Goal: Task Accomplishment & Management: Manage account settings

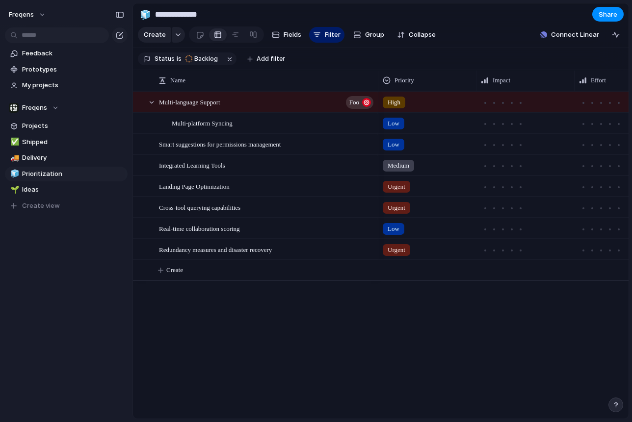
drag, startPoint x: 332, startPoint y: 338, endPoint x: 241, endPoint y: 102, distance: 253.2
click at [241, 103] on div "Multi-language Support Foo Multi-platform Syncing Smart suggestions for permiss…" at bounding box center [380, 255] width 495 height 328
click at [36, 173] on span "Prioritization" at bounding box center [73, 174] width 102 height 10
click at [30, 192] on span "Ideas" at bounding box center [73, 190] width 102 height 10
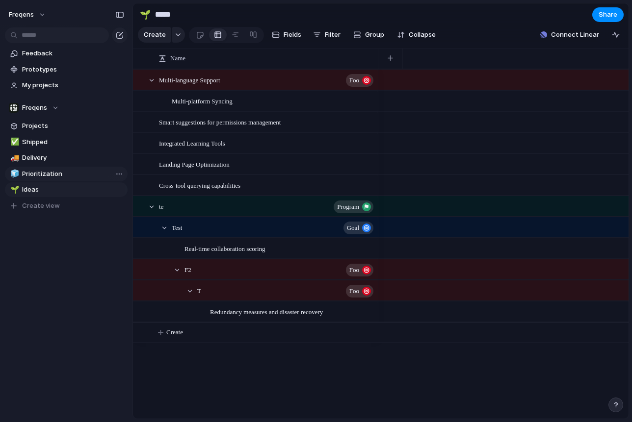
click at [39, 173] on span "Prioritization" at bounding box center [73, 174] width 102 height 10
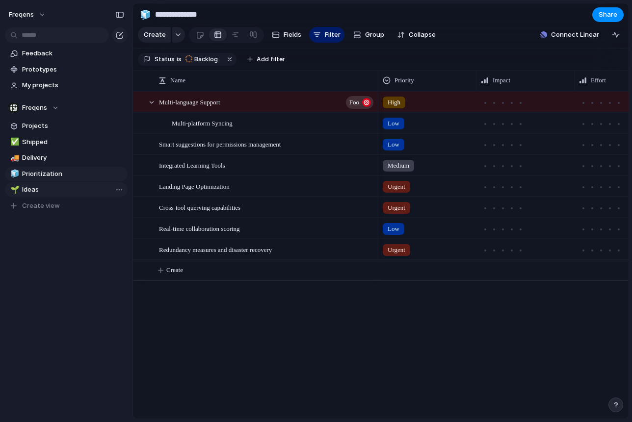
click at [37, 188] on span "Ideas" at bounding box center [73, 190] width 102 height 10
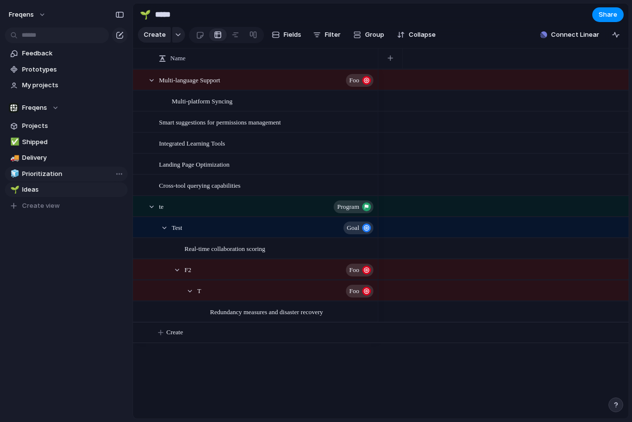
click at [60, 176] on span "Prioritization" at bounding box center [73, 174] width 102 height 10
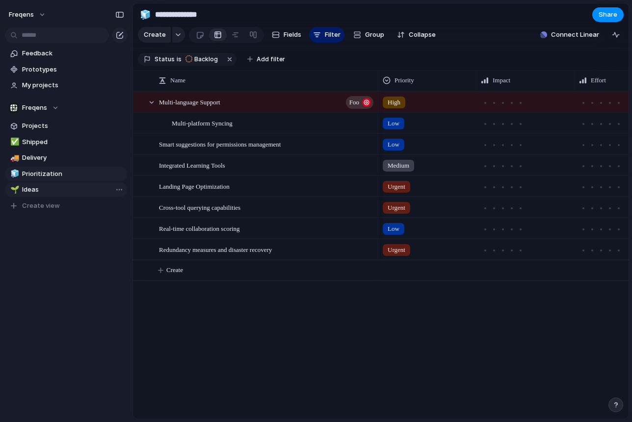
click at [61, 186] on span "Ideas" at bounding box center [73, 190] width 102 height 10
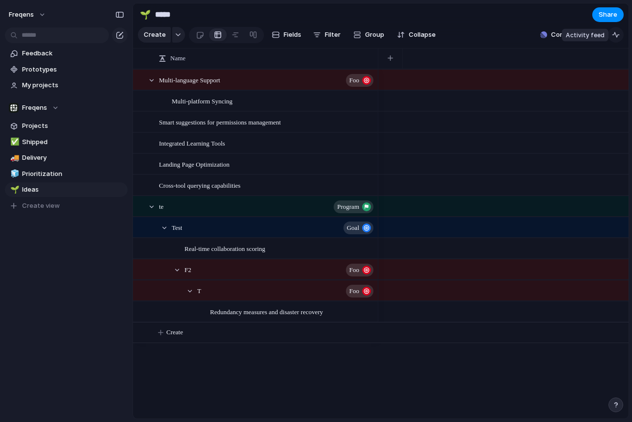
click at [622, 37] on button "button" at bounding box center [616, 35] width 16 height 16
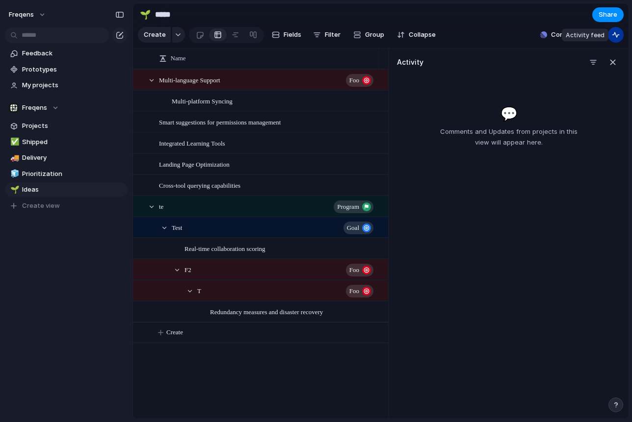
click at [619, 37] on button "button" at bounding box center [616, 35] width 16 height 16
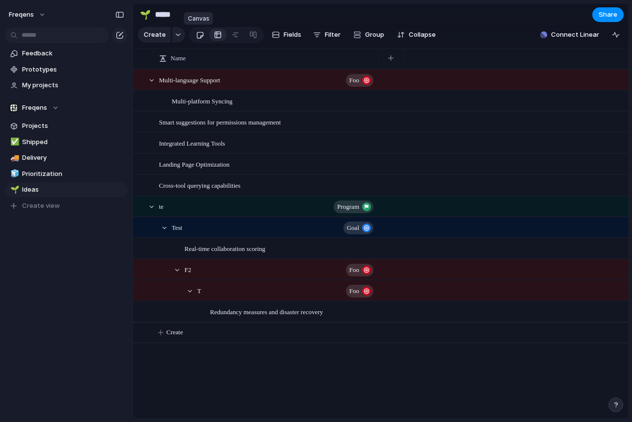
click at [199, 36] on div at bounding box center [200, 35] width 8 height 16
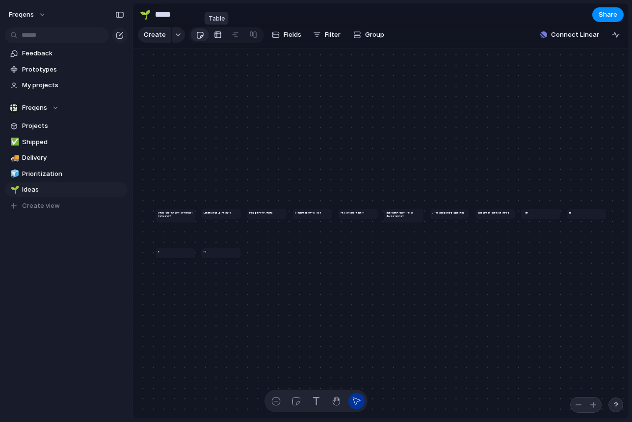
click at [217, 38] on div at bounding box center [218, 35] width 8 height 16
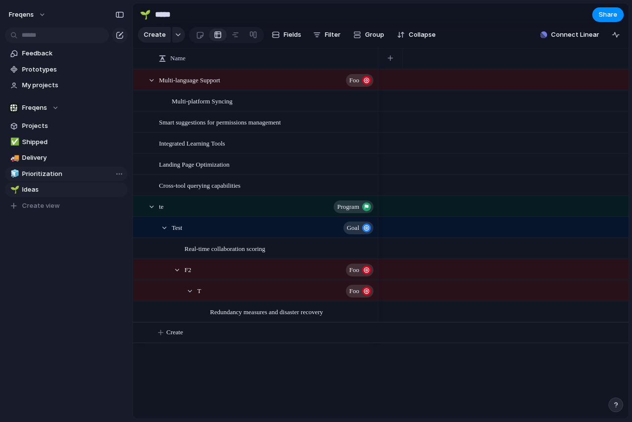
click at [51, 168] on link "🧊 Prioritization" at bounding box center [66, 174] width 123 height 15
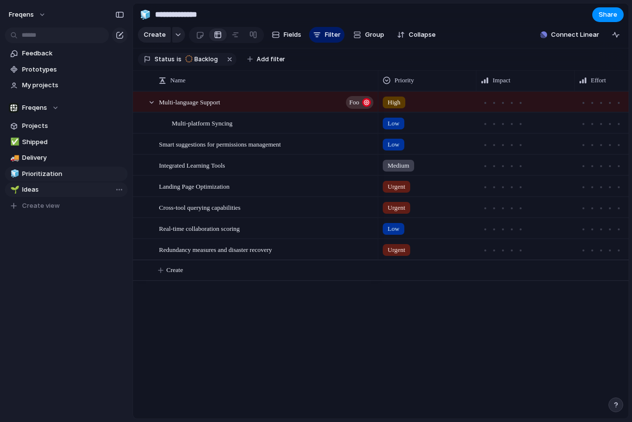
click at [47, 189] on span "Ideas" at bounding box center [73, 190] width 102 height 10
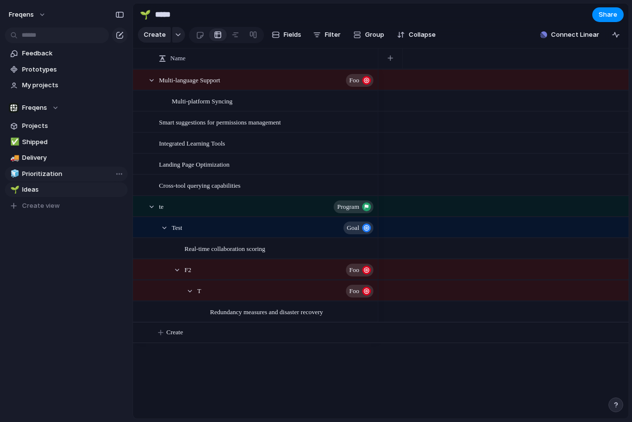
click at [51, 176] on span "Prioritization" at bounding box center [73, 174] width 102 height 10
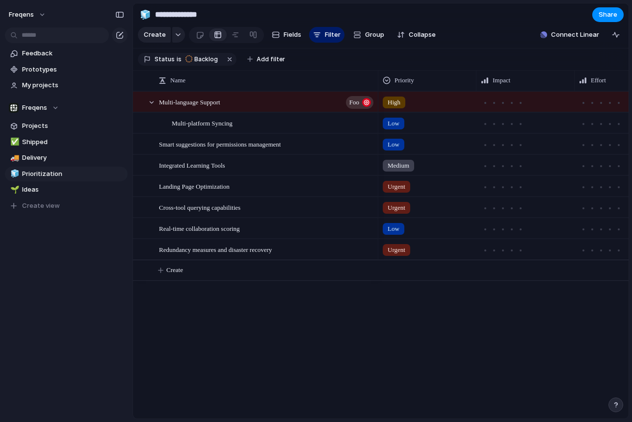
click at [403, 102] on div "High" at bounding box center [394, 103] width 23 height 12
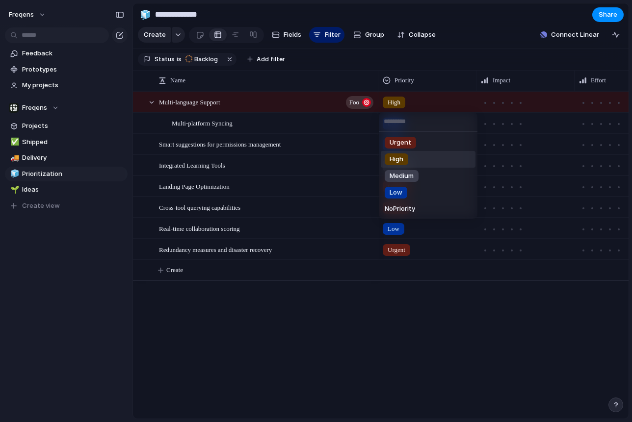
click at [55, 154] on div "Urgent High Medium Low No Priority" at bounding box center [316, 211] width 632 height 422
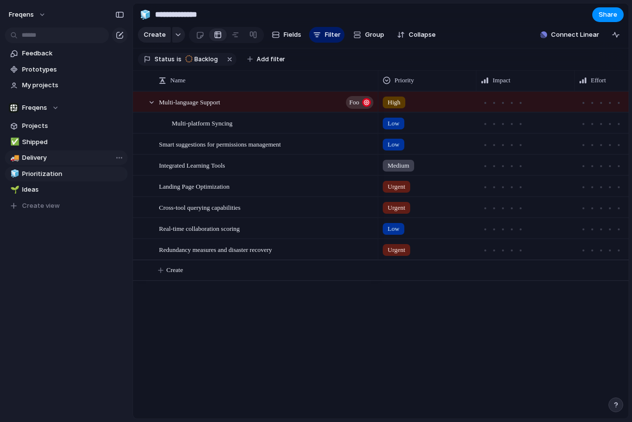
click at [52, 157] on span "Delivery" at bounding box center [73, 158] width 102 height 10
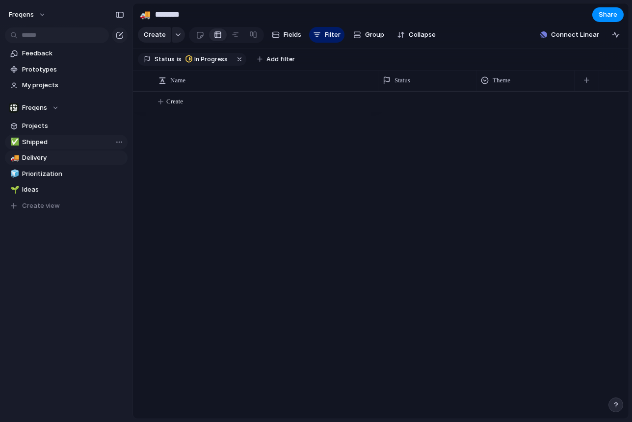
click at [54, 146] on span "Shipped" at bounding box center [73, 142] width 102 height 10
type input "*******"
click at [57, 128] on span "Projects" at bounding box center [73, 126] width 102 height 10
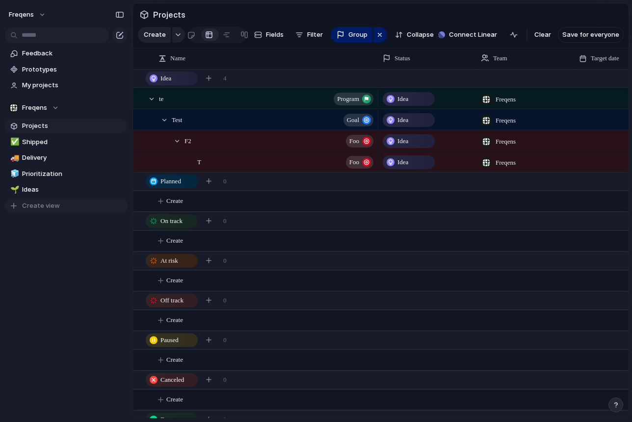
click at [21, 206] on button "Create view" at bounding box center [66, 206] width 123 height 15
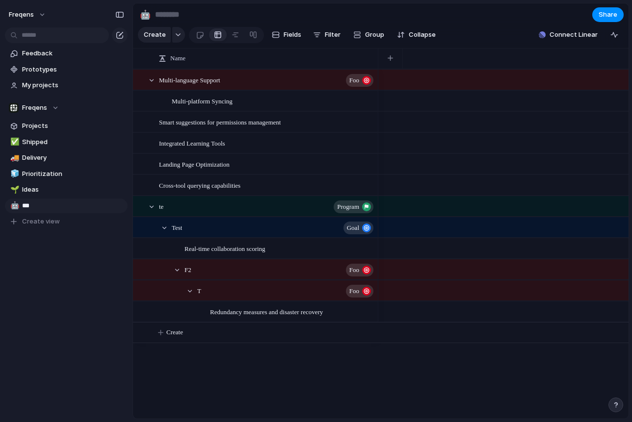
type input "****"
drag, startPoint x: 64, startPoint y: 306, endPoint x: 55, endPoint y: 239, distance: 67.3
click at [63, 306] on div "Feedback Prototypes My projects Freqens Projects ✅ Shipped 🚚 Delivery 🧊 Priorit…" at bounding box center [66, 154] width 132 height 308
click at [198, 99] on span "Multi-platform Syncing" at bounding box center [202, 100] width 61 height 11
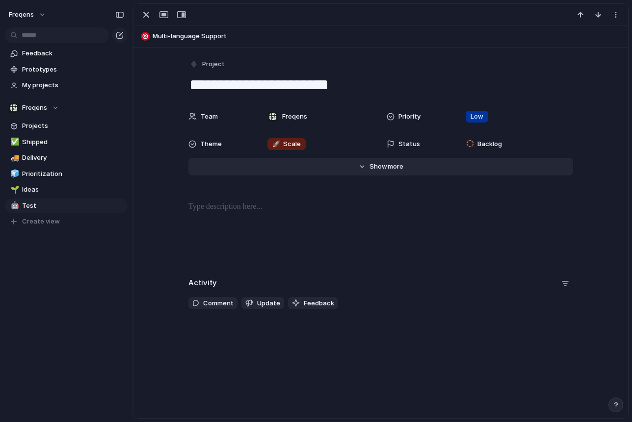
click at [386, 175] on button "Hide Show more" at bounding box center [380, 167] width 385 height 18
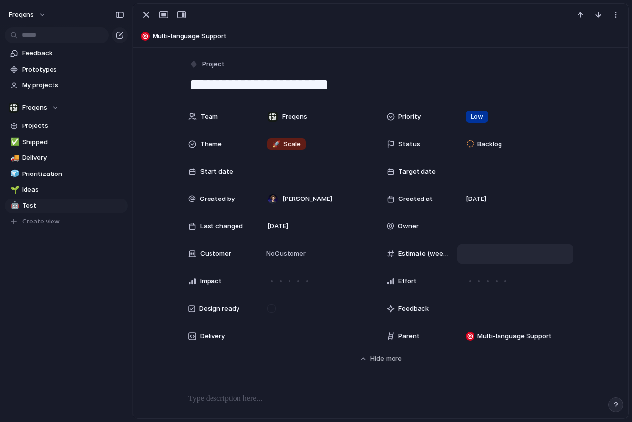
click at [472, 256] on div at bounding box center [515, 254] width 107 height 11
click at [447, 166] on div "Target date" at bounding box center [479, 172] width 186 height 20
click at [274, 166] on div "Day Month Quarter Half-year Year September 2025 Su Mo Tu We Th Fr Sa 31 1 2 3 4…" at bounding box center [316, 211] width 632 height 422
click at [488, 140] on span "Backlog" at bounding box center [489, 144] width 25 height 10
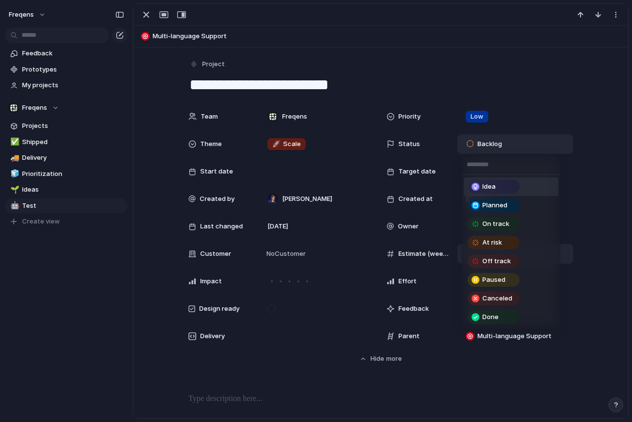
click at [534, 148] on div "Idea Planned On track At risk Off track Paused Canceled Done" at bounding box center [316, 211] width 632 height 422
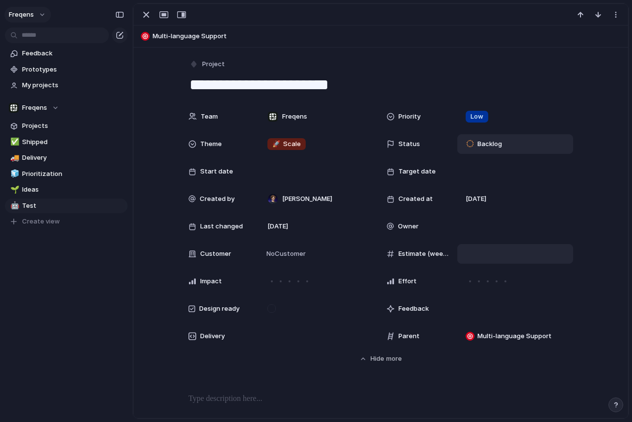
click at [48, 18] on button "Freqens" at bounding box center [27, 15] width 47 height 16
click at [44, 39] on span "Settings" at bounding box center [36, 37] width 27 height 10
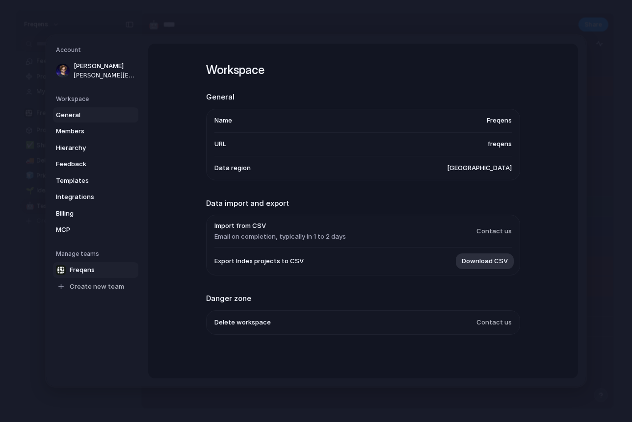
click at [87, 270] on span "Freqens" at bounding box center [82, 270] width 25 height 10
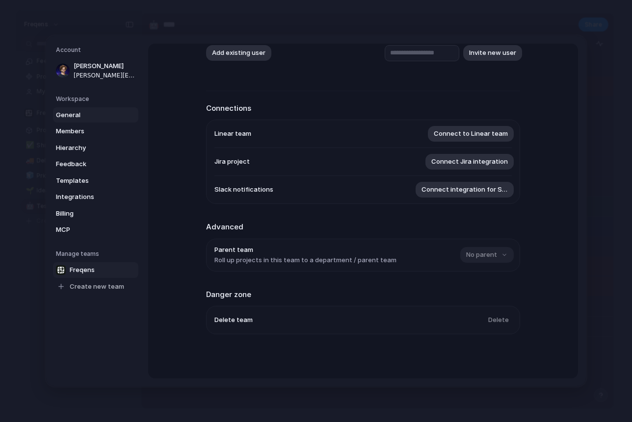
click at [94, 120] on link "General" at bounding box center [95, 115] width 85 height 16
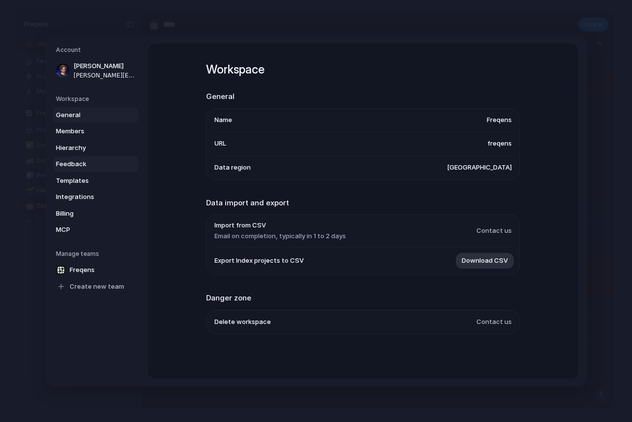
click at [86, 157] on link "Feedback" at bounding box center [95, 164] width 85 height 16
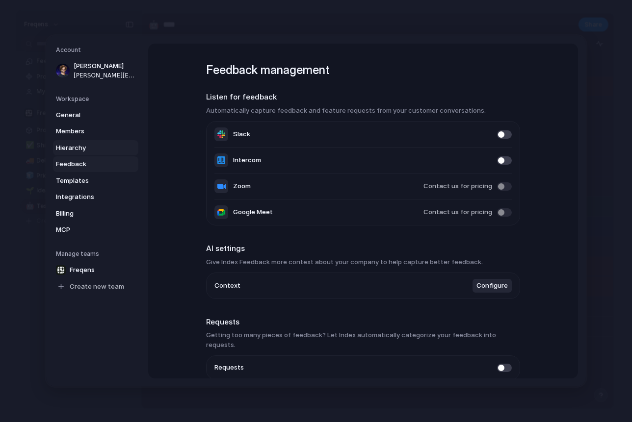
click at [88, 152] on span "Hierarchy" at bounding box center [87, 148] width 63 height 10
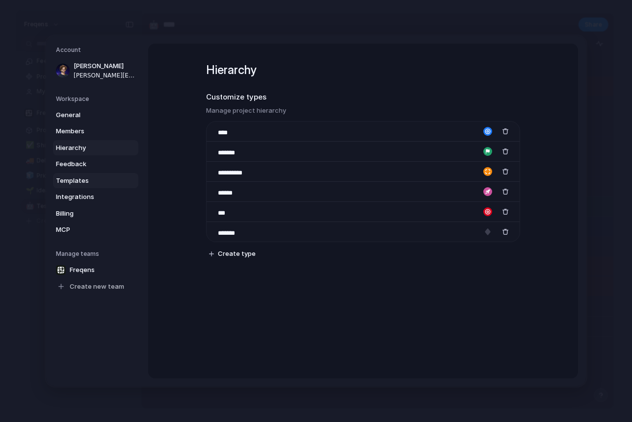
click at [80, 182] on span "Templates" at bounding box center [87, 181] width 63 height 10
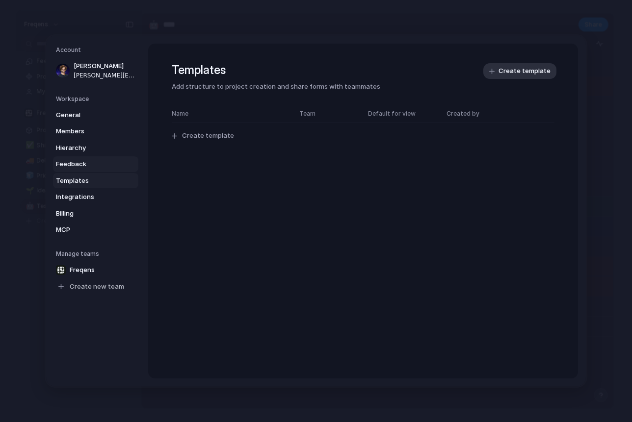
click at [85, 164] on span "Feedback" at bounding box center [87, 164] width 63 height 10
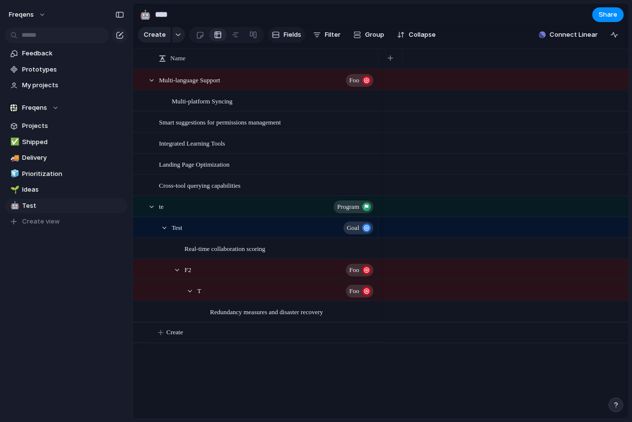
click at [282, 32] on button "Fields" at bounding box center [286, 35] width 37 height 16
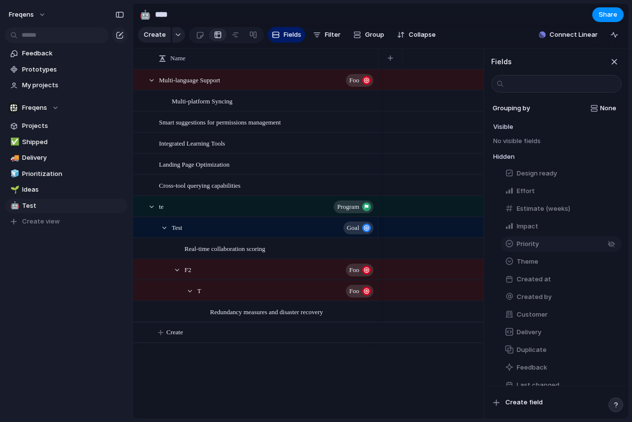
click at [528, 243] on span "Priority" at bounding box center [527, 244] width 22 height 10
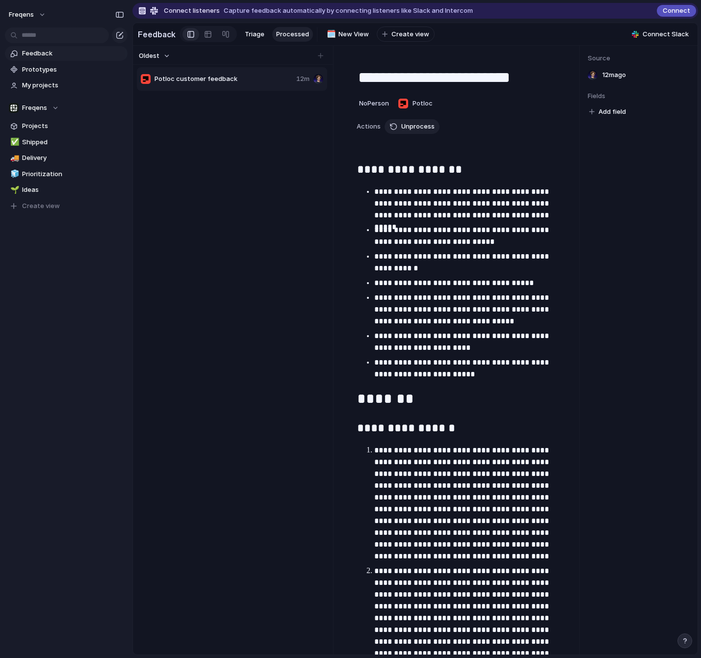
click at [173, 78] on span "Potloc customer feedback" at bounding box center [223, 79] width 138 height 10
click at [422, 126] on span "Unprocess" at bounding box center [417, 127] width 33 height 10
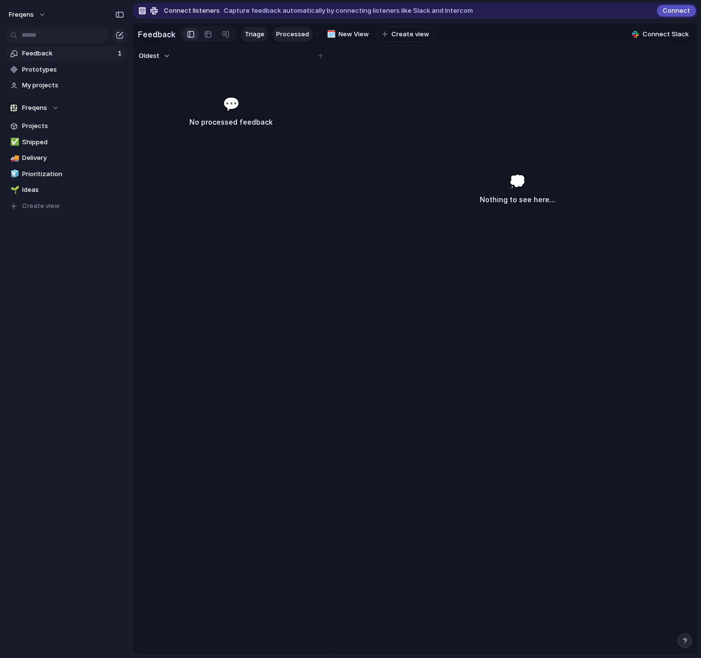
click at [246, 33] on span "Triage" at bounding box center [255, 34] width 20 height 10
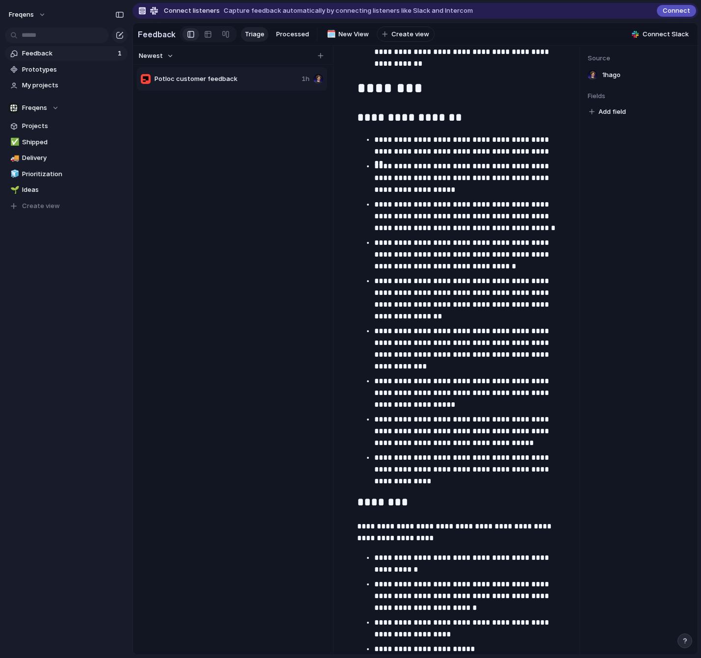
scroll to position [3090, 0]
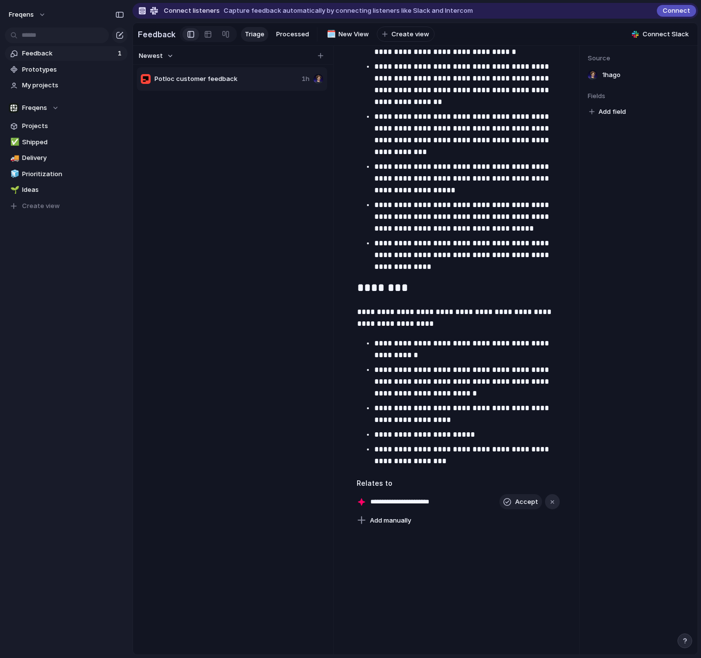
click at [550, 502] on div "button" at bounding box center [552, 501] width 7 height 7
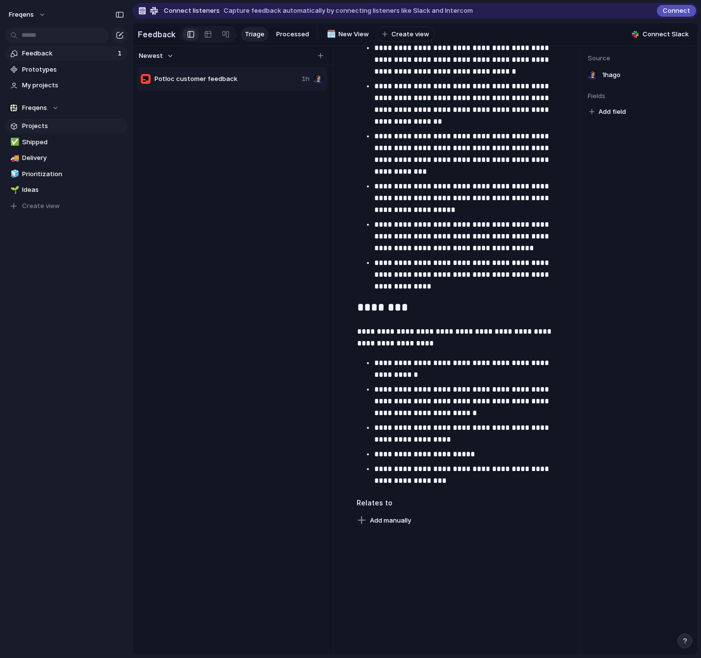
click at [43, 121] on link "Projects" at bounding box center [66, 126] width 123 height 15
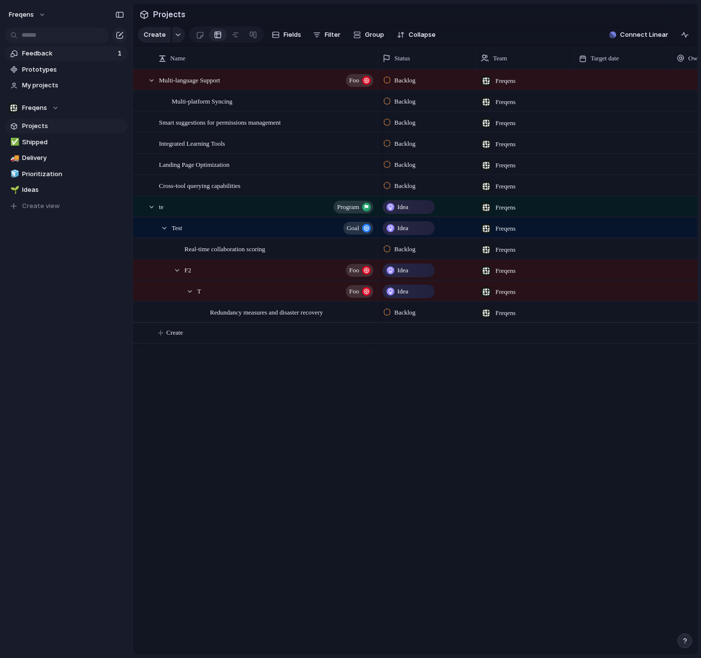
click at [46, 55] on span "Feedback" at bounding box center [68, 54] width 93 height 10
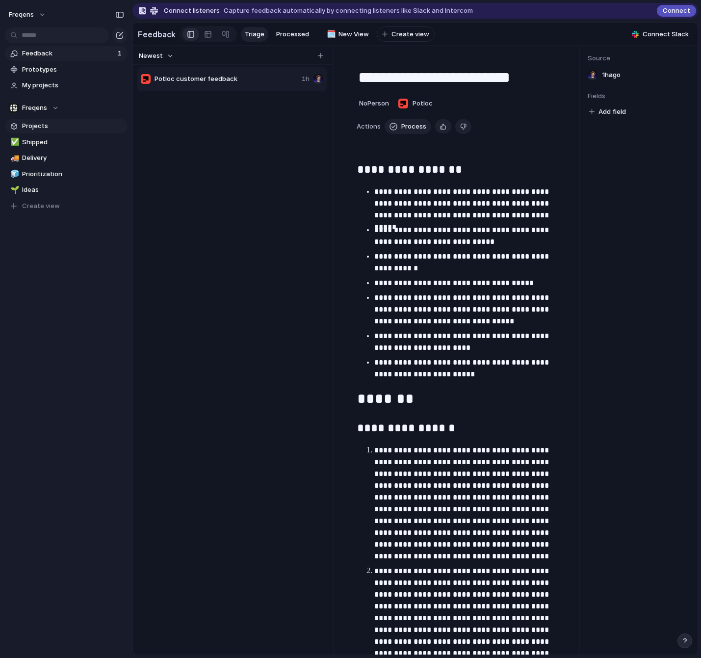
click at [41, 121] on link "Projects" at bounding box center [66, 126] width 123 height 15
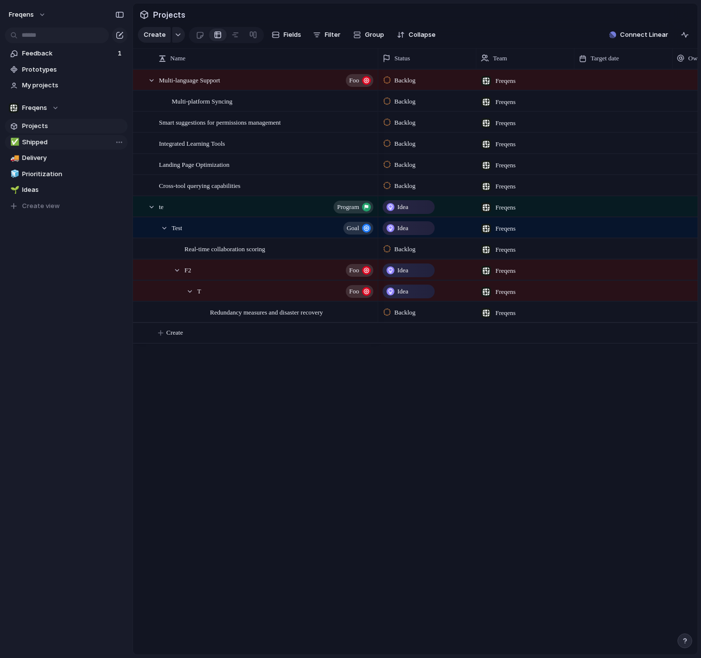
click at [38, 144] on span "Shipped" at bounding box center [73, 142] width 102 height 10
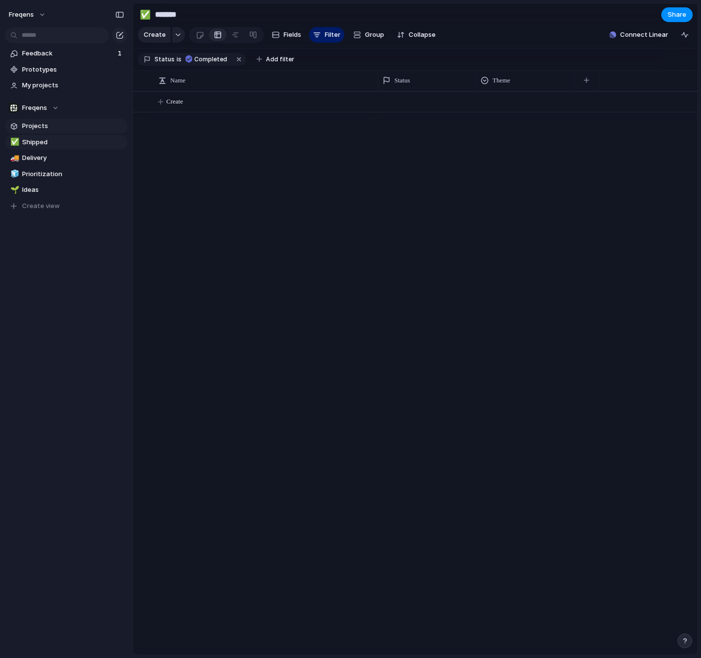
click at [42, 126] on span "Projects" at bounding box center [73, 126] width 102 height 10
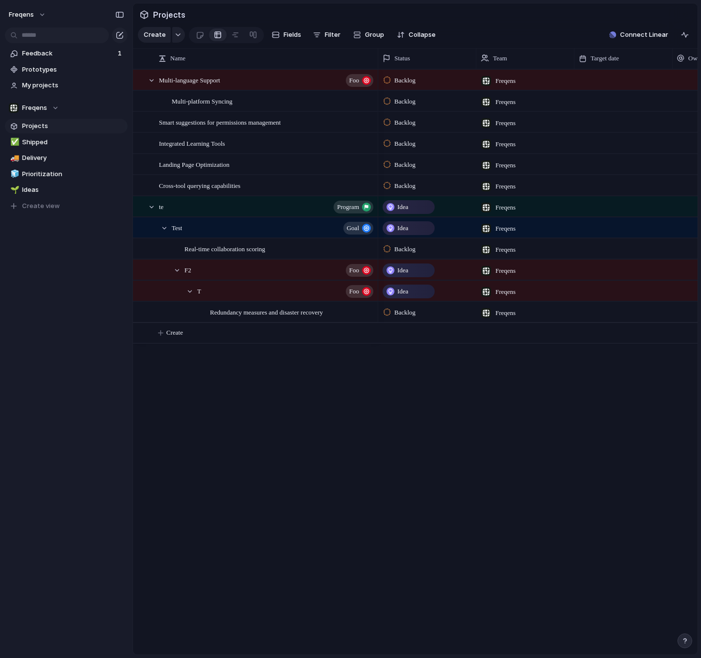
click at [42, 126] on span "Projects" at bounding box center [73, 126] width 102 height 10
click at [175, 14] on span "Projects" at bounding box center [169, 15] width 36 height 18
click at [266, 343] on button "Create" at bounding box center [428, 333] width 570 height 20
click at [226, 380] on body "Freqens Feedback 1 Prototypes My projects Freqens Projects ✅ Shipped 🚚 Delivery…" at bounding box center [350, 329] width 701 height 658
click at [399, 224] on span "Idea" at bounding box center [402, 228] width 11 height 10
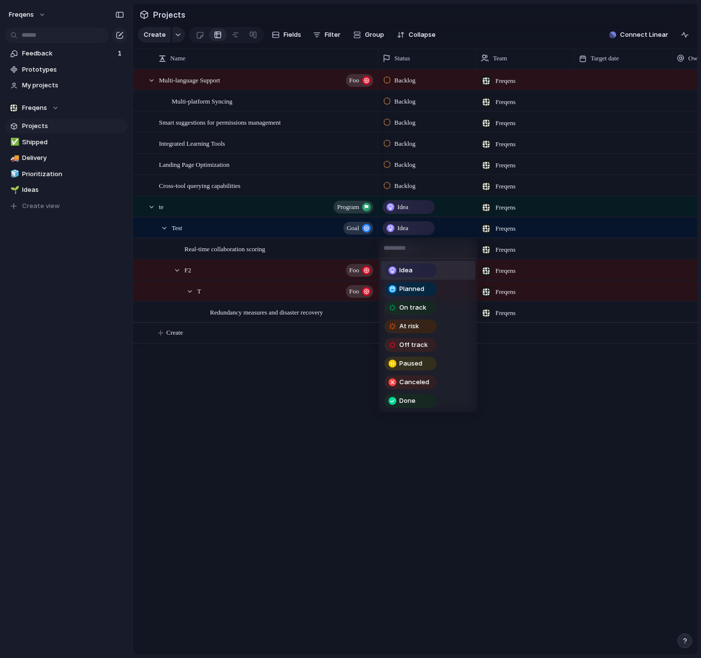
click at [355, 232] on div "Idea Planned On track At risk Off track Paused Canceled Done" at bounding box center [350, 329] width 701 height 658
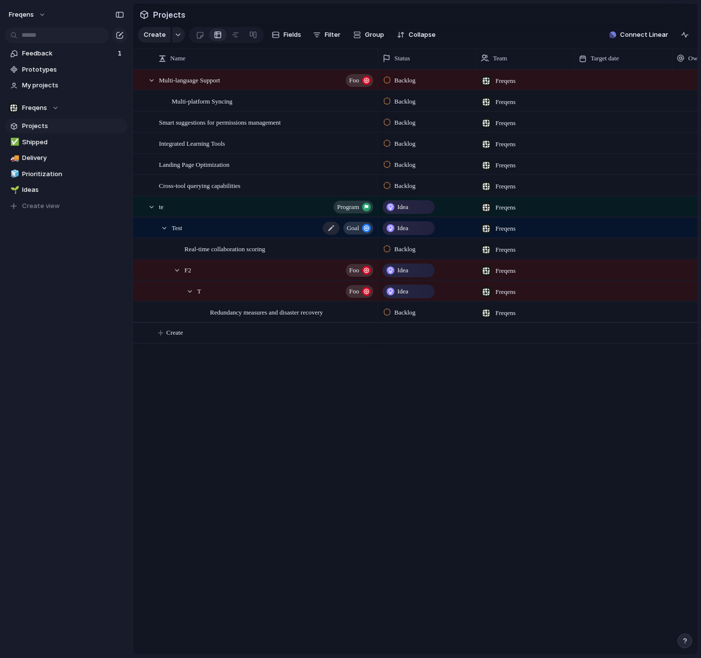
click at [358, 227] on span "goal" at bounding box center [353, 228] width 12 height 14
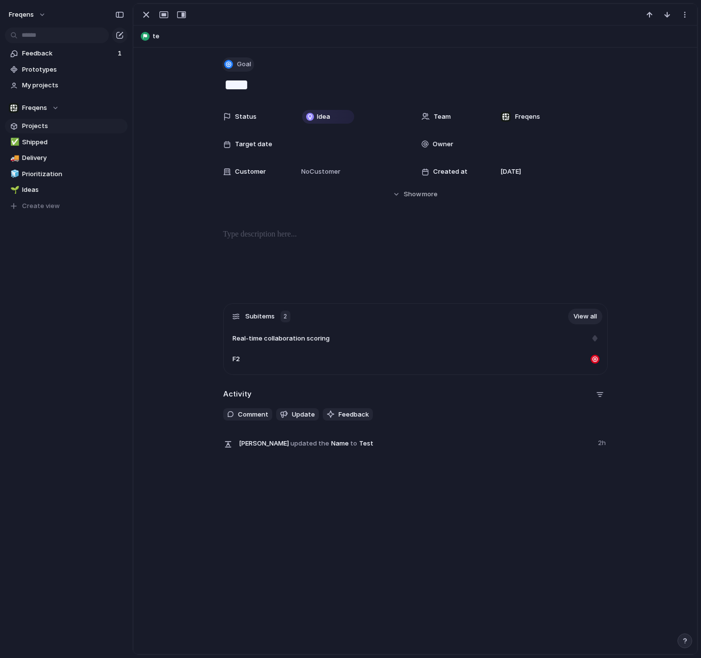
click at [248, 65] on span "Goal" at bounding box center [244, 64] width 14 height 10
click at [257, 171] on li "Foo" at bounding box center [272, 169] width 95 height 16
click at [229, 75] on textarea "****" at bounding box center [415, 85] width 385 height 21
drag, startPoint x: 145, startPoint y: 18, endPoint x: 154, endPoint y: 24, distance: 10.6
click at [145, 17] on div "button" at bounding box center [146, 15] width 12 height 12
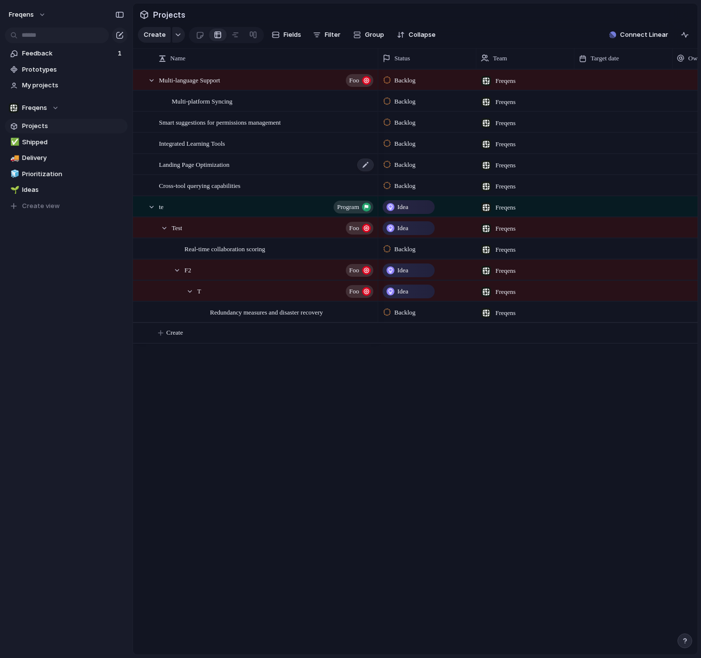
click at [184, 169] on div "Landing Page Optimization" at bounding box center [267, 164] width 216 height 20
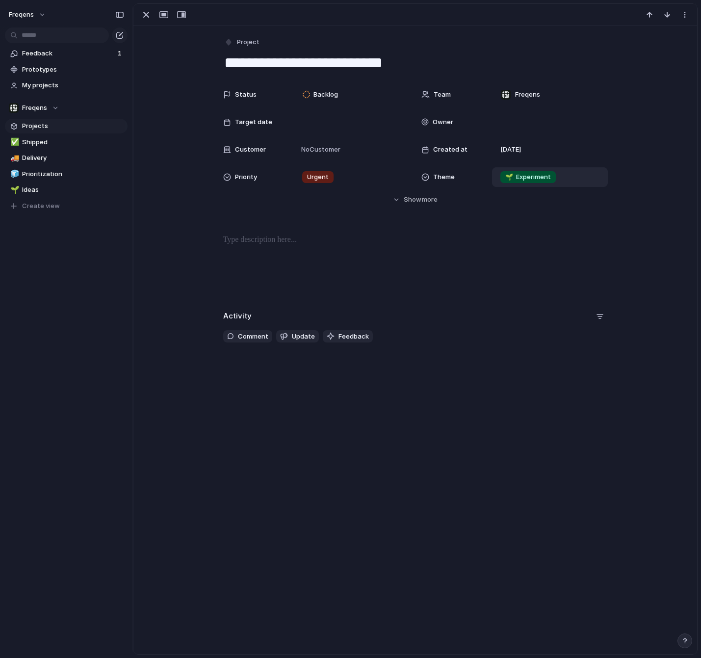
click at [513, 178] on span "🌱 Experiment" at bounding box center [528, 177] width 46 height 10
click at [455, 288] on div "🌱 Experiment 🔮 Magic 🔨 Infrastructure 🚀 Scale" at bounding box center [350, 329] width 701 height 658
click at [437, 196] on span "more" at bounding box center [430, 200] width 16 height 10
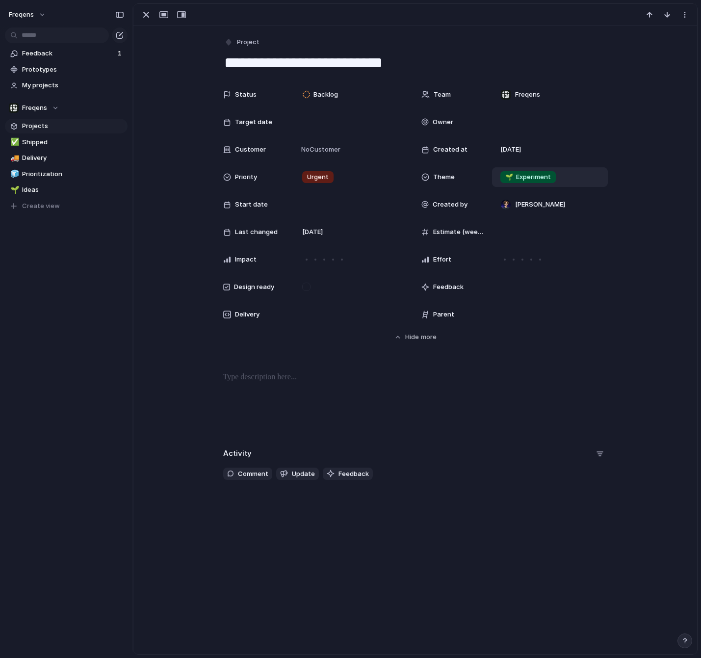
click at [448, 317] on span "Parent" at bounding box center [443, 314] width 21 height 10
click at [250, 46] on span "Project" at bounding box center [248, 42] width 23 height 10
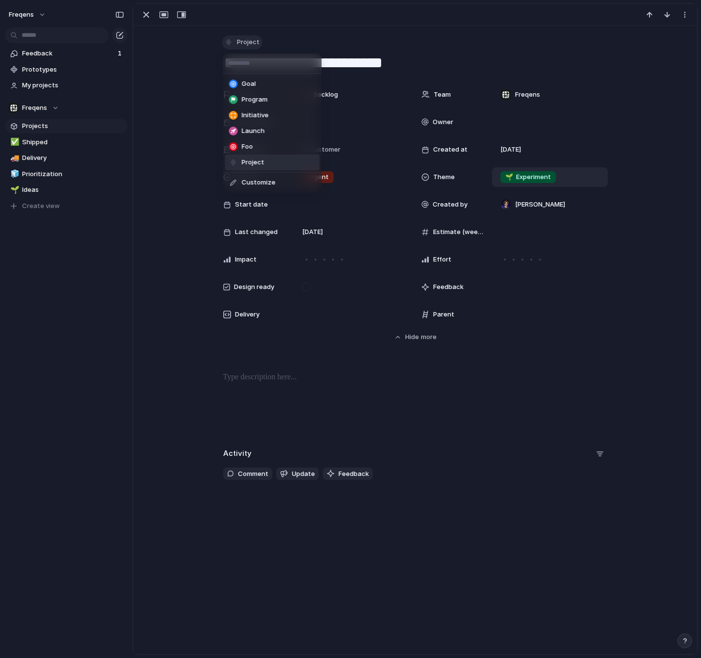
click at [250, 46] on div "Goal Program Initiative Launch Foo Project Customize" at bounding box center [350, 329] width 701 height 658
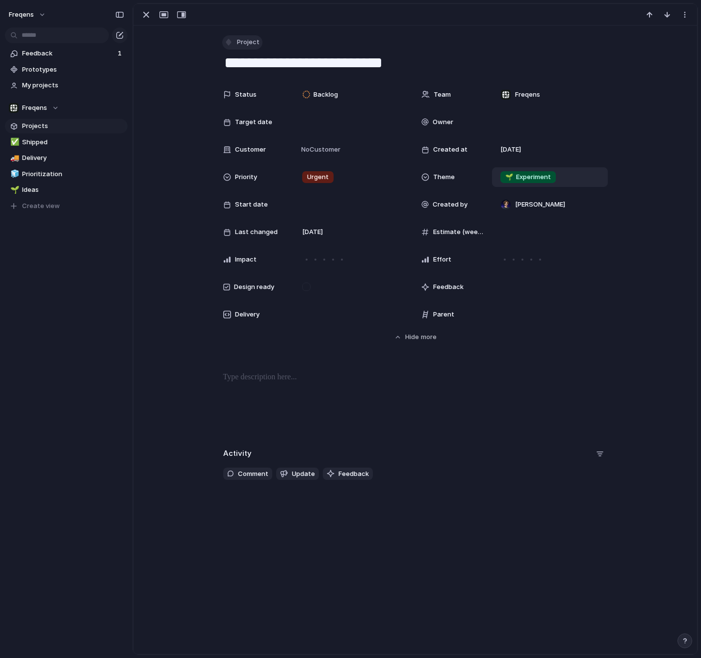
click at [251, 44] on span "Project" at bounding box center [248, 42] width 23 height 10
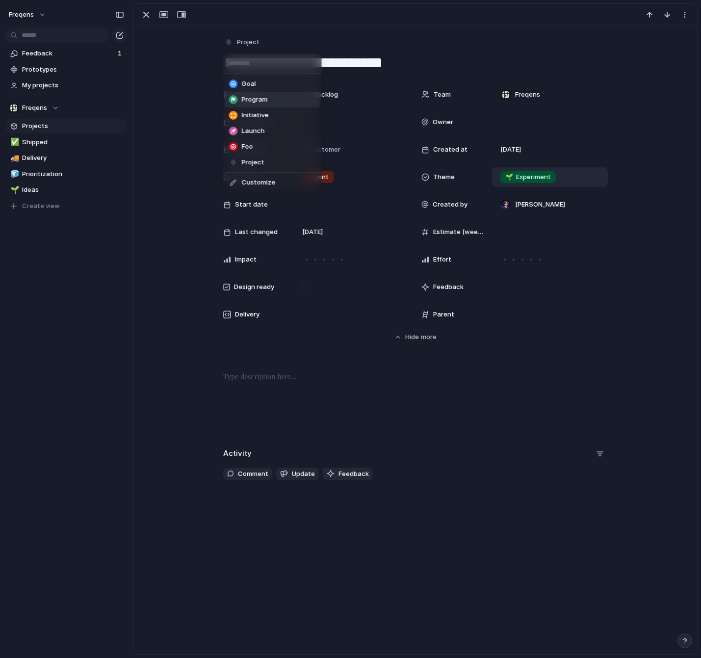
click at [248, 94] on li "Program" at bounding box center [272, 100] width 95 height 16
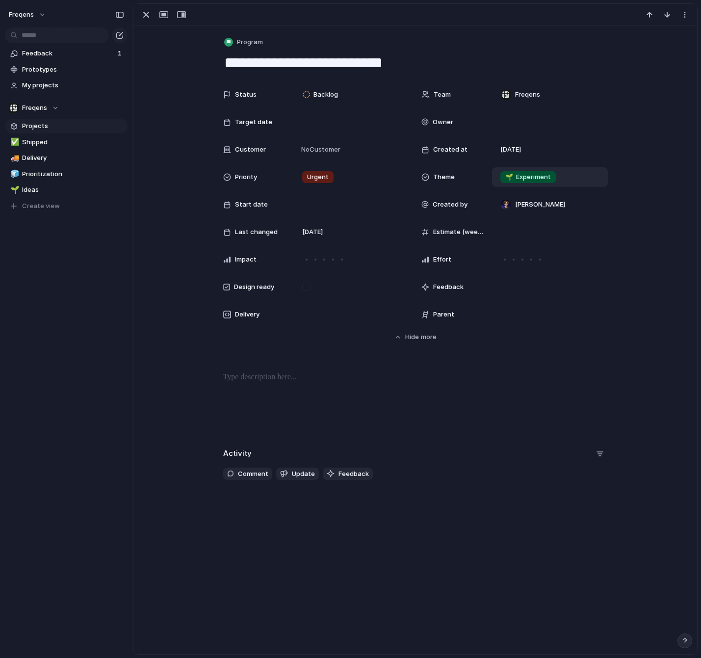
click at [452, 318] on span "Parent" at bounding box center [443, 314] width 21 height 10
click at [434, 313] on span "Parent" at bounding box center [443, 314] width 21 height 10
click at [545, 321] on div at bounding box center [550, 315] width 116 height 20
click at [529, 321] on div at bounding box center [550, 315] width 116 height 20
click at [531, 315] on div at bounding box center [549, 314] width 107 height 11
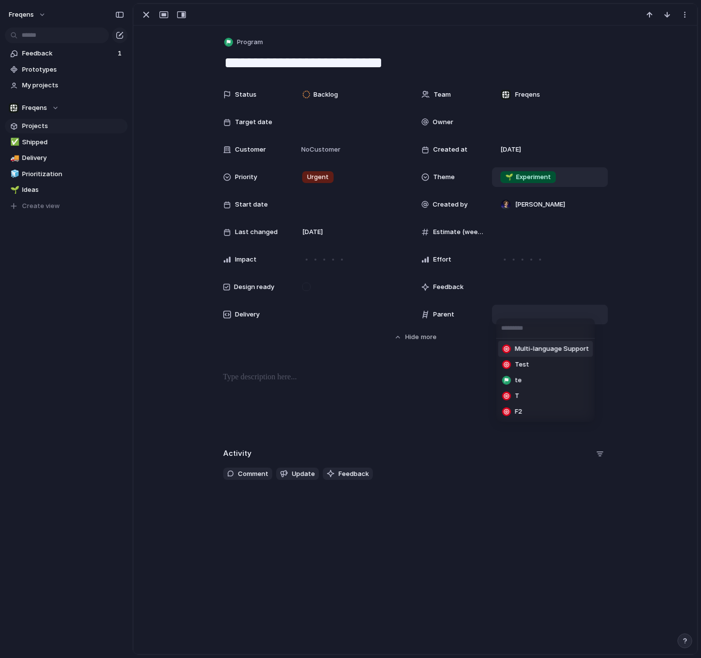
click at [281, 55] on div "Multi-language Support Test te T F2" at bounding box center [350, 329] width 701 height 658
click at [268, 49] on div "Program" at bounding box center [415, 42] width 385 height 14
click at [263, 46] on button "Program" at bounding box center [244, 42] width 44 height 14
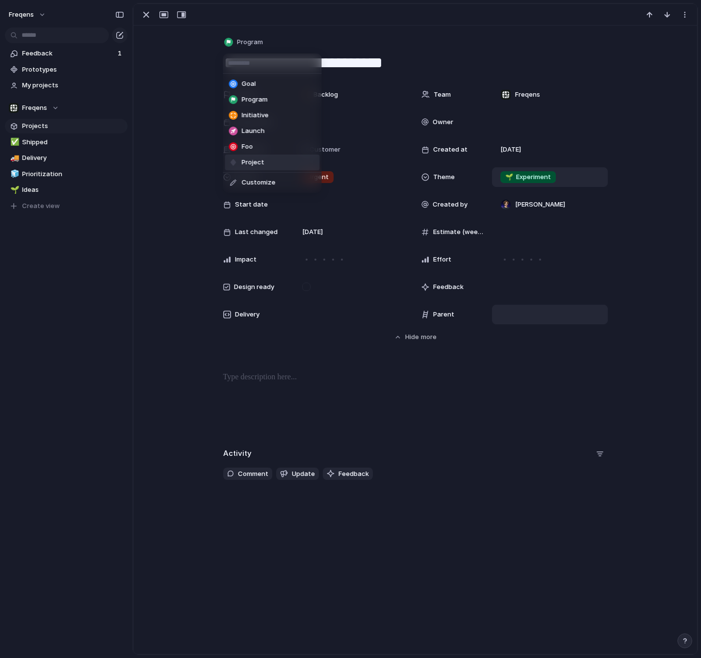
click at [257, 159] on span "Project" at bounding box center [253, 162] width 23 height 10
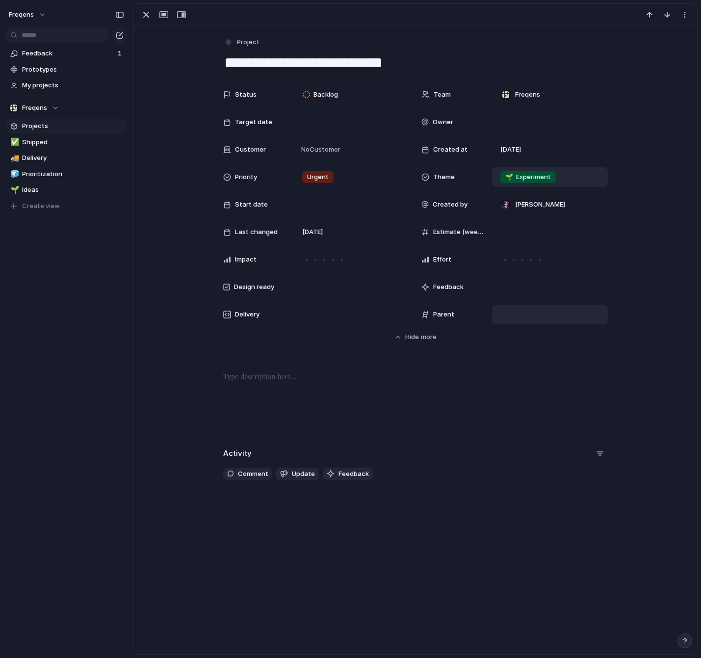
click at [517, 317] on div at bounding box center [549, 314] width 107 height 11
click at [505, 46] on div "Multi-language Support Test te T F2" at bounding box center [350, 329] width 701 height 658
click at [685, 16] on div "button" at bounding box center [685, 15] width 8 height 8
click at [685, 16] on div "Mark as duplicate Delete" at bounding box center [350, 329] width 701 height 658
click at [136, 199] on div "**********" at bounding box center [415, 258] width 564 height 464
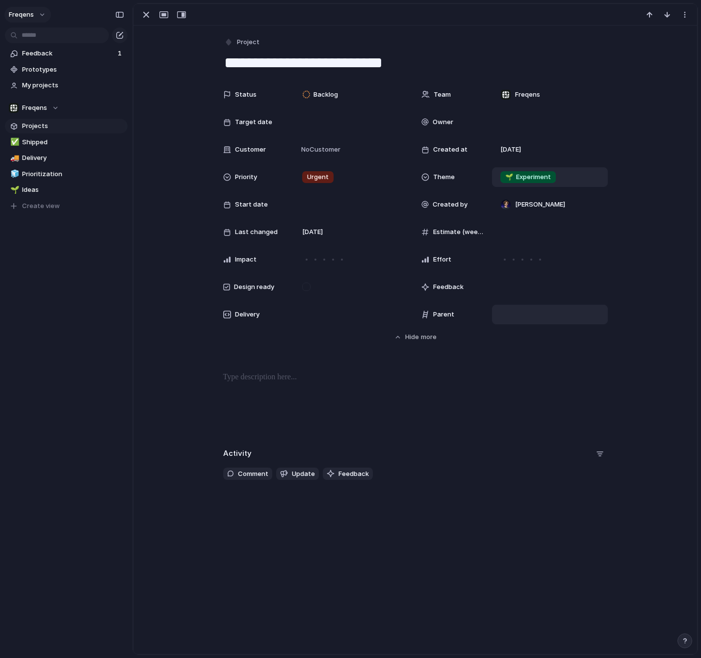
click at [33, 14] on span "Freqens" at bounding box center [21, 15] width 25 height 10
click at [42, 40] on span "Settings" at bounding box center [36, 37] width 27 height 10
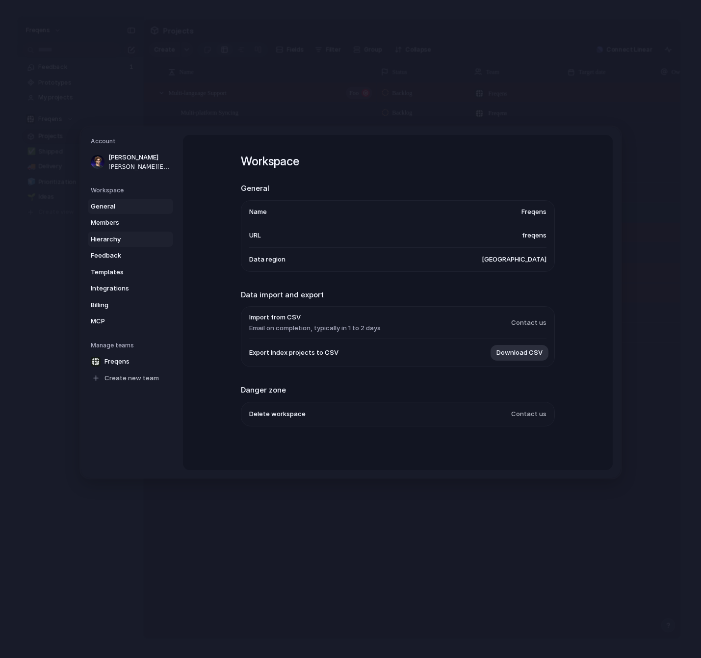
click at [120, 238] on span "Hierarchy" at bounding box center [122, 239] width 63 height 10
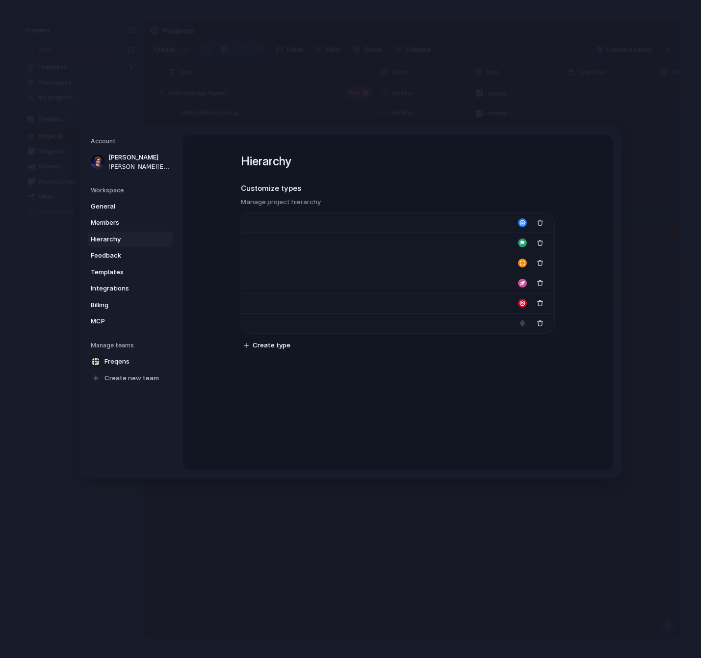
type input "****"
type input "*******"
type input "**********"
type input "******"
type input "*******"
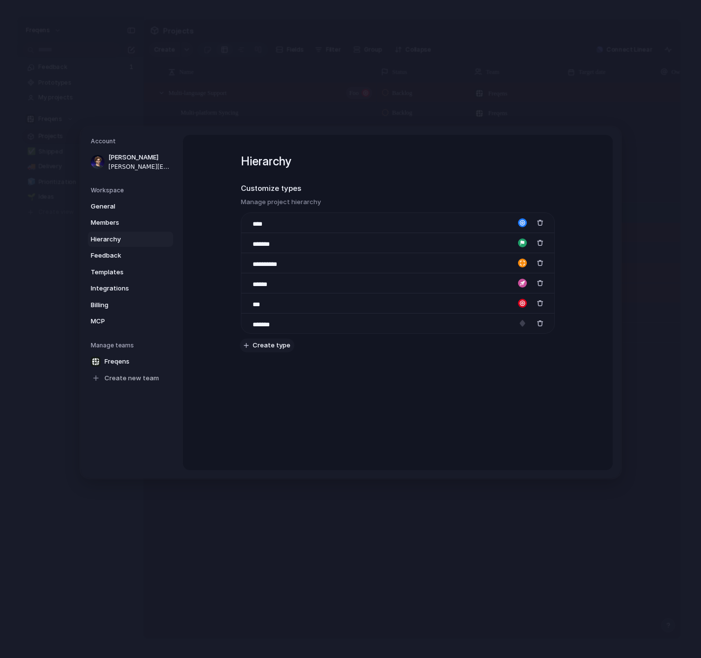
click at [248, 345] on div "button" at bounding box center [246, 345] width 5 height 5
type input "****"
drag, startPoint x: 367, startPoint y: 394, endPoint x: 393, endPoint y: 384, distance: 27.8
click at [367, 394] on div "**********" at bounding box center [398, 271] width 314 height 273
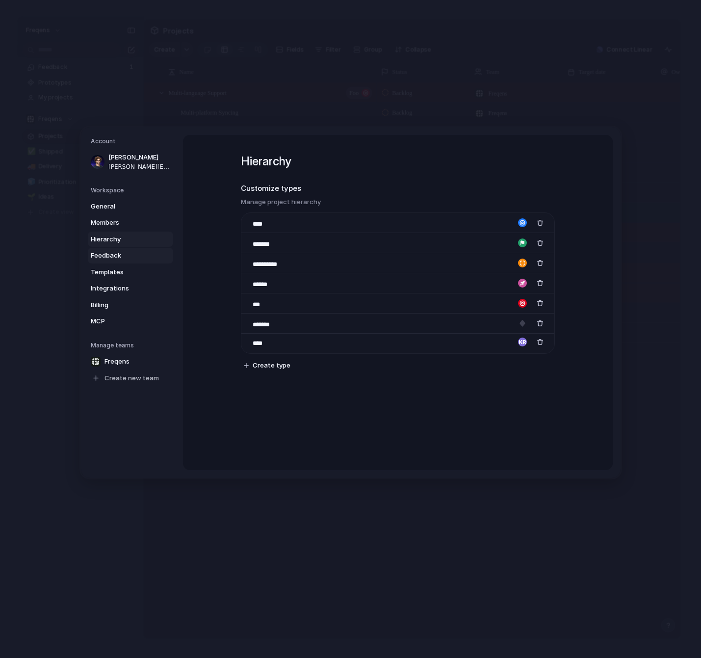
click at [111, 252] on span "Feedback" at bounding box center [122, 256] width 63 height 10
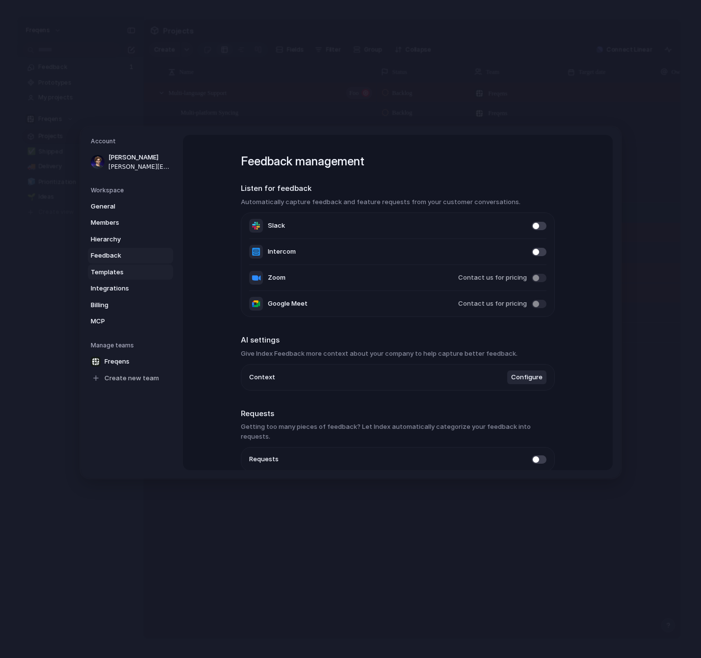
click at [121, 273] on span "Templates" at bounding box center [122, 272] width 63 height 10
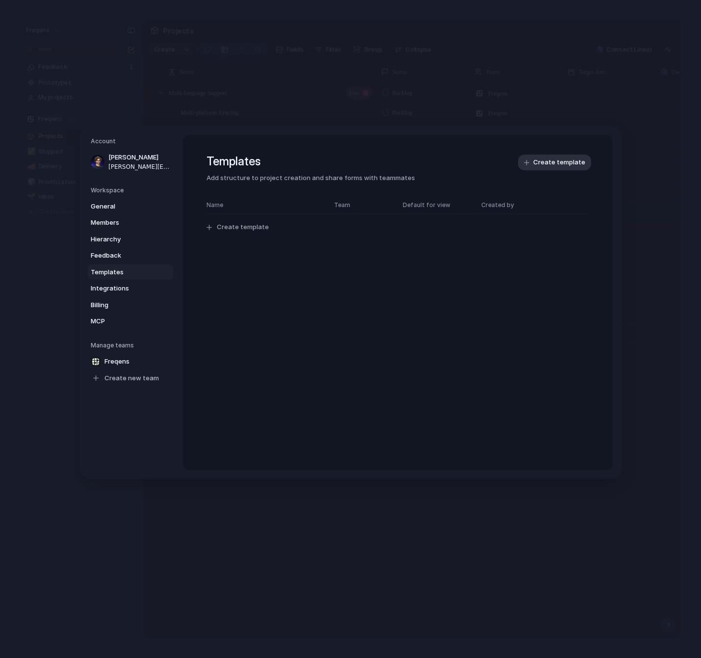
click at [243, 237] on div "Name Team Default for view Created by Create template" at bounding box center [397, 223] width 383 height 44
click at [245, 231] on span "Create template" at bounding box center [243, 228] width 52 height 10
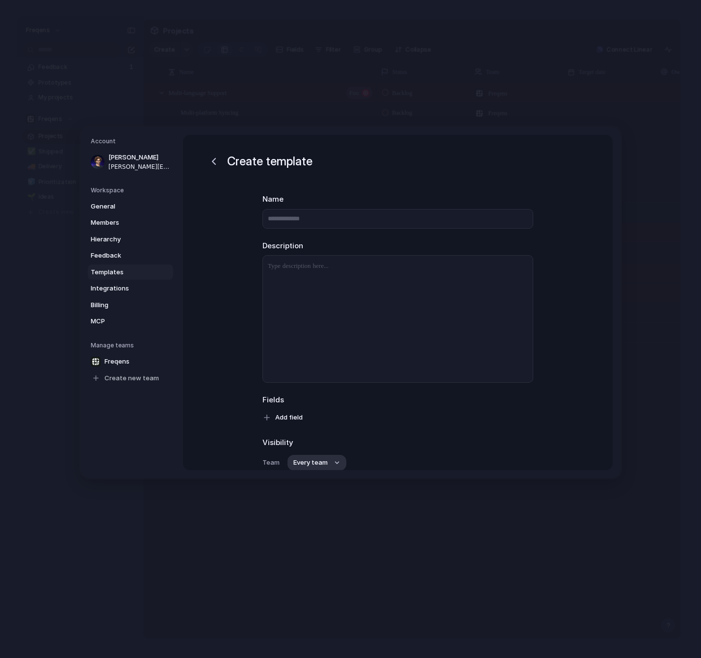
click at [222, 164] on div "Create template" at bounding box center [259, 162] width 106 height 18
click at [214, 163] on div "button" at bounding box center [214, 161] width 12 height 12
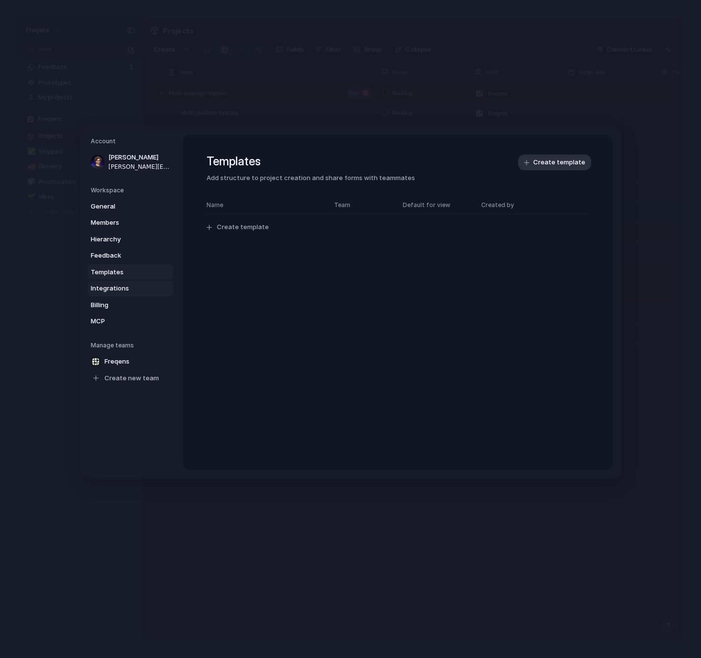
click at [117, 289] on span "Integrations" at bounding box center [122, 288] width 63 height 10
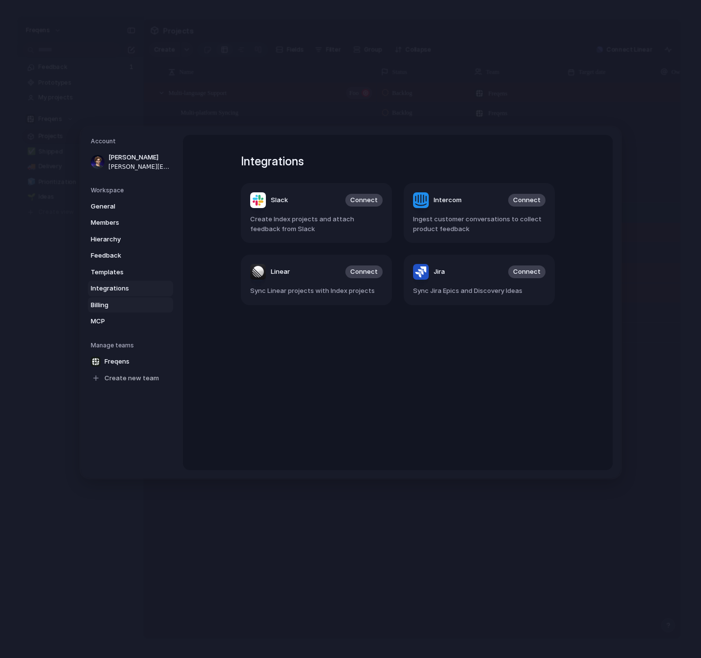
click at [111, 303] on span "Billing" at bounding box center [122, 305] width 63 height 10
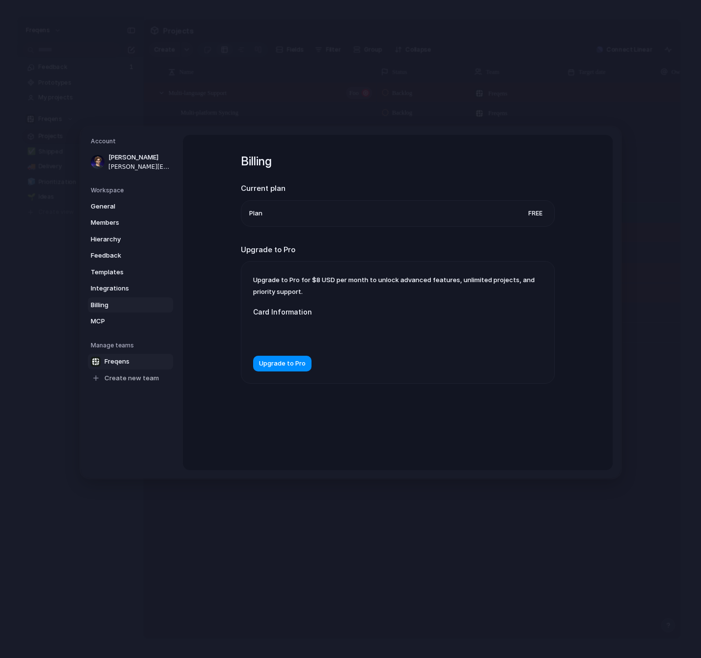
click at [119, 357] on link "Freqens" at bounding box center [130, 362] width 85 height 16
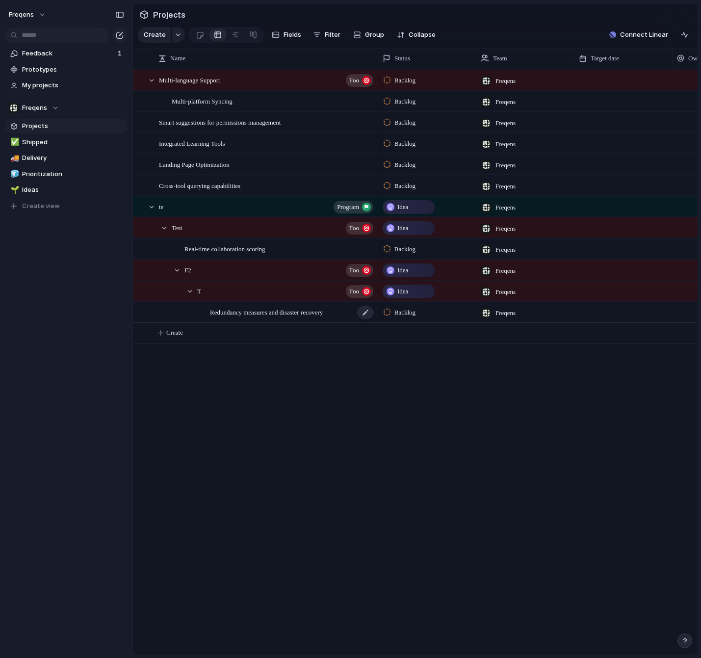
click at [244, 310] on span "Redundancy measures and disaster recovery" at bounding box center [266, 311] width 113 height 11
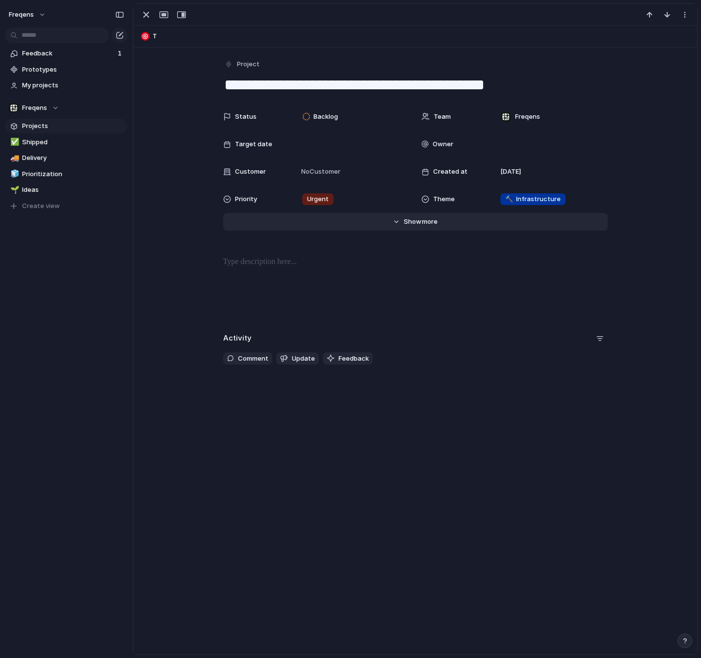
click at [447, 222] on button "Hide Show more" at bounding box center [415, 222] width 385 height 18
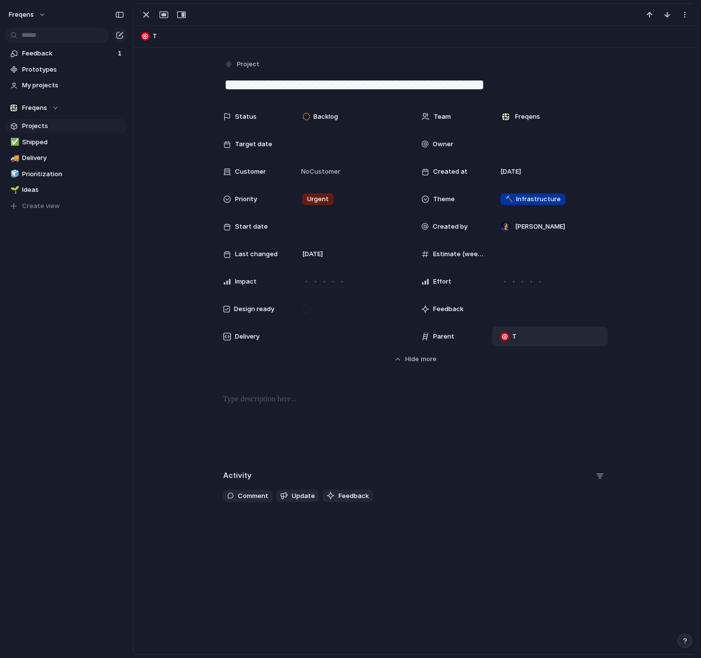
click at [514, 334] on span "T" at bounding box center [514, 337] width 4 height 10
click at [449, 431] on div "No parent Multi-language Support Test te T F2" at bounding box center [350, 329] width 701 height 658
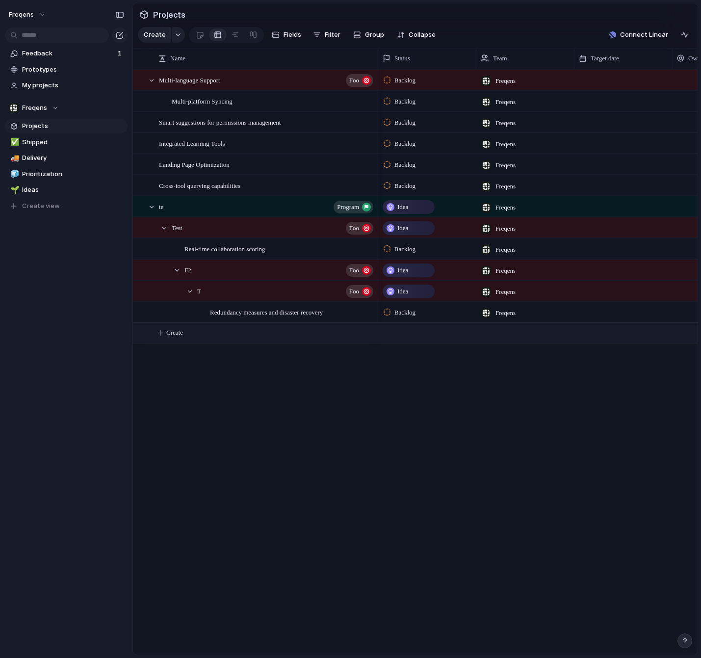
click at [178, 337] on span "Create" at bounding box center [174, 333] width 17 height 10
type textarea "****"
click at [278, 420] on body "Freqens Feedback 1 Prototypes My projects Freqens Projects ✅ Shipped 🚚 Delivery…" at bounding box center [350, 329] width 701 height 658
click at [352, 327] on div "test" at bounding box center [267, 333] width 216 height 20
click at [367, 336] on div at bounding box center [365, 333] width 17 height 13
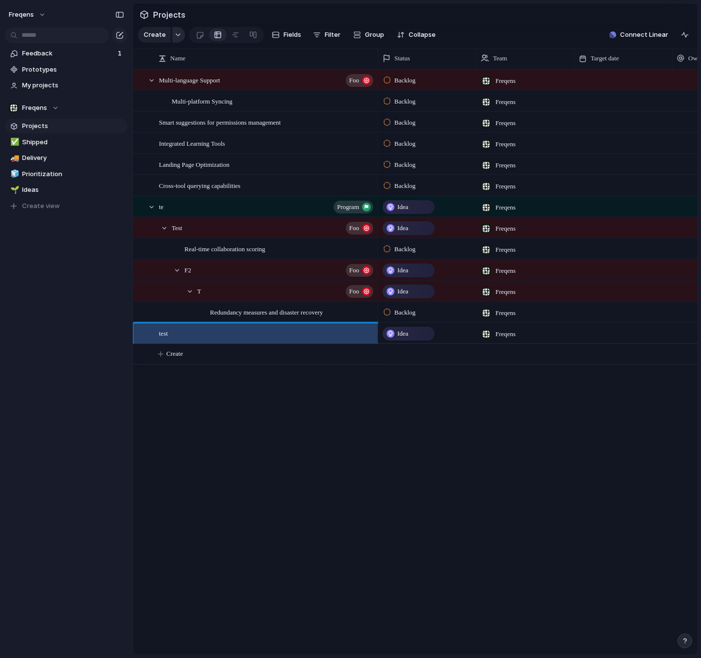
click at [175, 34] on div "button" at bounding box center [178, 35] width 7 height 4
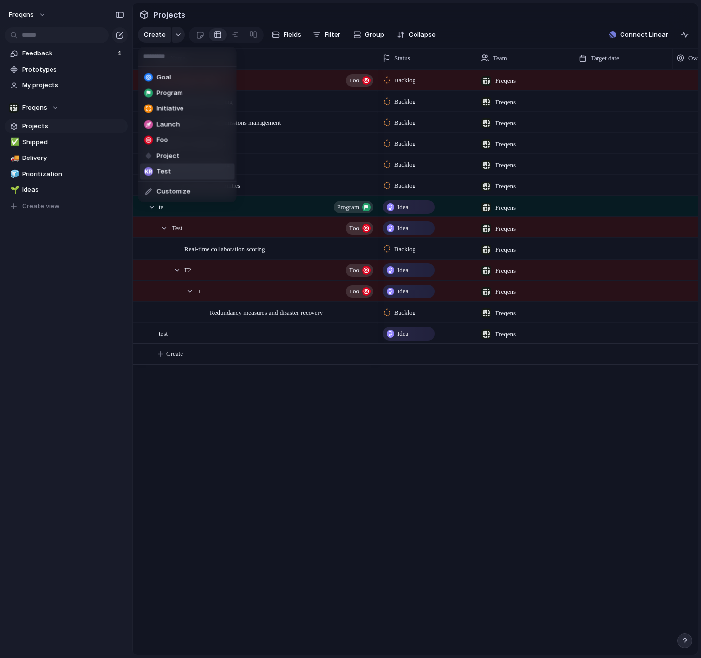
click at [172, 172] on li "Test" at bounding box center [187, 172] width 95 height 16
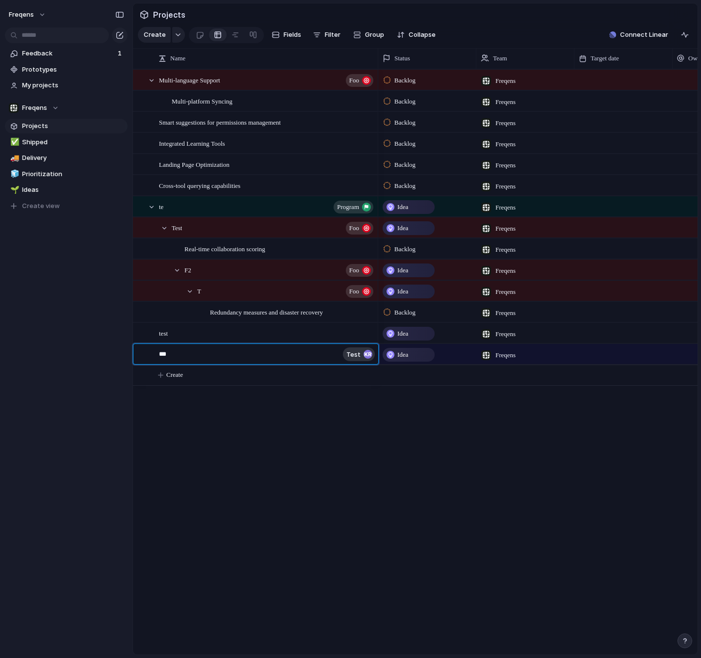
type textarea "****"
click at [259, 409] on body "Freqens Feedback 1 Prototypes My projects Freqens Projects ✅ Shipped 🚚 Delivery…" at bounding box center [350, 329] width 701 height 658
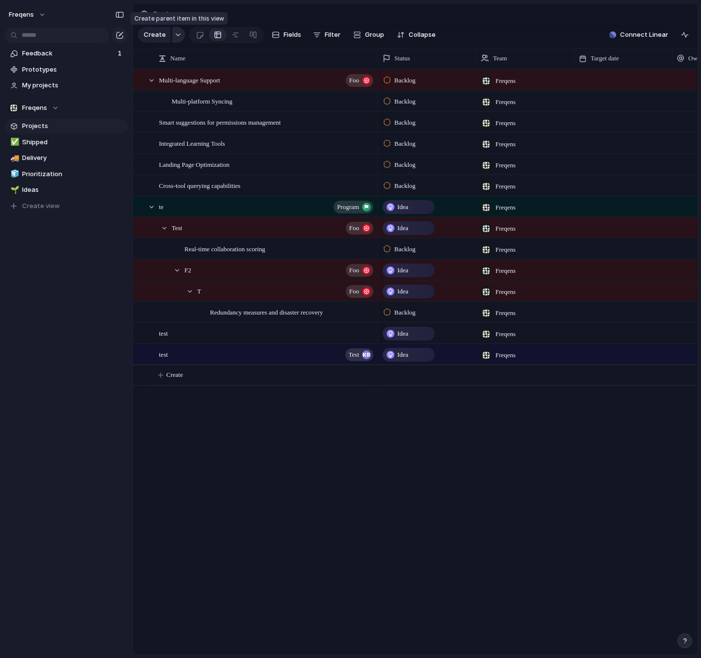
click at [177, 34] on div "button" at bounding box center [178, 35] width 7 height 4
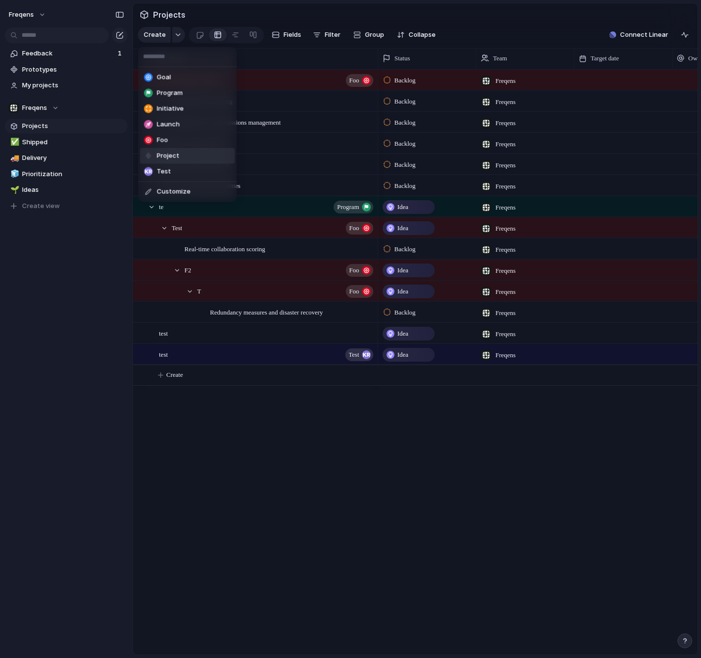
click at [213, 161] on li "Project" at bounding box center [187, 156] width 95 height 16
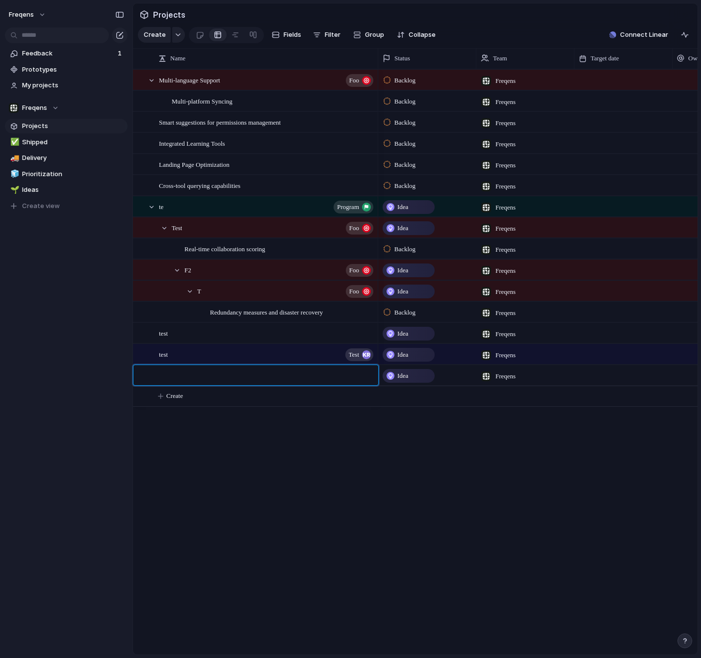
click at [296, 447] on body "Freqens Feedback 1 Prototypes My projects Freqens Projects ✅ Shipped 🚚 Delivery…" at bounding box center [350, 329] width 701 height 658
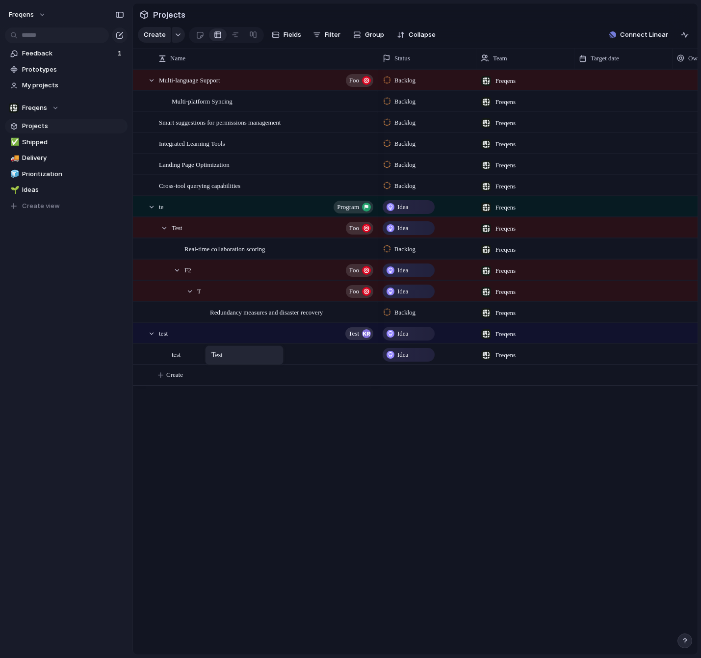
drag, startPoint x: 180, startPoint y: 333, endPoint x: 209, endPoint y: 347, distance: 32.0
click at [209, 347] on body "Freqens Feedback 1 Prototypes My projects Freqens Projects ✅ Shipped 🚚 Delivery…" at bounding box center [350, 329] width 701 height 658
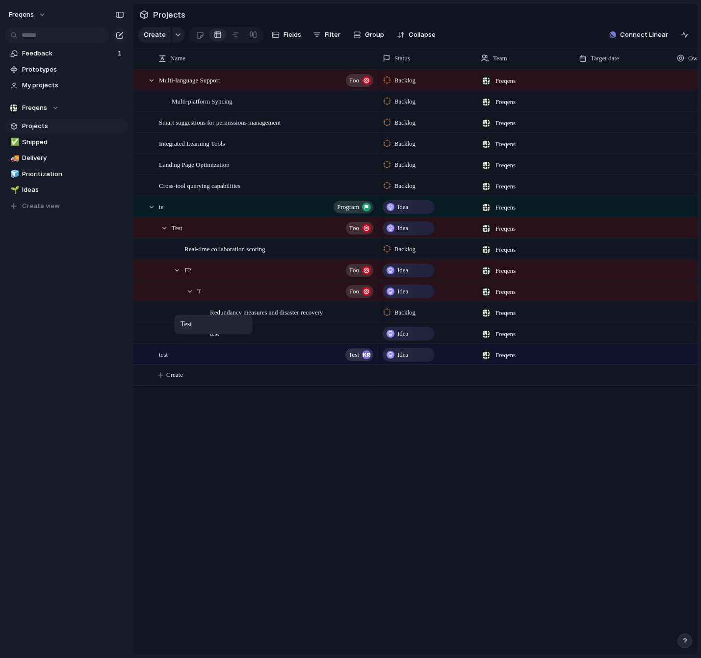
drag, startPoint x: 210, startPoint y: 355, endPoint x: 179, endPoint y: 316, distance: 49.2
click at [179, 316] on body "Freqens Feedback 1 Prototypes My projects Freqens Projects ✅ Shipped 🚚 Delivery…" at bounding box center [350, 329] width 701 height 658
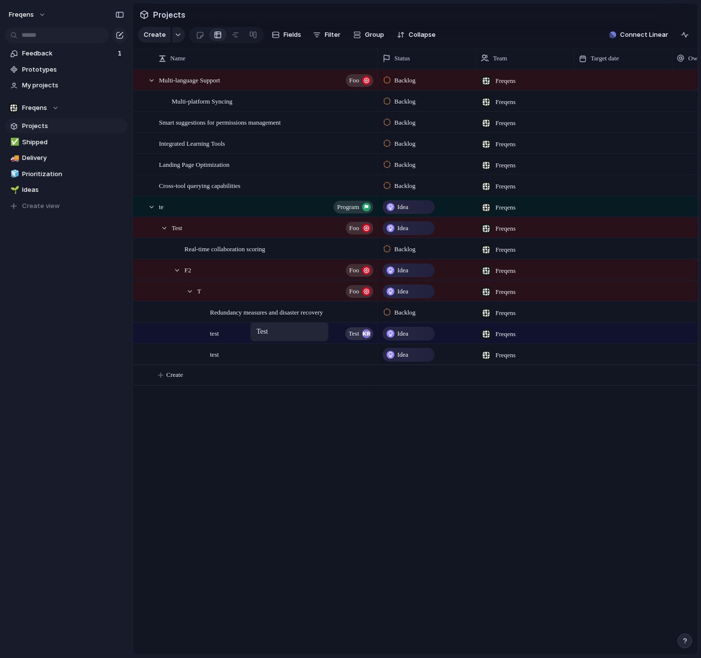
drag, startPoint x: 191, startPoint y: 353, endPoint x: 255, endPoint y: 324, distance: 70.2
click at [255, 324] on body "Freqens Feedback 1 Prototypes My projects Freqens Projects ✅ Shipped 🚚 Delivery…" at bounding box center [350, 329] width 701 height 658
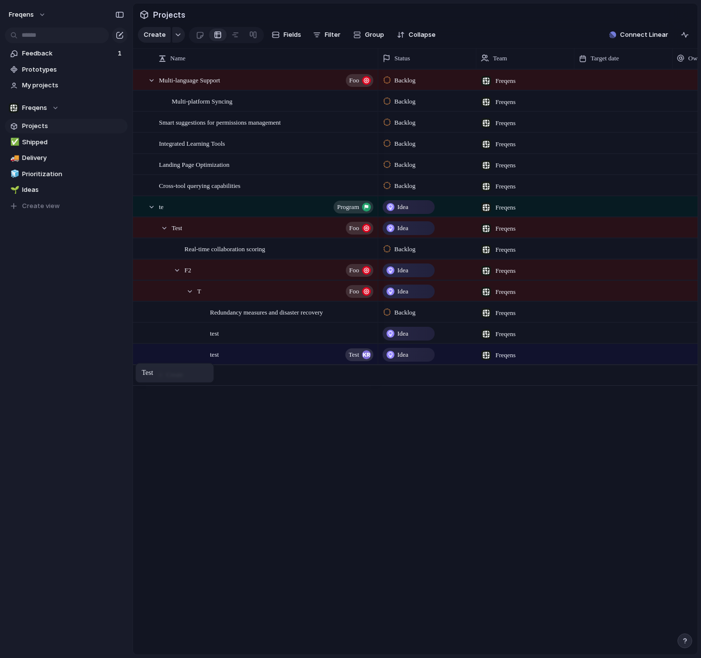
drag, startPoint x: 265, startPoint y: 328, endPoint x: 140, endPoint y: 365, distance: 130.0
click at [140, 365] on body "Freqens Feedback 1 Prototypes My projects Freqens Projects ✅ Shipped 🚚 Delivery…" at bounding box center [350, 329] width 701 height 658
drag, startPoint x: 220, startPoint y: 358, endPoint x: 222, endPoint y: 335, distance: 22.2
click at [219, 355] on body "Freqens Feedback 1 Prototypes My projects Freqens Projects ✅ Shipped 🚚 Delivery…" at bounding box center [350, 329] width 701 height 658
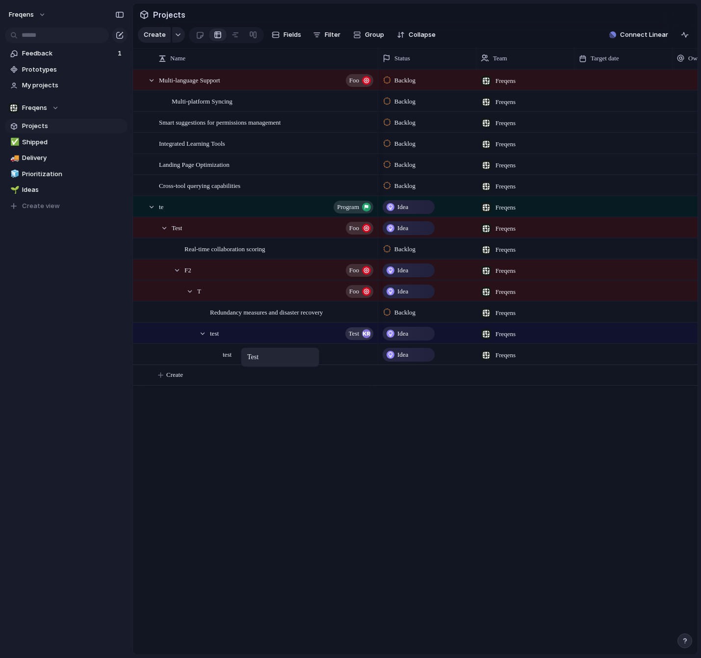
drag, startPoint x: 222, startPoint y: 332, endPoint x: 246, endPoint y: 349, distance: 29.1
click at [246, 349] on body "Freqens Feedback 1 Prototypes My projects Freqens Projects ✅ Shipped 🚚 Delivery…" at bounding box center [350, 329] width 701 height 658
click at [274, 434] on div "Multi-language Support Foo Multi-platform Syncing Smart suggestions for permiss…" at bounding box center [415, 361] width 565 height 585
click at [367, 352] on div at bounding box center [365, 354] width 17 height 13
click at [328, 432] on body "Freqens Feedback 1 Prototypes My projects Freqens Projects ✅ Shipped 🚚 Delivery…" at bounding box center [350, 329] width 701 height 658
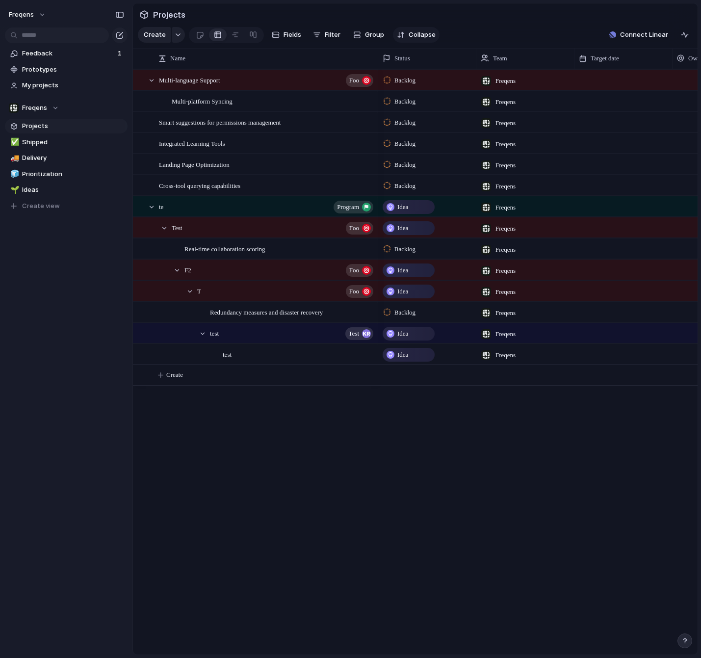
click at [412, 30] on button "Collapse" at bounding box center [416, 35] width 47 height 16
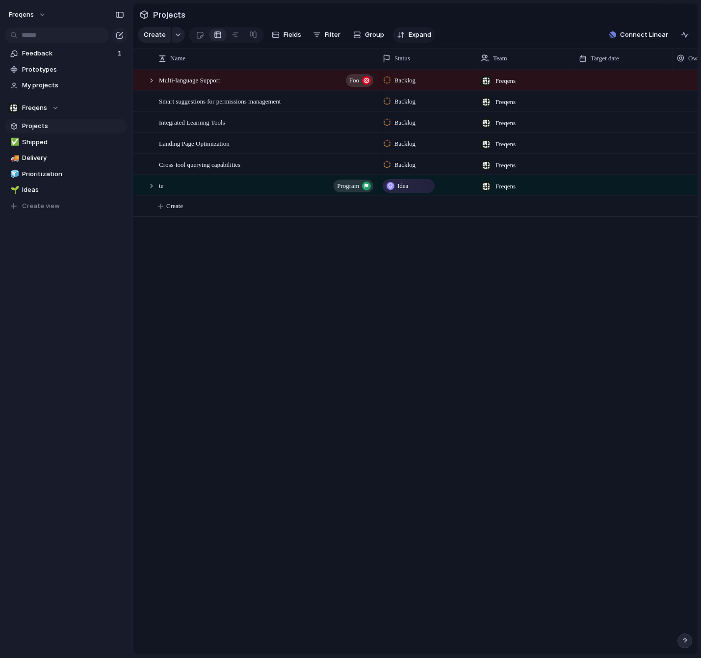
click at [416, 31] on span "Expand" at bounding box center [420, 35] width 23 height 10
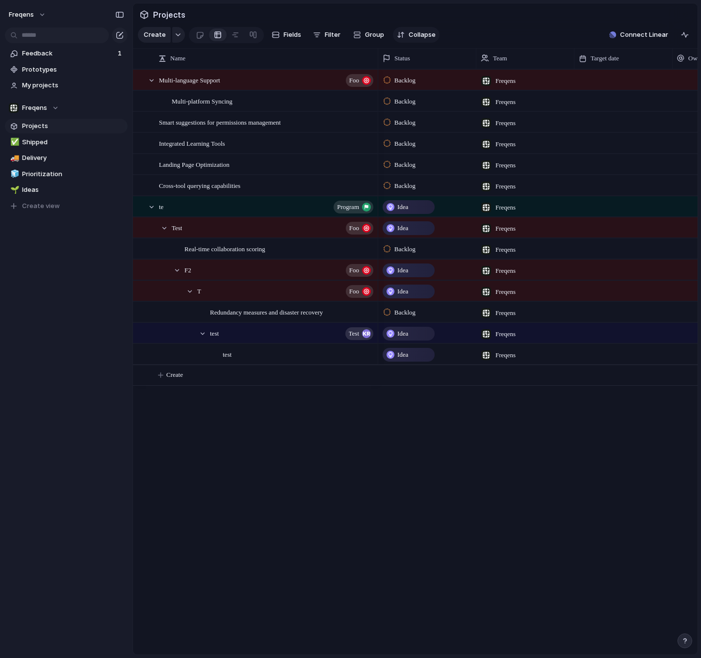
click at [416, 31] on span "Collapse" at bounding box center [422, 35] width 27 height 10
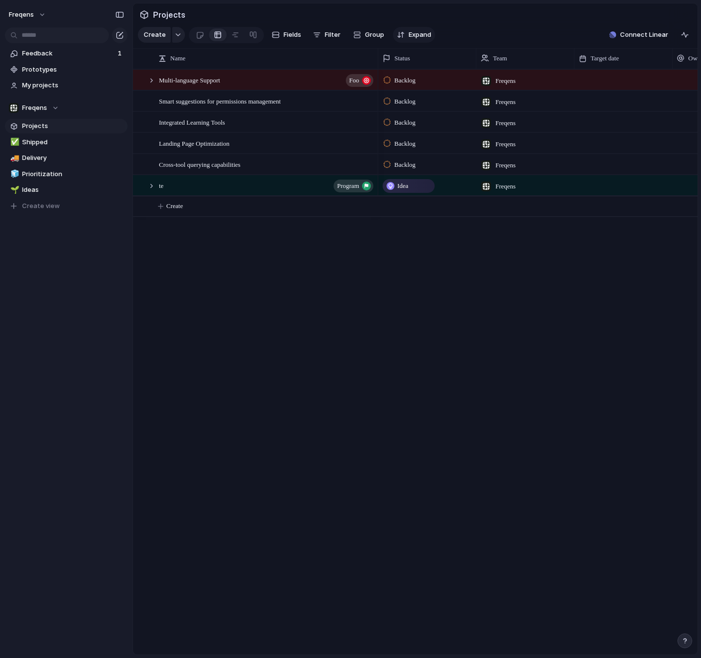
click at [416, 31] on span "Expand" at bounding box center [420, 35] width 23 height 10
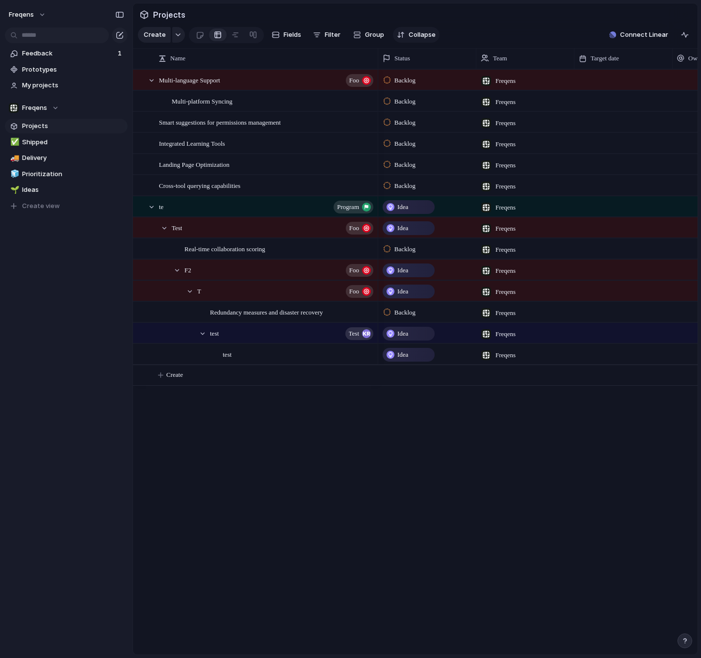
click at [416, 31] on span "Collapse" at bounding box center [422, 35] width 27 height 10
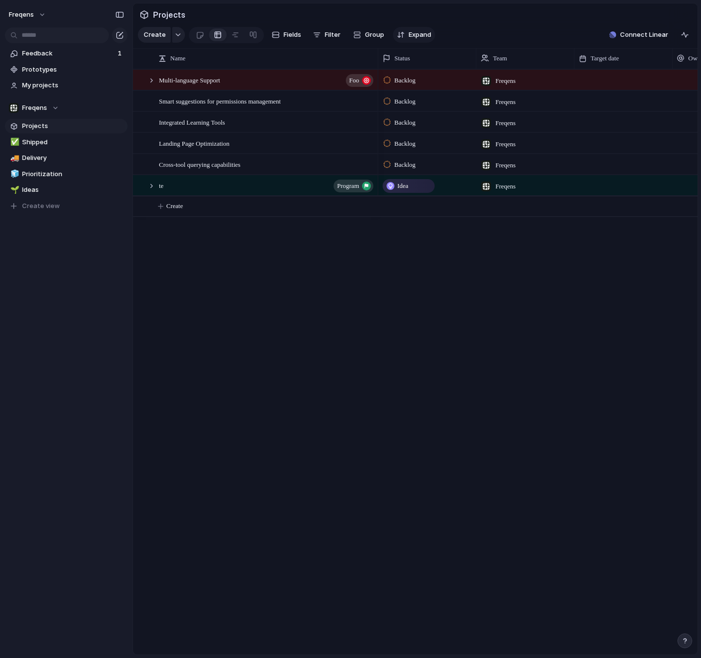
click at [416, 31] on span "Expand" at bounding box center [420, 35] width 23 height 10
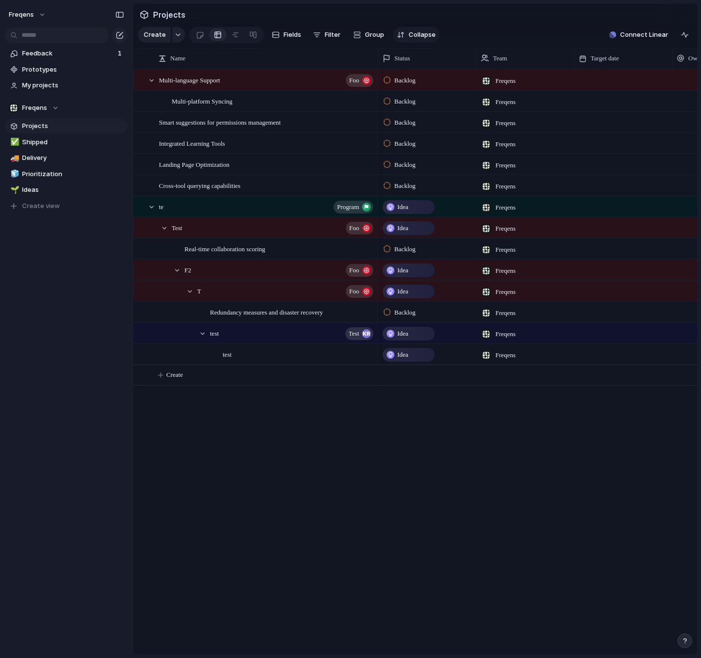
click at [416, 31] on span "Collapse" at bounding box center [422, 35] width 27 height 10
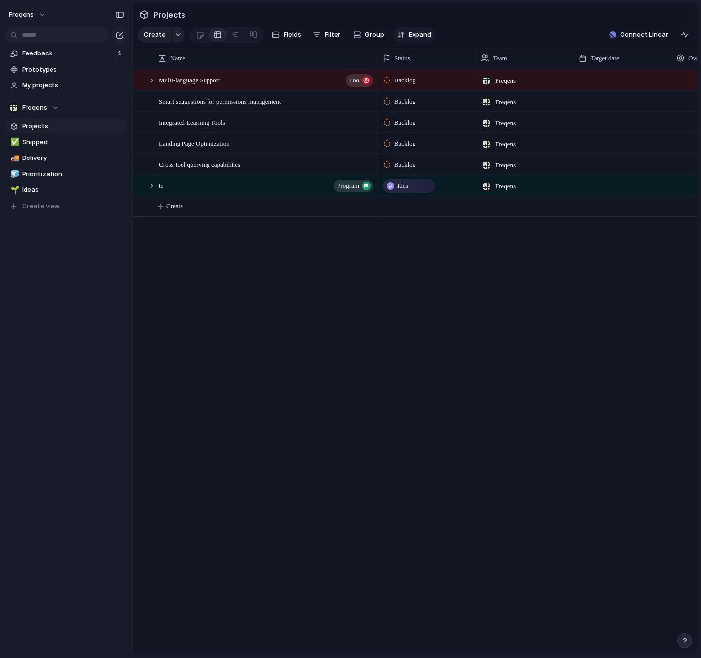
click at [416, 31] on span "Expand" at bounding box center [420, 35] width 23 height 10
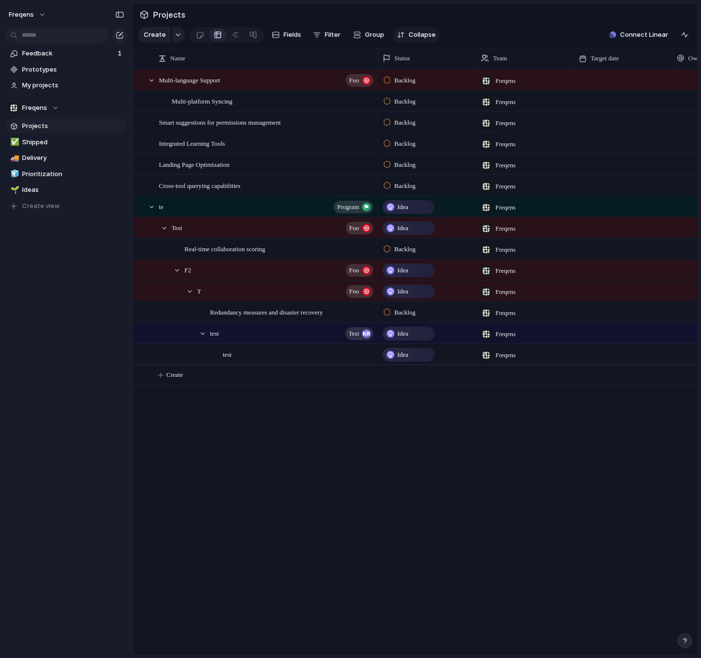
click at [416, 31] on span "Collapse" at bounding box center [422, 35] width 27 height 10
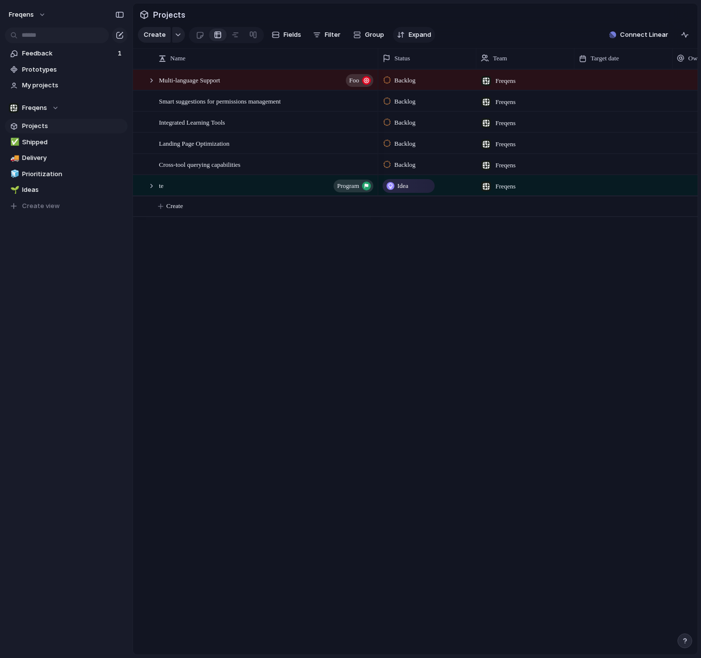
click at [416, 31] on span "Expand" at bounding box center [420, 35] width 23 height 10
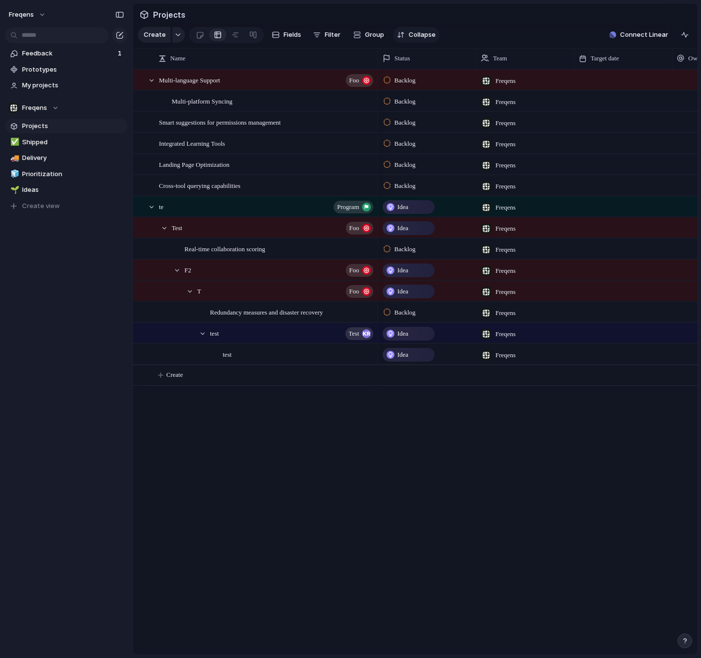
click at [416, 31] on span "Collapse" at bounding box center [422, 35] width 27 height 10
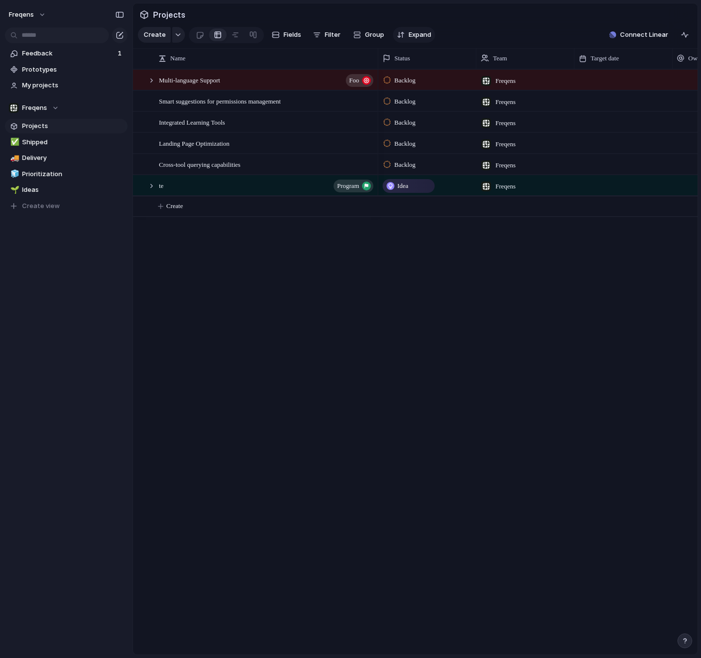
click at [416, 31] on span "Expand" at bounding box center [420, 35] width 23 height 10
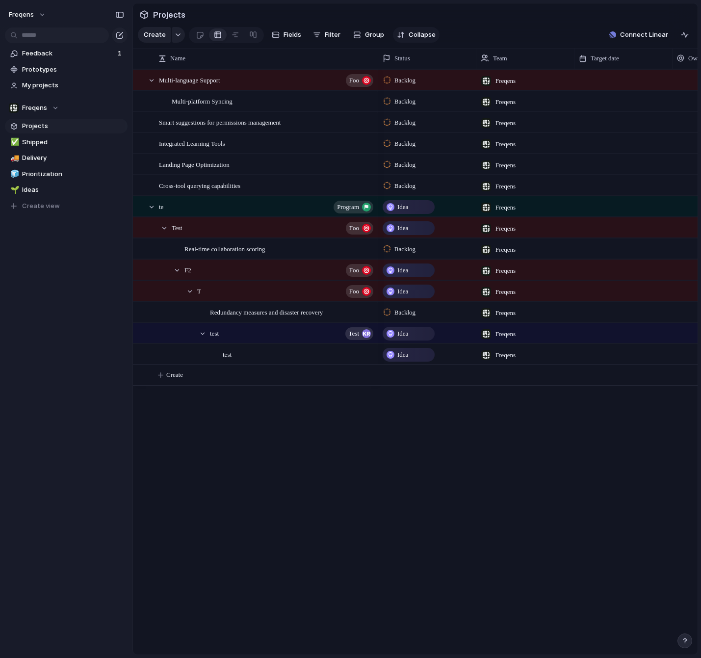
click at [416, 31] on span "Collapse" at bounding box center [422, 35] width 27 height 10
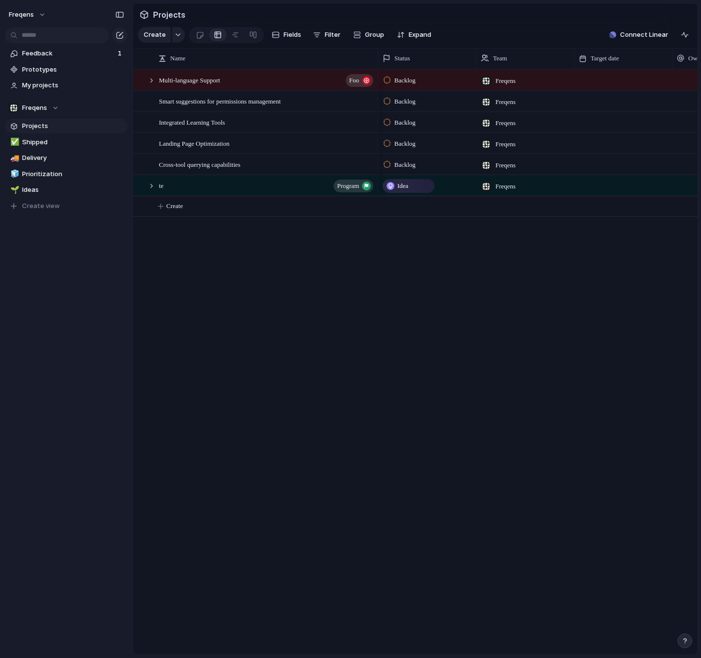
drag, startPoint x: 352, startPoint y: 334, endPoint x: 121, endPoint y: 321, distance: 231.9
click at [352, 334] on div "Multi-language Support Foo Smart suggestions for permissions management Integra…" at bounding box center [415, 361] width 565 height 585
click at [154, 187] on div at bounding box center [151, 185] width 9 height 9
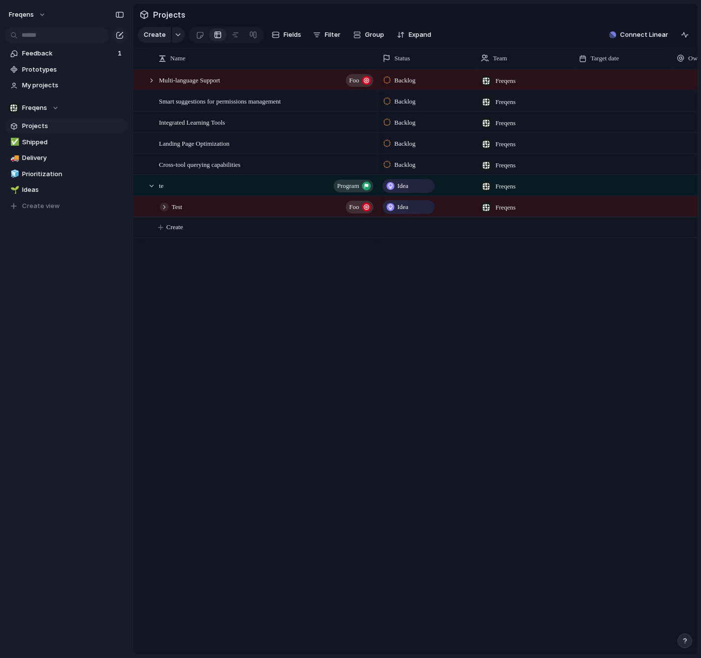
click at [164, 202] on div "Test Foo" at bounding box center [255, 207] width 244 height 20
click at [165, 206] on div at bounding box center [164, 207] width 9 height 9
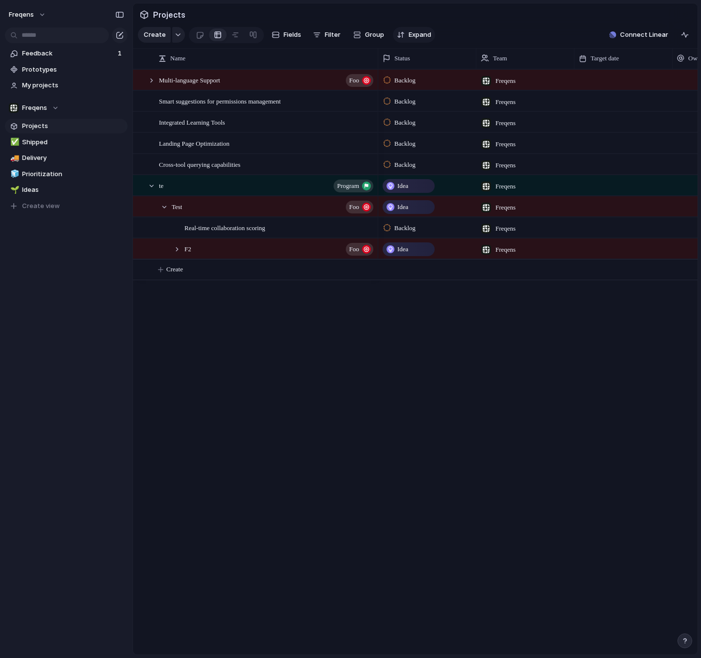
click at [422, 34] on span "Expand" at bounding box center [420, 35] width 23 height 10
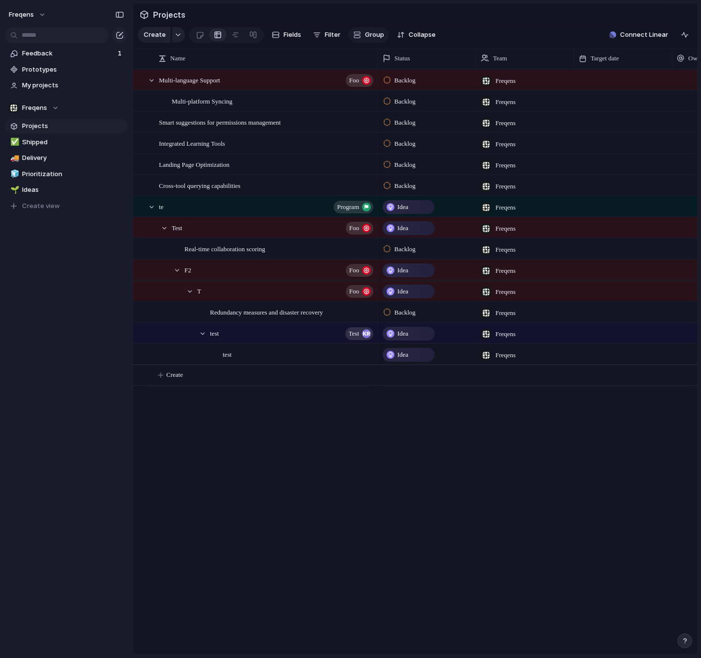
click at [379, 34] on span "Group" at bounding box center [374, 35] width 19 height 10
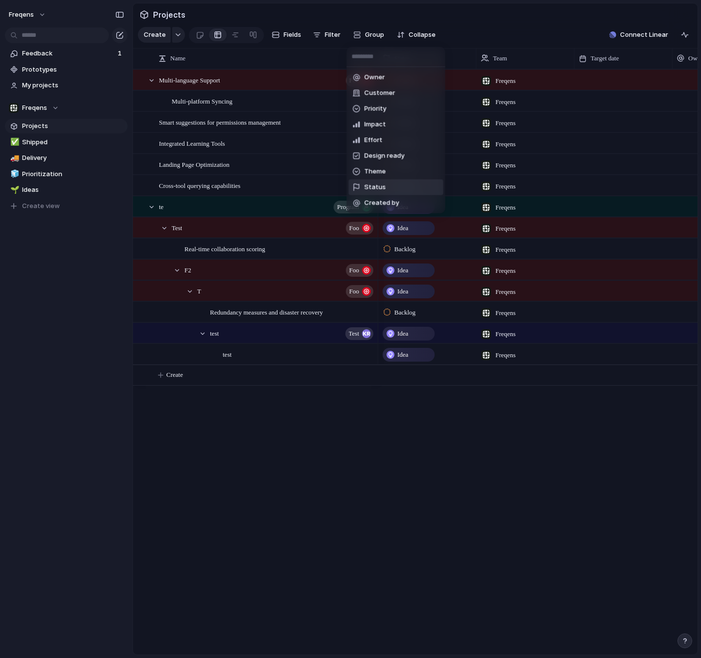
click at [375, 188] on span "Status" at bounding box center [375, 187] width 22 height 10
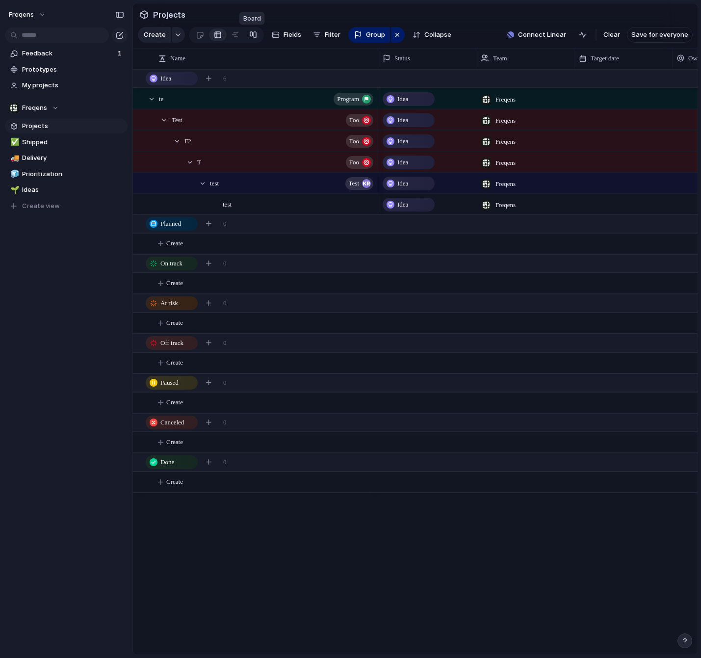
click at [252, 32] on div at bounding box center [253, 35] width 8 height 16
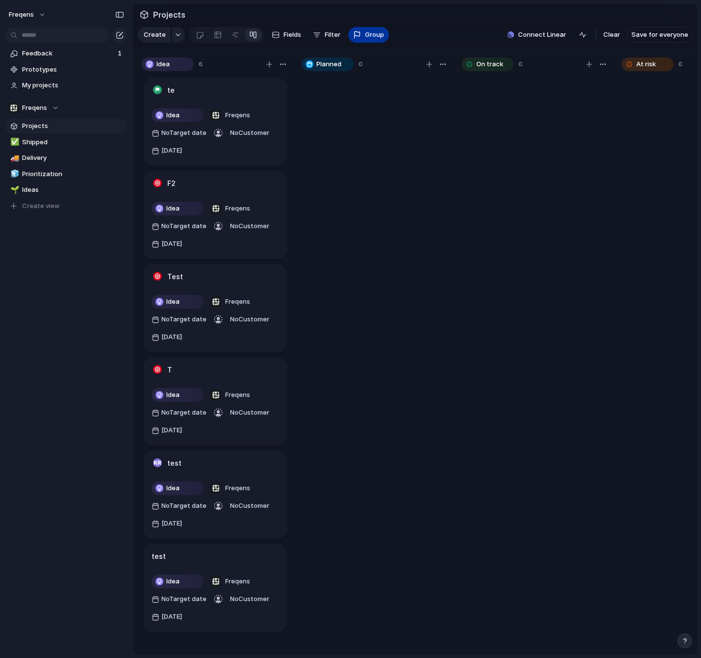
click at [368, 29] on button "Group" at bounding box center [368, 35] width 41 height 16
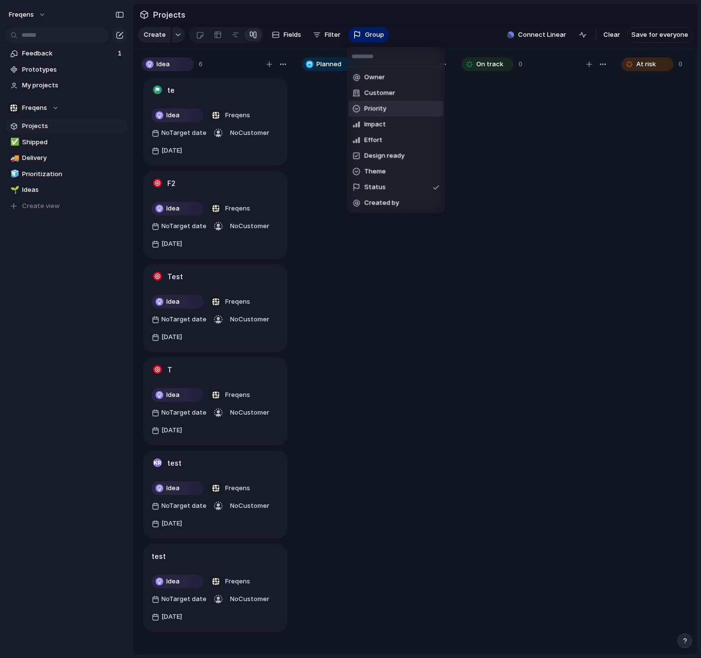
click at [388, 110] on li "Priority" at bounding box center [396, 109] width 95 height 16
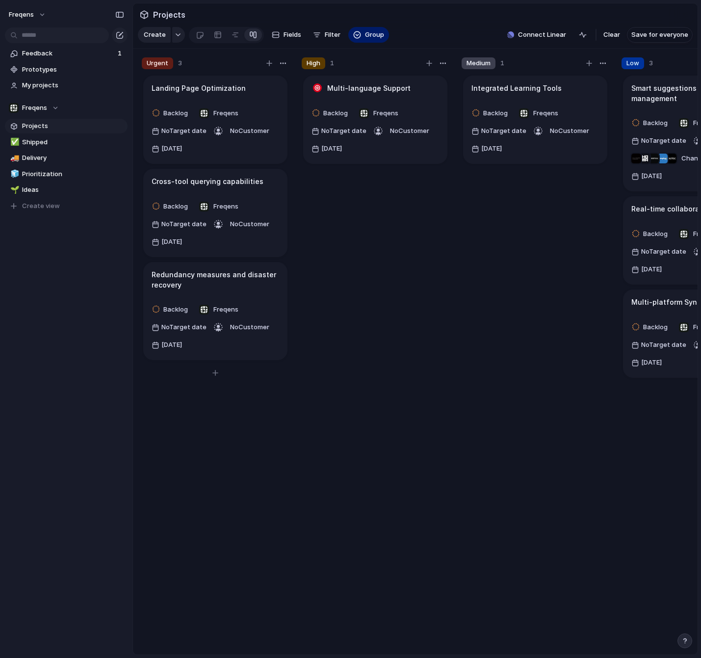
click at [290, 63] on div "Urgent 3 Landing Page Optimization Backlog Freqens No Target date No Customer […" at bounding box center [215, 358] width 155 height 610
click at [285, 63] on div "button" at bounding box center [283, 63] width 8 height 8
click at [190, 95] on article "Landing Page Optimization Backlog Freqens No Target date No Customer [DATE]" at bounding box center [215, 120] width 144 height 88
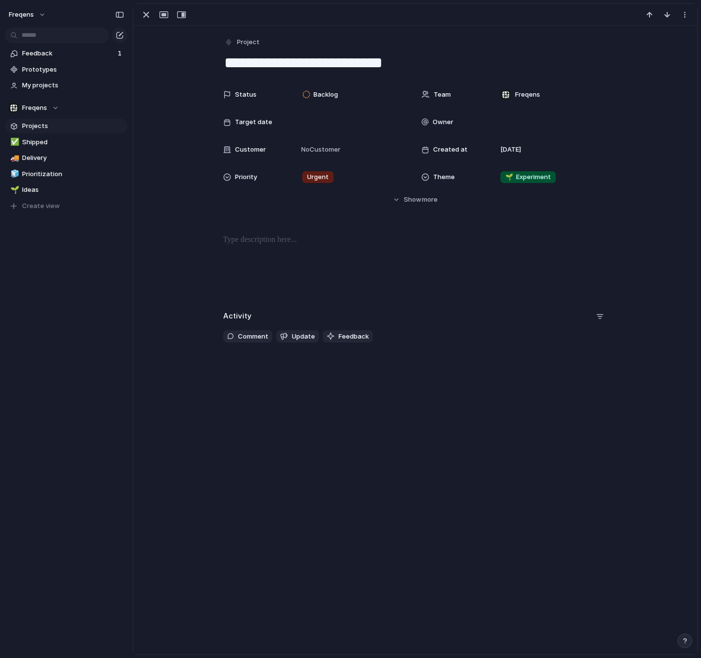
click at [254, 178] on span "Priority" at bounding box center [246, 177] width 22 height 10
click at [419, 203] on div "Urgent High Medium Low No Priority" at bounding box center [350, 329] width 701 height 658
click at [422, 203] on span "more" at bounding box center [430, 200] width 16 height 10
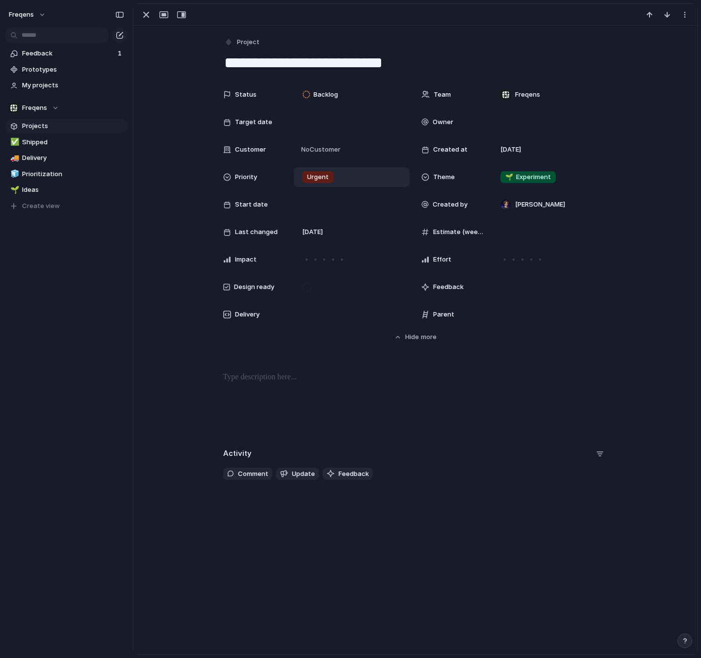
click at [382, 175] on div "Urgent" at bounding box center [351, 177] width 107 height 11
click at [503, 363] on div "Urgent High Medium Low No Priority" at bounding box center [350, 329] width 701 height 658
click at [360, 179] on div "Urgent" at bounding box center [351, 177] width 107 height 11
click at [360, 353] on div "Urgent High Medium Low No Priority" at bounding box center [350, 329] width 701 height 658
click at [39, 16] on button "Freqens" at bounding box center [27, 15] width 47 height 16
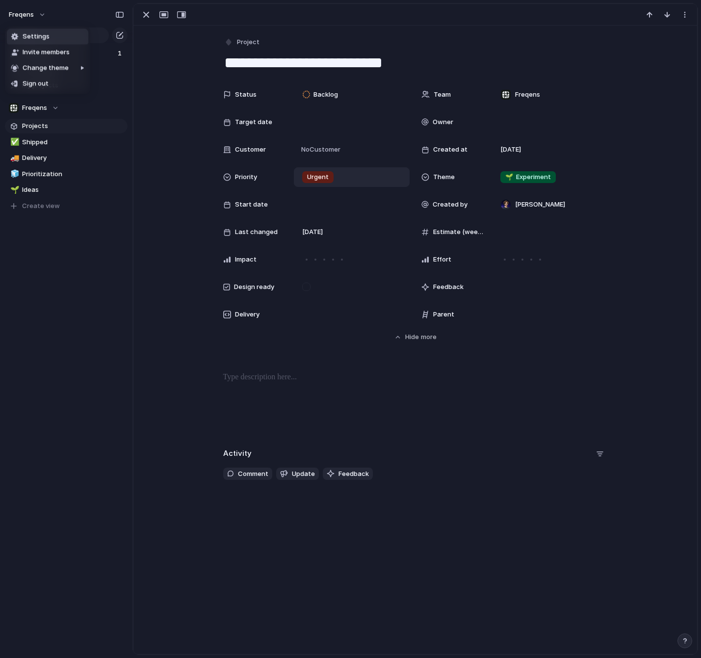
click at [36, 38] on span "Settings" at bounding box center [36, 37] width 27 height 10
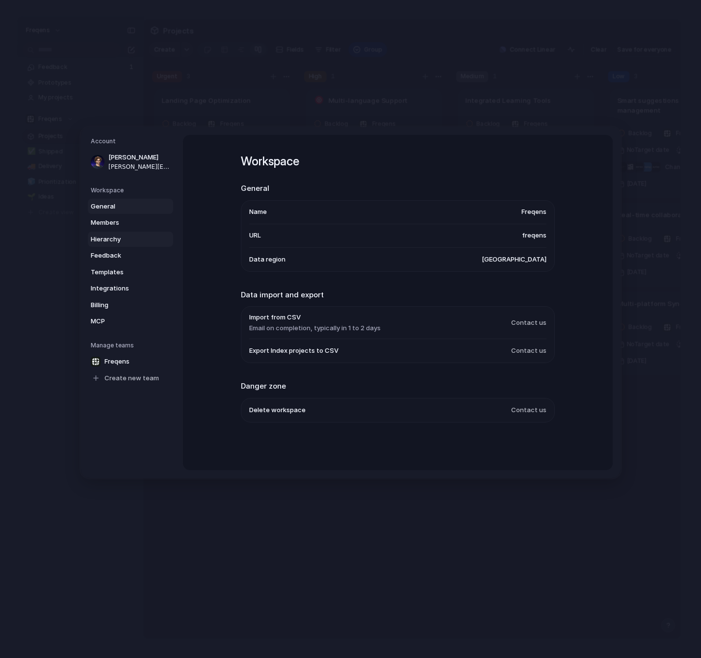
click at [111, 239] on span "Hierarchy" at bounding box center [122, 239] width 63 height 10
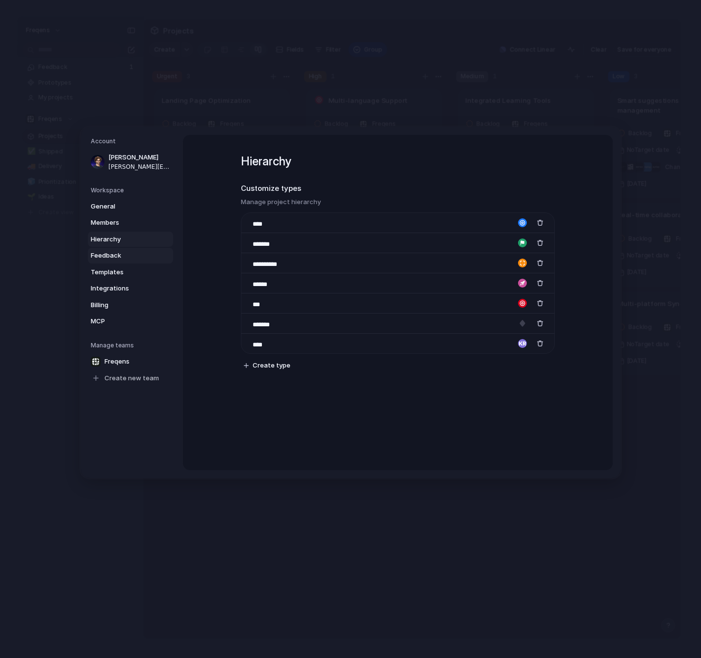
click at [112, 257] on span "Feedback" at bounding box center [122, 256] width 63 height 10
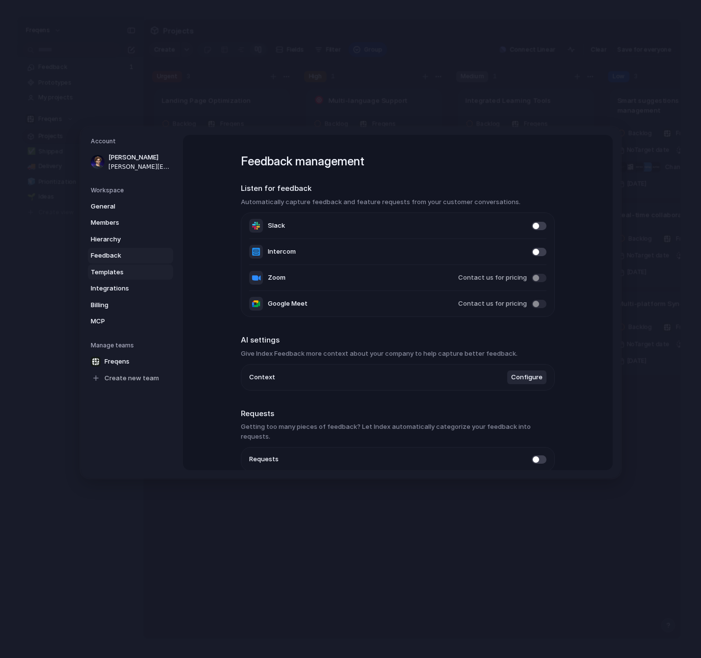
click at [112, 271] on span "Templates" at bounding box center [122, 272] width 63 height 10
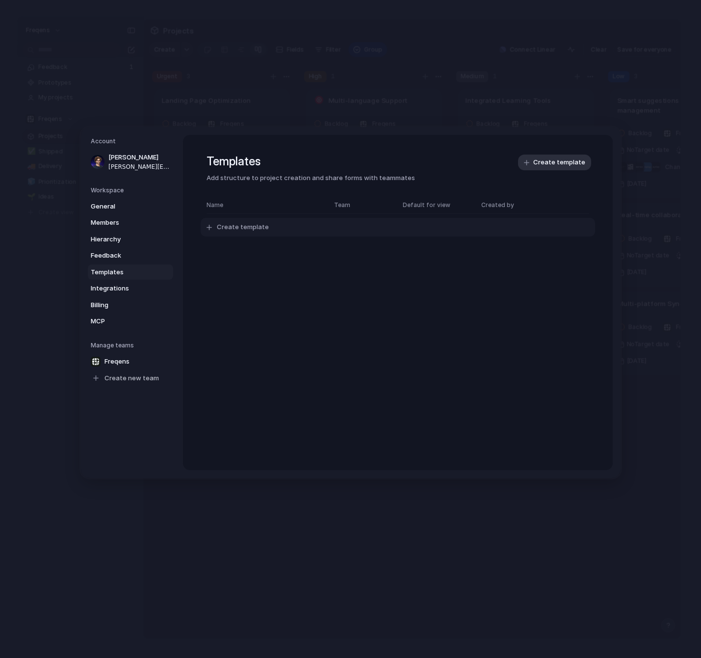
click at [262, 230] on span "Create template" at bounding box center [243, 228] width 52 height 10
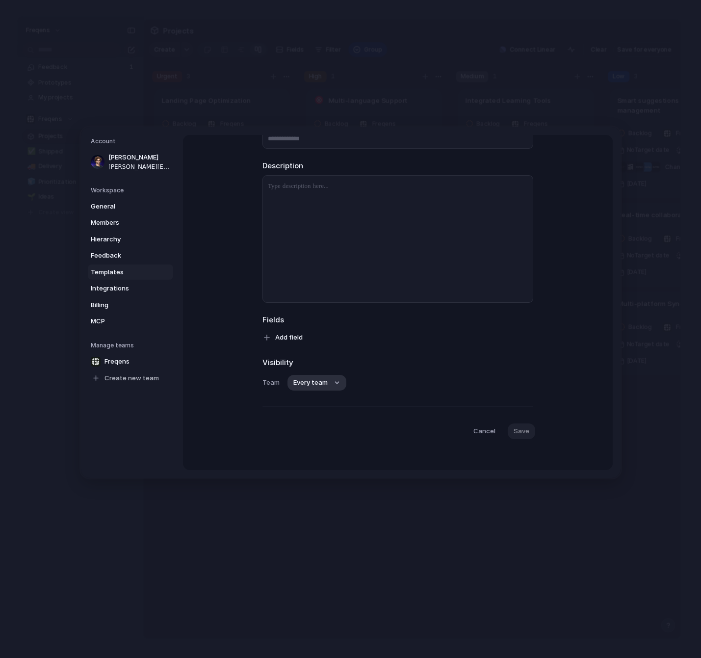
scroll to position [84, 0]
click at [285, 326] on button "Add field" at bounding box center [284, 333] width 54 height 16
click at [403, 353] on div "Customer Design ready Effort Estimate (weeks) Impact Owner Priority Start date …" at bounding box center [350, 329] width 701 height 658
click at [485, 430] on span "Cancel" at bounding box center [484, 427] width 22 height 10
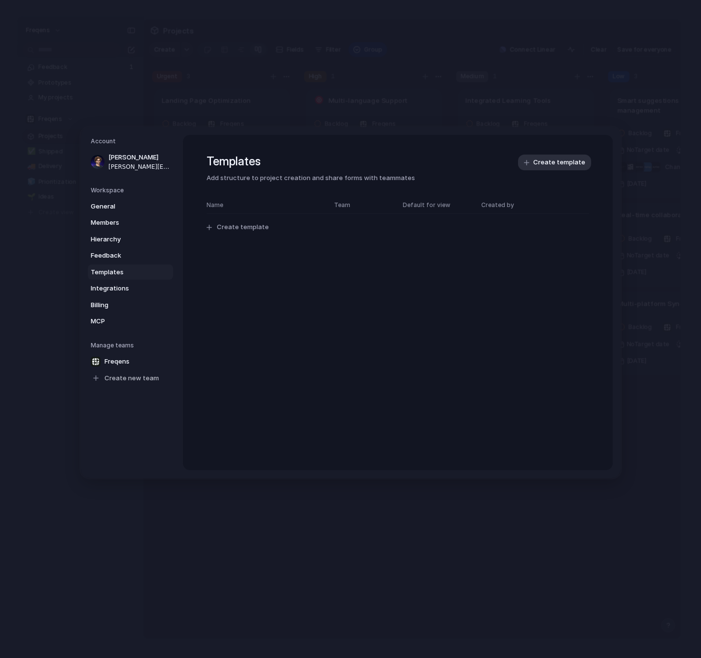
scroll to position [0, 0]
click at [245, 461] on div "Templates Add structure to project creation and share forms with teammates Crea…" at bounding box center [398, 302] width 430 height 335
click at [242, 474] on div "Account Alexandre Barreira [EMAIL_ADDRESS][DOMAIN_NAME] Workspace General Membe…" at bounding box center [350, 302] width 539 height 351
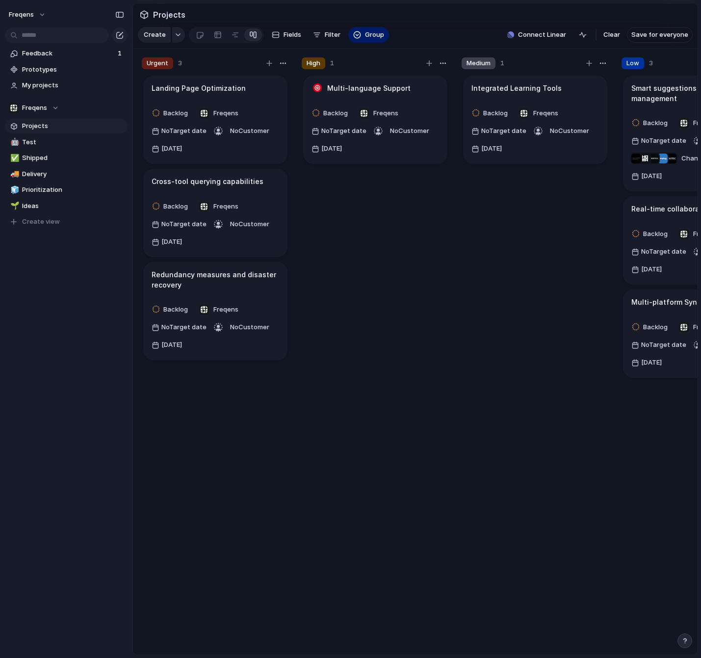
click at [68, 121] on link "Projects" at bounding box center [66, 126] width 123 height 15
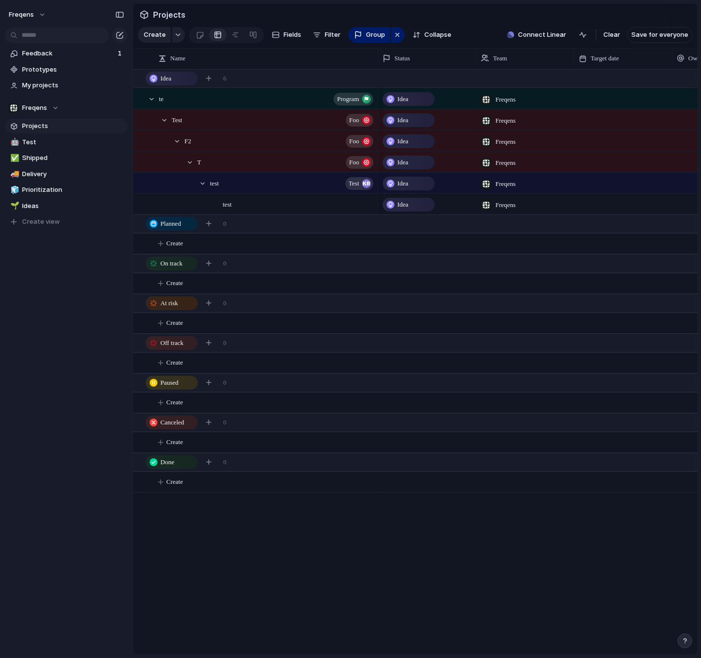
click at [294, 523] on div "te program Test Foo F2 Foo T Foo test Test test Idea Freqens Idea Freqens Idea …" at bounding box center [415, 361] width 565 height 585
click at [394, 35] on div "button" at bounding box center [397, 35] width 8 height 12
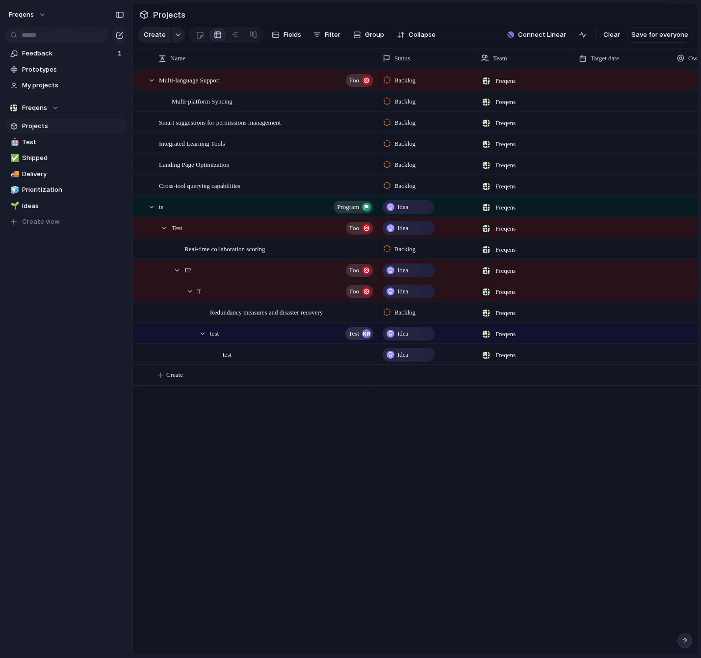
click at [253, 466] on div "Multi-language Support Foo Multi-platform Syncing Smart suggestions for permiss…" at bounding box center [415, 361] width 565 height 585
drag, startPoint x: 257, startPoint y: 432, endPoint x: 266, endPoint y: 424, distance: 12.1
click at [257, 432] on div "Multi-language Support Foo Multi-platform Syncing Smart suggestions for permiss…" at bounding box center [415, 361] width 565 height 585
click at [274, 78] on div "Multi-language Support Foo" at bounding box center [267, 80] width 216 height 20
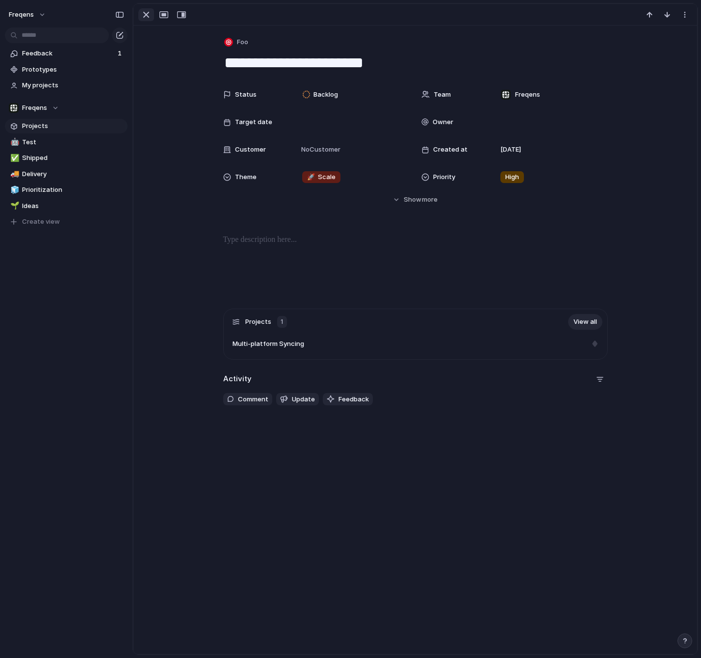
click at [145, 14] on div "button" at bounding box center [146, 15] width 12 height 12
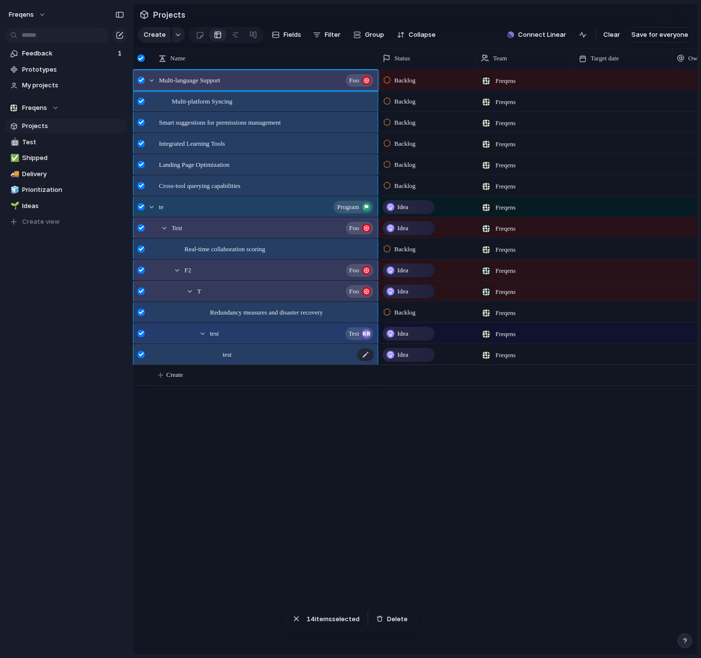
drag, startPoint x: 273, startPoint y: 109, endPoint x: 287, endPoint y: 349, distance: 240.3
click at [287, 349] on div "Multi-language Support Foo Multi-platform Syncing Smart suggestions for permiss…" at bounding box center [255, 227] width 245 height 316
click at [383, 616] on div "button" at bounding box center [379, 618] width 7 height 7
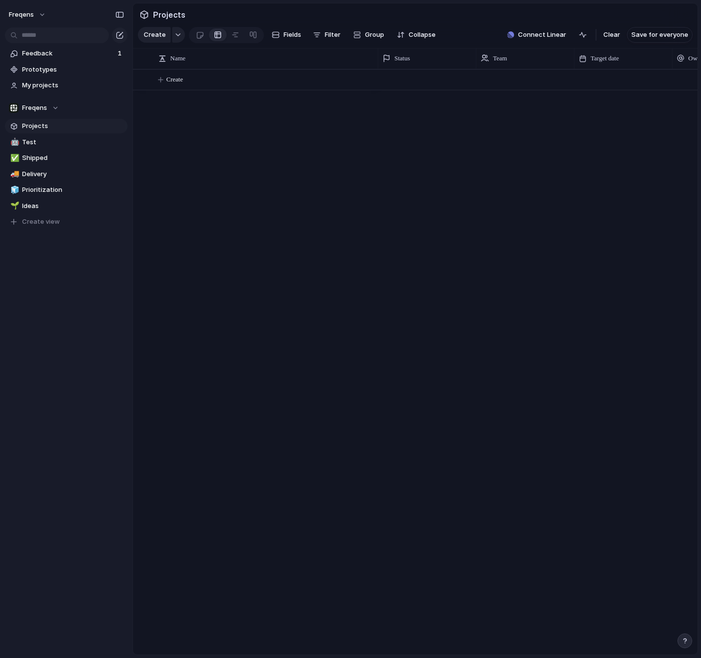
click at [268, 241] on div "Create" at bounding box center [415, 361] width 565 height 585
click at [371, 169] on div "Create" at bounding box center [415, 361] width 565 height 585
click at [178, 37] on div "button" at bounding box center [178, 35] width 7 height 4
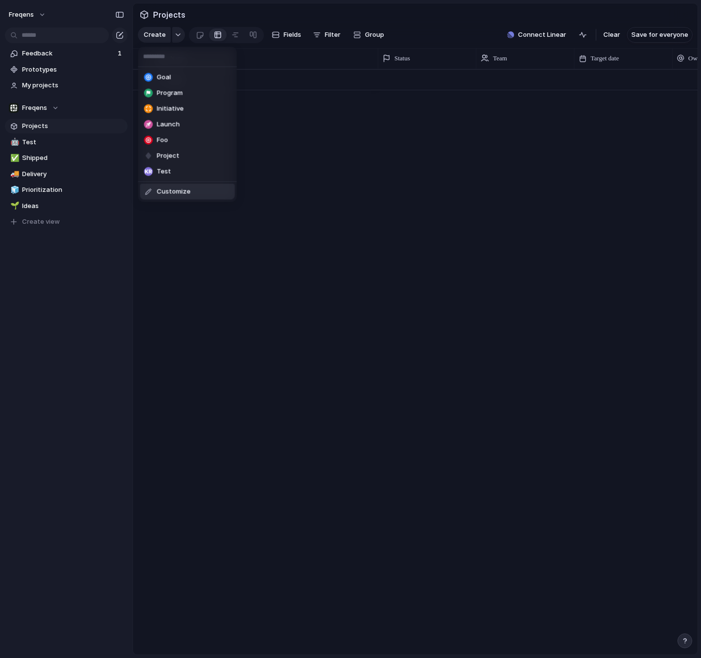
click at [175, 193] on span "Customize" at bounding box center [174, 192] width 34 height 10
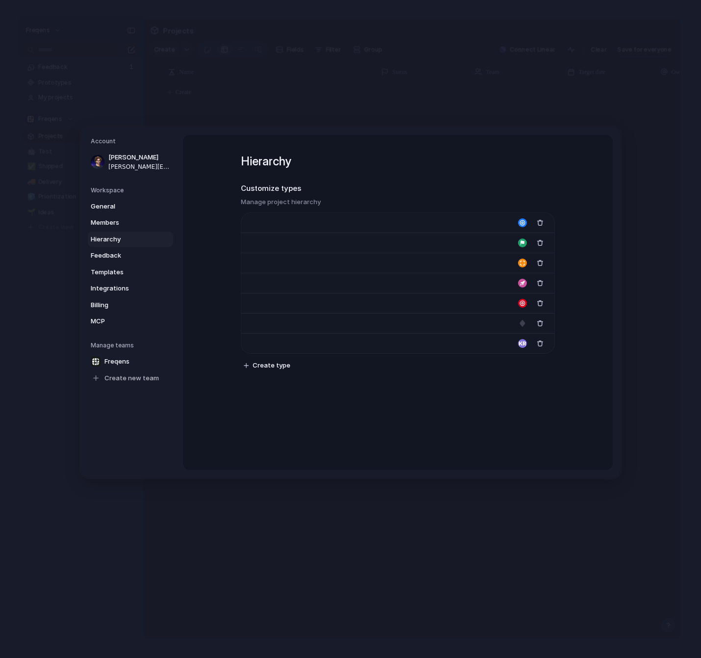
type input "****"
type input "*******"
type input "**********"
type input "******"
type input "*******"
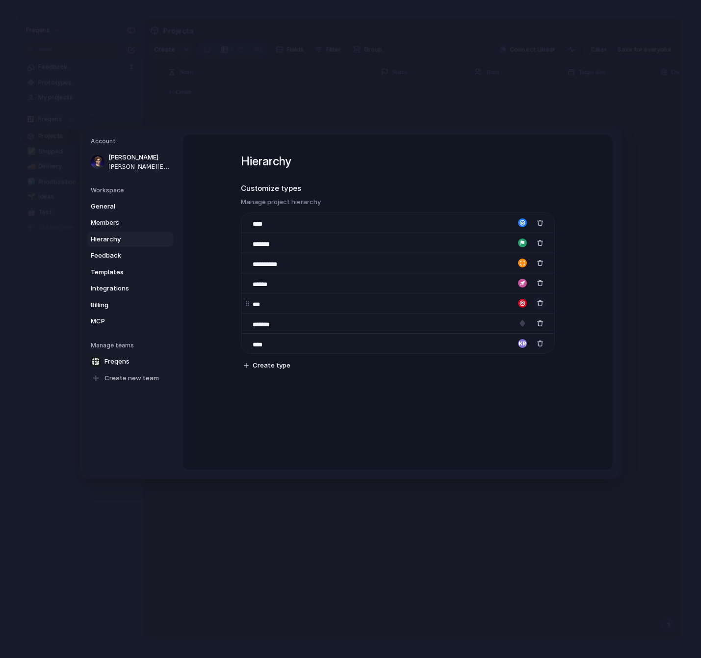
click at [536, 302] on button "button" at bounding box center [540, 303] width 13 height 13
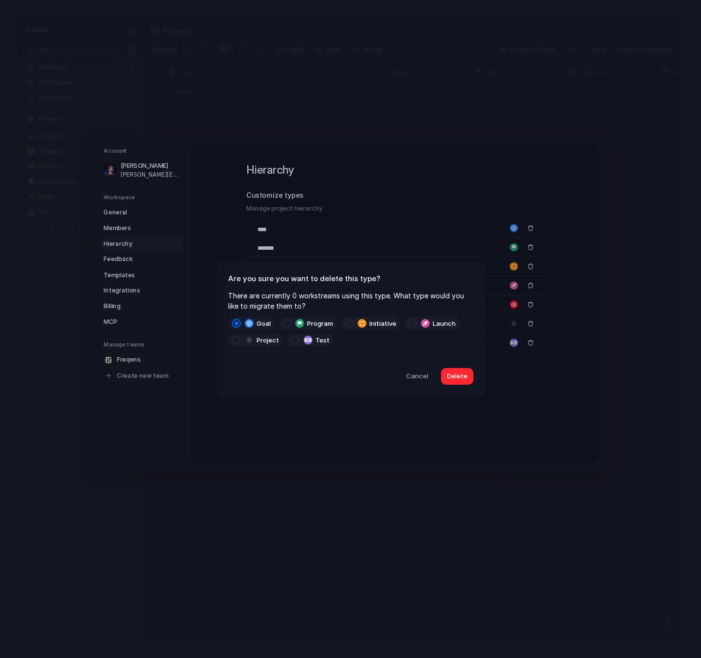
click at [466, 372] on span "Delete" at bounding box center [457, 376] width 21 height 10
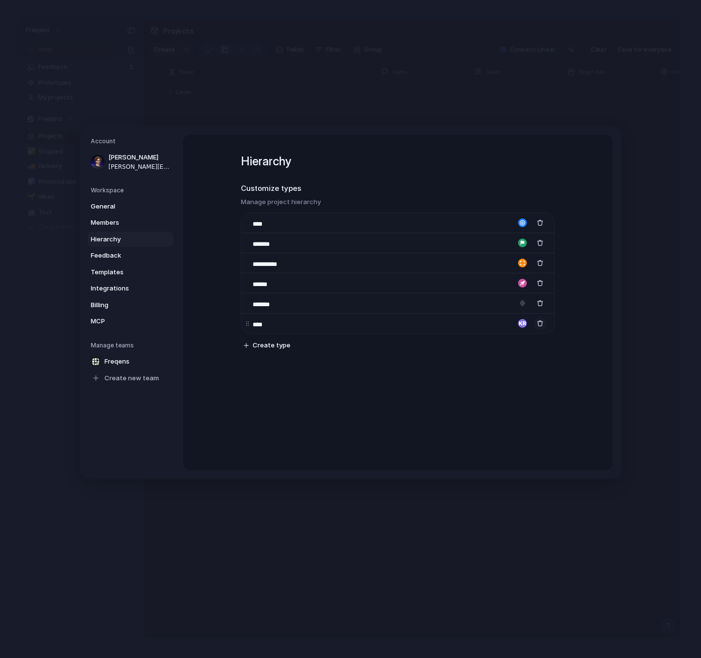
click at [537, 326] on div "button" at bounding box center [540, 323] width 7 height 7
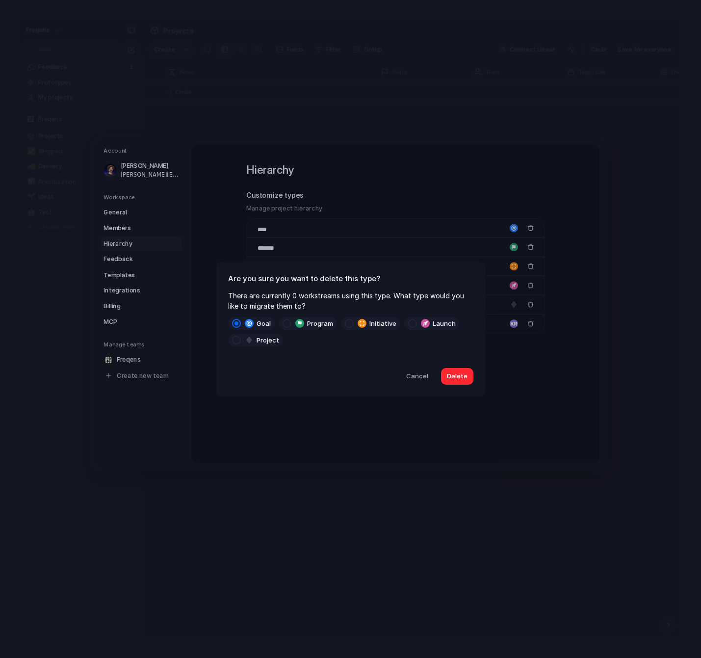
click at [459, 374] on span "Delete" at bounding box center [457, 376] width 21 height 10
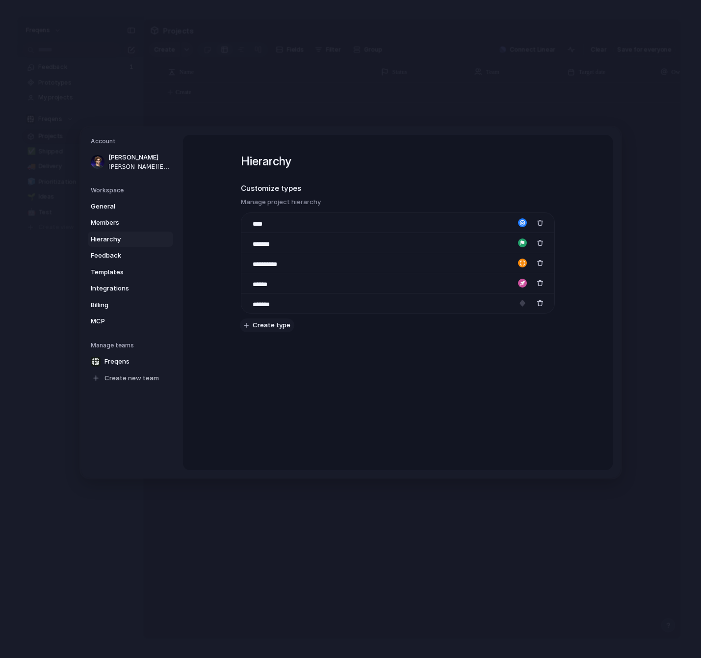
click at [280, 328] on span "Create type" at bounding box center [272, 325] width 38 height 10
type input "*******"
click at [524, 325] on div "button" at bounding box center [522, 321] width 9 height 9
click at [521, 369] on div "button" at bounding box center [521, 369] width 6 height 9
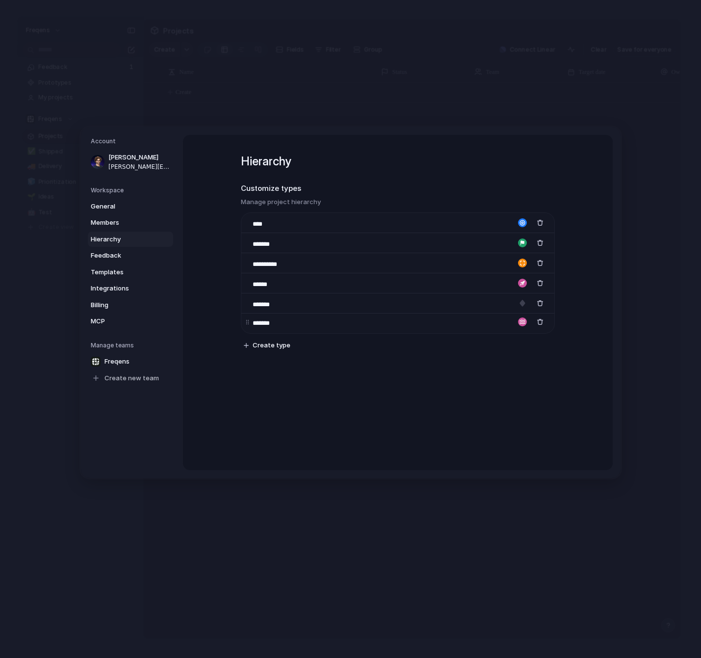
click at [520, 323] on div "button" at bounding box center [522, 321] width 9 height 9
click at [487, 341] on button "button" at bounding box center [486, 341] width 9 height 9
click at [572, 302] on div at bounding box center [350, 329] width 701 height 658
drag, startPoint x: 248, startPoint y: 323, endPoint x: 250, endPoint y: 281, distance: 42.2
click at [250, 281] on body "Freqens Feedback 1 Prototypes My projects Freqens Projects ✅ Shipped 🚚 Delivery…" at bounding box center [350, 329] width 701 height 658
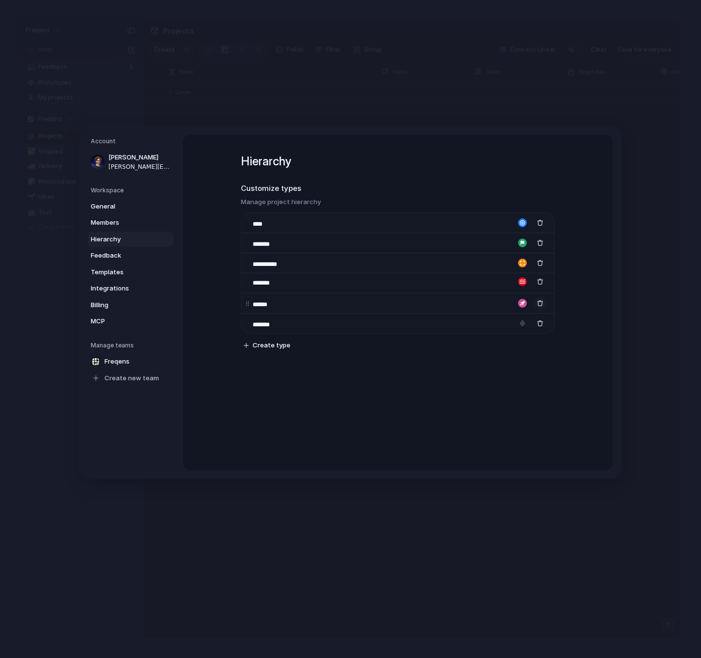
click at [534, 303] on button "button" at bounding box center [540, 303] width 13 height 13
click at [540, 242] on div "button" at bounding box center [540, 242] width 7 height 7
click at [467, 346] on div "**********" at bounding box center [398, 241] width 314 height 212
drag, startPoint x: 459, startPoint y: 371, endPoint x: 384, endPoint y: 183, distance: 202.3
click at [384, 183] on div "**********" at bounding box center [398, 302] width 430 height 335
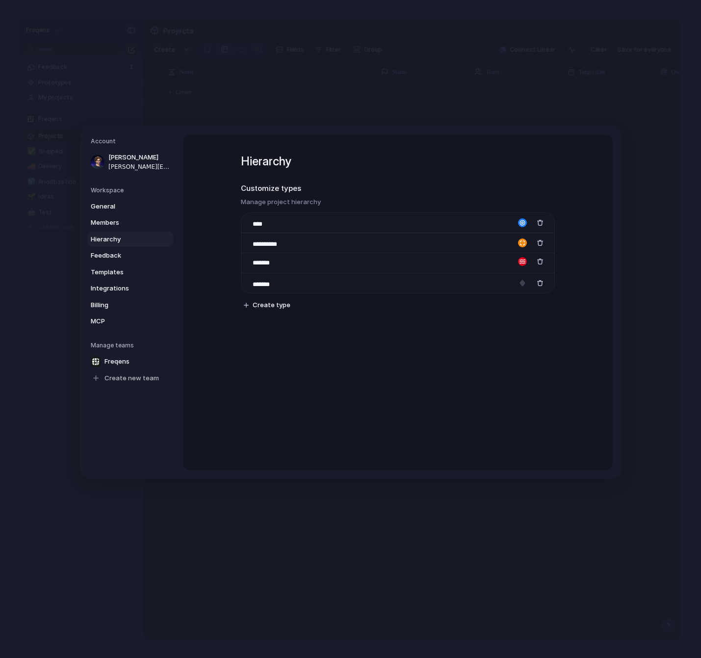
drag, startPoint x: 332, startPoint y: 179, endPoint x: 346, endPoint y: 398, distance: 219.7
click at [346, 398] on div "**********" at bounding box center [398, 302] width 430 height 335
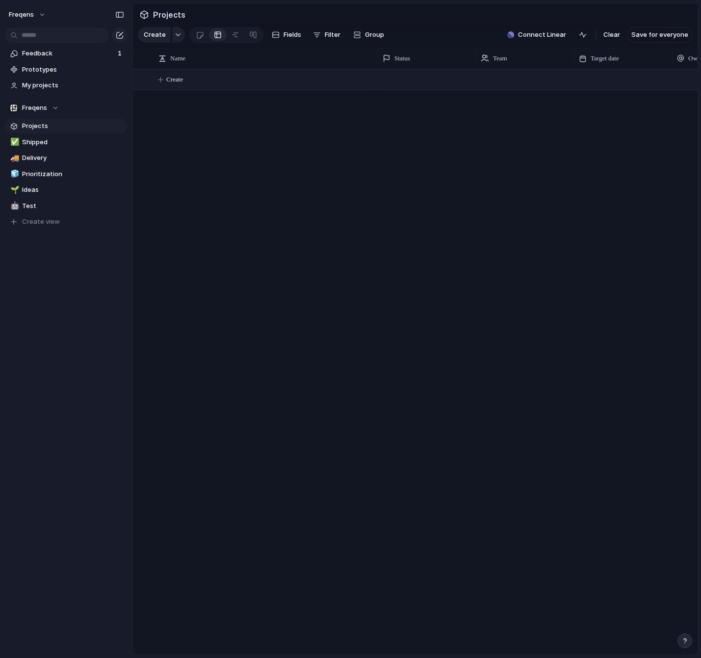
click at [181, 81] on span "Create" at bounding box center [174, 80] width 17 height 10
click at [242, 141] on body "Freqens Feedback 1 Prototypes My projects Freqens Projects ✅ Shipped 🚚 Delivery…" at bounding box center [350, 329] width 701 height 658
click at [179, 33] on button "button" at bounding box center [178, 35] width 13 height 16
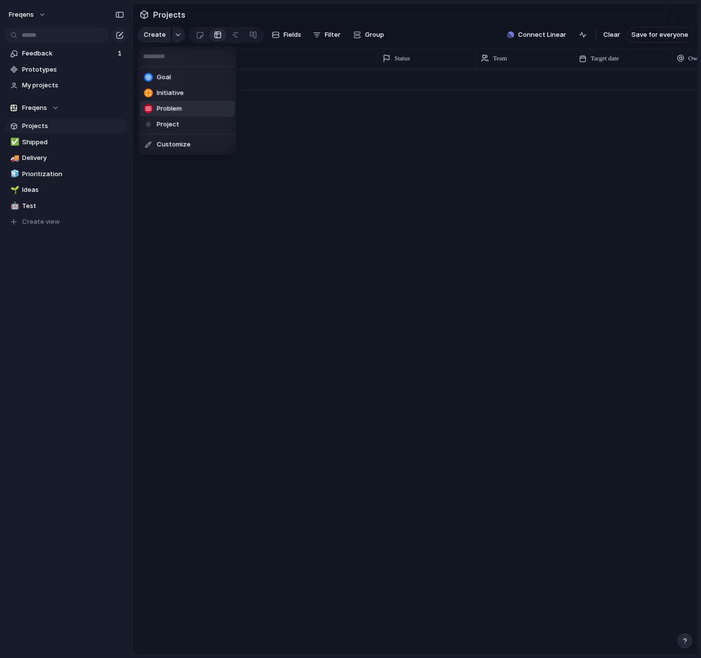
click at [172, 105] on span "Problem" at bounding box center [169, 109] width 25 height 10
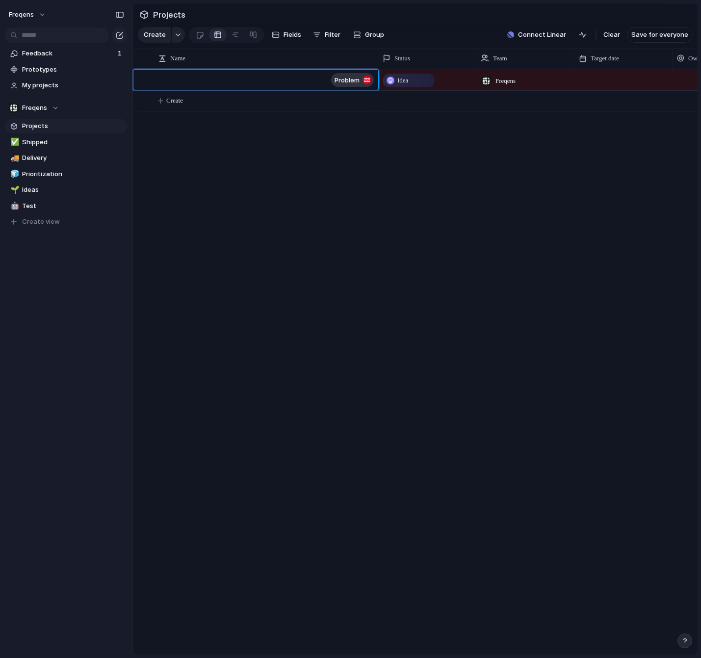
click at [235, 80] on textarea at bounding box center [243, 81] width 168 height 12
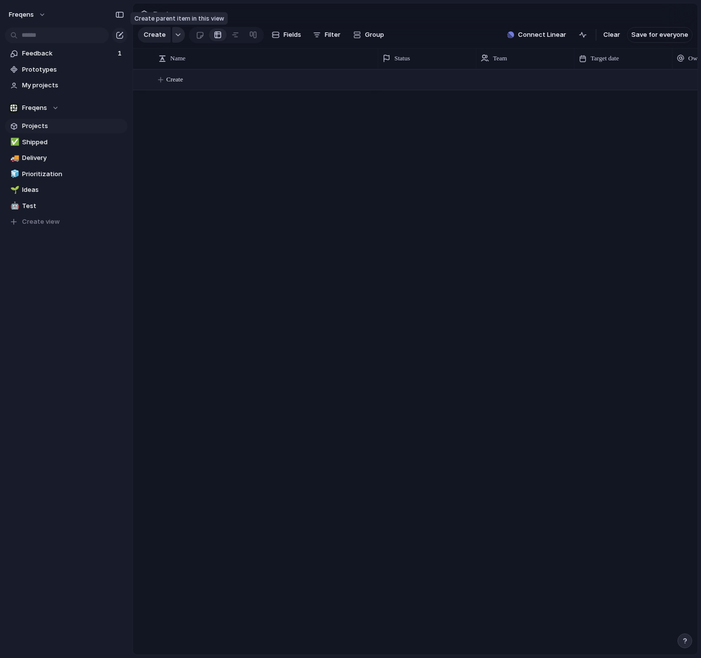
click at [172, 37] on button "button" at bounding box center [178, 35] width 13 height 16
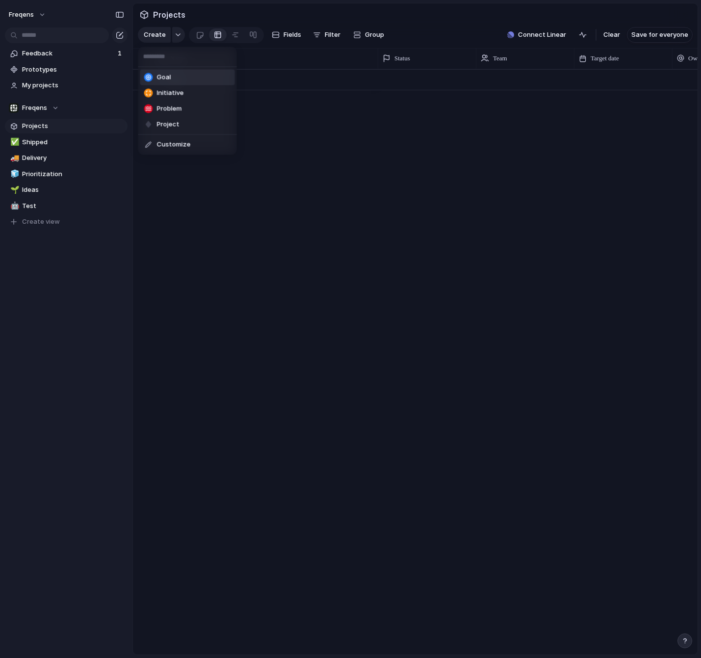
click at [171, 75] on li "Goal" at bounding box center [187, 78] width 95 height 16
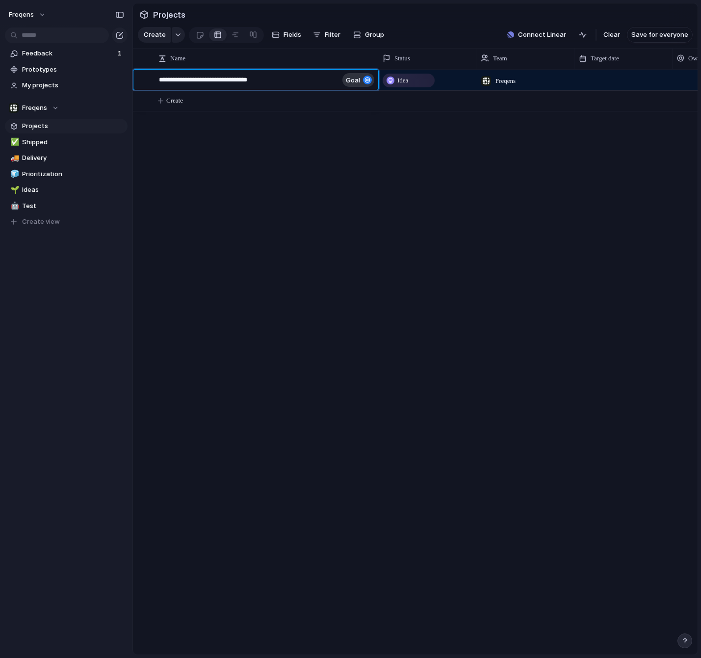
type textarea "**********"
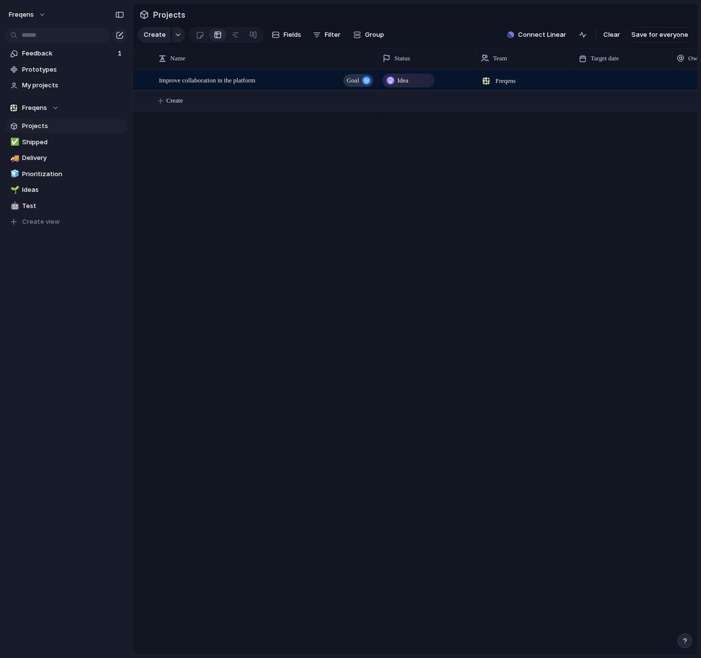
click at [332, 205] on body "Freqens Feedback 1 Prototypes My projects Freqens Projects ✅ Shipped 🚚 Delivery…" at bounding box center [350, 329] width 701 height 658
click at [179, 103] on span "Create" at bounding box center [174, 101] width 17 height 10
click at [177, 36] on div "button" at bounding box center [178, 35] width 7 height 4
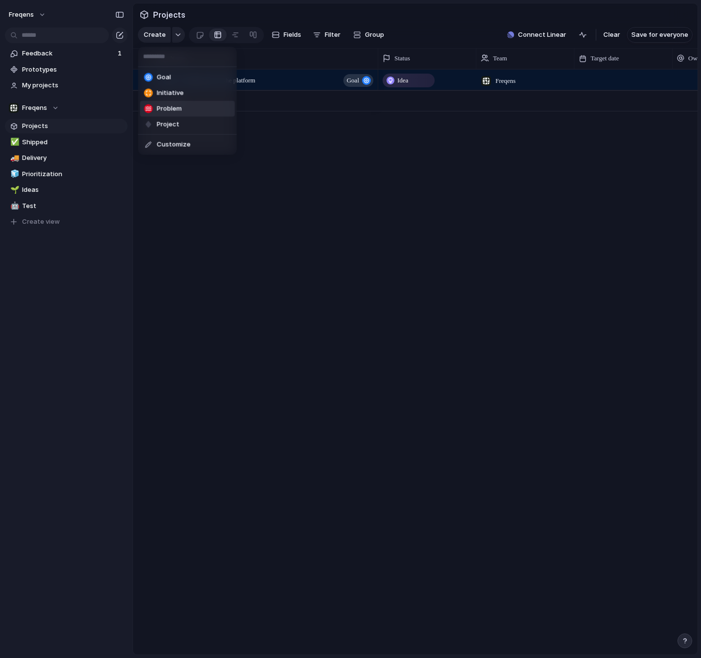
click at [175, 104] on span "Problem" at bounding box center [169, 109] width 25 height 10
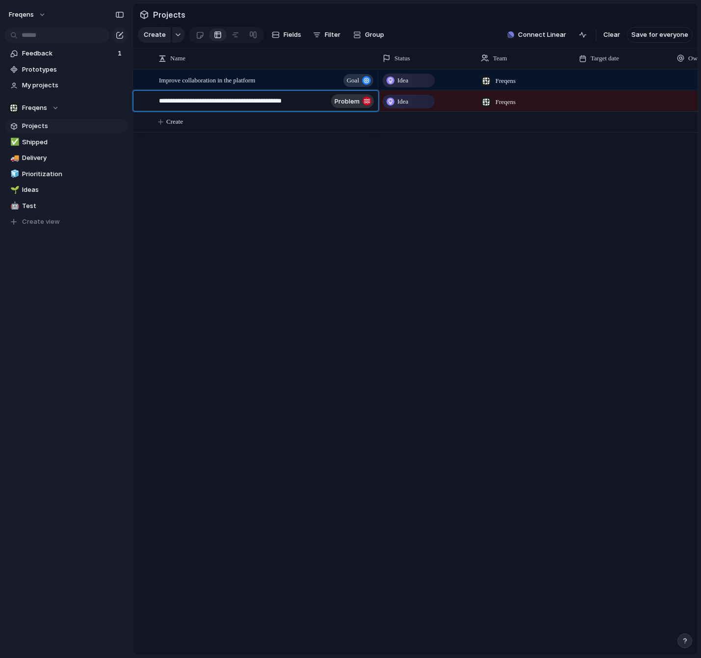
type textarea "**********"
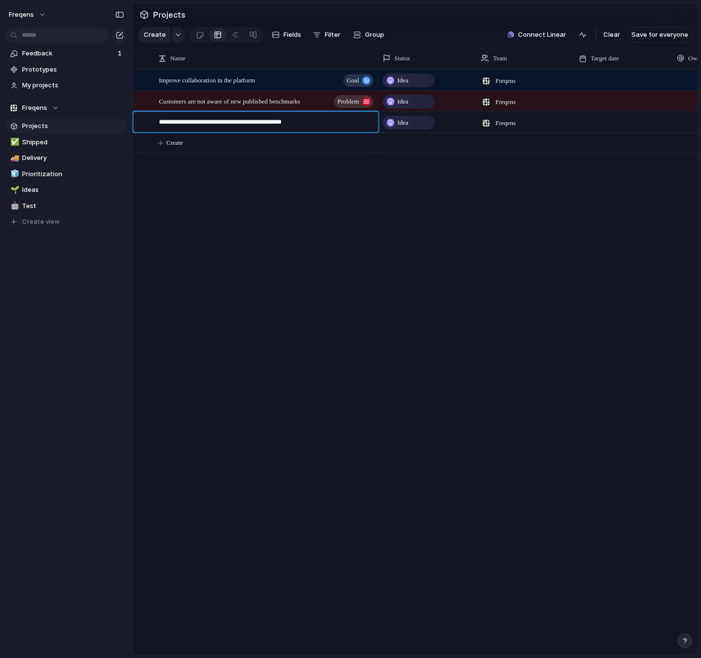
type textarea "**********"
click at [193, 131] on div "Customers don't really understand document statuses" at bounding box center [267, 122] width 216 height 20
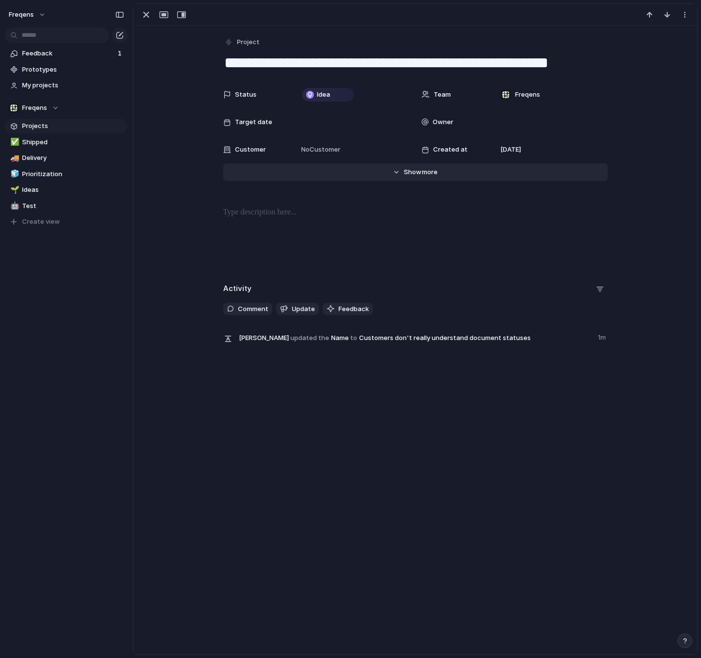
click at [433, 174] on span "more" at bounding box center [430, 172] width 16 height 10
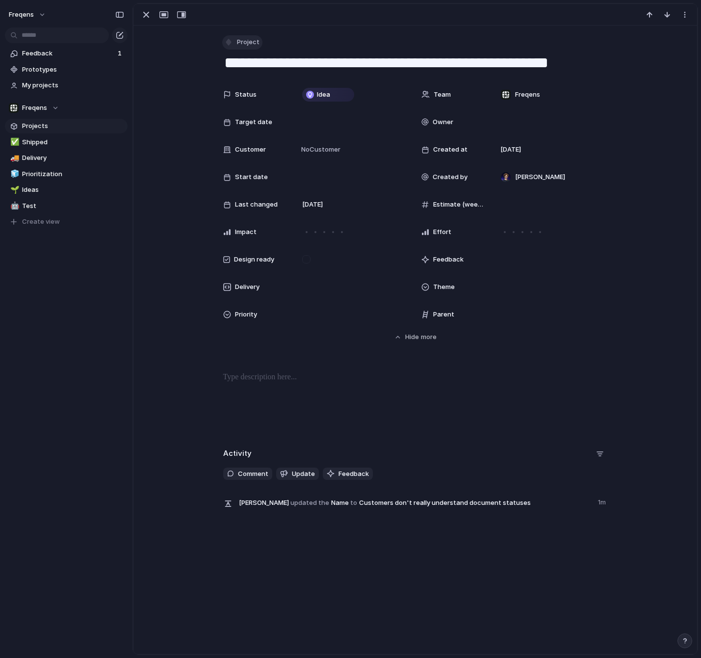
click at [254, 43] on span "Project" at bounding box center [248, 42] width 23 height 10
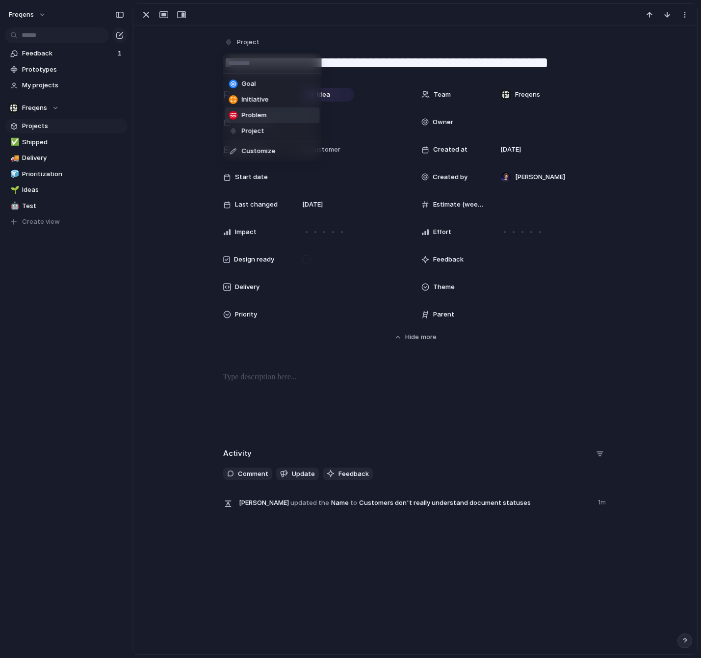
click at [251, 116] on span "Problem" at bounding box center [254, 115] width 25 height 10
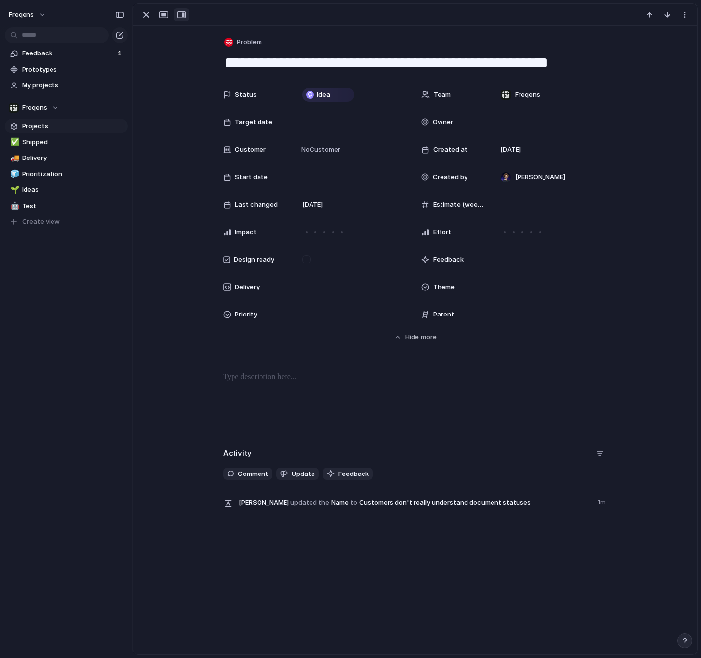
click at [181, 15] on div "button" at bounding box center [181, 15] width 9 height 8
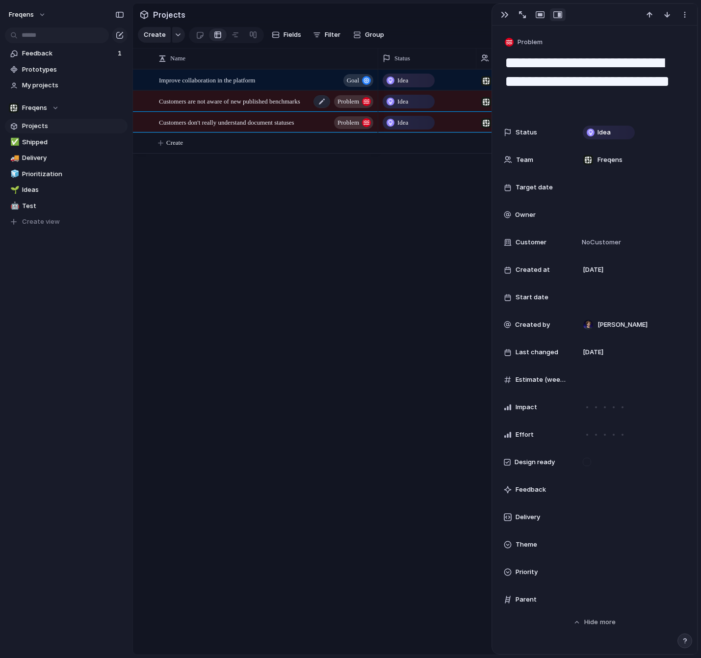
click at [291, 96] on span "Customers are not aware of new published benchmarks" at bounding box center [229, 100] width 141 height 11
click at [278, 74] on div "Improve collaboration in the platform goal" at bounding box center [267, 80] width 216 height 20
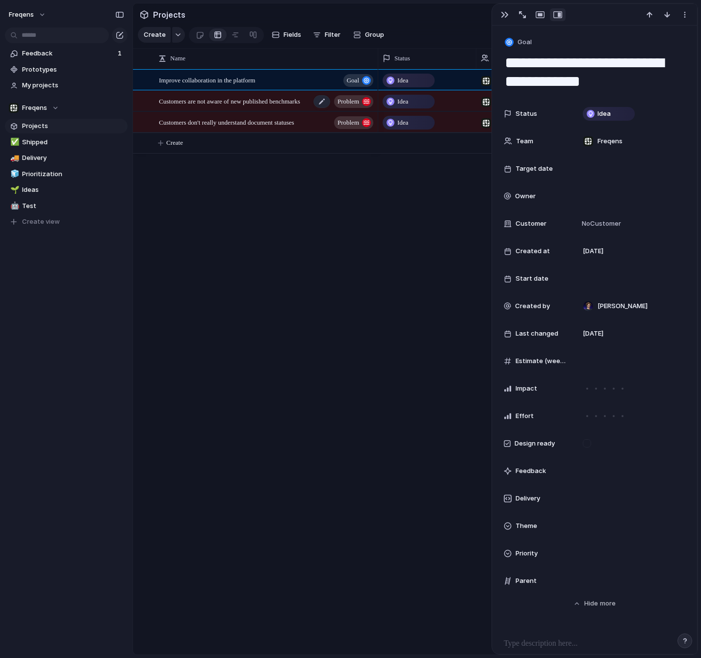
click at [269, 101] on span "Customers are not aware of new published benchmarks" at bounding box center [229, 100] width 141 height 11
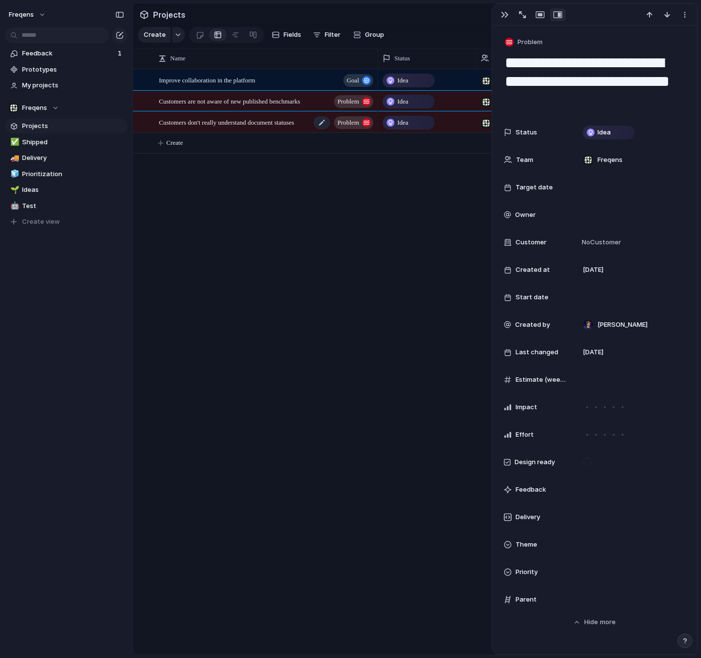
click at [265, 115] on div "Customers don't really understand document statuses Problem" at bounding box center [267, 122] width 216 height 20
type textarea "**********"
click at [342, 251] on div "Improve collaboration in the platform goal Customers are not aware of new publi…" at bounding box center [415, 361] width 565 height 585
click at [176, 33] on div "button" at bounding box center [178, 35] width 7 height 4
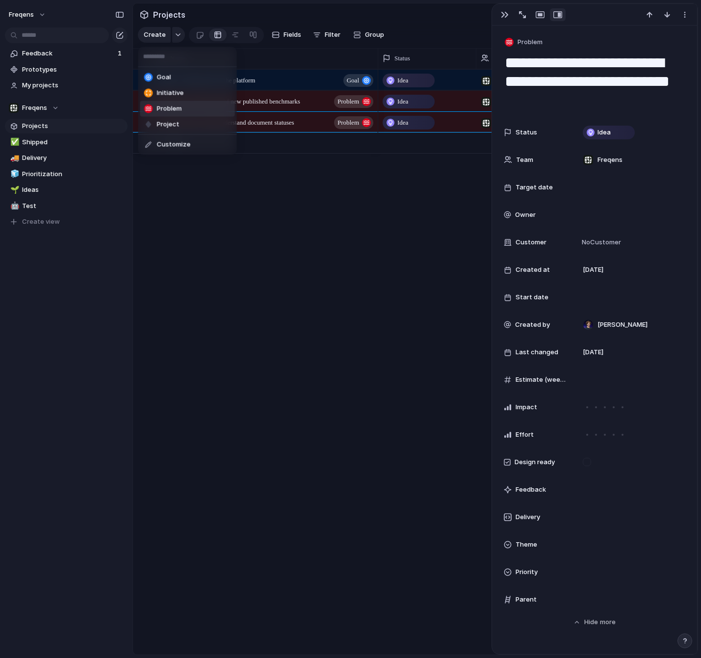
click at [173, 104] on span "Problem" at bounding box center [169, 109] width 25 height 10
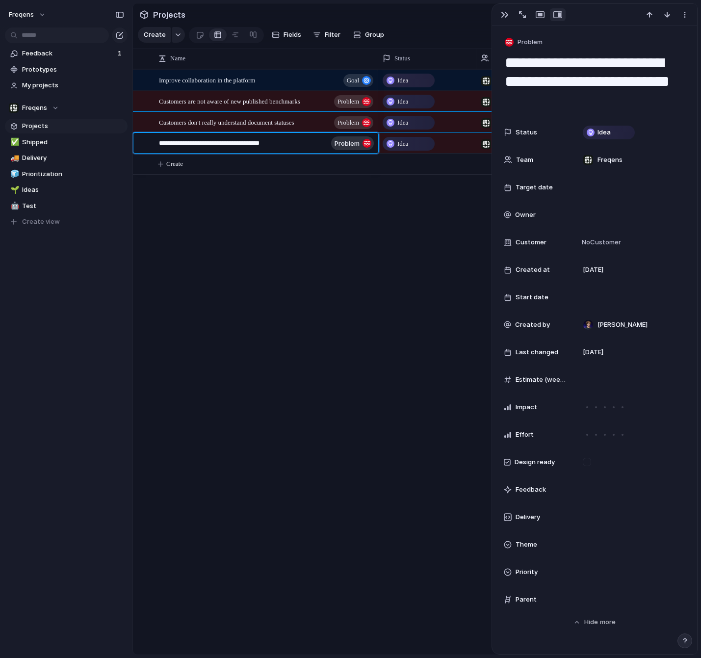
type textarea "**********"
click at [329, 225] on body "Freqens Feedback 1 Prototypes My projects Freqens Projects ✅ Shipped 🚚 Delivery…" at bounding box center [350, 329] width 701 height 658
click at [171, 164] on span "Create" at bounding box center [174, 164] width 17 height 10
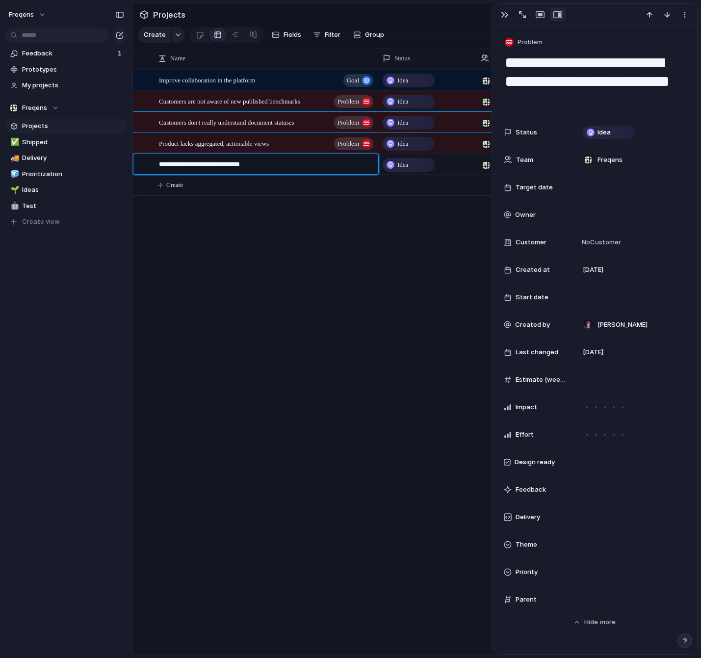
type textarea "**********"
click at [207, 236] on body "Freqens Feedback 1 Prototypes My projects Freqens Projects ✅ Shipped 🚚 Delivery…" at bounding box center [350, 329] width 701 height 658
click at [190, 182] on button "Create" at bounding box center [428, 185] width 570 height 20
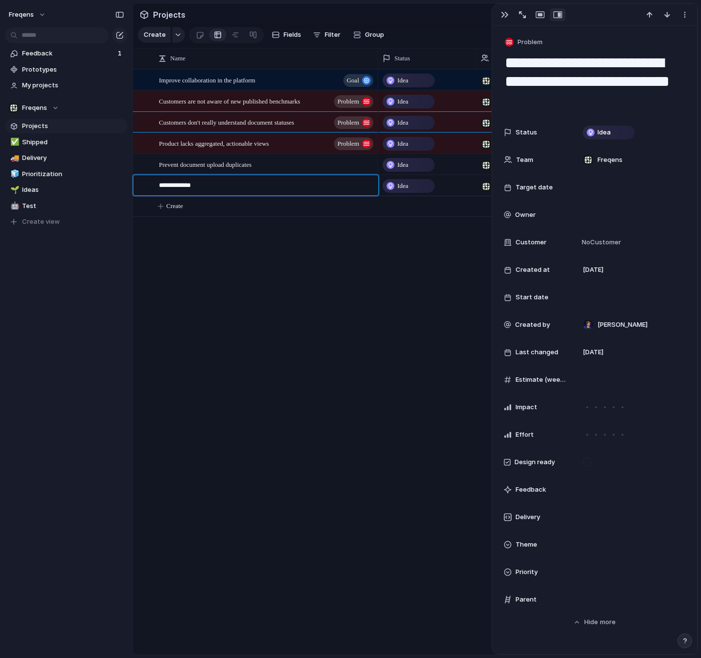
type textarea "**********"
click at [253, 226] on body "Freqens Feedback 1 Prototypes My projects Freqens Projects ✅ Shipped 🚚 Delivery…" at bounding box center [350, 329] width 701 height 658
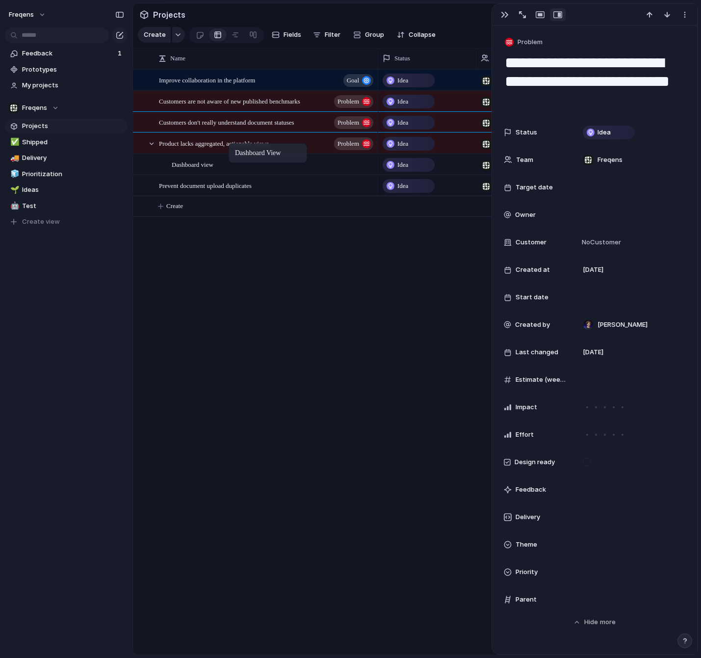
drag, startPoint x: 196, startPoint y: 186, endPoint x: 233, endPoint y: 145, distance: 55.2
click at [233, 145] on body "Freqens Feedback 1 Prototypes My projects Freqens Projects ✅ Shipped 🚚 Delivery…" at bounding box center [350, 329] width 701 height 658
click at [179, 207] on span "Create" at bounding box center [174, 206] width 17 height 10
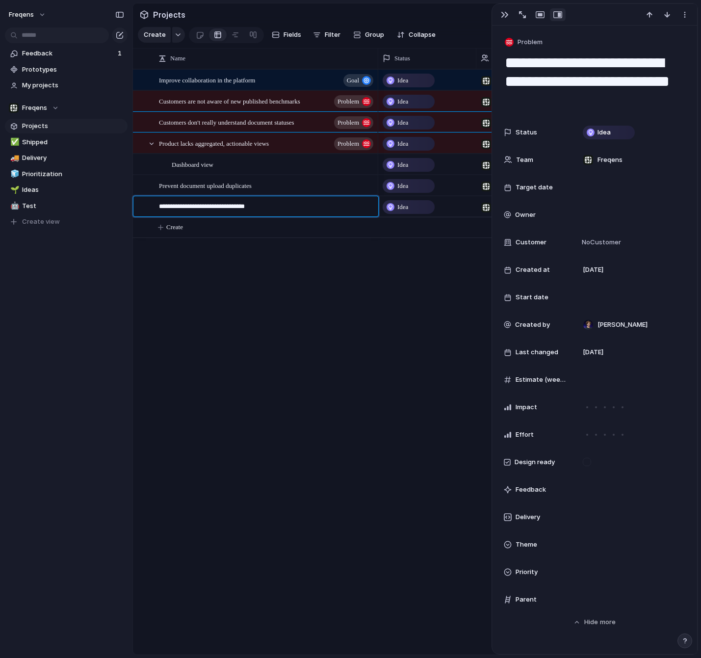
type textarea "**********"
click at [300, 282] on body "Freqens Feedback 1 Prototypes My projects Freqens Projects ✅ Shipped 🚚 Delivery…" at bounding box center [350, 329] width 701 height 658
click at [271, 209] on div "Differentiate vendors from resellers" at bounding box center [267, 207] width 216 height 20
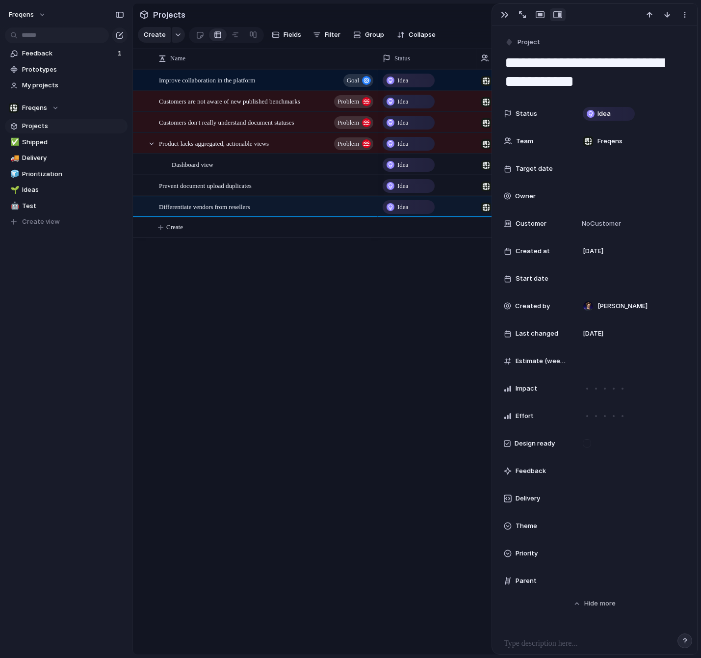
click at [279, 259] on div "Improve collaboration in the platform goal Customers are not aware of new publi…" at bounding box center [415, 361] width 565 height 585
click at [183, 225] on span "Create" at bounding box center [174, 227] width 17 height 10
click at [307, 251] on body "Freqens Feedback 1 Prototypes My projects Freqens Projects ✅ Shipped 🚚 Delivery…" at bounding box center [350, 329] width 701 height 658
click at [537, 48] on button "Project" at bounding box center [523, 42] width 40 height 14
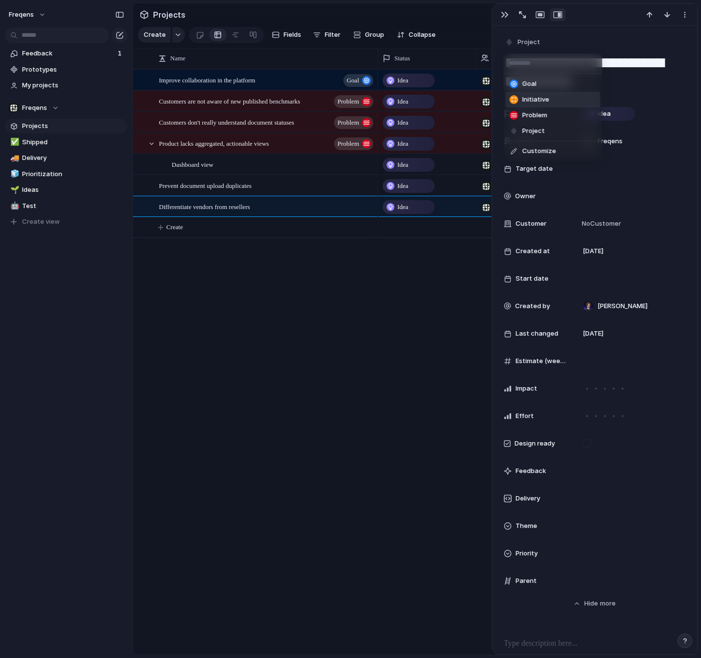
click at [536, 98] on span "Initiative" at bounding box center [535, 100] width 27 height 10
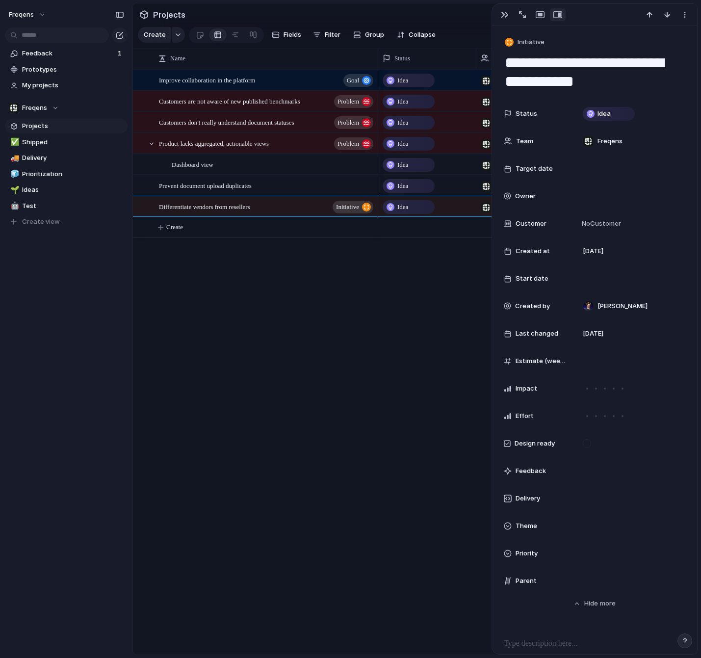
click at [356, 267] on div "Improve collaboration in the platform goal Customers are not aware of new publi…" at bounding box center [415, 361] width 565 height 585
click at [298, 185] on div "Prevent document upload duplicates" at bounding box center [267, 186] width 216 height 20
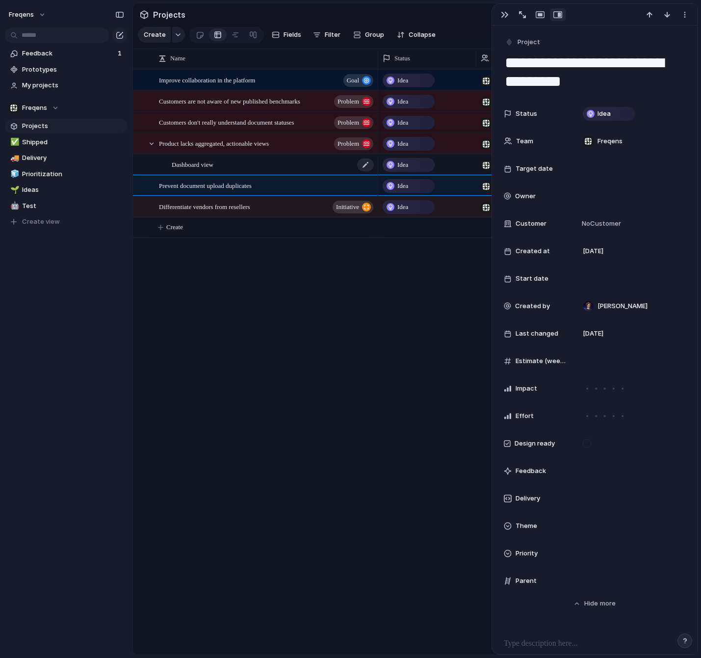
click at [247, 157] on div "Dashboard view" at bounding box center [273, 164] width 203 height 20
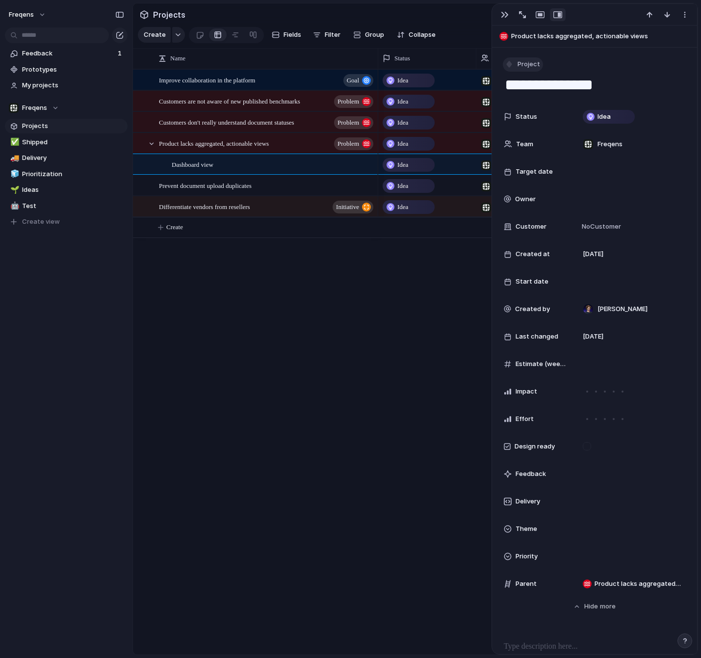
click at [511, 69] on button "Project" at bounding box center [523, 64] width 40 height 14
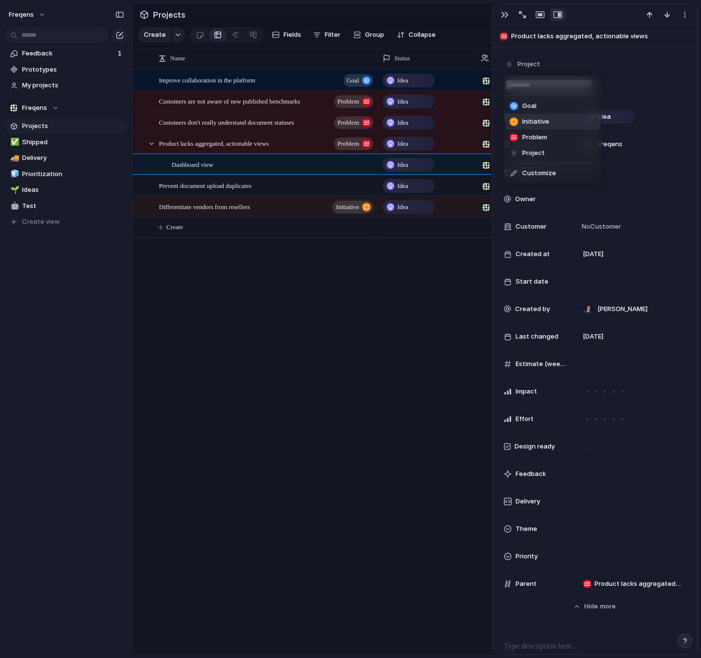
click at [531, 124] on span "Initiative" at bounding box center [535, 122] width 27 height 10
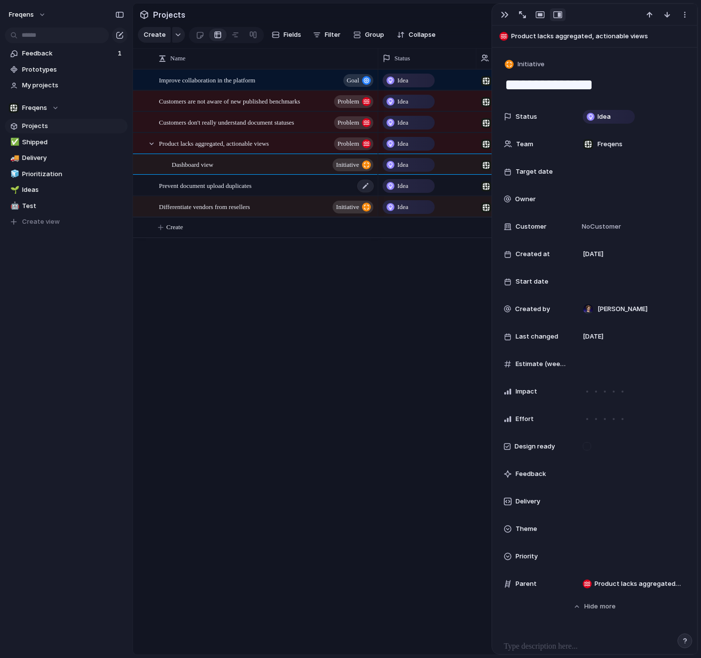
click at [238, 190] on span "Prevent document upload duplicates" at bounding box center [205, 185] width 93 height 11
type textarea "**********"
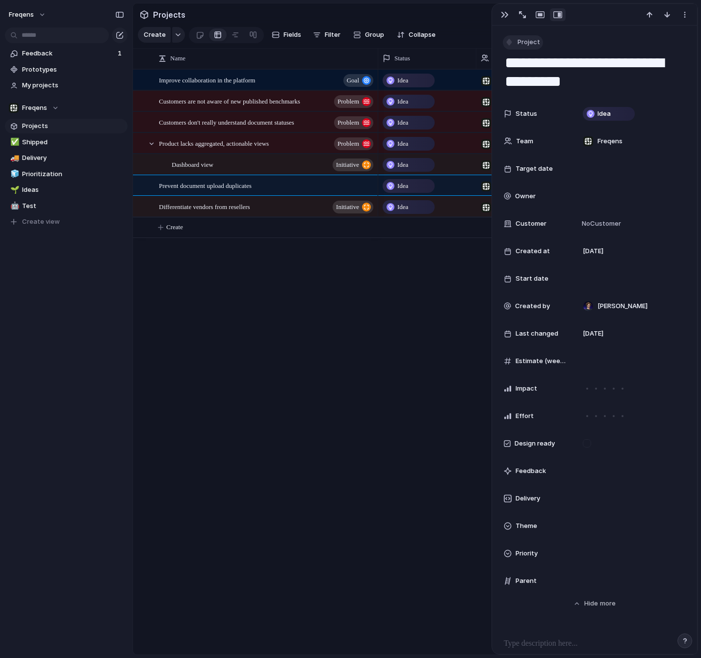
click at [532, 41] on span "Project" at bounding box center [528, 42] width 23 height 10
click at [258, 267] on div "Goal Initiative Problem Project Customize" at bounding box center [350, 329] width 701 height 658
click at [281, 268] on div "Improve collaboration in the platform goal Customers are not aware of new publi…" at bounding box center [415, 361] width 565 height 585
click at [170, 223] on span "Create" at bounding box center [174, 227] width 17 height 10
click at [218, 233] on textarea at bounding box center [265, 229] width 212 height 12
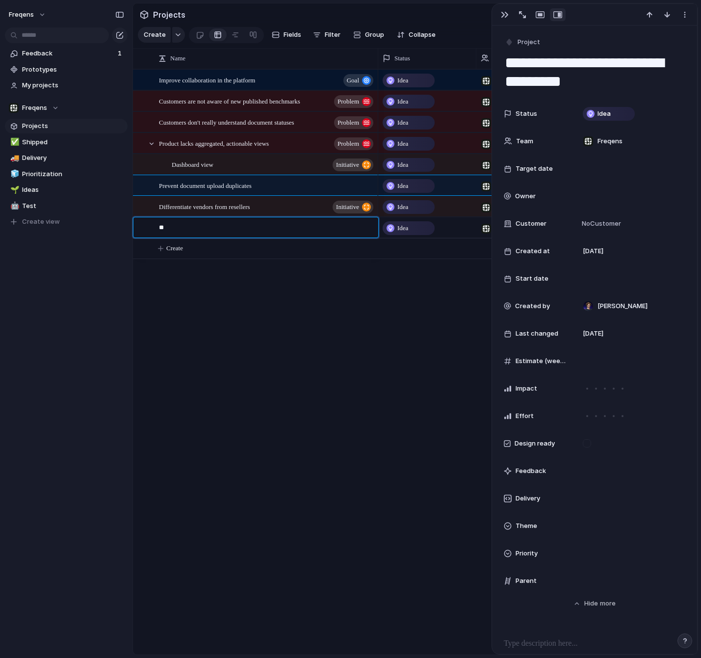
type textarea "*"
type textarea "*****"
type textarea "**********"
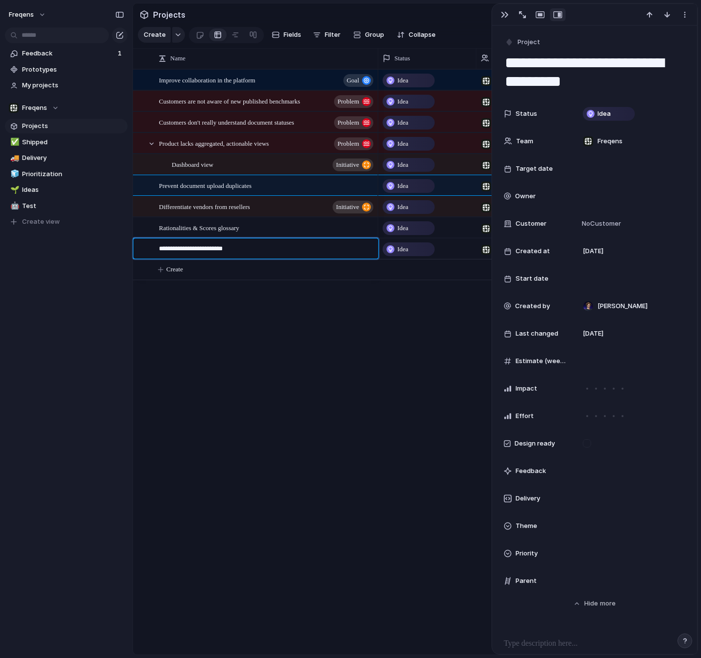
type textarea "**********"
click at [236, 304] on body "Freqens Feedback 1 Prototypes My projects Freqens Projects ✅ Shipped 🚚 Delivery…" at bounding box center [350, 329] width 701 height 658
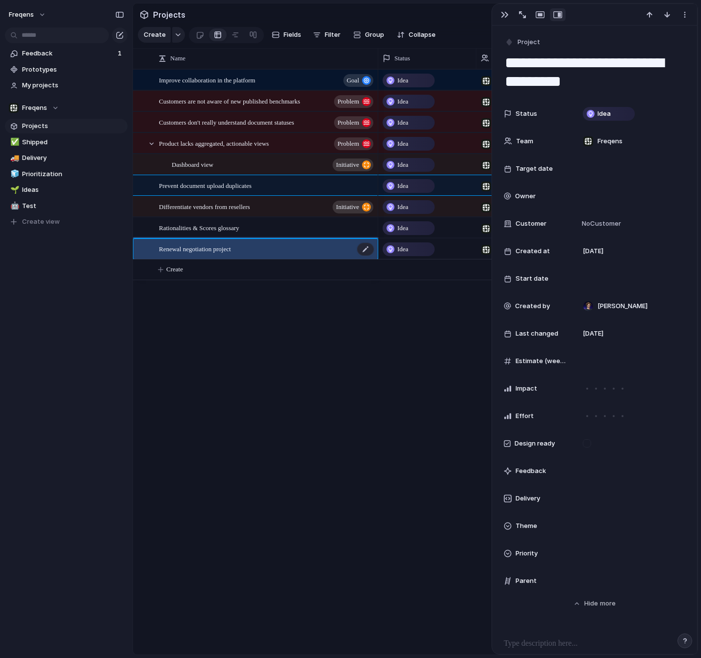
click at [252, 239] on div "Renewal negotiation project" at bounding box center [267, 249] width 216 height 20
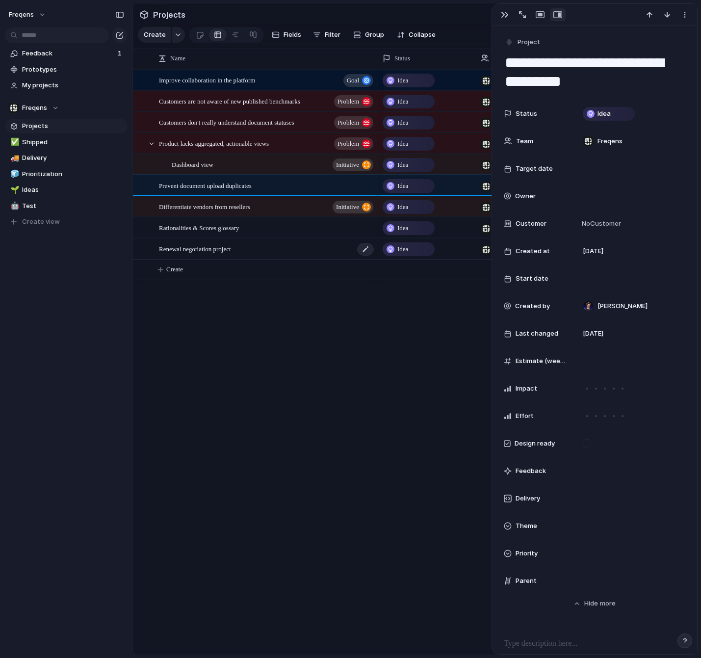
type textarea "**********"
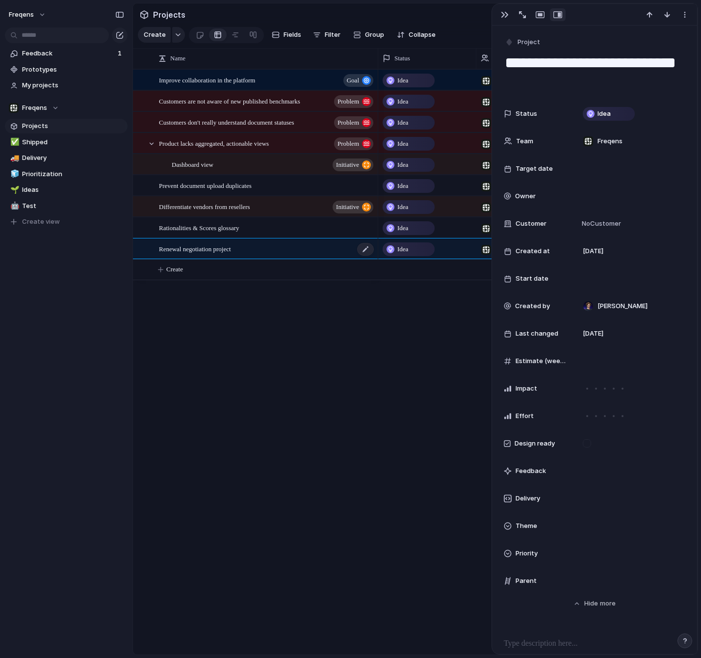
click at [251, 248] on div "Renewal negotiation project" at bounding box center [267, 249] width 216 height 20
click at [523, 44] on span "Project" at bounding box center [528, 42] width 23 height 10
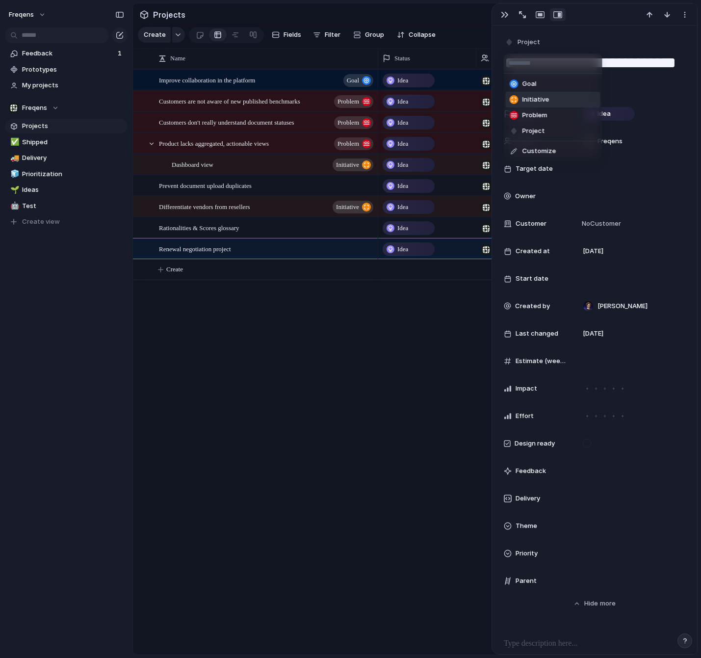
click at [535, 97] on span "Initiative" at bounding box center [535, 100] width 27 height 10
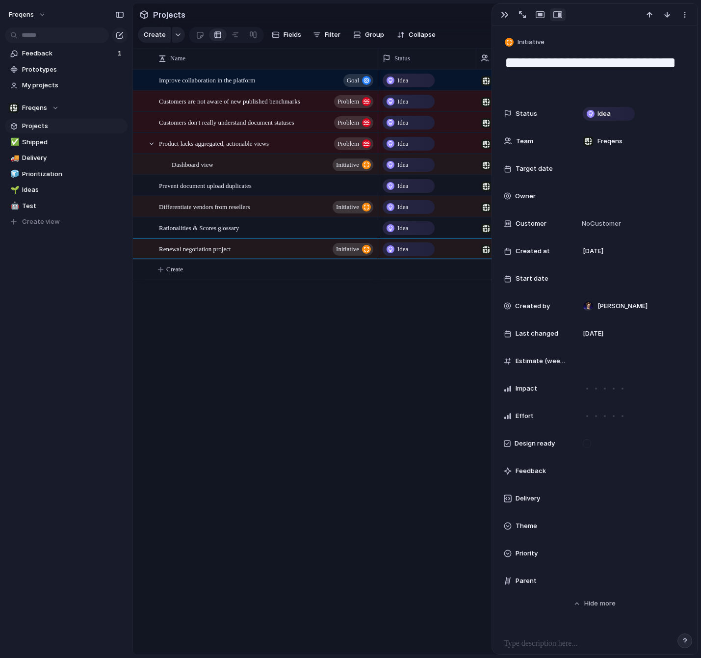
click at [271, 298] on div "Improve collaboration in the platform goal Customers are not aware of new publi…" at bounding box center [415, 361] width 565 height 585
click at [183, 270] on span "Create" at bounding box center [174, 269] width 17 height 10
type textarea "**********"
click at [186, 275] on textarea at bounding box center [265, 271] width 212 height 12
type textarea "**********"
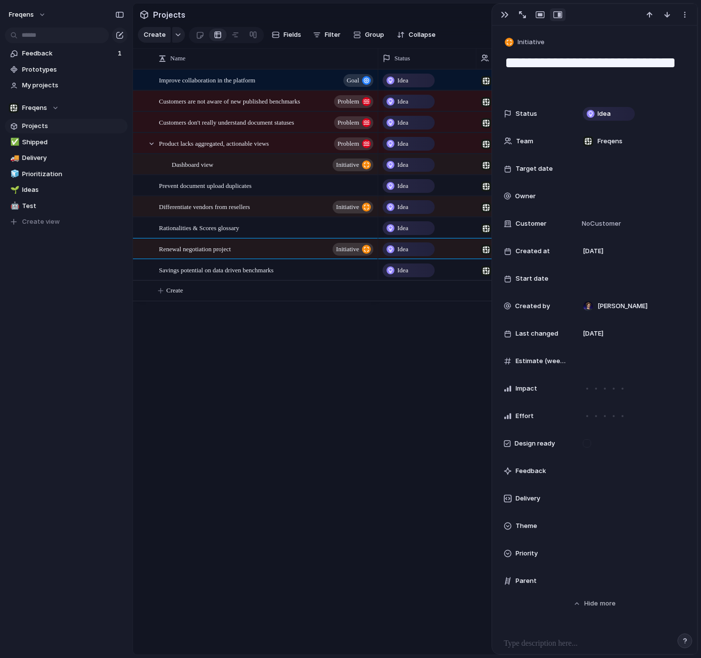
click at [231, 367] on body "Freqens Feedback 1 Prototypes My projects Freqens Projects ✅ Shipped 🚚 Delivery…" at bounding box center [350, 329] width 701 height 658
click at [393, 269] on div at bounding box center [390, 270] width 8 height 8
click at [336, 335] on div "Idea Planned On track At risk Off track Paused Canceled Done" at bounding box center [350, 329] width 701 height 658
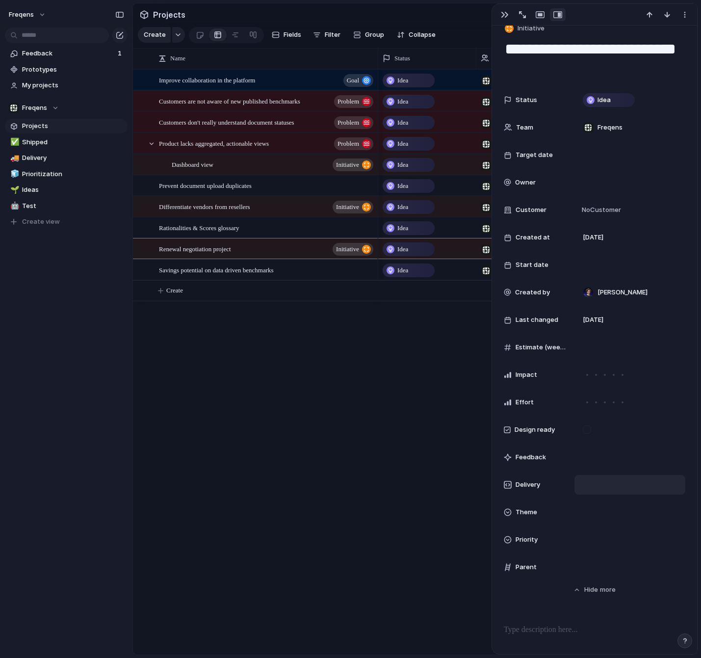
scroll to position [14, 0]
click at [235, 330] on div "Improve collaboration in the platform goal Customers are not aware of new publi…" at bounding box center [415, 361] width 565 height 585
click at [177, 289] on span "Create" at bounding box center [174, 290] width 17 height 10
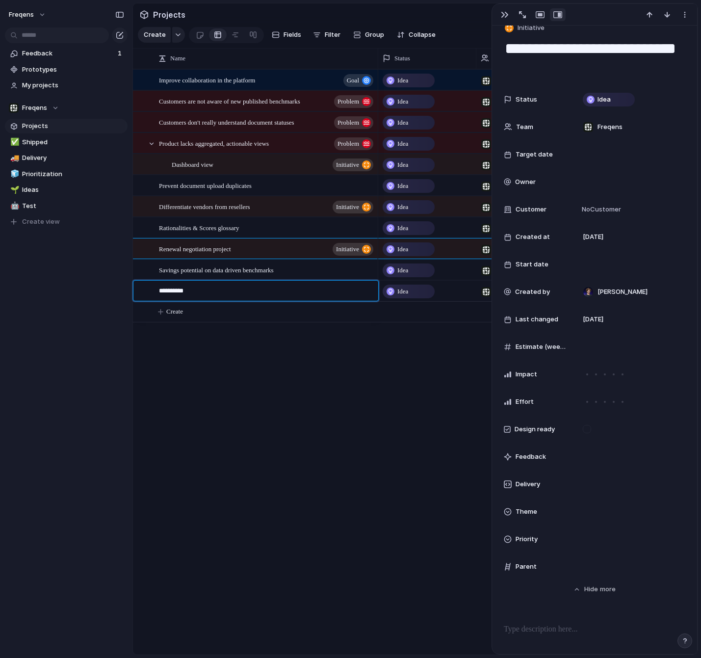
type textarea "**********"
click at [269, 338] on body "Freqens Feedback 1 Prototypes My projects Freqens Projects ✅ Shipped 🚚 Delivery…" at bounding box center [350, 329] width 701 height 658
click at [275, 199] on div "Differentiate vendors from resellers initiative" at bounding box center [267, 207] width 216 height 20
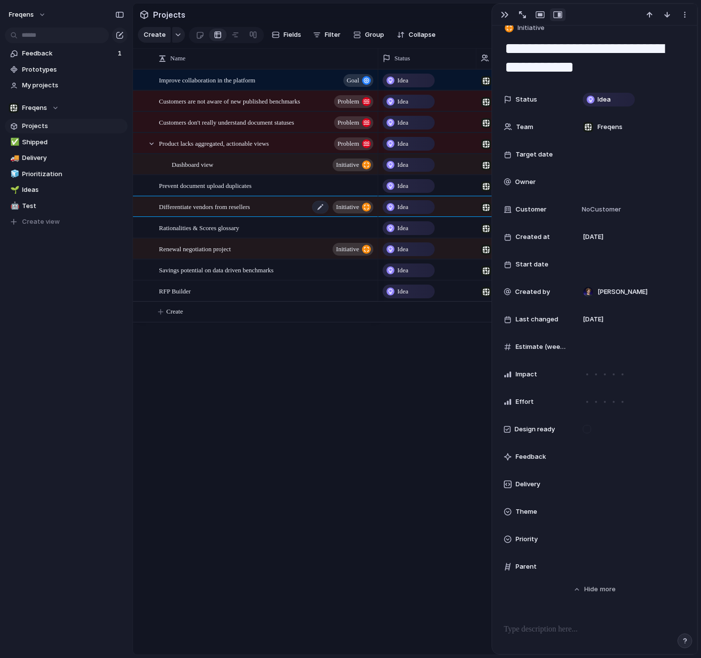
click at [280, 200] on div "Differentiate vendors from resellers initiative" at bounding box center [267, 207] width 216 height 20
click at [269, 295] on div "RFP Builder" at bounding box center [267, 291] width 216 height 20
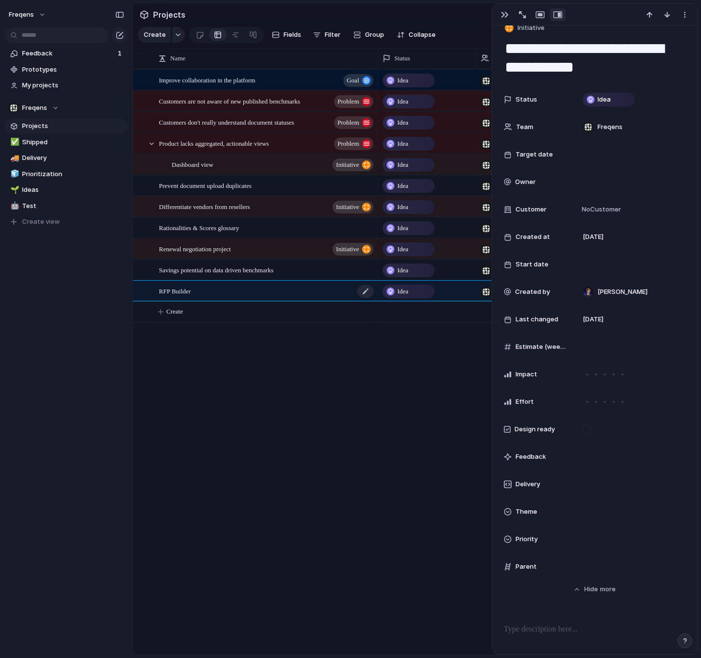
type textarea "**********"
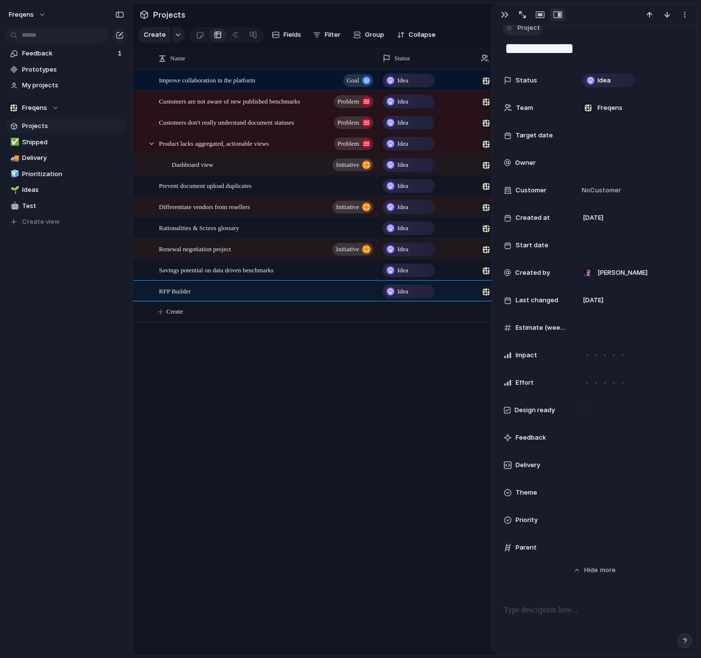
click at [528, 32] on span "Project" at bounding box center [528, 28] width 23 height 10
click at [533, 86] on span "Initiative" at bounding box center [535, 85] width 27 height 10
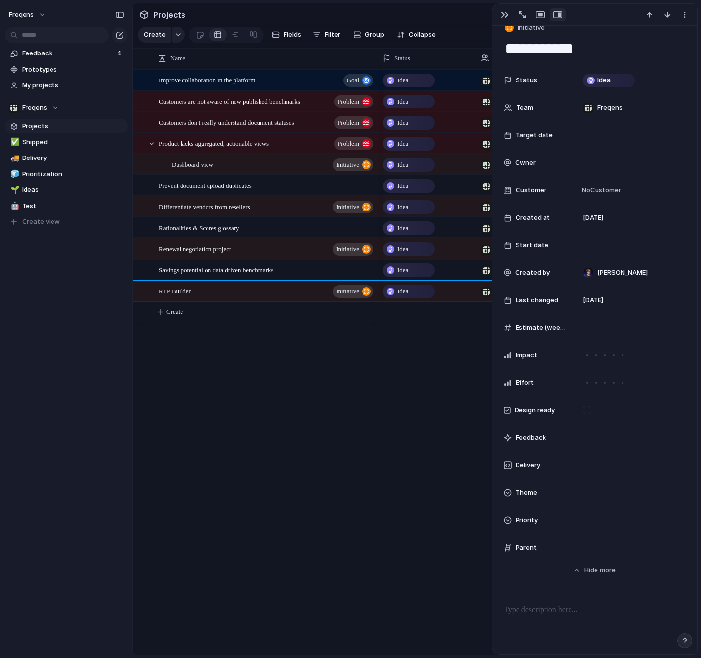
click at [293, 366] on div "Improve collaboration in the platform goal Customers are not aware of new publi…" at bounding box center [415, 361] width 565 height 585
click at [173, 308] on span "Create" at bounding box center [174, 312] width 17 height 10
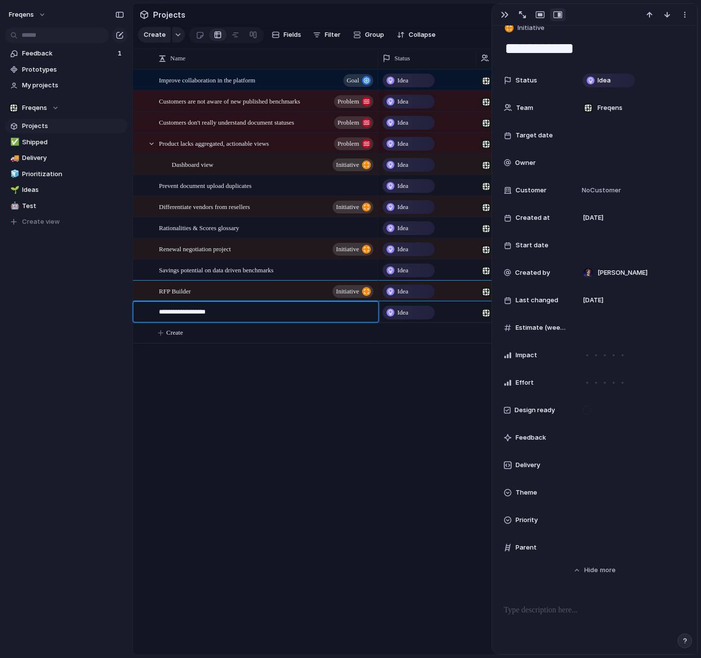
type textarea "**********"
click at [308, 346] on body "Freqens Feedback 1 Prototypes My projects Freqens Projects ✅ Shipped 🚚 Delivery…" at bounding box center [350, 329] width 701 height 658
drag, startPoint x: 173, startPoint y: 329, endPoint x: 179, endPoint y: 329, distance: 5.4
click at [173, 329] on span "Create" at bounding box center [174, 333] width 17 height 10
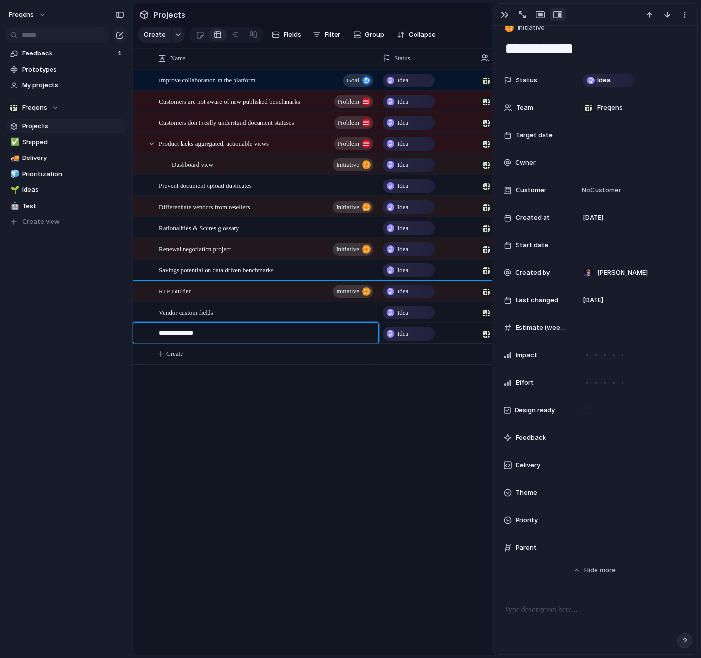
type textarea "**********"
click at [390, 443] on body "Freqens Feedback 1 Prototypes My projects Freqens Projects ✅ Shipped 🚚 Delivery…" at bounding box center [350, 329] width 701 height 658
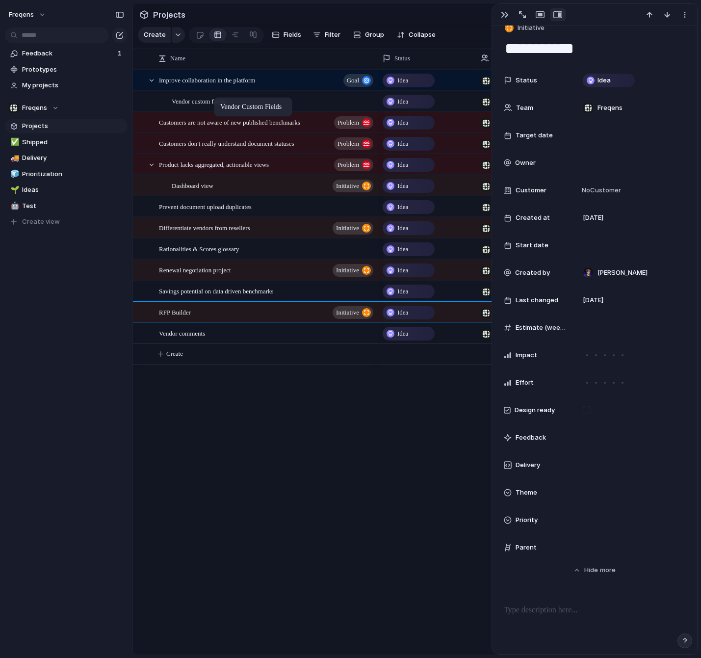
drag, startPoint x: 206, startPoint y: 309, endPoint x: 219, endPoint y: 99, distance: 211.3
click at [219, 99] on body "Freqens Feedback 1 Prototypes My projects Freqens Projects ✅ Shipped 🚚 Delivery…" at bounding box center [350, 329] width 701 height 658
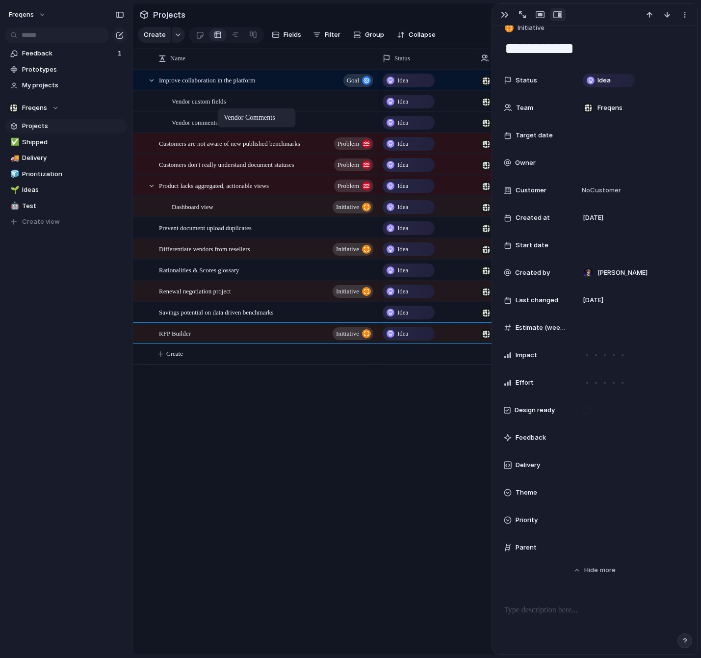
drag, startPoint x: 181, startPoint y: 322, endPoint x: 222, endPoint y: 110, distance: 216.2
click at [222, 110] on body "Freqens Feedback 1 Prototypes My projects Freqens Projects ✅ Shipped 🚚 Delivery…" at bounding box center [350, 329] width 701 height 658
click at [502, 10] on button "button" at bounding box center [505, 14] width 16 height 13
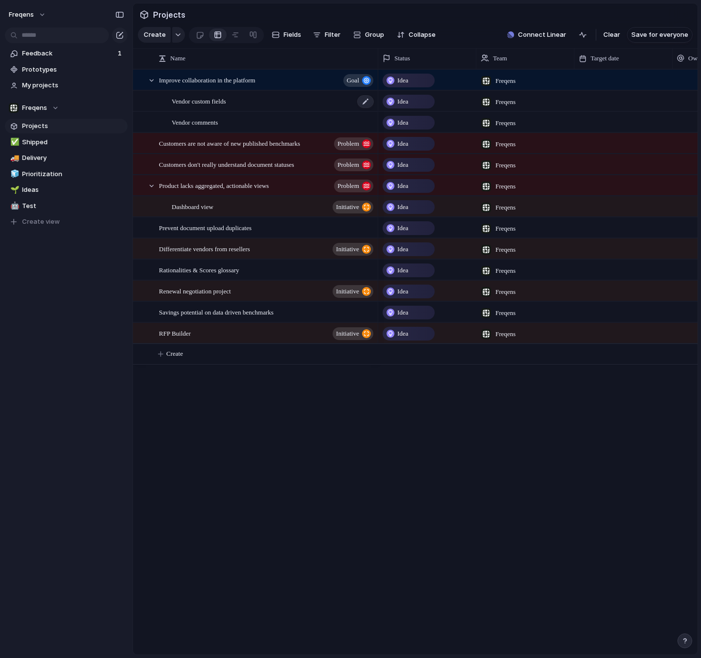
click at [223, 104] on span "Vendor custom fields" at bounding box center [199, 100] width 54 height 11
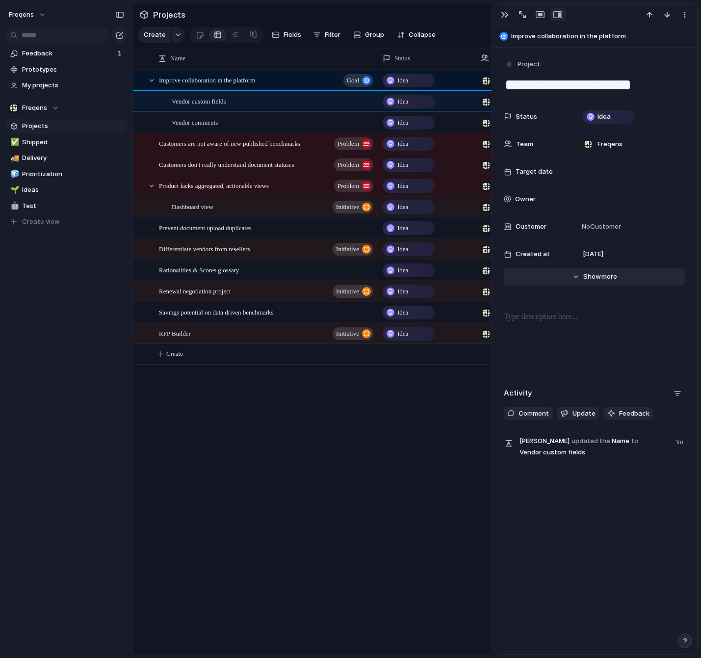
click at [589, 273] on span "Show" at bounding box center [592, 277] width 18 height 10
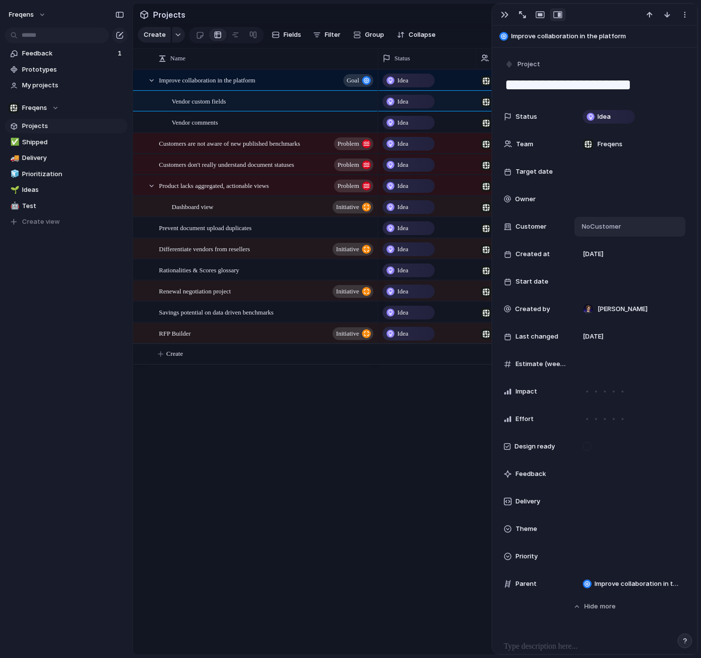
click at [603, 223] on span "No Customer" at bounding box center [600, 227] width 42 height 10
type input "****"
click at [274, 128] on div "Vendor comments" at bounding box center [273, 122] width 203 height 20
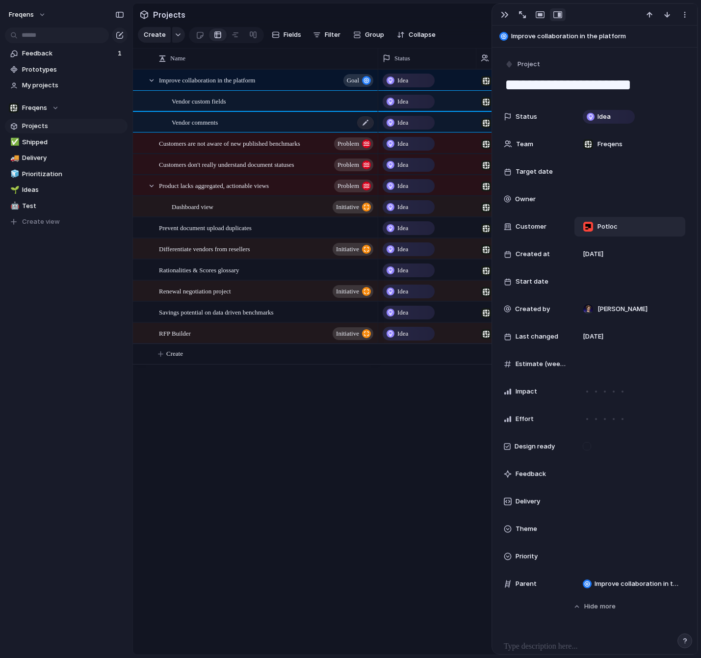
type textarea "**********"
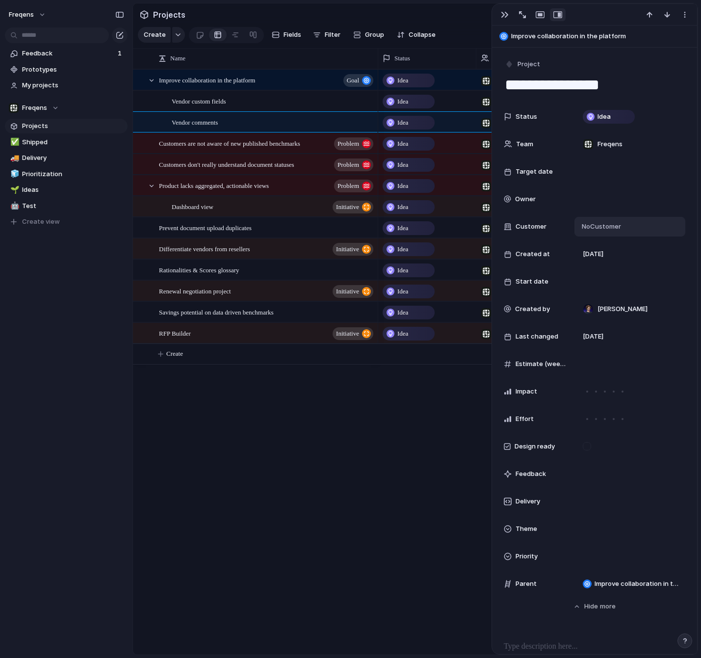
click at [608, 229] on span "No Customer" at bounding box center [600, 227] width 42 height 10
click at [634, 346] on li "Potloc" at bounding box center [628, 345] width 95 height 16
click at [349, 462] on div "Improve collaboration in the platform goal Customers are not aware of new publi…" at bounding box center [415, 361] width 565 height 585
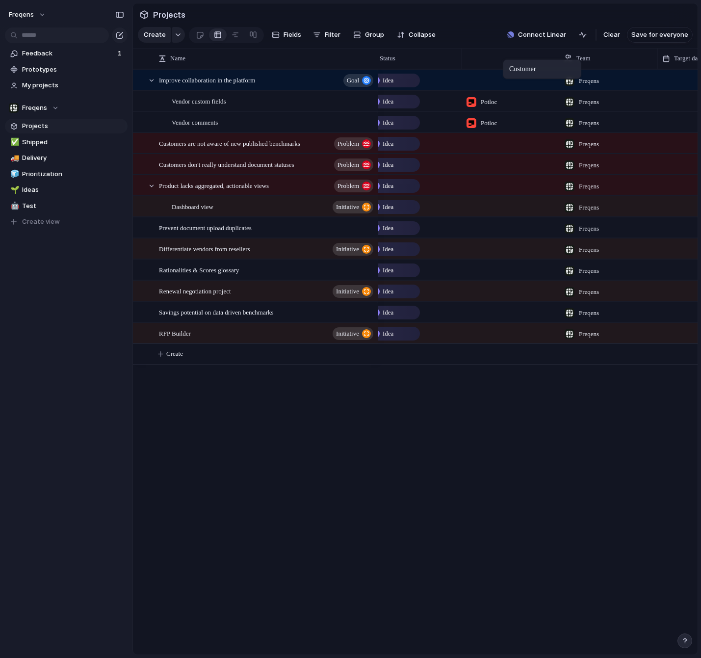
drag, startPoint x: 520, startPoint y: 58, endPoint x: 506, endPoint y: 61, distance: 14.5
click at [507, 61] on body "Freqens Feedback 1 Prototypes My projects Freqens Projects ✅ Shipped 🚚 Delivery…" at bounding box center [350, 329] width 701 height 658
click at [540, 462] on div "Idea Freqens Idea Freqens Idea Freqens Idea Freqens Idea Freqens Idea Freqens I…" at bounding box center [537, 361] width 319 height 585
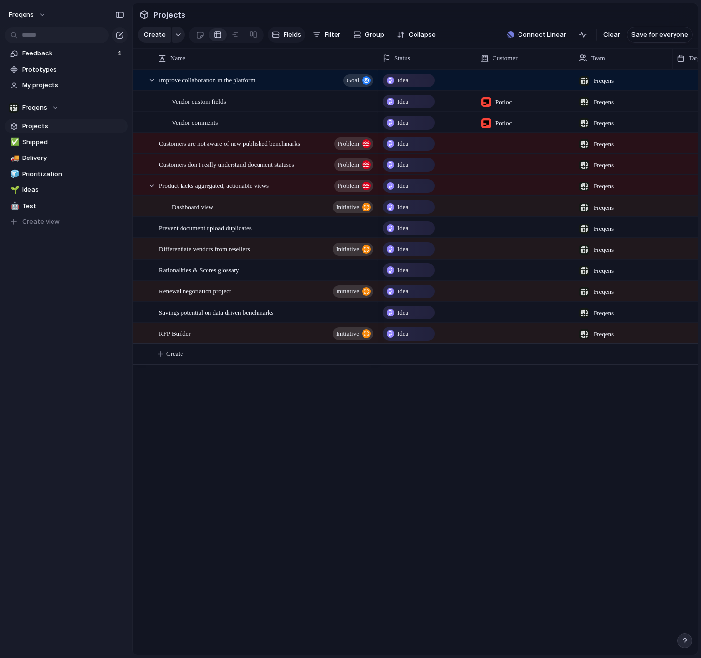
click at [298, 37] on span "Fields" at bounding box center [292, 35] width 18 height 10
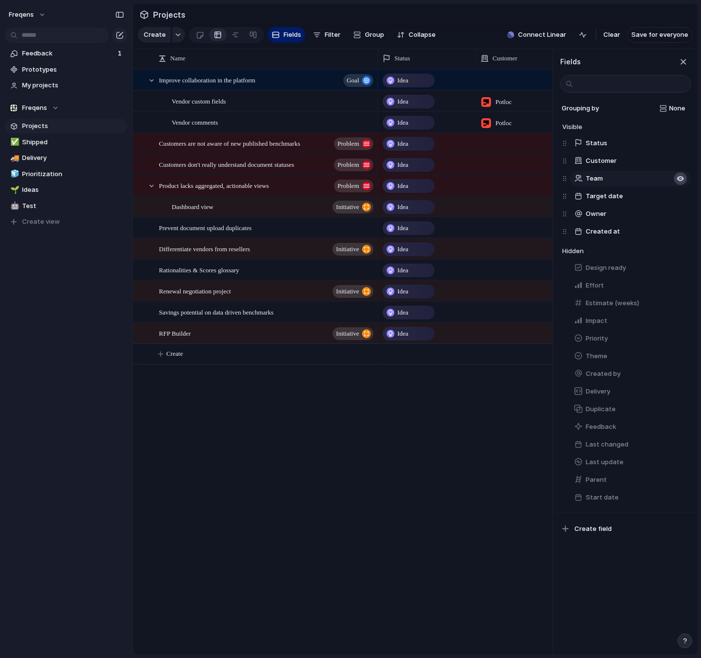
click at [678, 179] on div "button" at bounding box center [680, 179] width 8 height 8
click at [677, 180] on div "button" at bounding box center [680, 179] width 8 height 8
click at [678, 181] on div "button" at bounding box center [680, 179] width 8 height 8
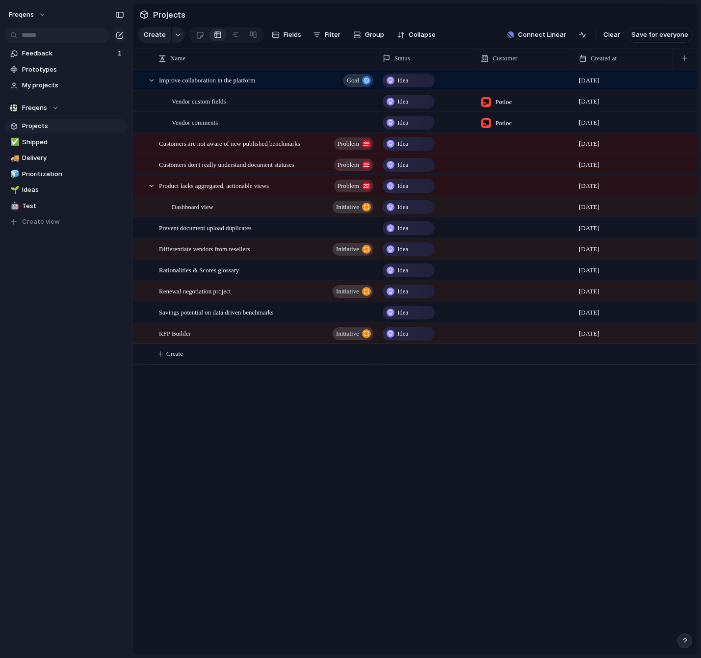
drag, startPoint x: 392, startPoint y: 436, endPoint x: 411, endPoint y: 432, distance: 19.5
click at [392, 436] on div "Idea [DATE] Idea [DATE] Idea [DATE] Idea [DATE] Idea [DATE] Idea [DATE] Idea [D…" at bounding box center [537, 361] width 319 height 585
click at [370, 408] on div "Improve collaboration in the platform goal Customers are not aware of new publi…" at bounding box center [415, 361] width 565 height 585
click at [412, 75] on div "Idea" at bounding box center [409, 81] width 50 height 12
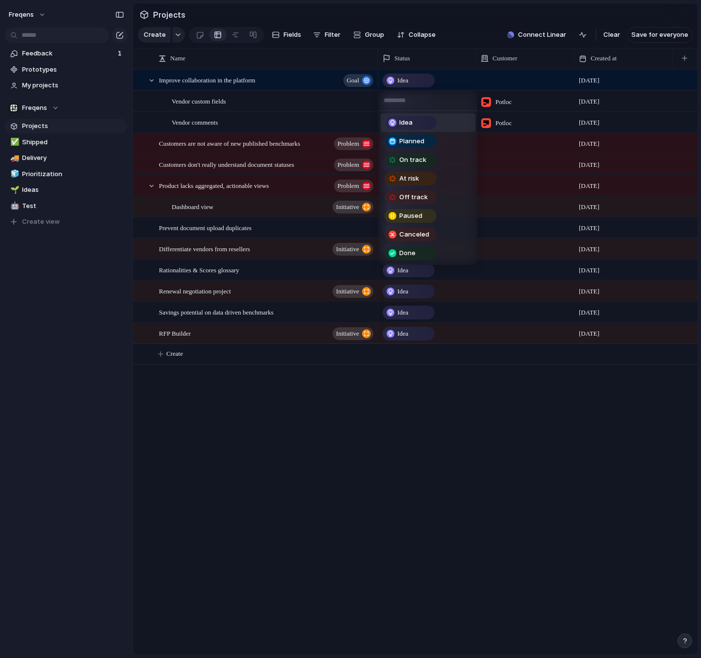
click at [409, 74] on div "Idea Planned On track At risk Off track Paused Canceled Done" at bounding box center [350, 329] width 701 height 658
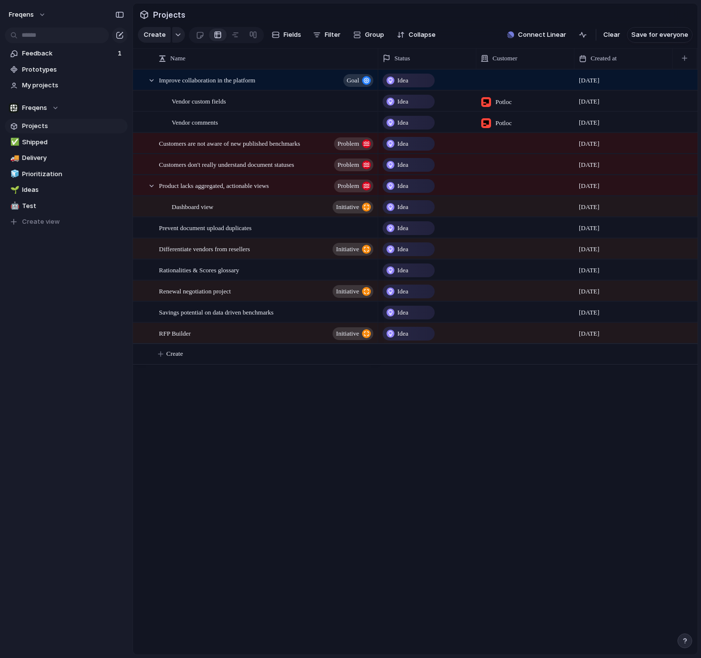
click at [417, 401] on div "Idea [DATE] Idea [DATE] Idea [DATE] Idea [DATE] Idea [DATE] Idea [DATE] Idea [D…" at bounding box center [537, 361] width 319 height 585
click at [406, 80] on span "Idea" at bounding box center [402, 81] width 11 height 10
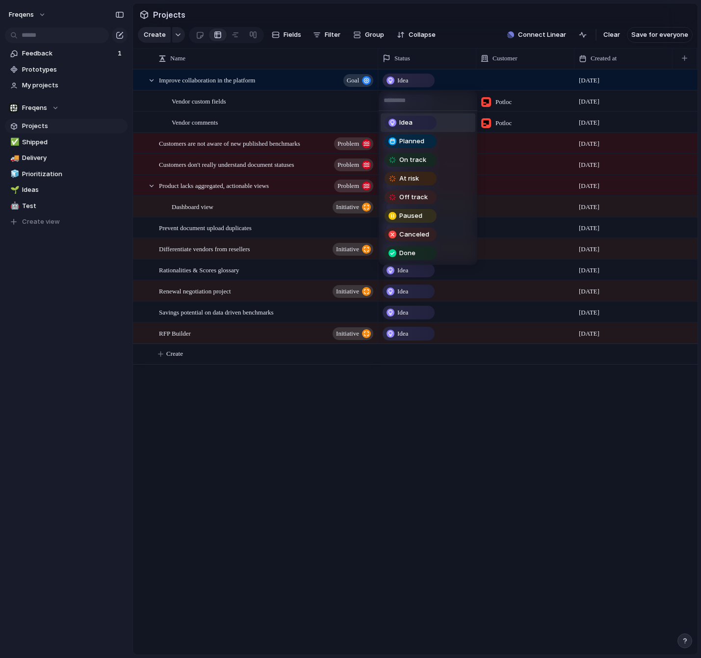
click at [409, 83] on div "Idea Planned On track At risk Off track Paused Canceled Done" at bounding box center [350, 329] width 701 height 658
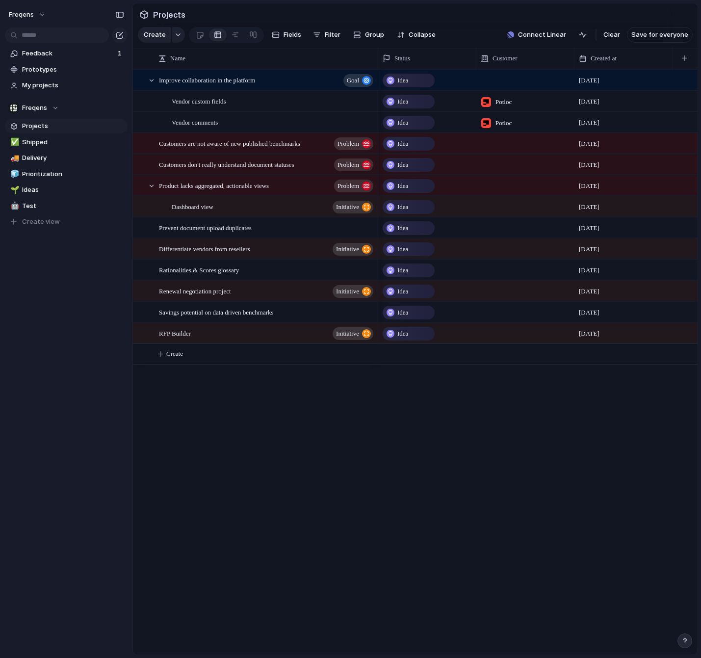
click at [417, 77] on div "Idea" at bounding box center [409, 81] width 50 height 12
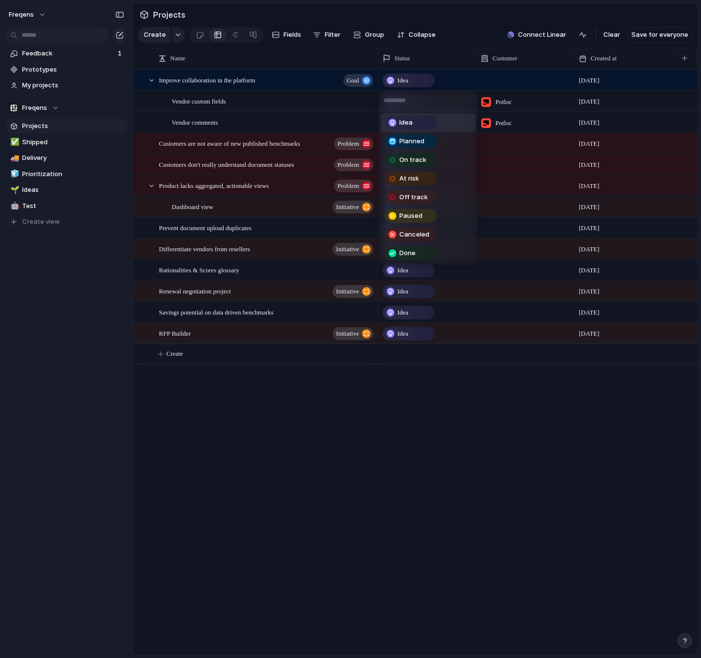
click at [417, 77] on div "Idea Planned On track At risk Off track Paused Canceled Done" at bounding box center [350, 329] width 701 height 658
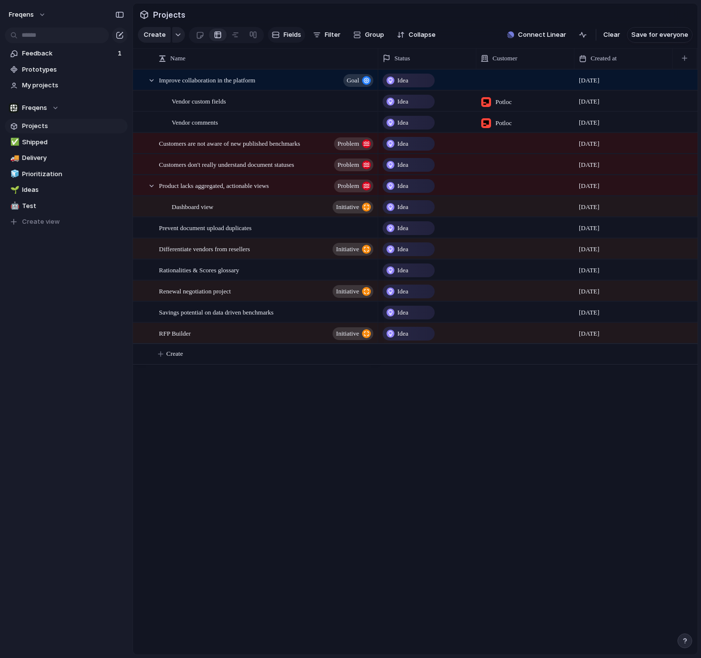
click at [293, 38] on span "Fields" at bounding box center [292, 35] width 18 height 10
click at [379, 514] on div "Idea [DATE] Idea [DATE] Idea [DATE] Idea [DATE] Idea [DATE] Idea [DATE] Idea [D…" at bounding box center [537, 361] width 319 height 585
click at [405, 78] on span "Idea" at bounding box center [402, 81] width 11 height 10
click at [416, 77] on div "Idea" at bounding box center [409, 81] width 50 height 12
click at [416, 77] on div "Idea Planned On track At risk Off track Paused Canceled Done" at bounding box center [350, 329] width 701 height 658
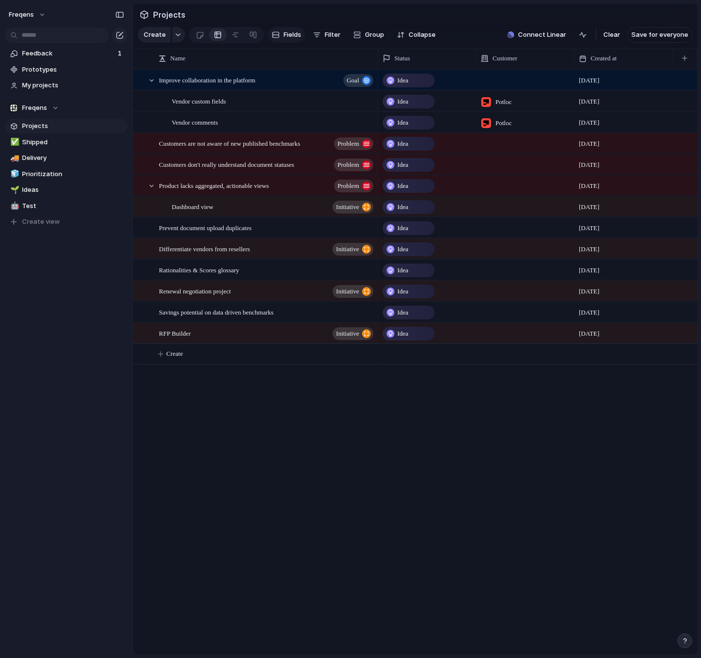
click at [299, 36] on span "Fields" at bounding box center [292, 35] width 18 height 10
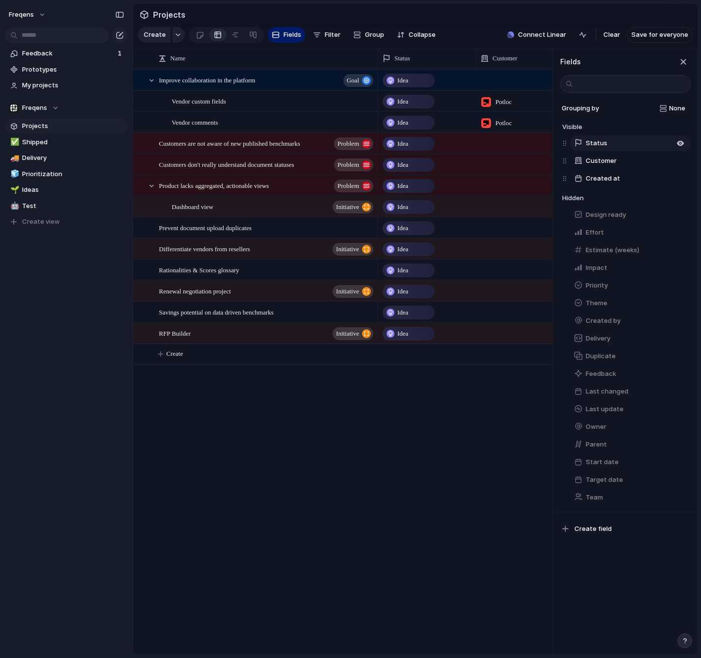
click at [615, 142] on button "Status" at bounding box center [630, 143] width 121 height 16
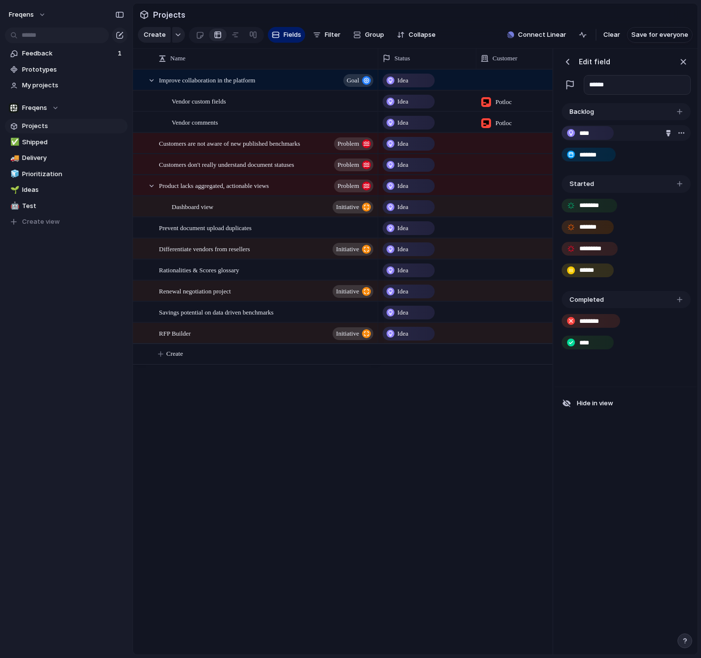
click at [587, 128] on div "****" at bounding box center [588, 133] width 50 height 12
click at [595, 134] on input "****" at bounding box center [588, 133] width 18 height 10
type input "********"
click at [570, 133] on div "button" at bounding box center [571, 133] width 8 height 8
click at [570, 135] on div "button" at bounding box center [571, 133] width 8 height 8
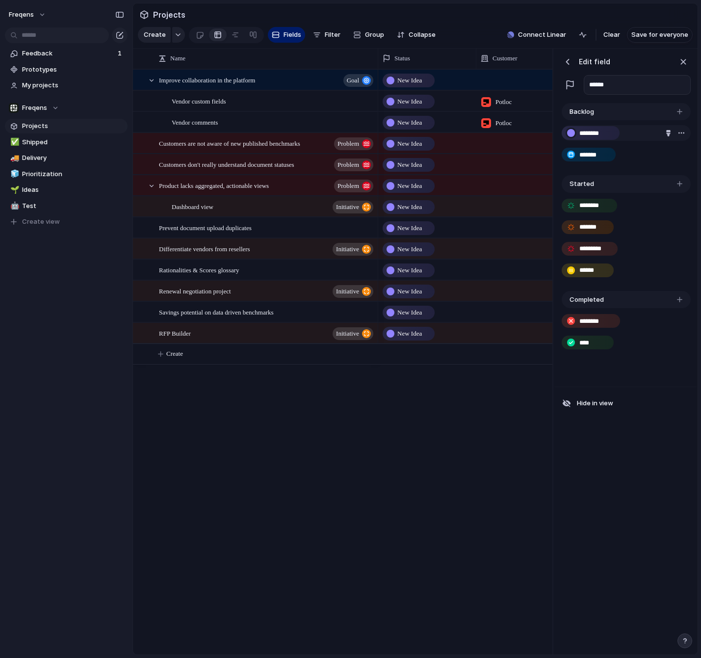
click at [568, 134] on div "button" at bounding box center [571, 133] width 8 height 8
click at [622, 144] on div "******** *******" at bounding box center [626, 147] width 129 height 55
click at [597, 154] on input "*******" at bounding box center [593, 155] width 29 height 10
click at [566, 132] on button "button" at bounding box center [570, 133] width 11 height 11
click at [667, 132] on div "button" at bounding box center [668, 133] width 6 height 6
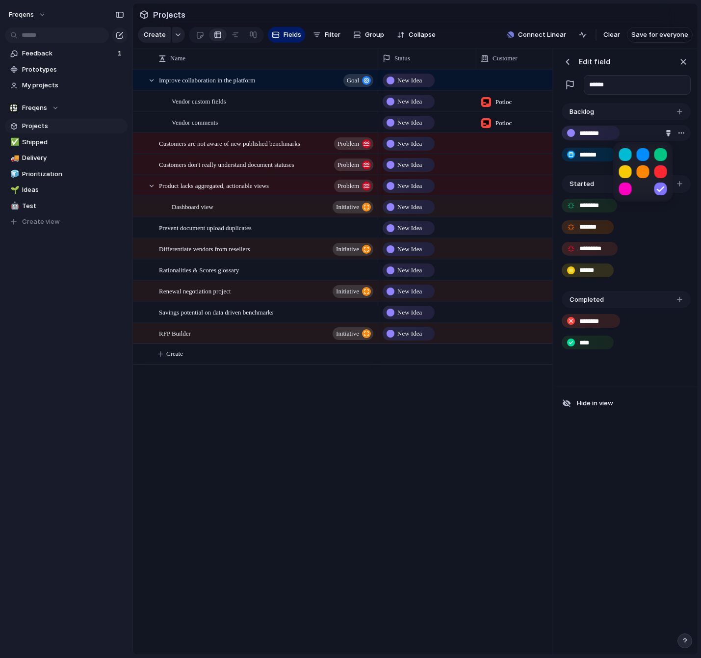
click at [680, 135] on div at bounding box center [350, 329] width 701 height 658
click at [682, 134] on div "button" at bounding box center [681, 133] width 8 height 8
click at [682, 134] on div "Delete" at bounding box center [350, 329] width 701 height 658
click at [627, 133] on div "********" at bounding box center [626, 133] width 129 height 16
click at [570, 138] on button "button" at bounding box center [570, 133] width 11 height 11
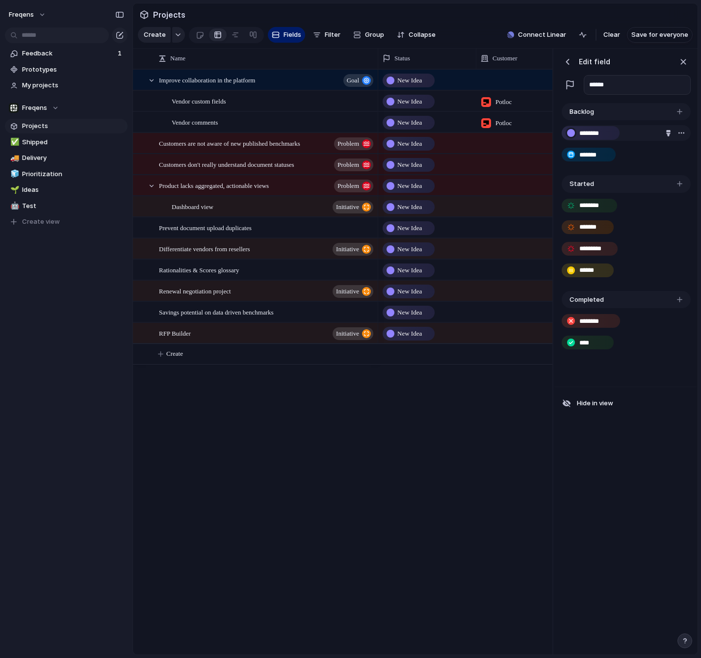
click at [569, 133] on div "button" at bounding box center [571, 133] width 8 height 8
click at [569, 205] on div "button" at bounding box center [571, 206] width 8 height 8
click at [572, 340] on div "button" at bounding box center [571, 342] width 8 height 8
click at [570, 344] on div "button" at bounding box center [571, 342] width 8 height 8
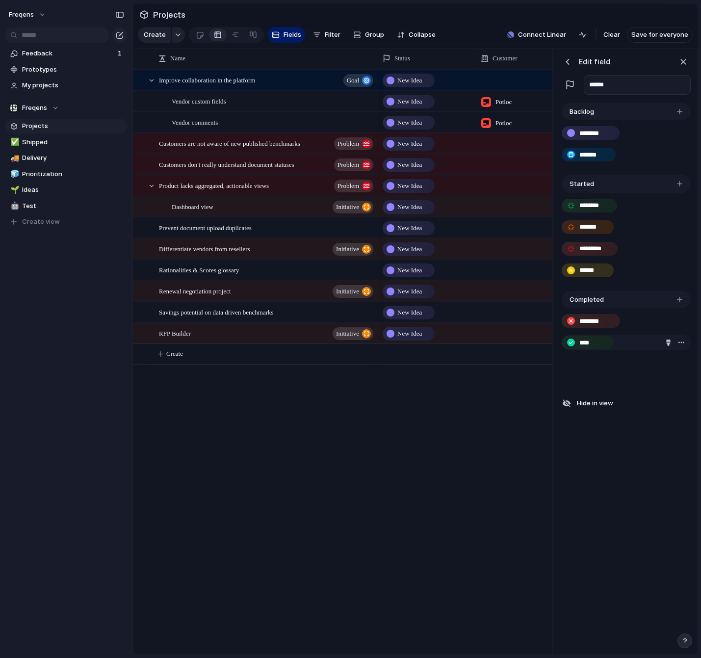
click at [570, 344] on div "button" at bounding box center [571, 342] width 8 height 8
click at [569, 342] on div "button" at bounding box center [571, 342] width 8 height 8
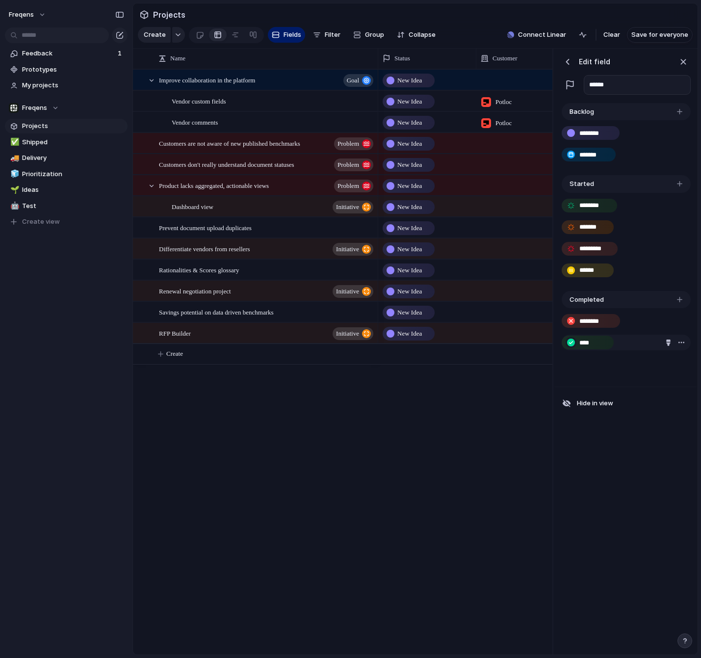
click at [569, 342] on div "button" at bounding box center [571, 342] width 8 height 8
click at [600, 149] on div "*******" at bounding box center [589, 155] width 52 height 12
click at [597, 155] on input "*******" at bounding box center [593, 155] width 29 height 10
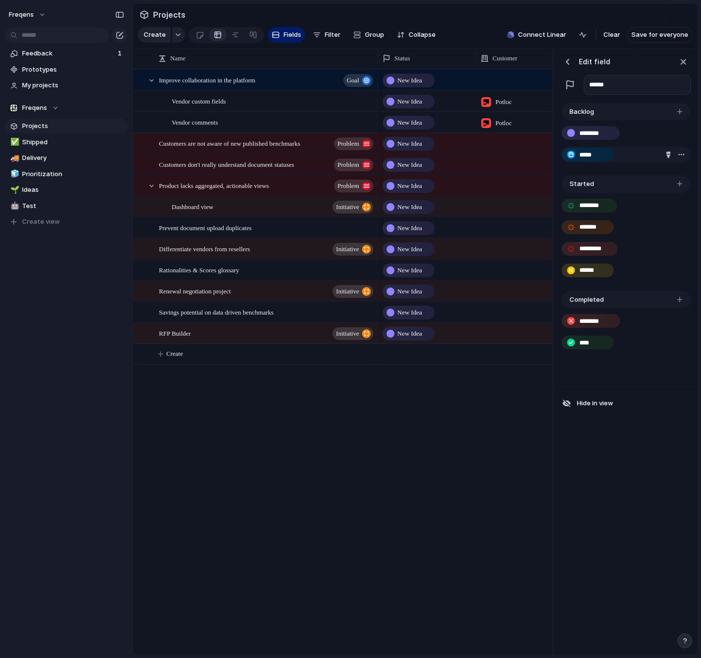
type input "*****"
click at [622, 161] on div "*****" at bounding box center [626, 155] width 129 height 16
click at [569, 154] on div "button" at bounding box center [571, 155] width 8 height 8
click at [575, 167] on div "******** *****" at bounding box center [626, 147] width 129 height 55
click at [567, 87] on div "button" at bounding box center [570, 85] width 10 height 10
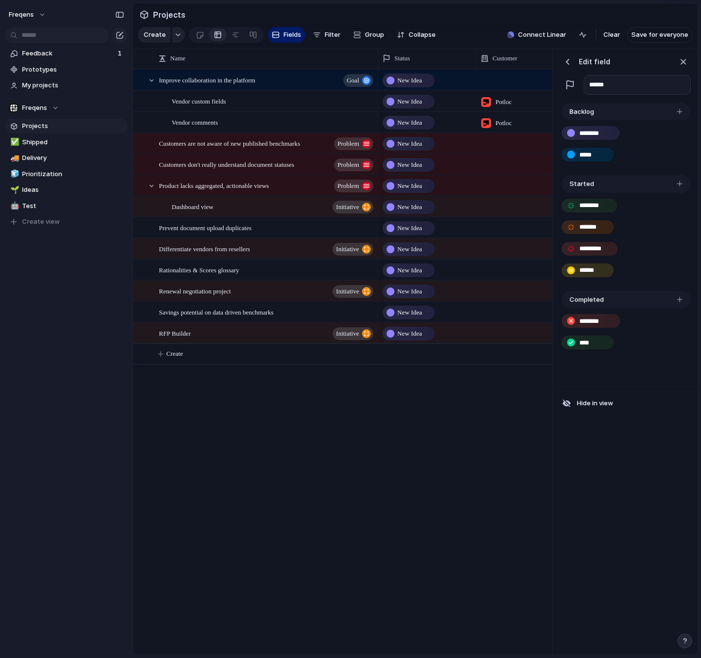
click at [569, 86] on div "button" at bounding box center [570, 85] width 10 height 10
click at [606, 82] on input "******" at bounding box center [637, 85] width 107 height 20
click at [682, 59] on div "button" at bounding box center [683, 61] width 11 height 11
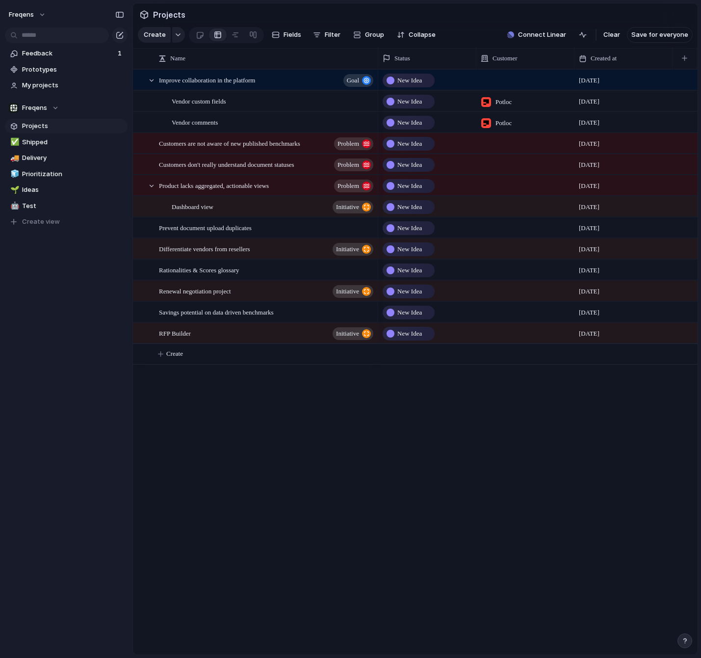
click at [401, 80] on span "New Idea" at bounding box center [409, 81] width 25 height 10
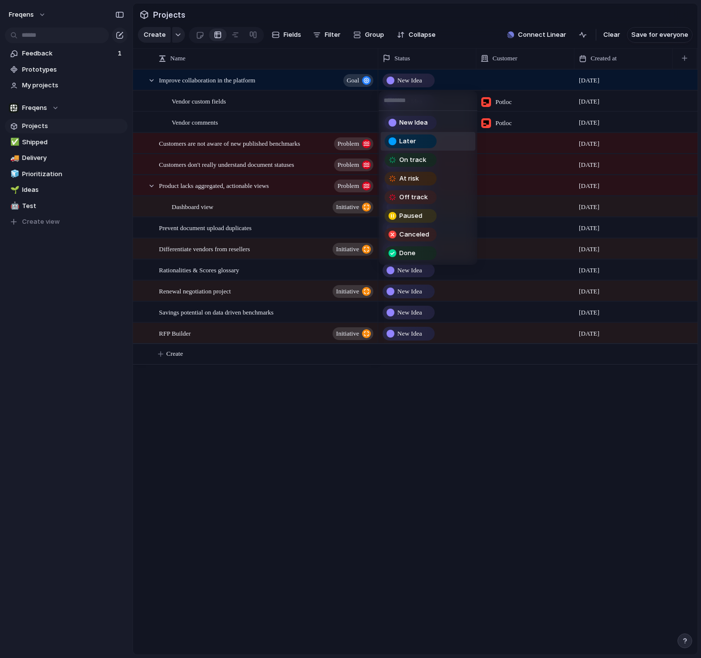
click at [425, 146] on div "Later" at bounding box center [410, 141] width 50 height 12
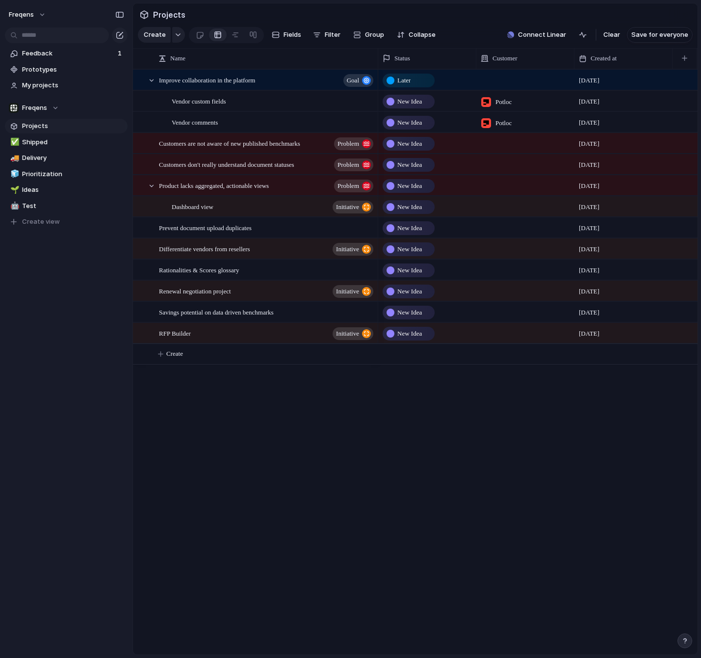
click at [420, 83] on div "Later" at bounding box center [409, 81] width 50 height 12
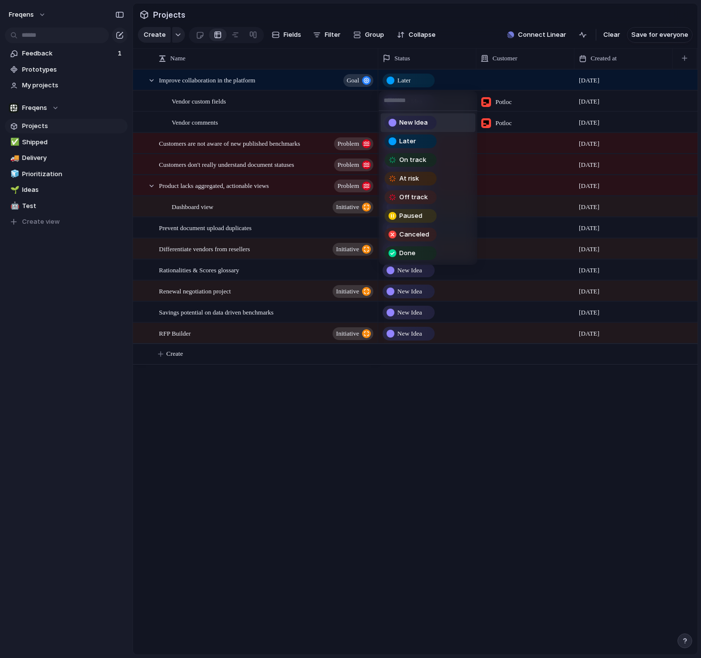
click at [420, 118] on div "New Idea" at bounding box center [410, 123] width 50 height 12
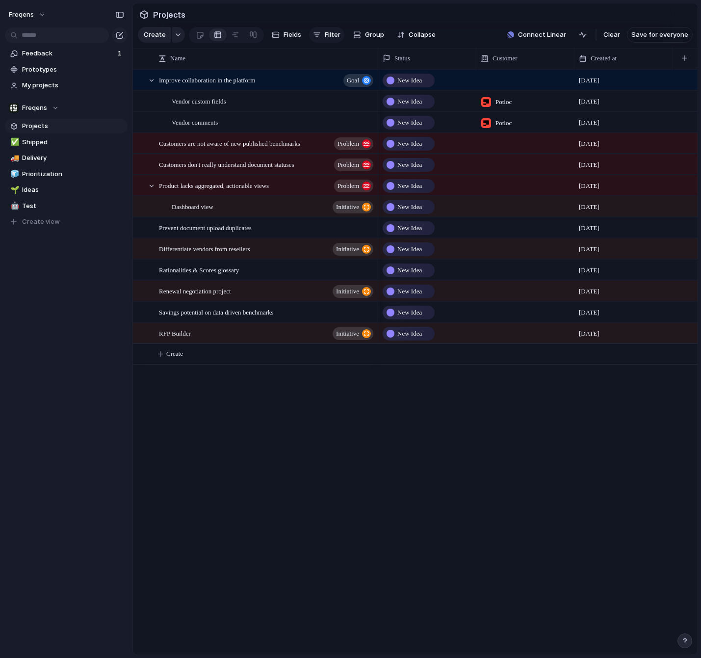
drag, startPoint x: 296, startPoint y: 36, endPoint x: 319, endPoint y: 42, distance: 23.3
click at [296, 36] on span "Fields" at bounding box center [292, 35] width 18 height 10
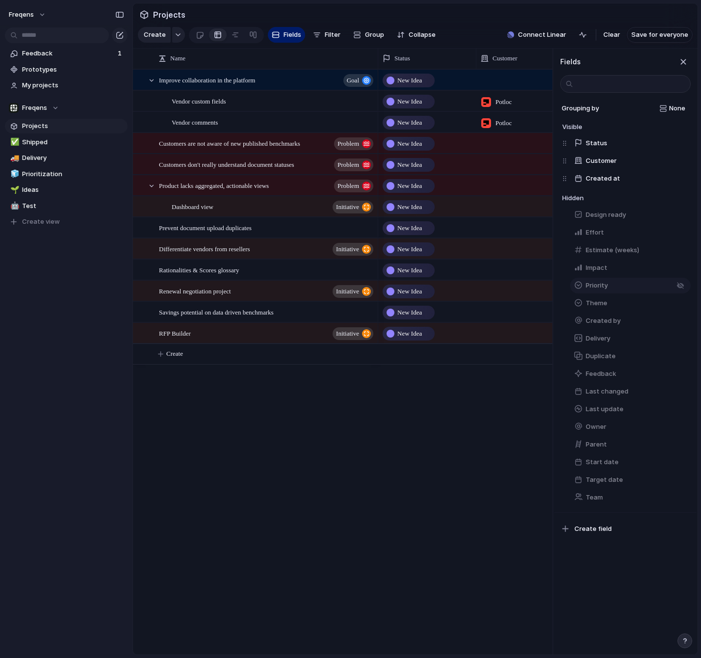
click at [619, 285] on button "Priority" at bounding box center [630, 286] width 121 height 16
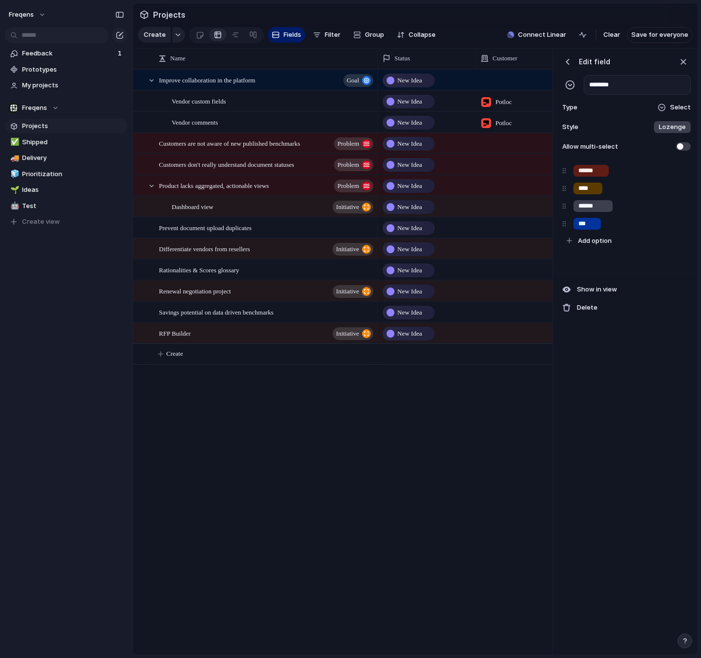
click at [566, 65] on div "button" at bounding box center [568, 62] width 10 height 10
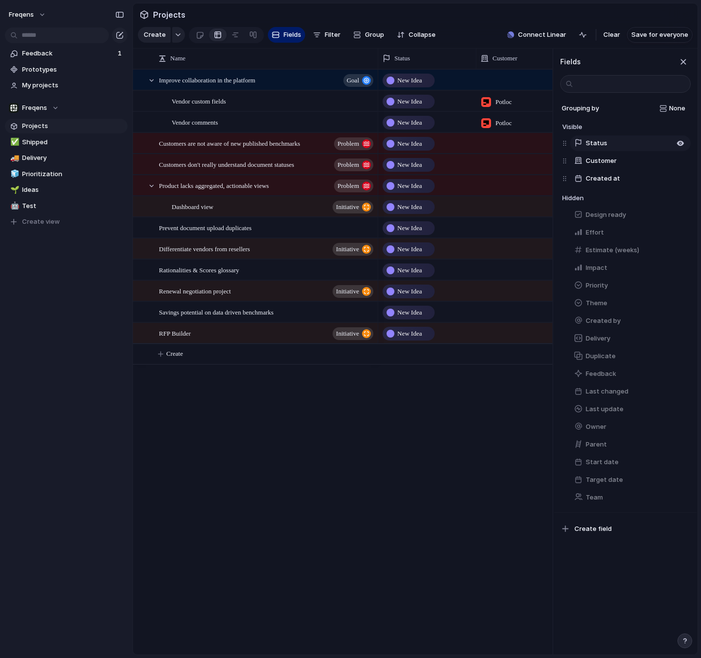
click at [609, 137] on button "Status" at bounding box center [630, 143] width 121 height 16
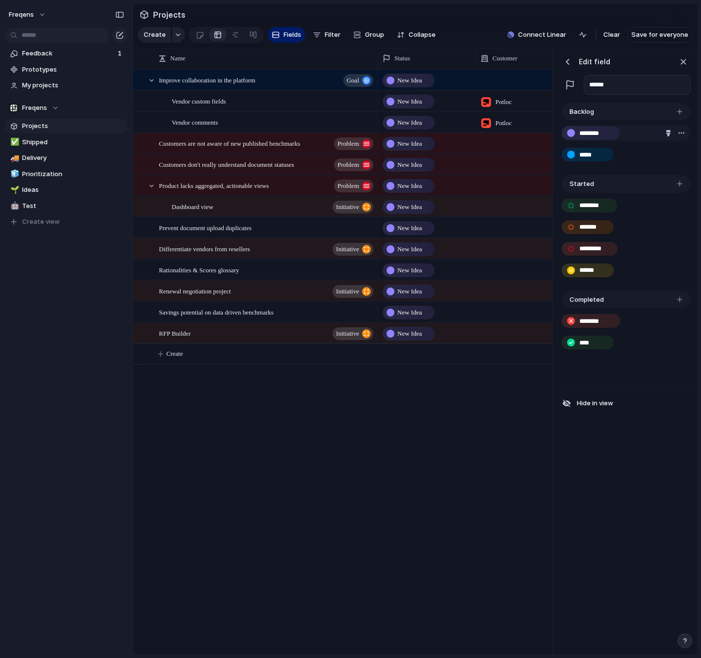
click at [679, 134] on div "button" at bounding box center [681, 133] width 8 height 8
click at [680, 133] on div "Delete" at bounding box center [350, 329] width 701 height 658
click at [680, 110] on div "button" at bounding box center [679, 111] width 5 height 5
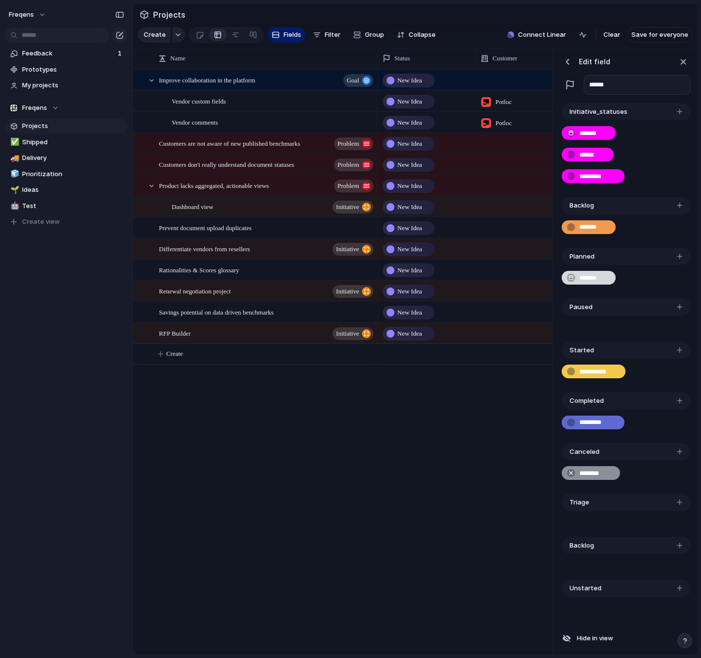
click at [565, 60] on div "button" at bounding box center [568, 62] width 10 height 10
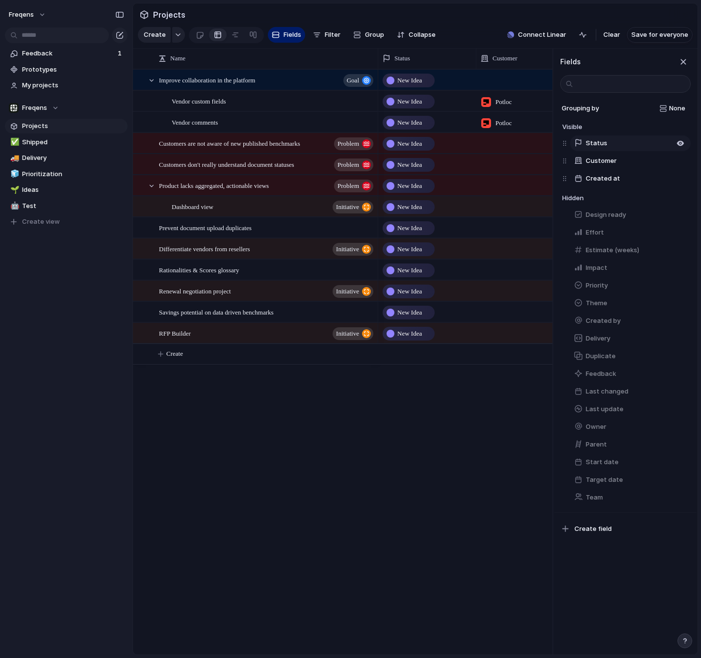
click at [591, 140] on span "Status" at bounding box center [597, 143] width 22 height 10
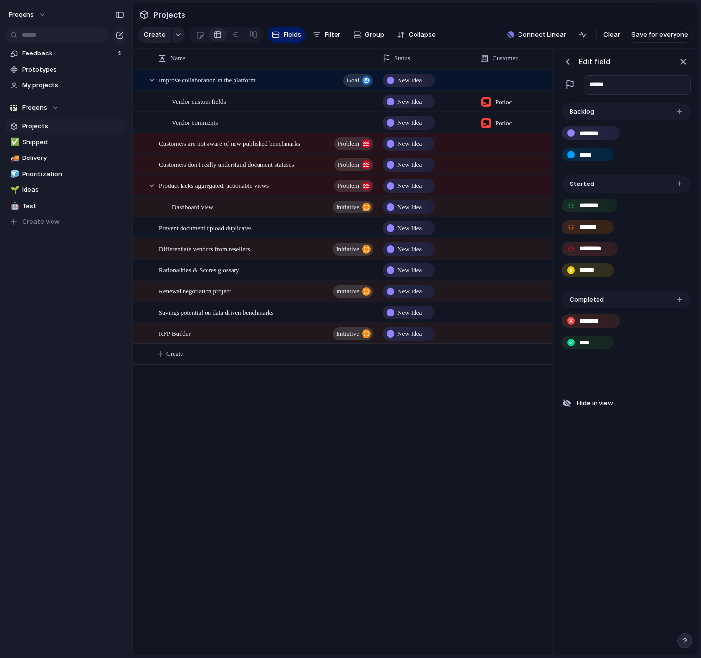
click at [680, 112] on div "button" at bounding box center [679, 111] width 5 height 5
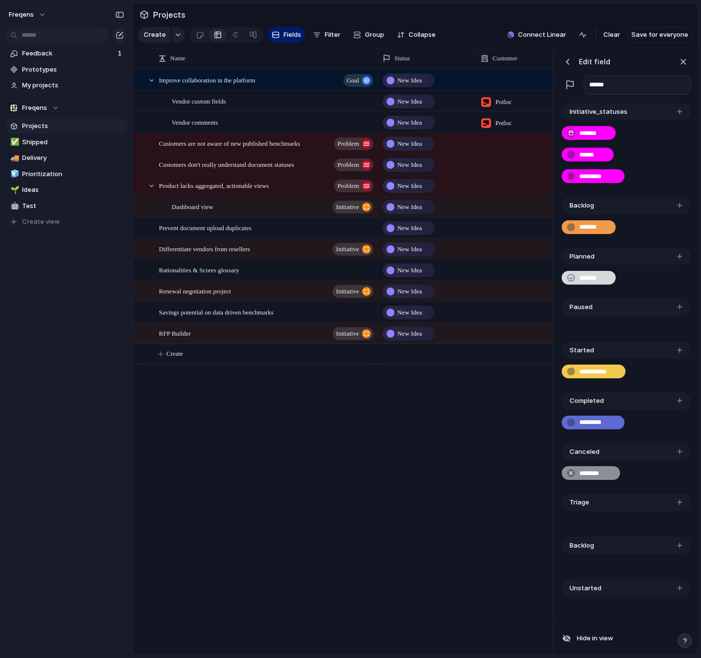
click at [591, 109] on span "Initiative_statuses" at bounding box center [598, 112] width 58 height 10
click at [570, 154] on div "button" at bounding box center [571, 155] width 8 height 8
click at [569, 177] on div "button" at bounding box center [571, 176] width 8 height 8
click at [568, 59] on div "button" at bounding box center [568, 62] width 10 height 10
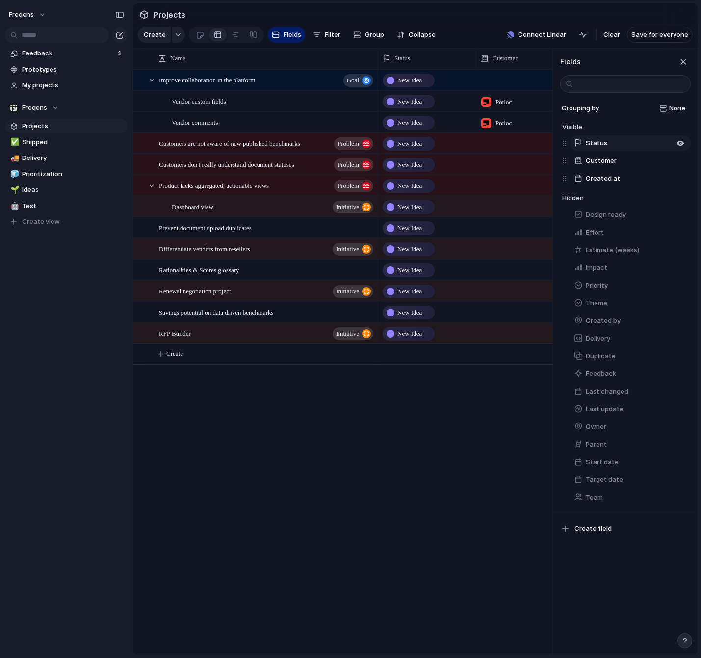
click at [607, 146] on button "Status" at bounding box center [630, 143] width 121 height 16
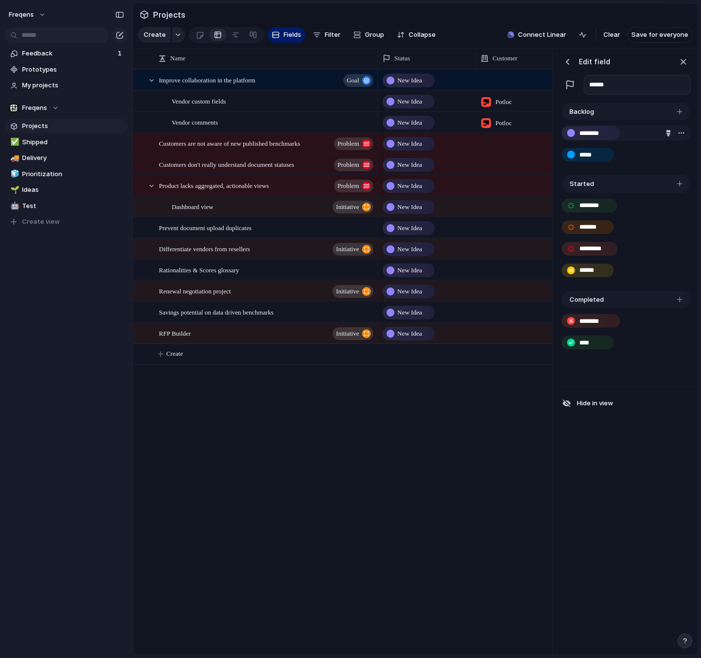
click at [592, 135] on input "********" at bounding box center [595, 133] width 33 height 10
click at [585, 134] on input "********" at bounding box center [595, 133] width 33 height 10
click at [593, 133] on input "********" at bounding box center [595, 133] width 33 height 10
type input "****"
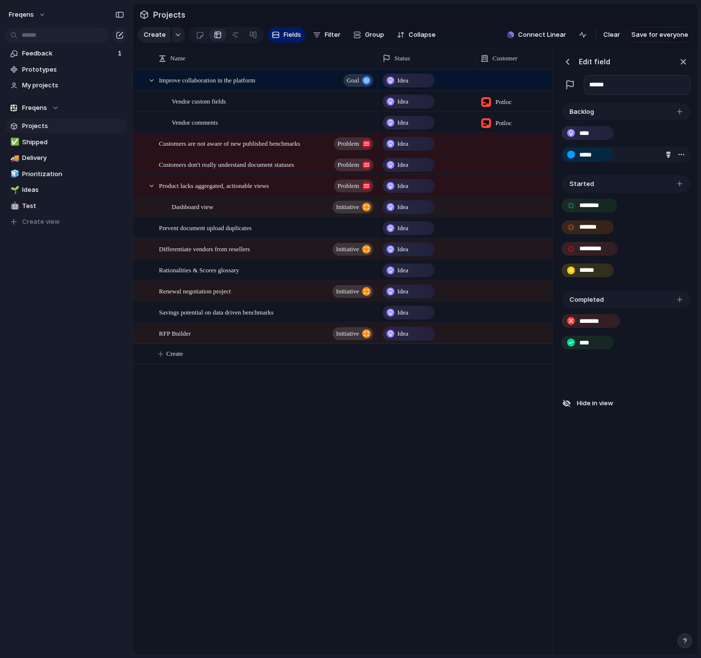
click at [644, 147] on div "*****" at bounding box center [626, 155] width 129 height 16
click at [592, 154] on input "*****" at bounding box center [589, 155] width 21 height 10
type input "*******"
click at [619, 162] on div "*******" at bounding box center [626, 155] width 129 height 16
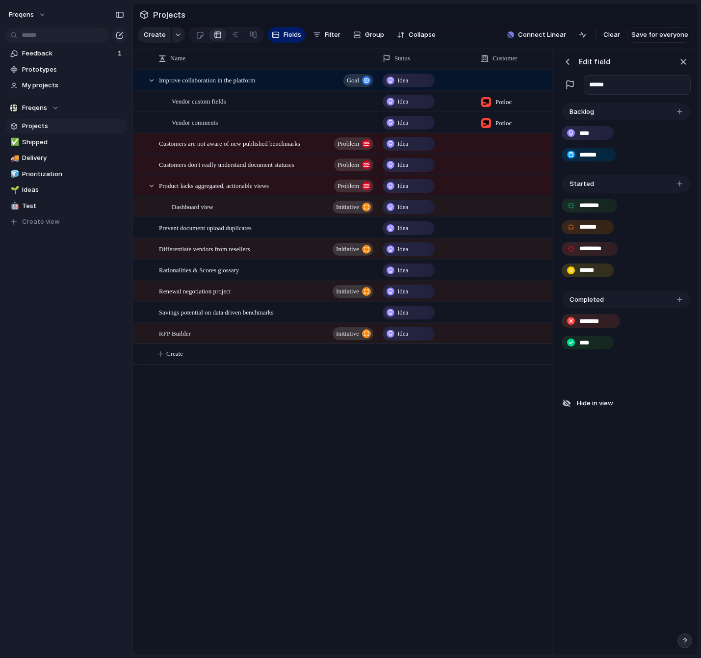
click at [482, 451] on div "Idea [DATE] Idea [DATE] Idea [DATE] Idea [DATE] Idea [DATE] Idea [DATE] Idea [D…" at bounding box center [465, 361] width 174 height 585
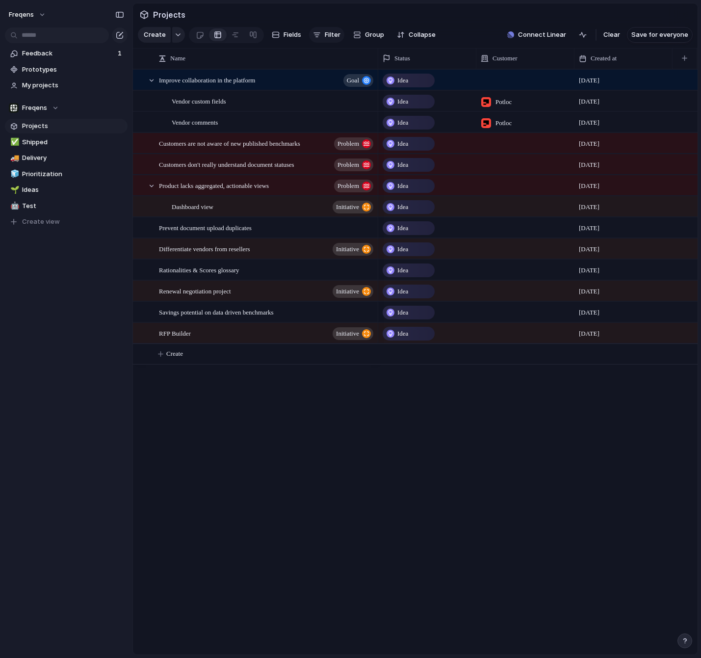
click at [318, 34] on div "button" at bounding box center [317, 35] width 8 height 8
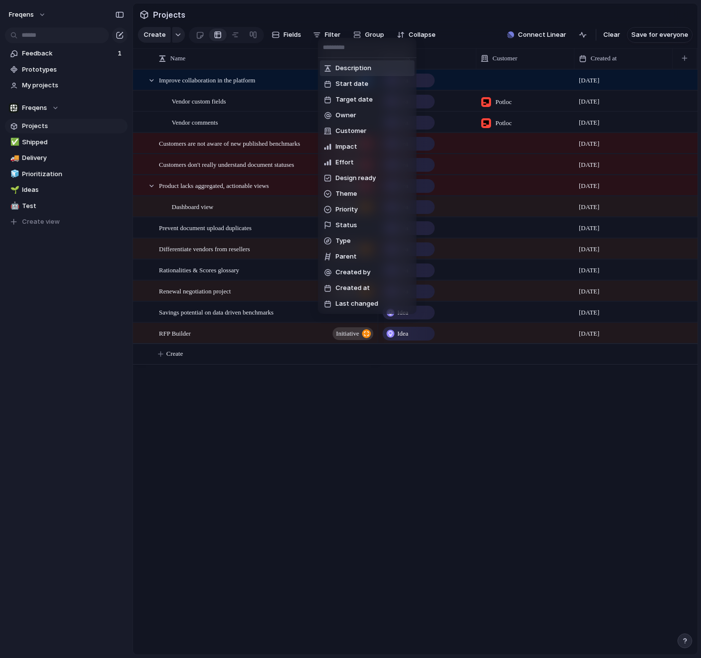
click at [319, 34] on div "Description Start date Target date Owner Customer Impact Effort Design ready Th…" at bounding box center [350, 329] width 701 height 658
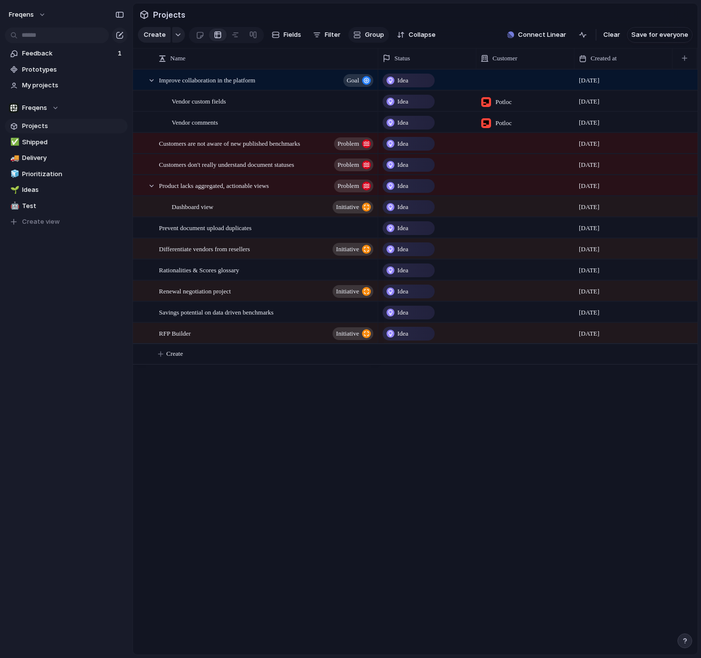
click at [368, 33] on span "Group" at bounding box center [374, 35] width 19 height 10
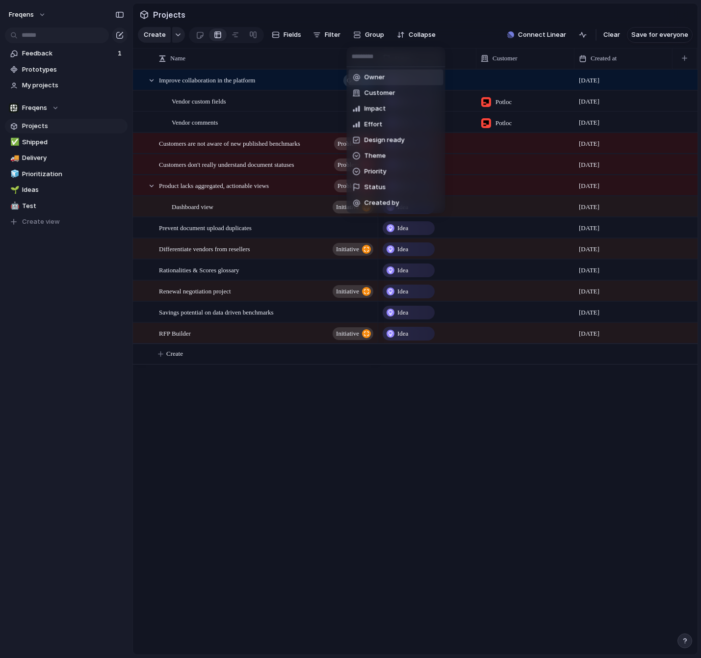
click at [338, 32] on div "Owner Customer Impact Effort Design ready Theme Priority Status Created by" at bounding box center [350, 329] width 701 height 658
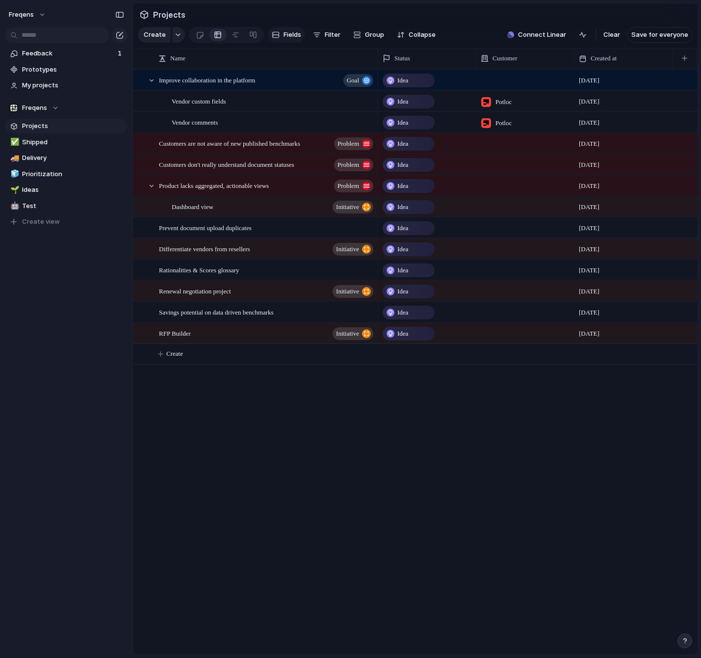
click at [293, 36] on span "Fields" at bounding box center [292, 35] width 18 height 10
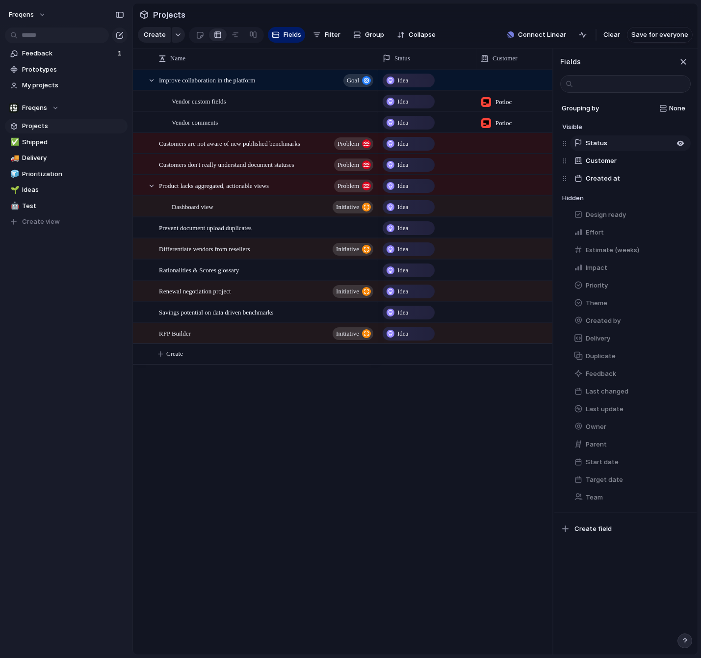
click at [598, 147] on span "Status" at bounding box center [597, 143] width 22 height 10
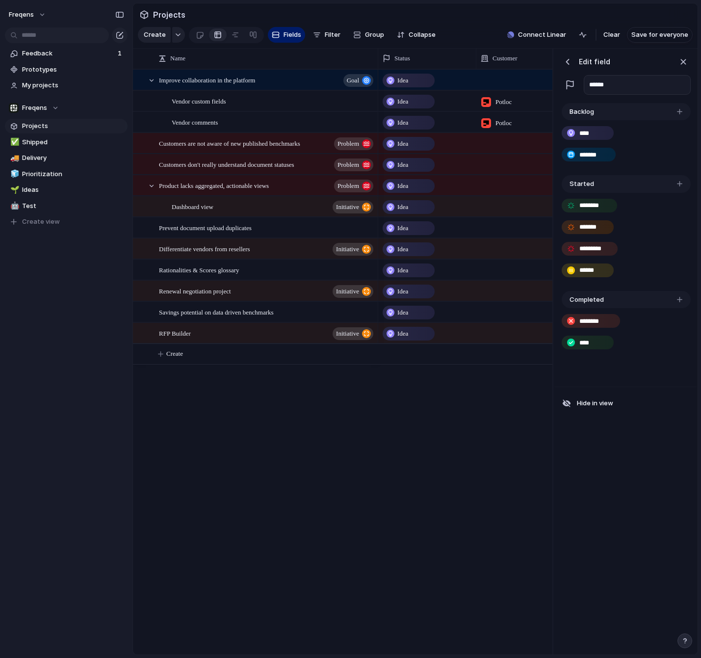
click at [678, 299] on div "button" at bounding box center [679, 299] width 5 height 5
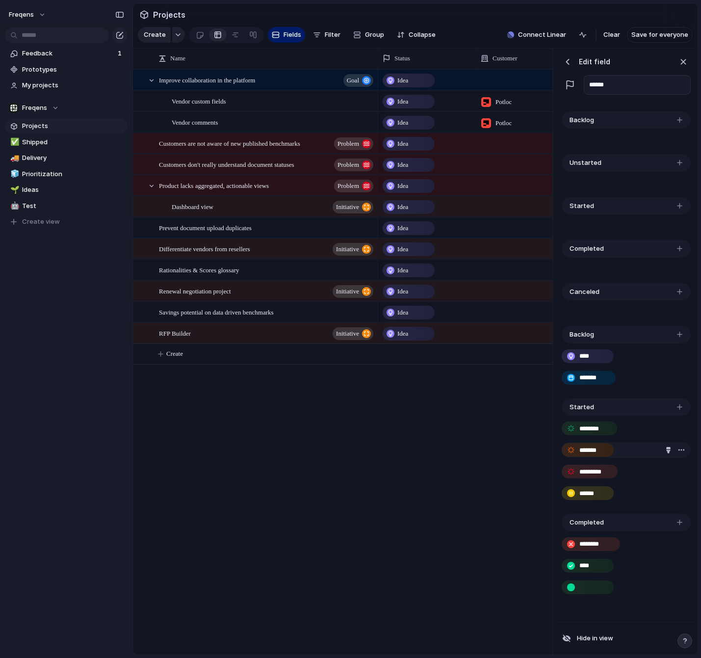
scroll to position [435, 0]
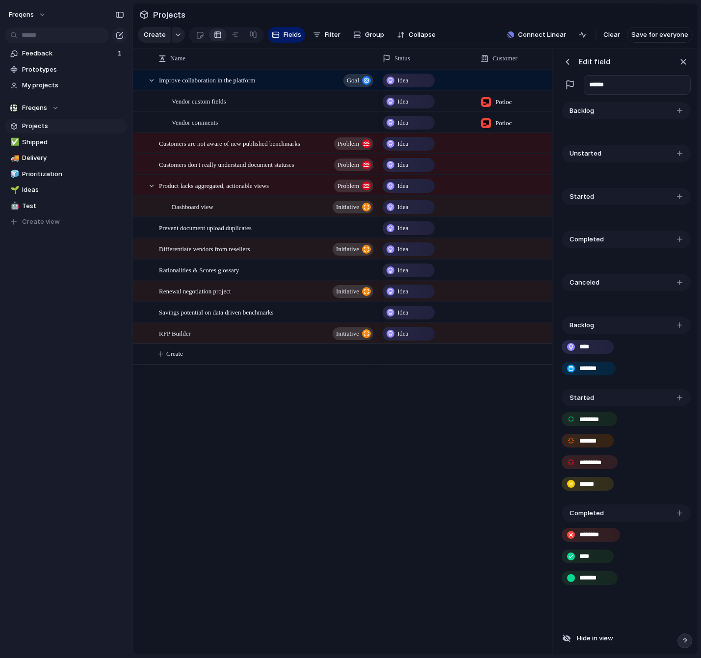
type input "*******"
click at [596, 589] on div "******** **** *******" at bounding box center [626, 560] width 129 height 77
click at [589, 577] on input "*******" at bounding box center [594, 578] width 31 height 10
drag, startPoint x: 569, startPoint y: 586, endPoint x: 574, endPoint y: 583, distance: 5.7
click at [569, 586] on div "*******" at bounding box center [626, 578] width 129 height 18
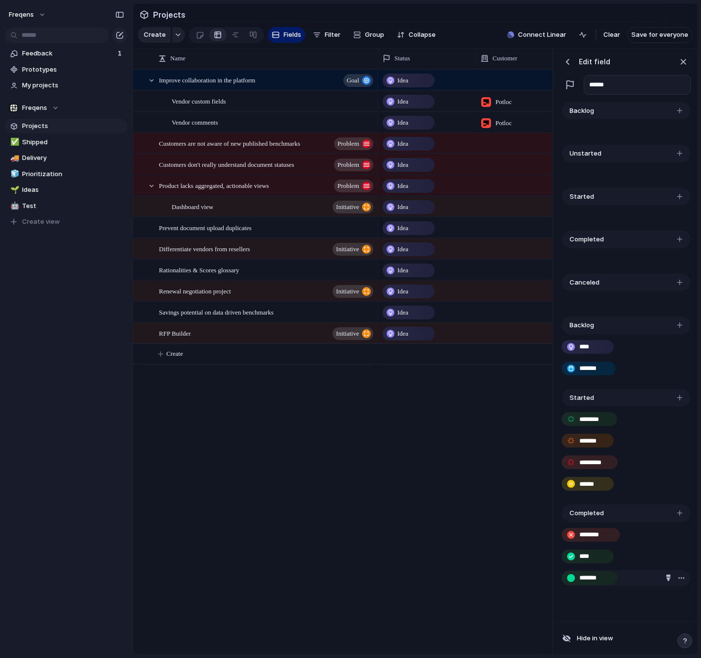
click at [585, 576] on input "*******" at bounding box center [594, 578] width 31 height 10
click at [566, 579] on button "button" at bounding box center [570, 577] width 11 height 11
click at [665, 574] on button "button" at bounding box center [668, 577] width 9 height 9
click at [661, 614] on button "button" at bounding box center [660, 615] width 13 height 13
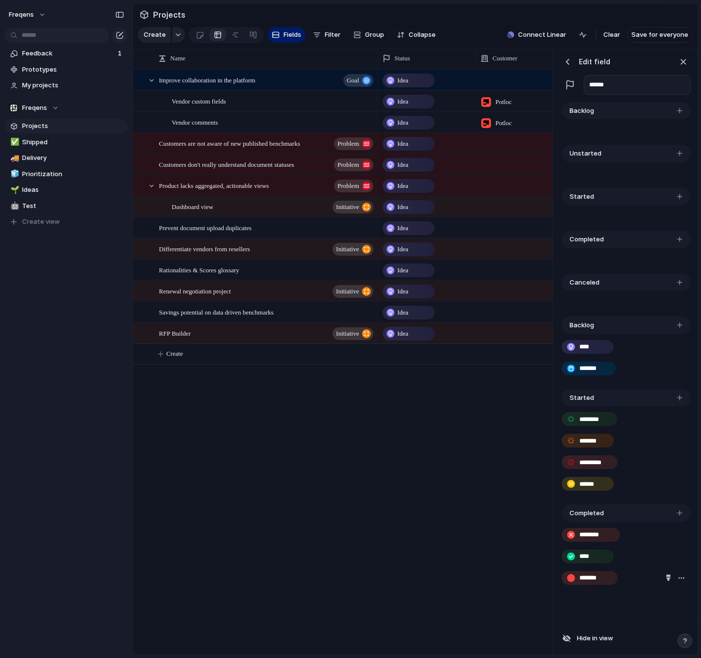
click at [575, 603] on div at bounding box center [350, 329] width 701 height 658
click at [506, 589] on div "Idea [DATE] Idea [DATE] Idea [DATE] Idea [DATE] Idea [DATE] Idea [DATE] Idea [D…" at bounding box center [465, 361] width 174 height 585
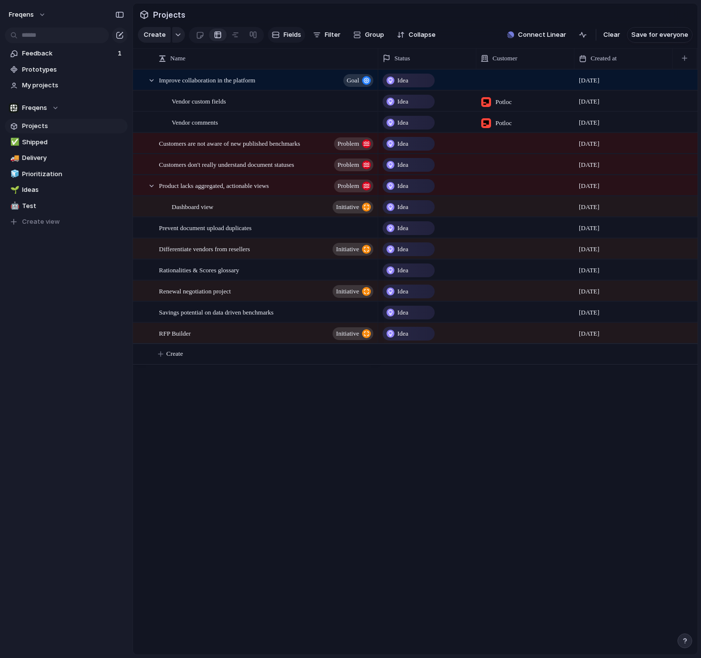
click at [291, 36] on span "Fields" at bounding box center [292, 35] width 18 height 10
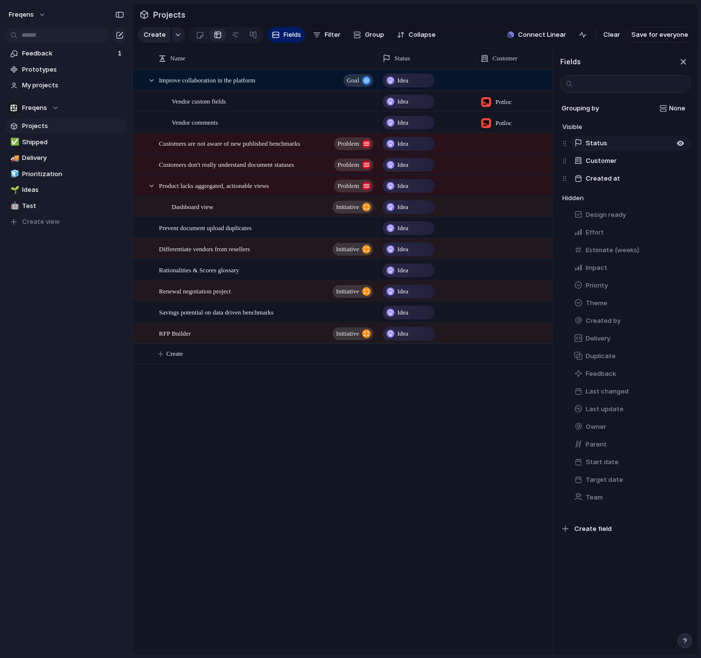
click at [599, 145] on span "Status" at bounding box center [597, 143] width 22 height 10
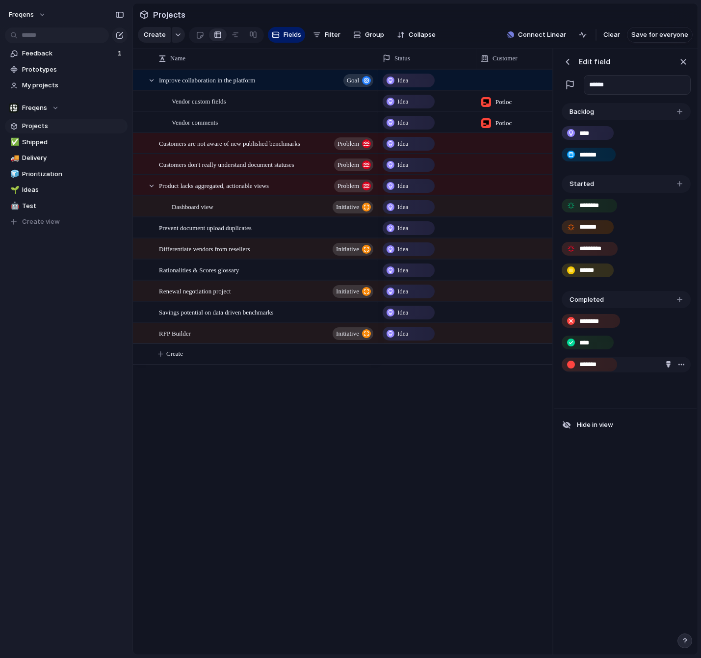
click at [600, 367] on input "*******" at bounding box center [594, 365] width 31 height 10
click at [614, 390] on div "Backlog **** ******* Started ******** ******* ********* ****** Completed ******…" at bounding box center [625, 255] width 142 height 308
click at [565, 64] on div "button" at bounding box center [568, 62] width 10 height 10
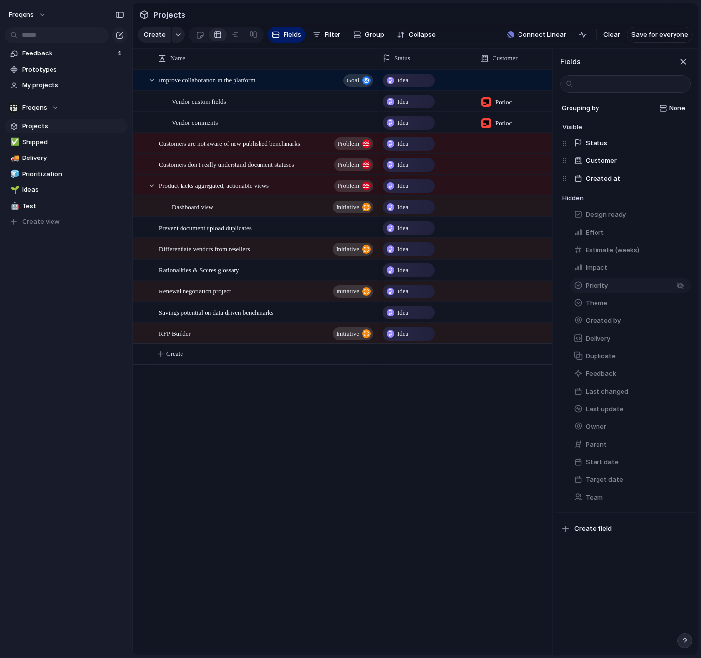
click at [603, 283] on span "Priority" at bounding box center [597, 286] width 22 height 10
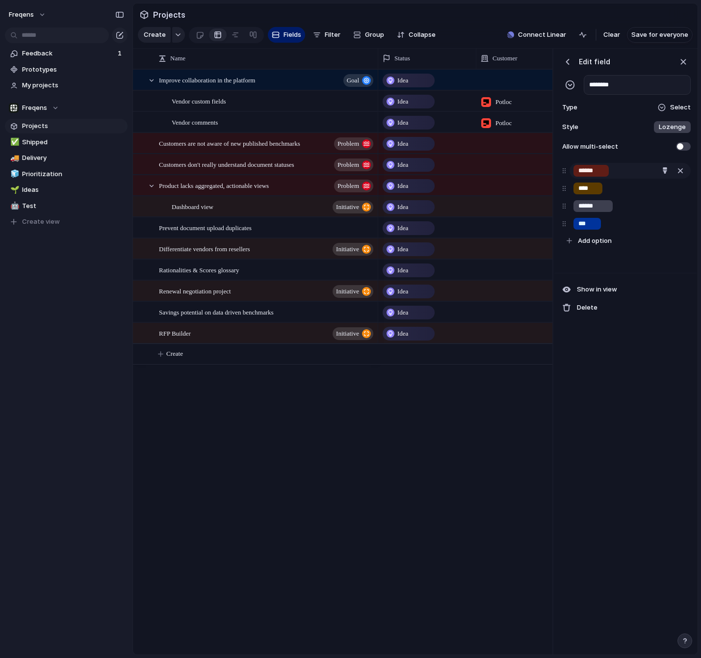
click at [604, 169] on div "******" at bounding box center [590, 171] width 35 height 12
click at [593, 169] on input "******" at bounding box center [591, 171] width 26 height 10
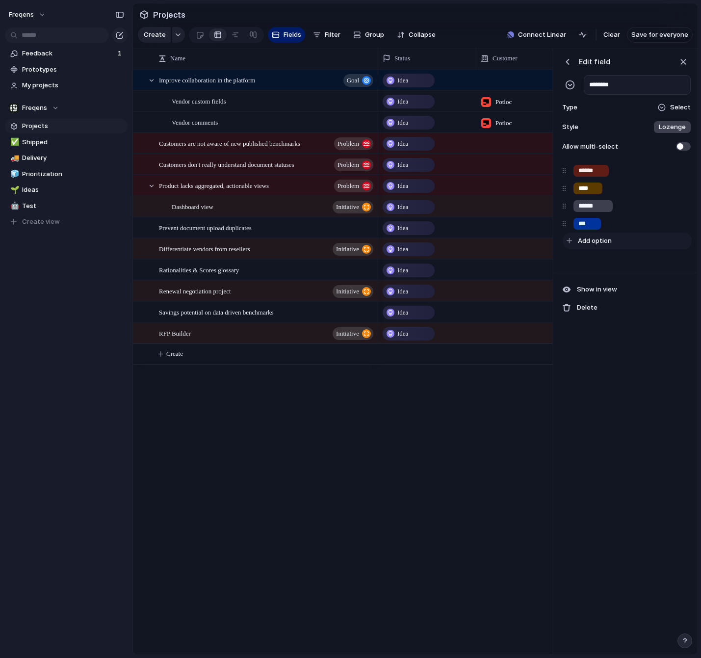
click at [592, 243] on span "Add option" at bounding box center [595, 241] width 34 height 10
click at [596, 264] on div "****** **** ****** *** To pick up a draggable item, press the space bar. While …" at bounding box center [625, 215] width 142 height 113
click at [283, 34] on span "Fields" at bounding box center [292, 35] width 18 height 10
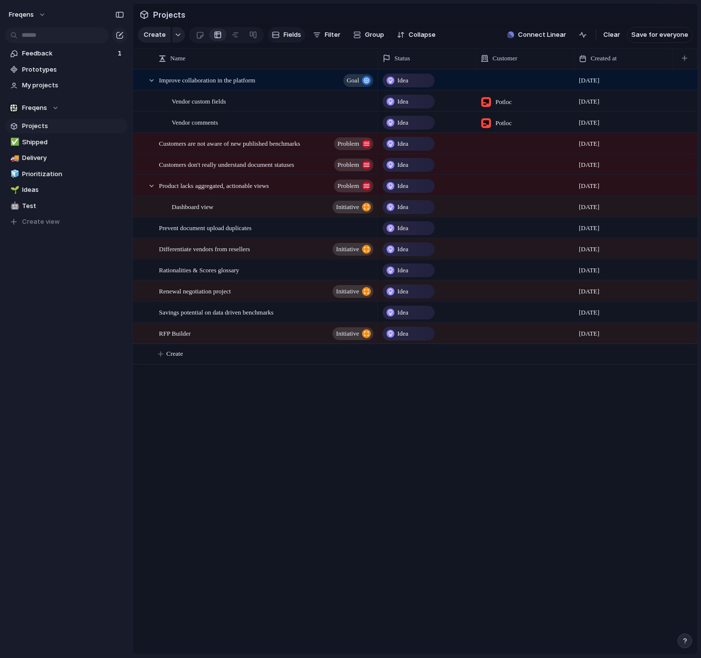
click at [283, 34] on span "Fields" at bounding box center [292, 35] width 18 height 10
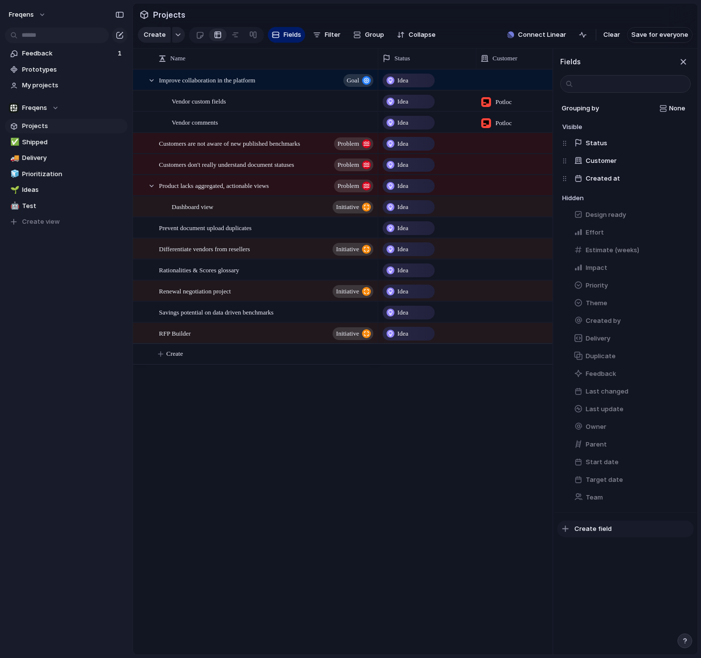
click at [587, 533] on span "Create field" at bounding box center [592, 529] width 37 height 10
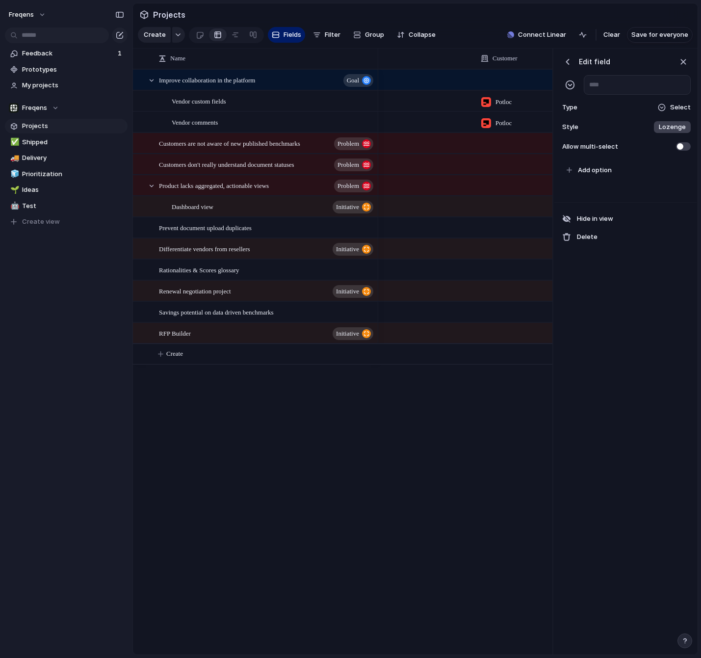
scroll to position [0, 243]
click at [569, 87] on div "button" at bounding box center [570, 85] width 10 height 10
click at [571, 85] on div "button" at bounding box center [570, 85] width 10 height 10
click at [570, 86] on div "button" at bounding box center [570, 85] width 10 height 10
click at [621, 85] on input "*****" at bounding box center [637, 85] width 107 height 20
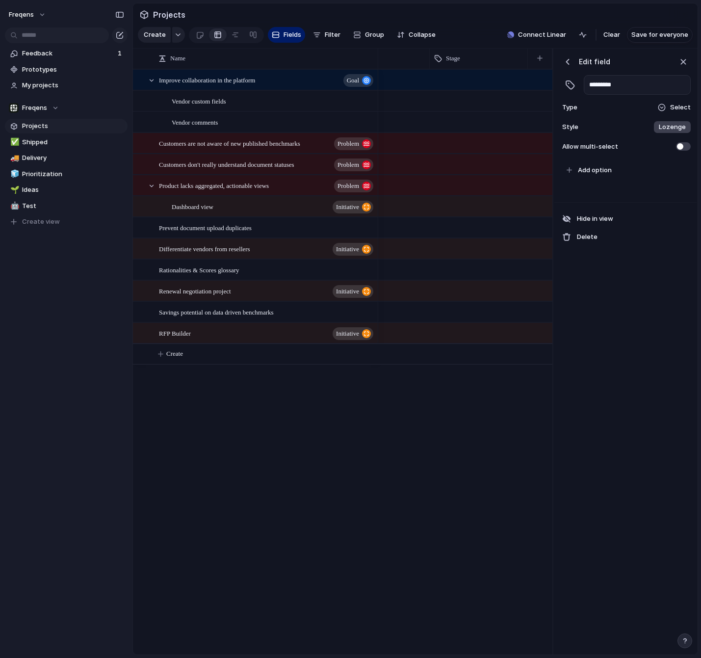
click at [583, 96] on div "Edit field ********* Type Select Style Lozenge Allow multi-select" at bounding box center [625, 104] width 142 height 111
click at [609, 87] on input "*********" at bounding box center [637, 85] width 107 height 20
click at [620, 85] on input "*********" at bounding box center [637, 85] width 107 height 20
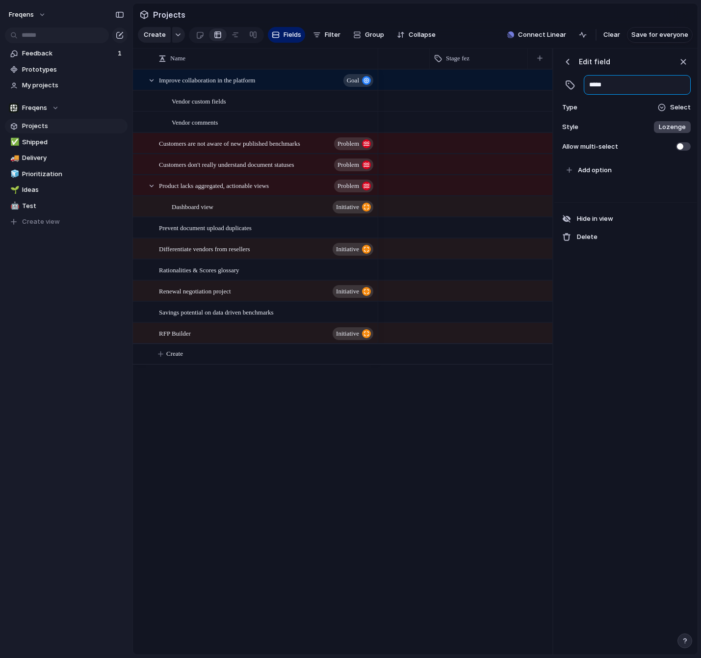
type input "*****"
click at [655, 100] on div "Edit field ***** Type Select Style Lozenge Allow multi-select" at bounding box center [625, 104] width 142 height 111
click at [668, 103] on div "Select" at bounding box center [673, 108] width 33 height 10
click at [666, 106] on div "Checkbox Text Figma Link Select User Number Date Team Rating Formula Company" at bounding box center [350, 329] width 701 height 658
click at [662, 121] on div "Style Lozenge" at bounding box center [625, 127] width 130 height 14
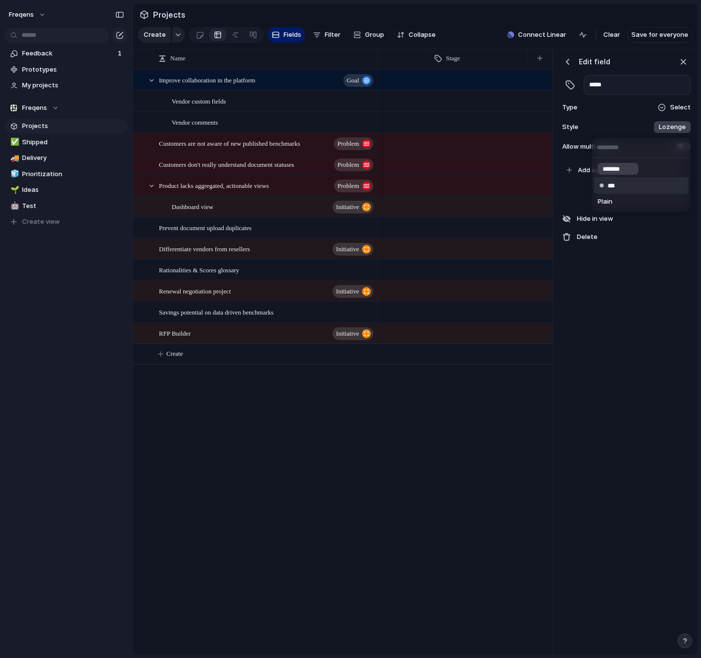
click at [624, 183] on div "***" at bounding box center [611, 186] width 27 height 12
click at [679, 147] on span at bounding box center [683, 146] width 15 height 8
click at [607, 168] on span "Add option" at bounding box center [595, 170] width 34 height 10
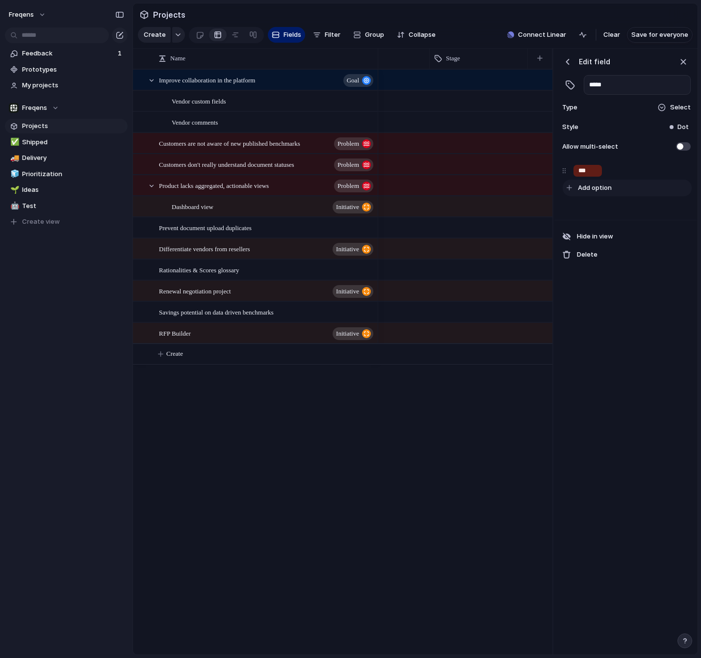
type input "***"
click at [606, 183] on button "Add option" at bounding box center [627, 188] width 129 height 17
type input "*****"
click at [596, 202] on span "Add option" at bounding box center [595, 206] width 34 height 10
type input "****"
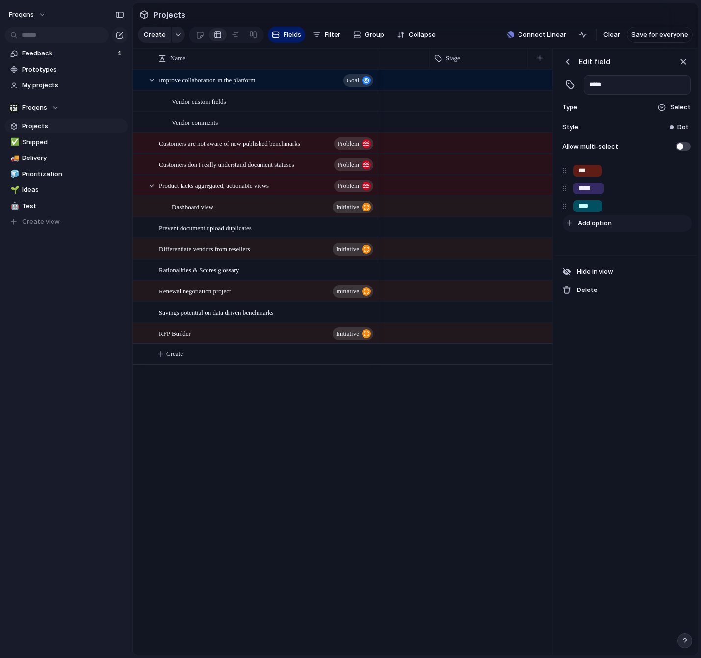
click at [595, 222] on span "Add option" at bounding box center [595, 223] width 34 height 10
type input "***"
click at [591, 238] on span "Add option" at bounding box center [595, 241] width 34 height 10
type input "********"
click at [668, 169] on div "button" at bounding box center [665, 170] width 6 height 6
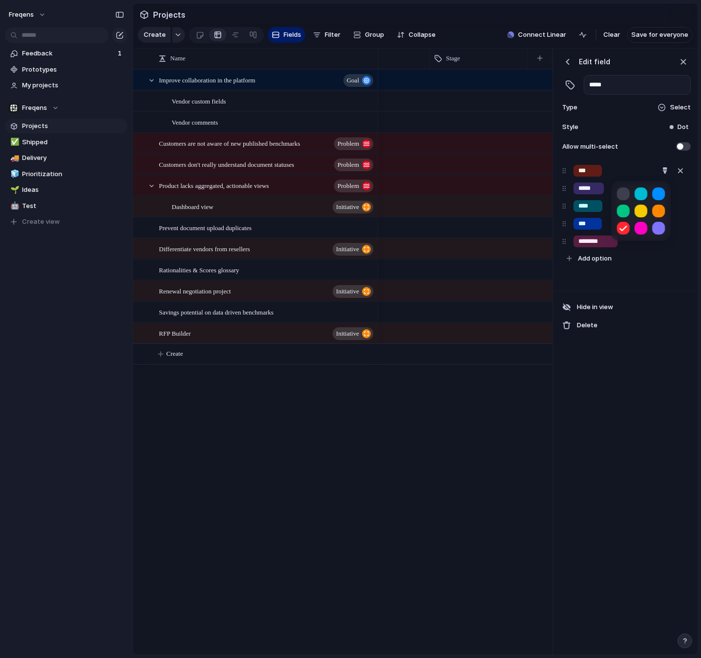
click at [624, 195] on button "button" at bounding box center [623, 193] width 13 height 13
click at [599, 190] on div at bounding box center [350, 329] width 701 height 658
click at [662, 190] on div "button" at bounding box center [665, 188] width 6 height 6
click at [656, 229] on button "button" at bounding box center [658, 228] width 13 height 13
drag, startPoint x: 585, startPoint y: 203, endPoint x: 630, endPoint y: 205, distance: 44.7
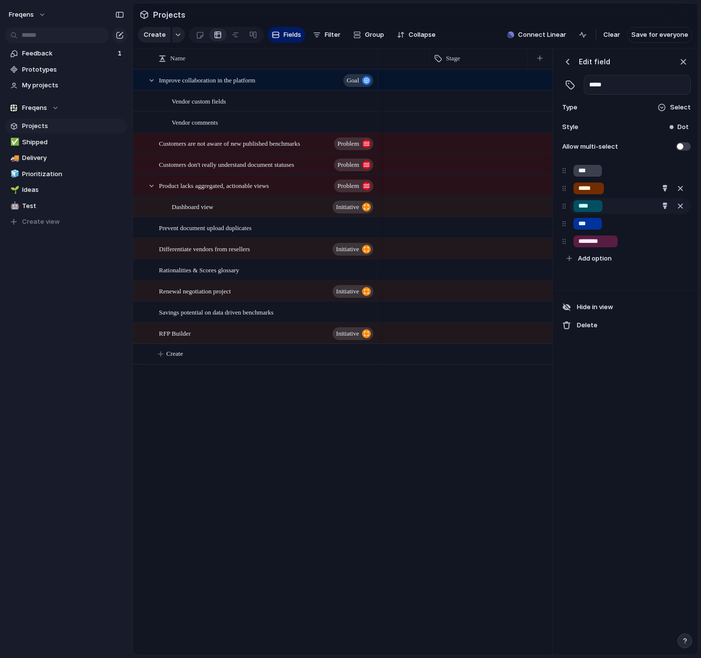
click at [585, 203] on div at bounding box center [350, 329] width 701 height 658
click at [662, 203] on div "button" at bounding box center [665, 206] width 6 height 6
click at [644, 243] on button "button" at bounding box center [641, 246] width 13 height 13
click at [595, 228] on div at bounding box center [350, 329] width 701 height 658
click at [662, 222] on div "button" at bounding box center [665, 223] width 6 height 6
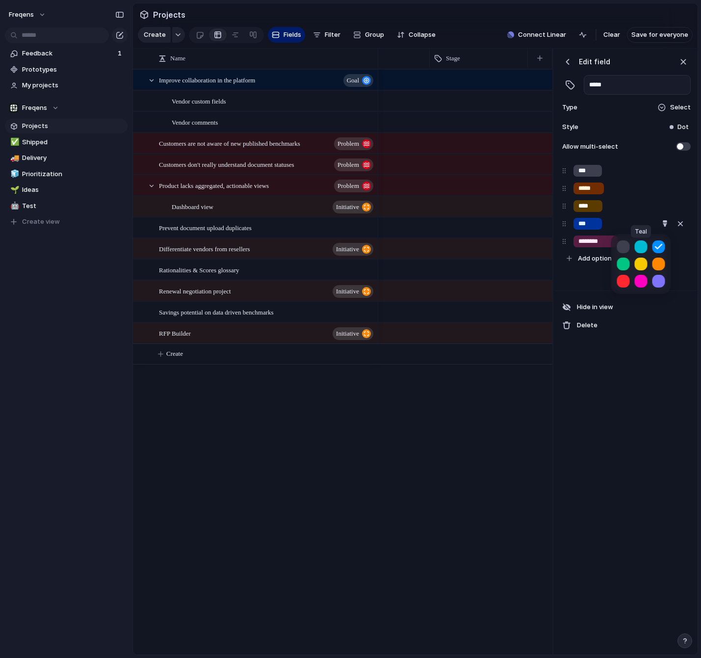
click at [640, 243] on button "button" at bounding box center [641, 246] width 13 height 13
drag, startPoint x: 598, startPoint y: 240, endPoint x: 653, endPoint y: 241, distance: 54.9
click at [597, 240] on div at bounding box center [350, 329] width 701 height 658
click at [662, 240] on div "button" at bounding box center [665, 241] width 6 height 6
click at [625, 279] on button "button" at bounding box center [623, 281] width 13 height 13
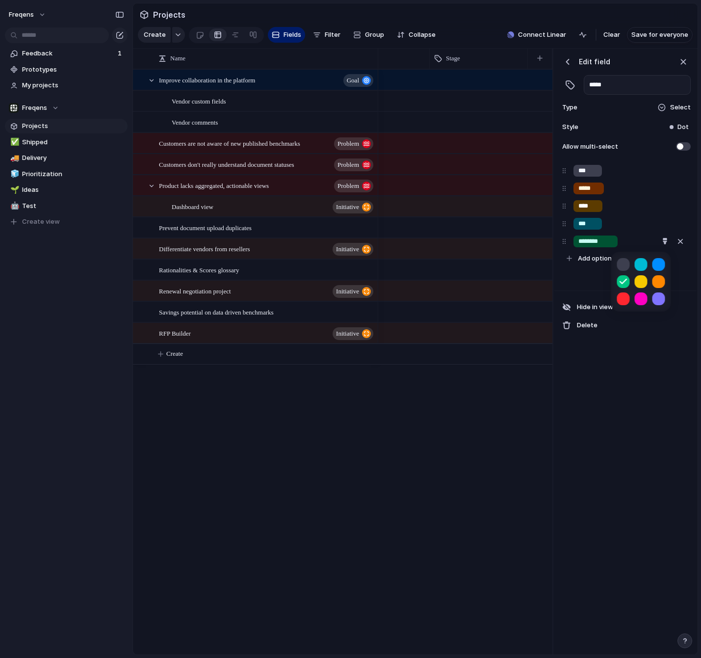
click at [612, 374] on div at bounding box center [350, 329] width 701 height 658
click at [427, 82] on div "[DATE]" at bounding box center [343, 79] width 417 height 21
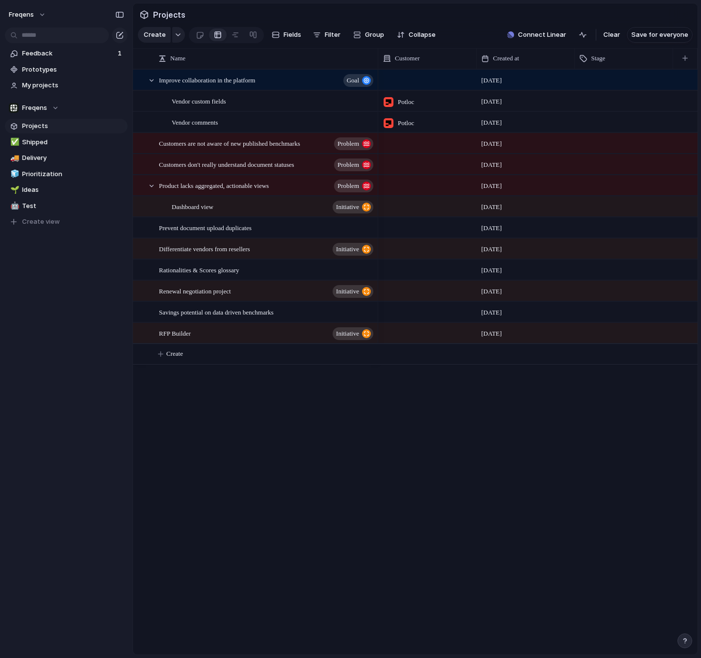
scroll to position [0, 98]
click at [446, 104] on div "Potloc" at bounding box center [427, 99] width 97 height 16
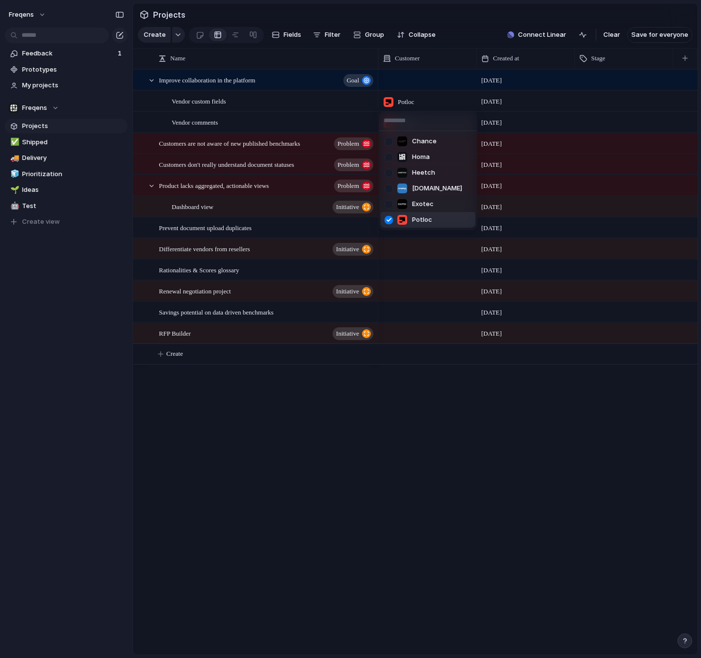
click at [629, 76] on div "Chance Homa Heetch [DOMAIN_NAME] Exotec Potloc" at bounding box center [350, 329] width 701 height 658
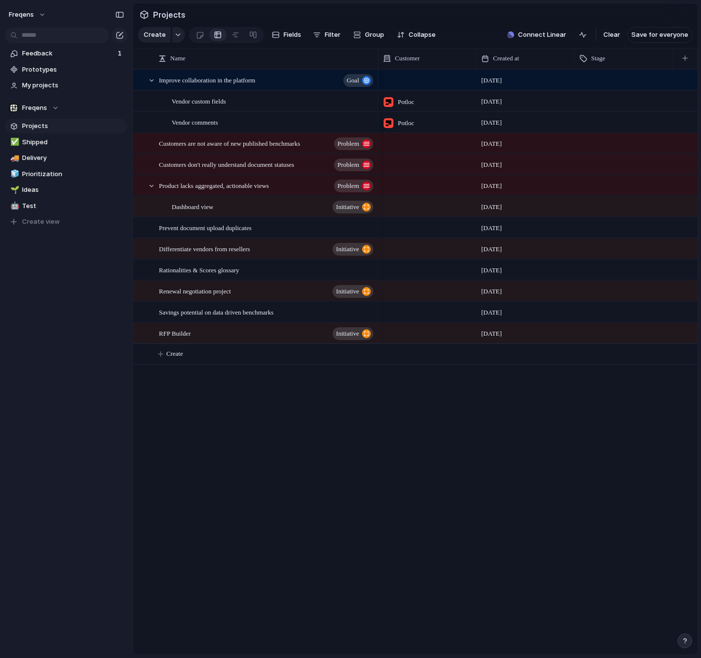
click at [618, 82] on div at bounding box center [623, 78] width 97 height 16
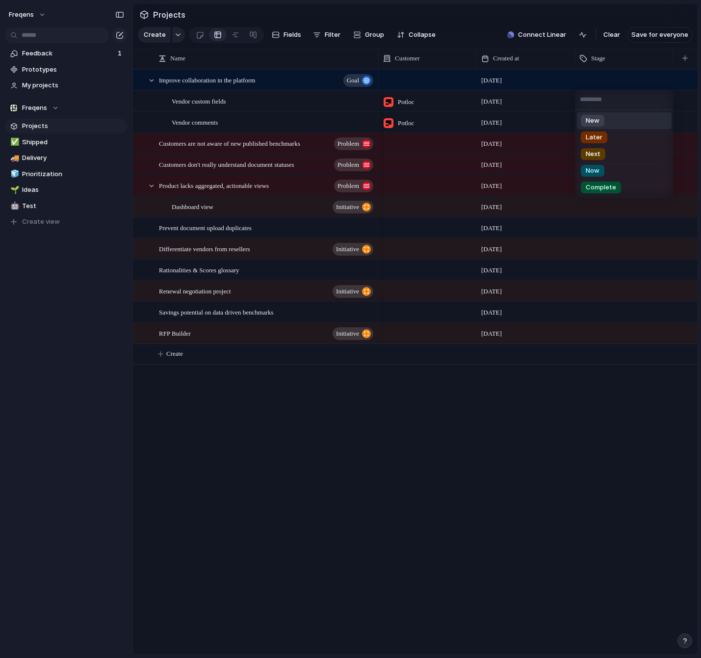
click at [602, 115] on div "New" at bounding box center [593, 121] width 24 height 12
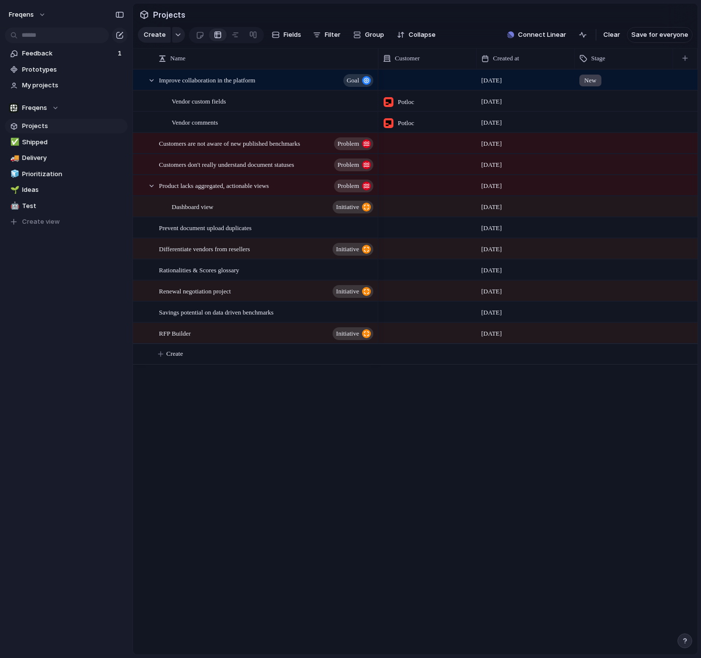
click at [610, 94] on div at bounding box center [623, 99] width 97 height 16
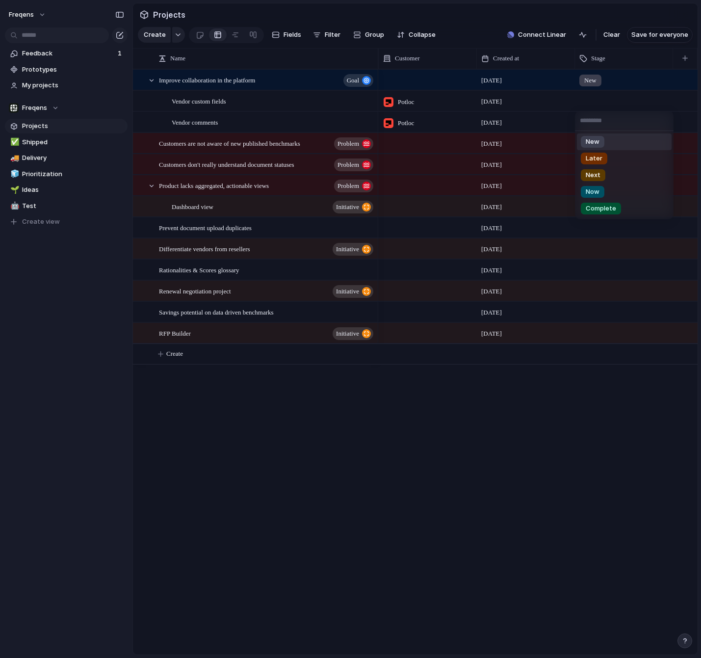
click at [615, 79] on div "New Later Next Now Complete" at bounding box center [350, 329] width 701 height 658
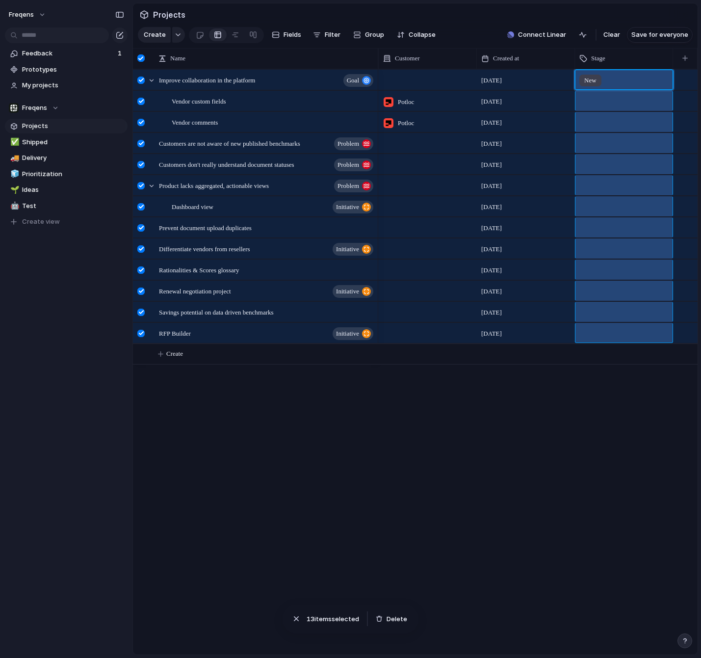
click at [598, 331] on div "Idea [DATE] New Idea Potloc [DATE] Idea Potloc [DATE] Idea [DATE] Idea [DATE] I…" at bounding box center [489, 216] width 417 height 295
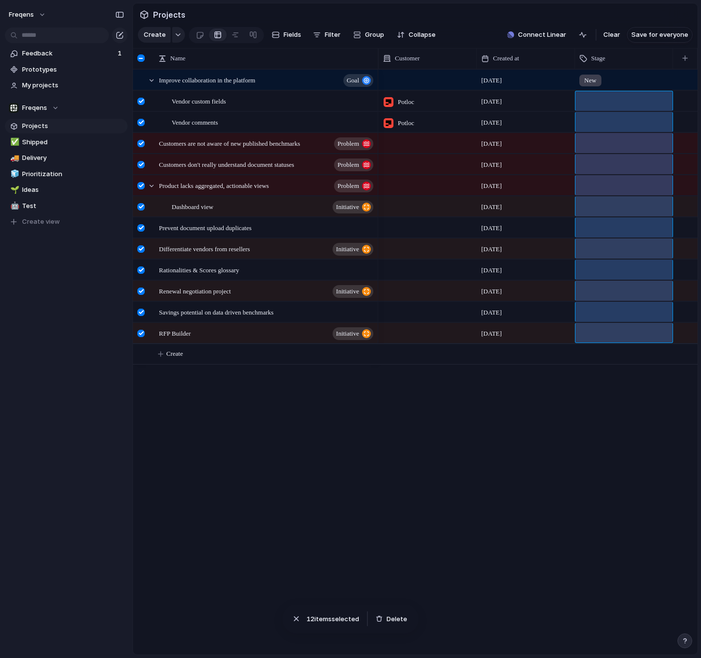
drag, startPoint x: 616, startPoint y: 101, endPoint x: 611, endPoint y: 338, distance: 236.9
click at [611, 338] on div "Idea [DATE] New Idea Potloc [DATE] Idea Potloc [DATE] Idea [DATE] Idea [DATE] I…" at bounding box center [489, 216] width 417 height 295
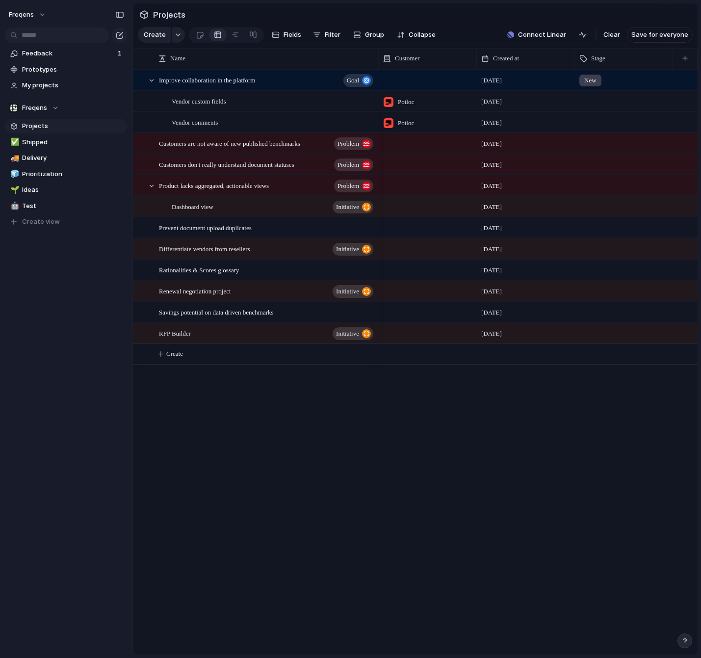
click at [594, 102] on div at bounding box center [623, 99] width 97 height 16
click at [594, 97] on div "New Later Next Now Complete" at bounding box center [350, 329] width 701 height 658
click at [294, 28] on button "Fields" at bounding box center [286, 35] width 37 height 16
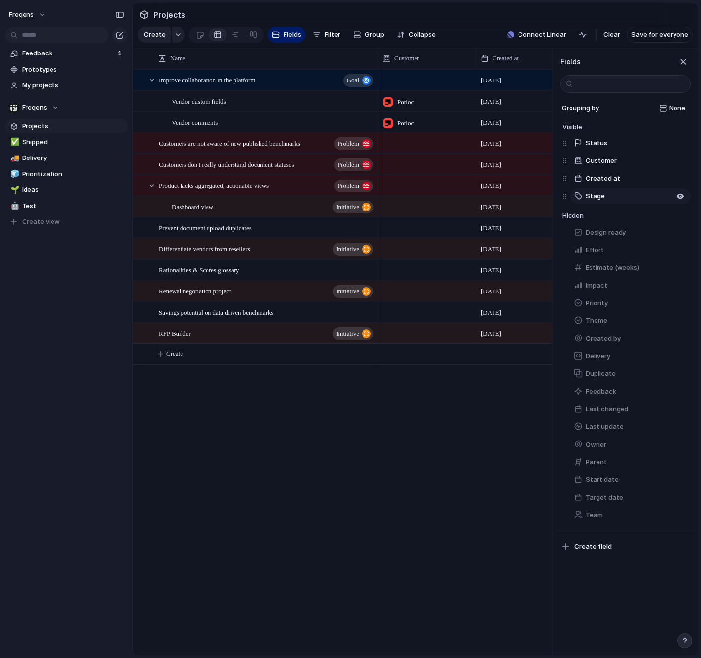
click at [619, 201] on button "Stage" at bounding box center [630, 196] width 121 height 16
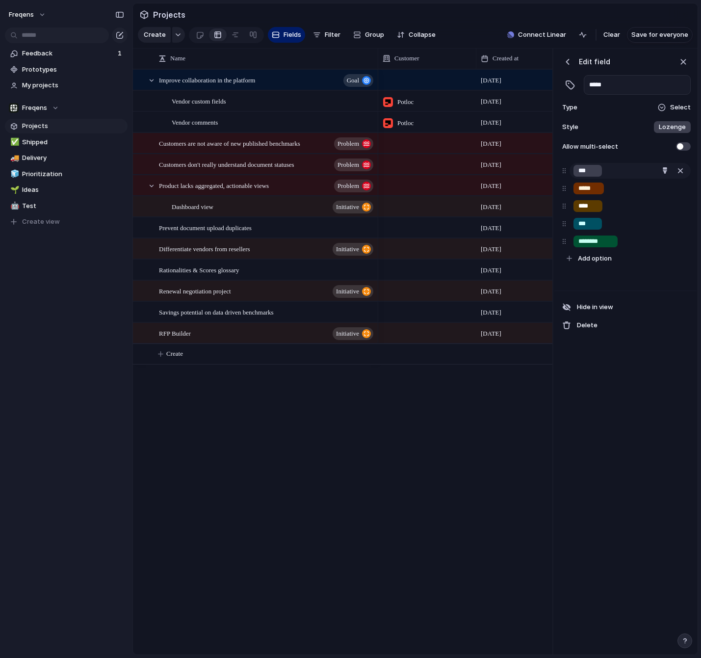
click at [629, 166] on div "***" at bounding box center [629, 171] width 121 height 16
click at [611, 194] on div "*****" at bounding box center [629, 188] width 121 height 16
click at [659, 125] on div "Lozenge" at bounding box center [672, 127] width 37 height 12
click at [615, 200] on li "Plain" at bounding box center [641, 202] width 95 height 16
click at [675, 128] on span "Plain" at bounding box center [681, 127] width 15 height 10
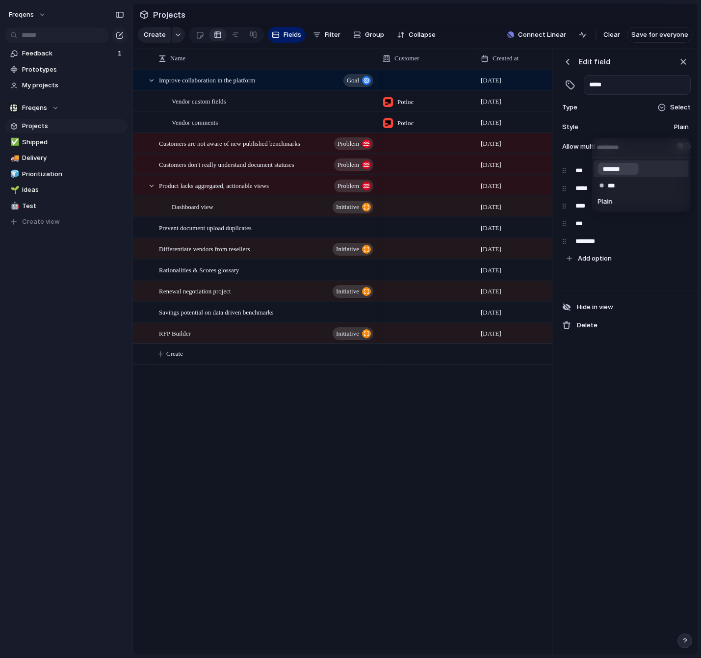
click at [633, 169] on input "*******" at bounding box center [618, 169] width 31 height 10
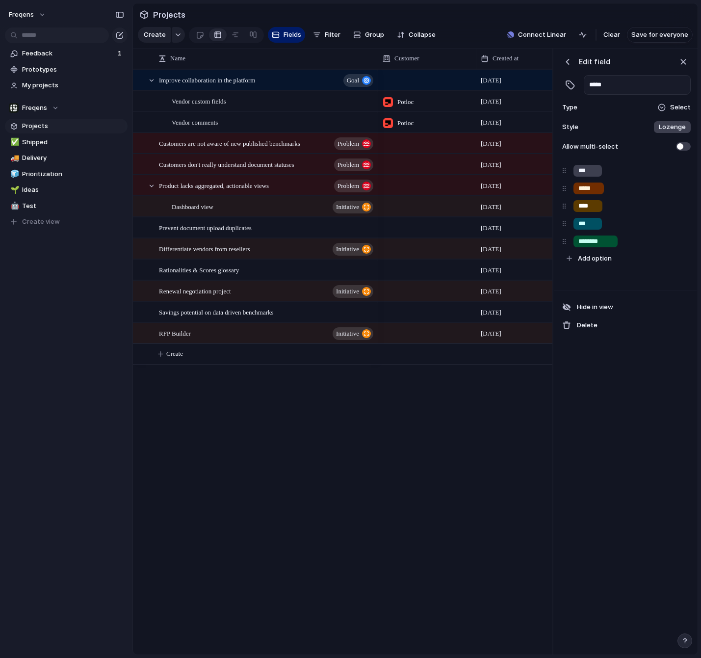
click at [679, 129] on span "Lozenge" at bounding box center [672, 127] width 27 height 10
click at [628, 184] on li "***" at bounding box center [641, 185] width 95 height 17
click at [677, 128] on div "Dot" at bounding box center [678, 127] width 19 height 10
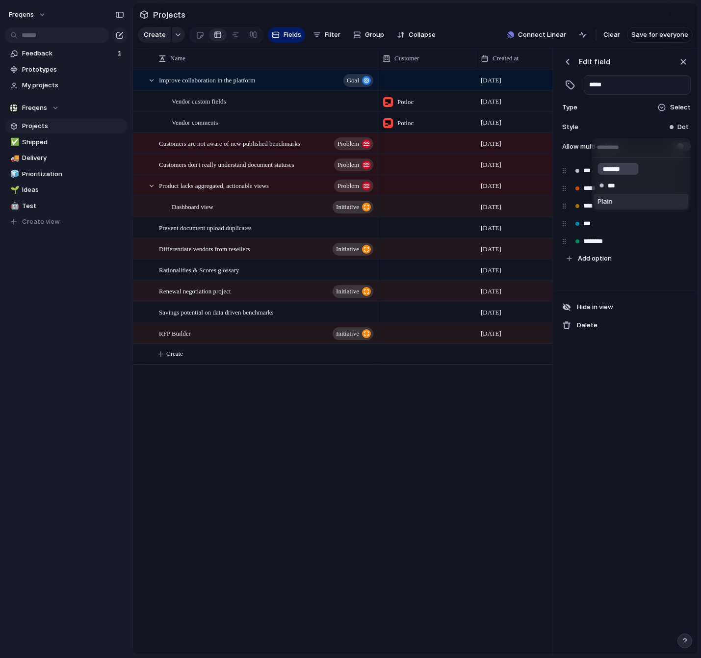
click at [610, 208] on li "Plain" at bounding box center [641, 202] width 95 height 16
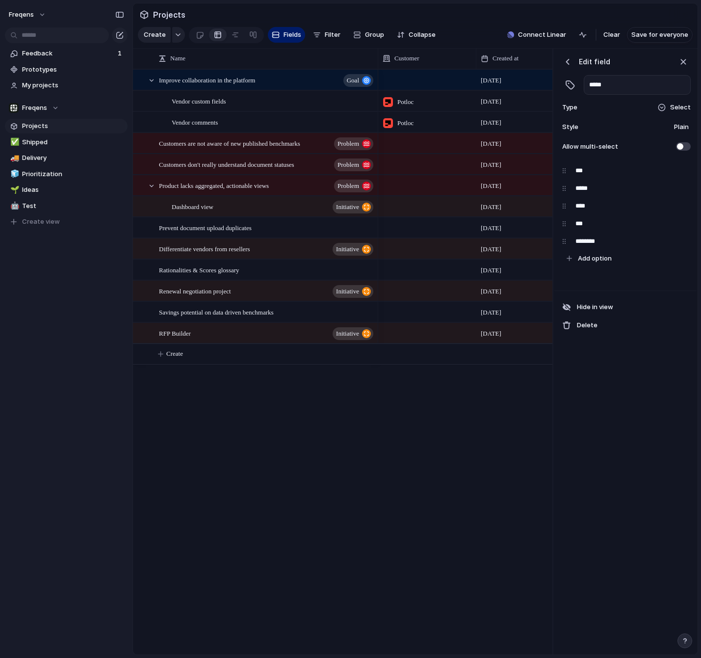
click at [459, 393] on div "Idea [DATE] New Idea Potloc [DATE] Idea Potloc [DATE] Idea [DATE] Idea [DATE] I…" at bounding box center [465, 361] width 174 height 585
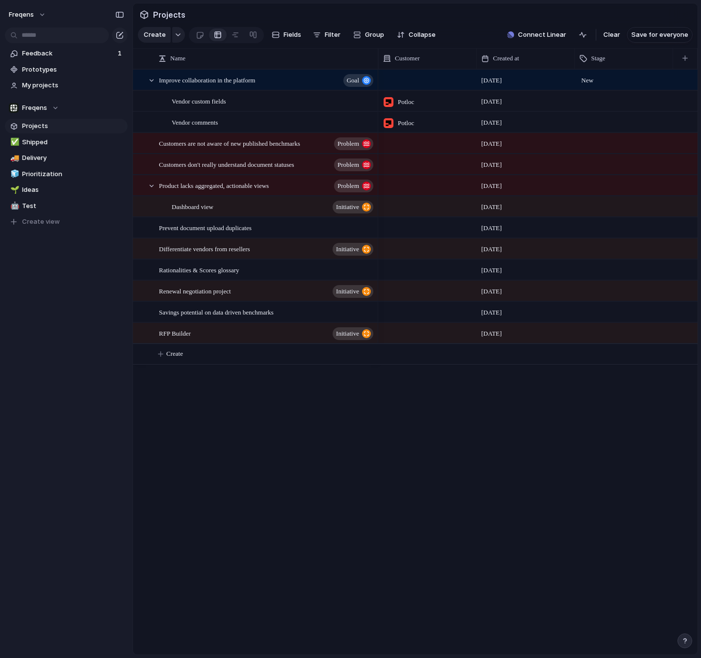
click at [594, 81] on div "New" at bounding box center [587, 81] width 16 height 12
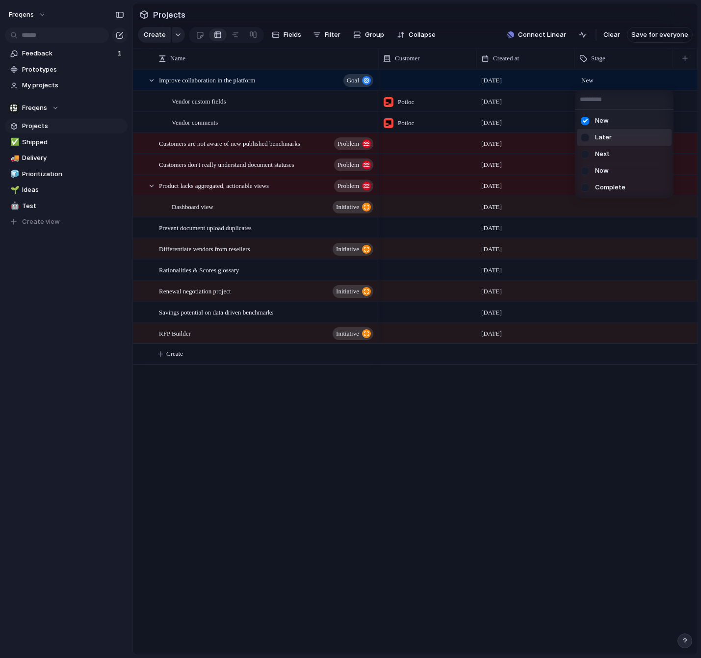
click at [587, 142] on div at bounding box center [584, 137] width 17 height 17
click at [585, 122] on div at bounding box center [584, 120] width 17 height 17
click at [585, 135] on div at bounding box center [584, 137] width 17 height 17
click at [587, 120] on div at bounding box center [584, 120] width 17 height 17
drag, startPoint x: 279, startPoint y: 36, endPoint x: 284, endPoint y: 35, distance: 5.5
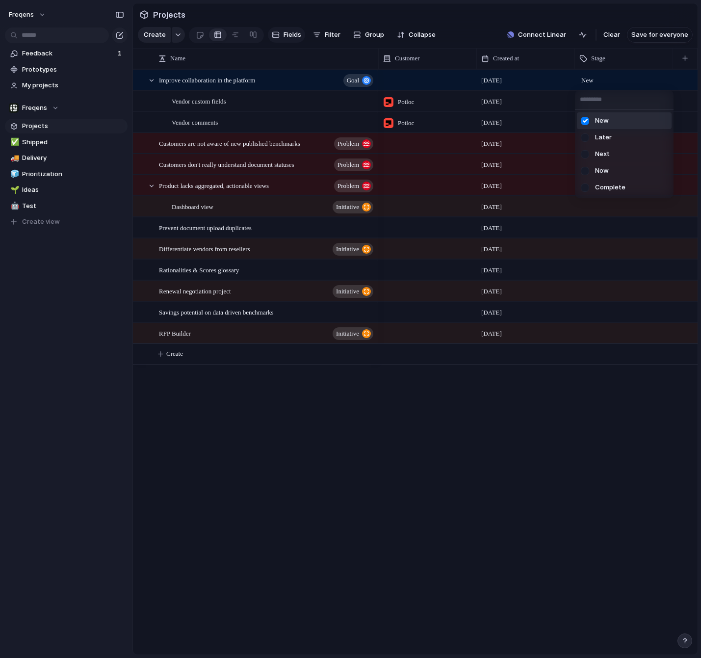
click at [279, 36] on div "New Later Next Now Complete" at bounding box center [350, 329] width 701 height 658
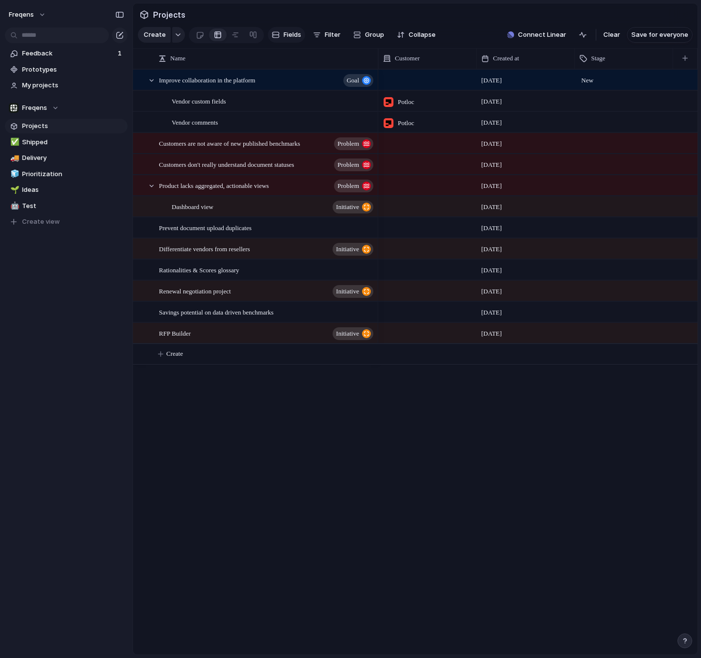
click at [285, 35] on span "Fields" at bounding box center [292, 35] width 18 height 10
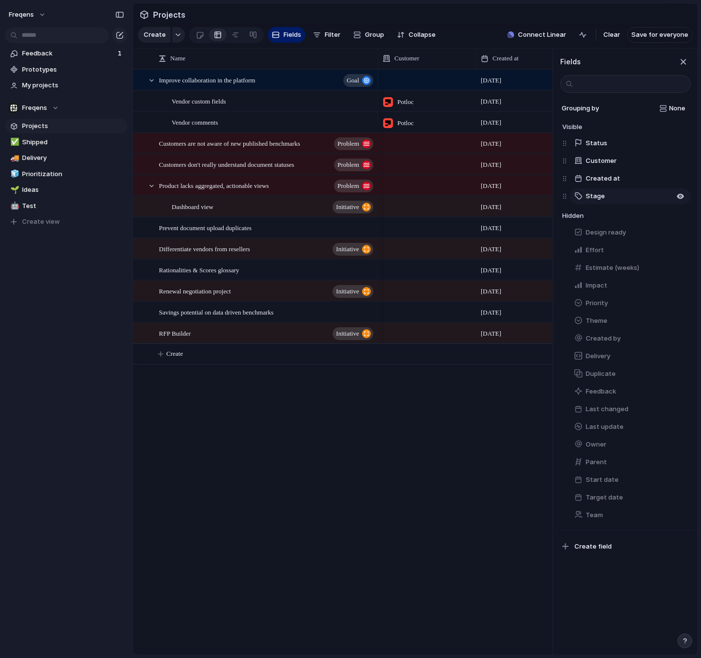
click at [603, 196] on button "Stage" at bounding box center [630, 196] width 121 height 16
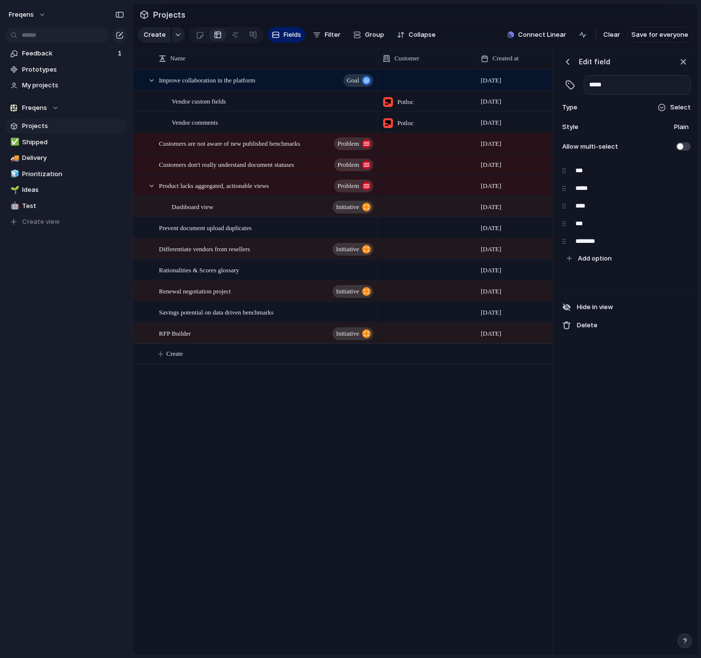
drag, startPoint x: 686, startPoint y: 144, endPoint x: 666, endPoint y: 153, distance: 22.2
click at [686, 144] on span at bounding box center [683, 146] width 15 height 8
click at [682, 127] on span "Plain" at bounding box center [681, 127] width 15 height 10
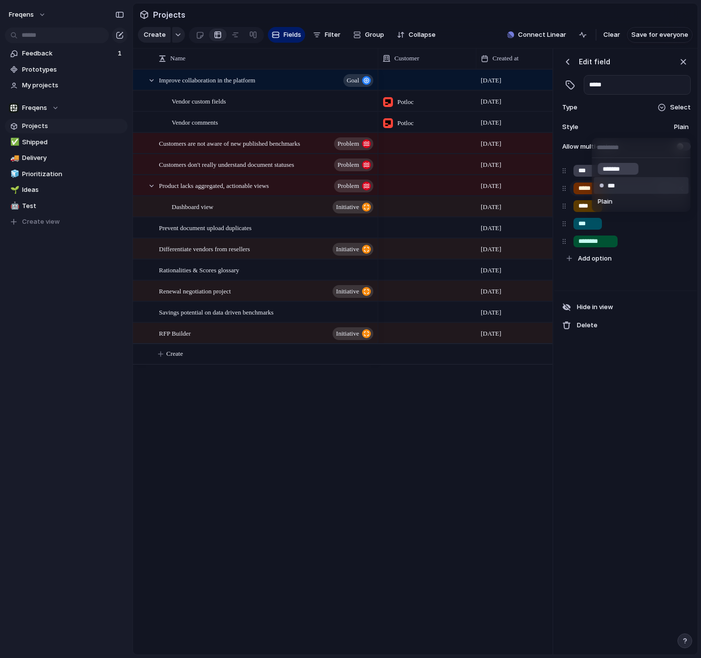
click at [625, 180] on li "***" at bounding box center [641, 185] width 95 height 17
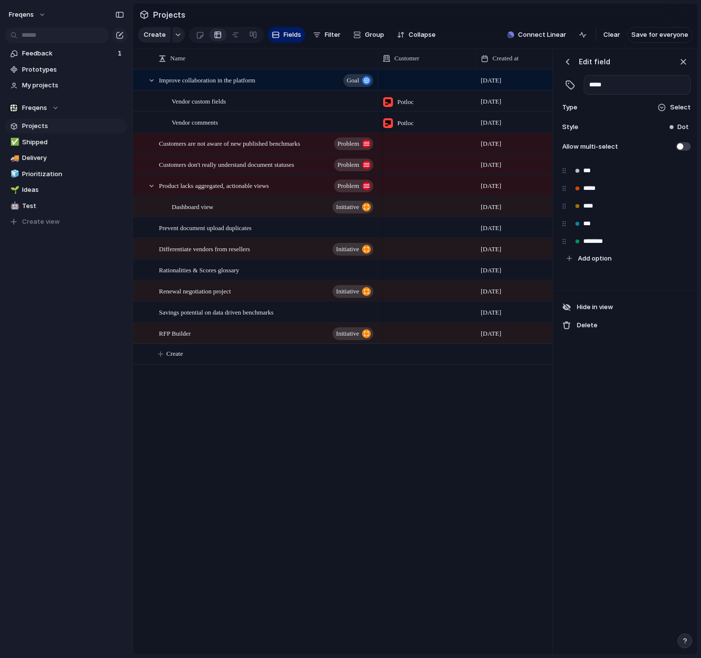
click at [436, 381] on div "Idea [DATE] New Idea Potloc [DATE] Idea Potloc [DATE] Idea [DATE] Idea [DATE] I…" at bounding box center [465, 361] width 174 height 585
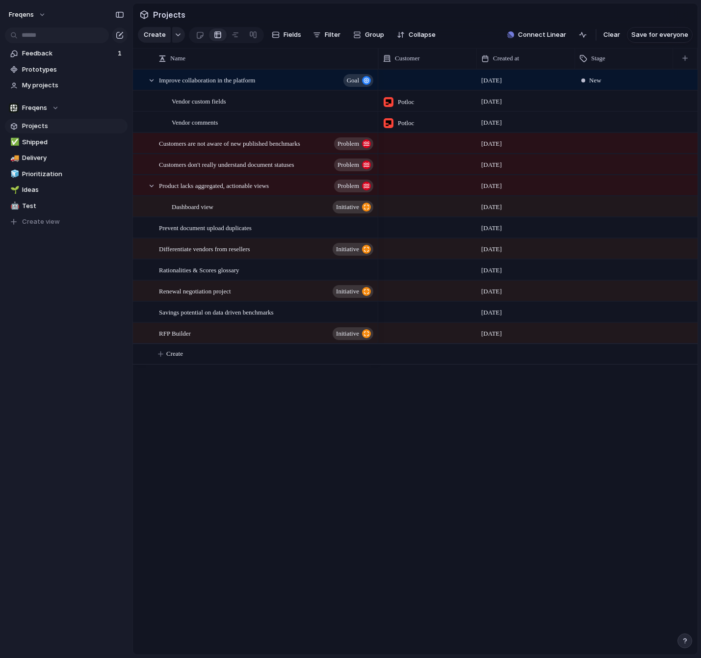
click at [591, 78] on span "New" at bounding box center [595, 81] width 12 height 10
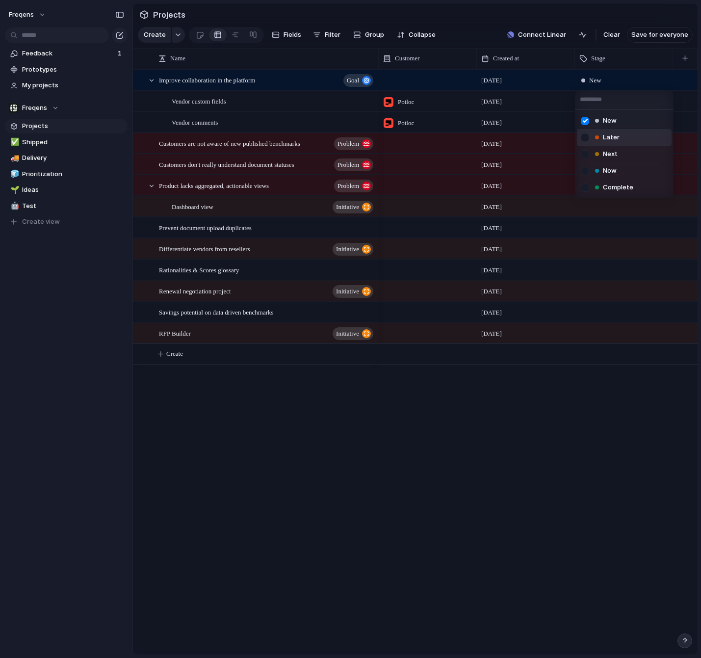
click at [600, 139] on div "Later" at bounding box center [607, 137] width 25 height 10
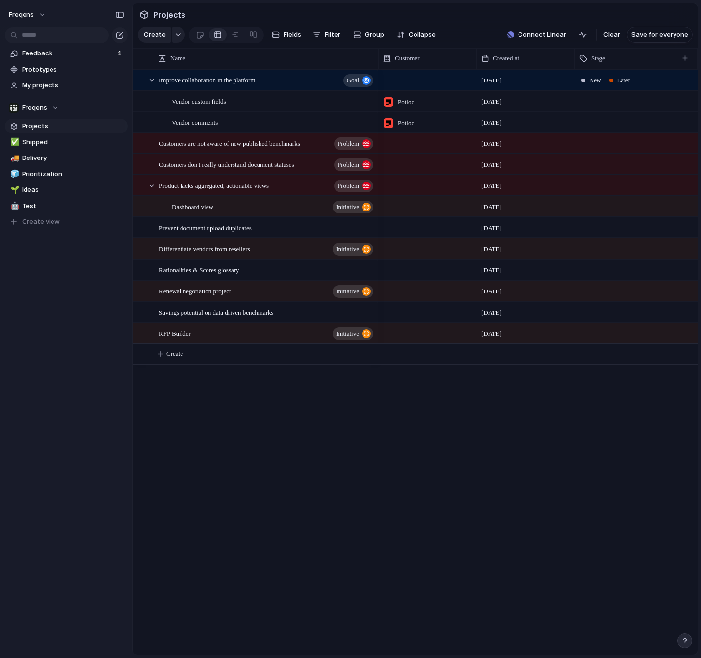
click at [610, 81] on div "Later" at bounding box center [619, 81] width 25 height 12
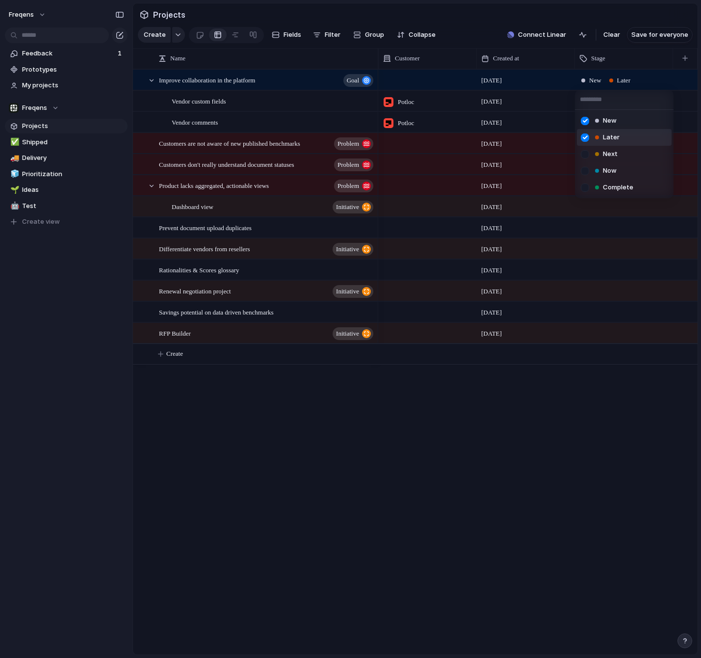
click at [593, 141] on div at bounding box center [584, 137] width 17 height 17
click at [298, 40] on div "New Later Next Now Complete" at bounding box center [350, 329] width 701 height 658
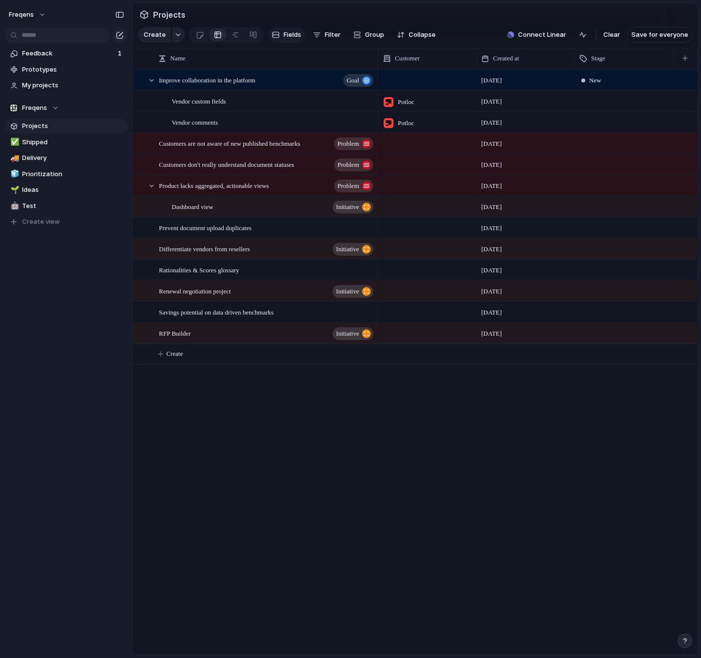
click at [296, 35] on span "Fields" at bounding box center [292, 35] width 18 height 10
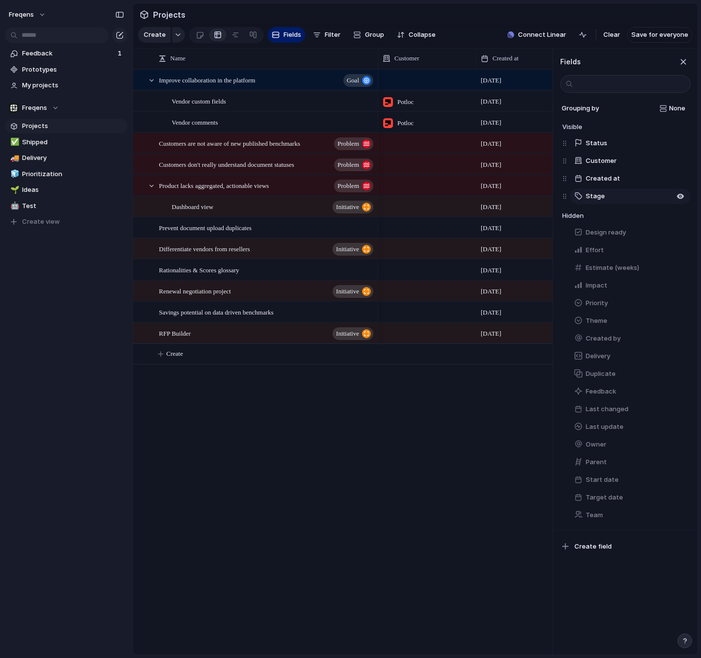
click at [610, 195] on button "Stage" at bounding box center [630, 196] width 121 height 16
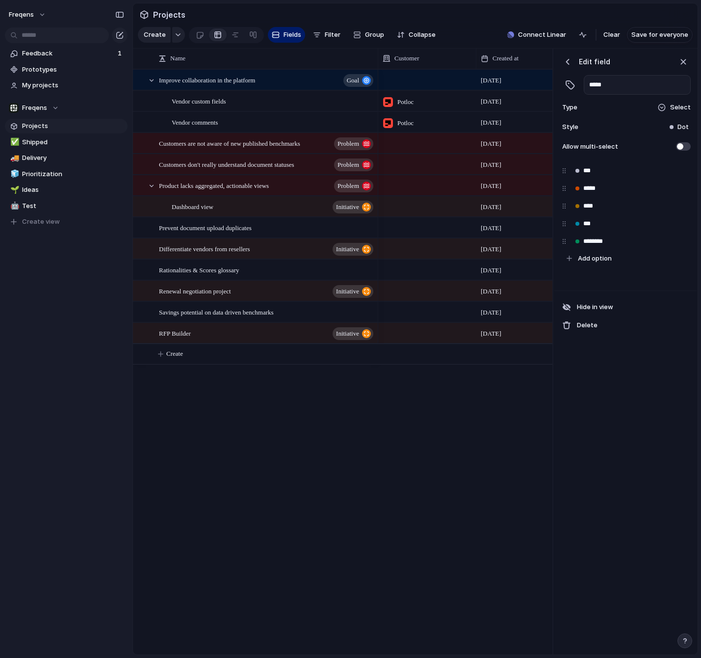
click at [685, 147] on span at bounding box center [683, 146] width 15 height 8
click at [674, 128] on div "Dot" at bounding box center [678, 127] width 19 height 10
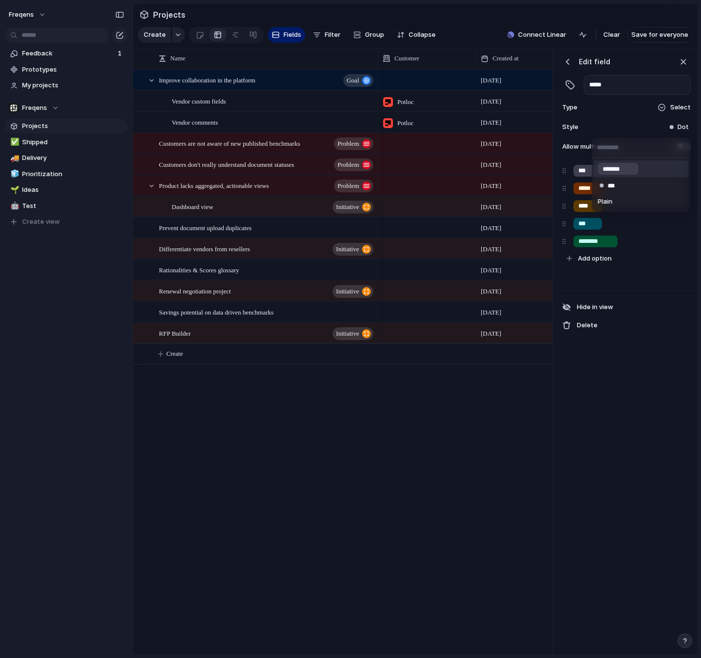
click at [627, 169] on input "*******" at bounding box center [618, 169] width 31 height 10
click at [678, 145] on span at bounding box center [683, 146] width 15 height 8
click at [681, 147] on span at bounding box center [683, 146] width 15 height 8
click at [685, 147] on span at bounding box center [683, 146] width 15 height 8
click at [567, 65] on div "button" at bounding box center [568, 62] width 10 height 10
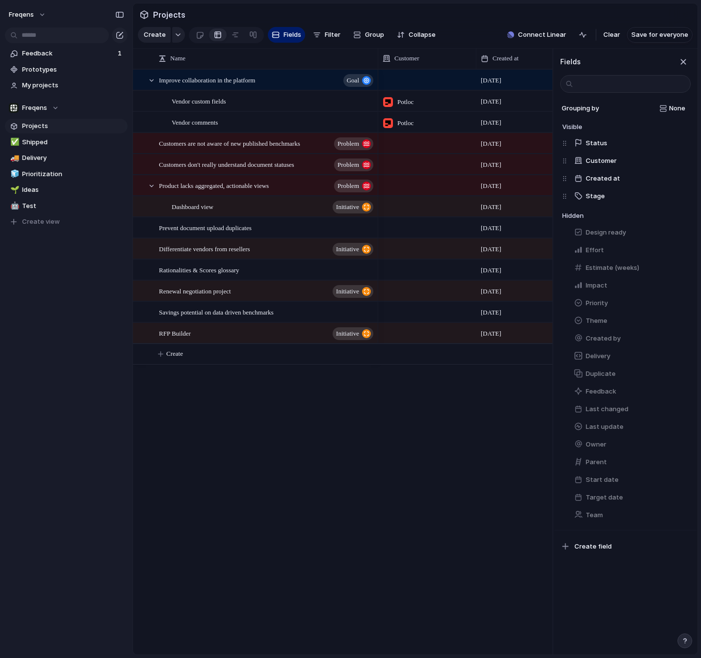
click at [676, 60] on button "button" at bounding box center [683, 61] width 15 height 15
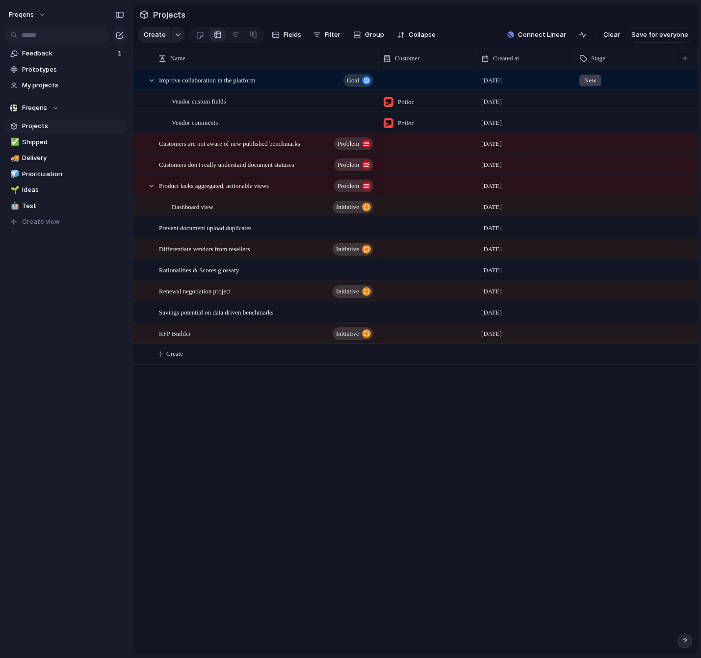
click at [612, 76] on div "New" at bounding box center [623, 78] width 97 height 16
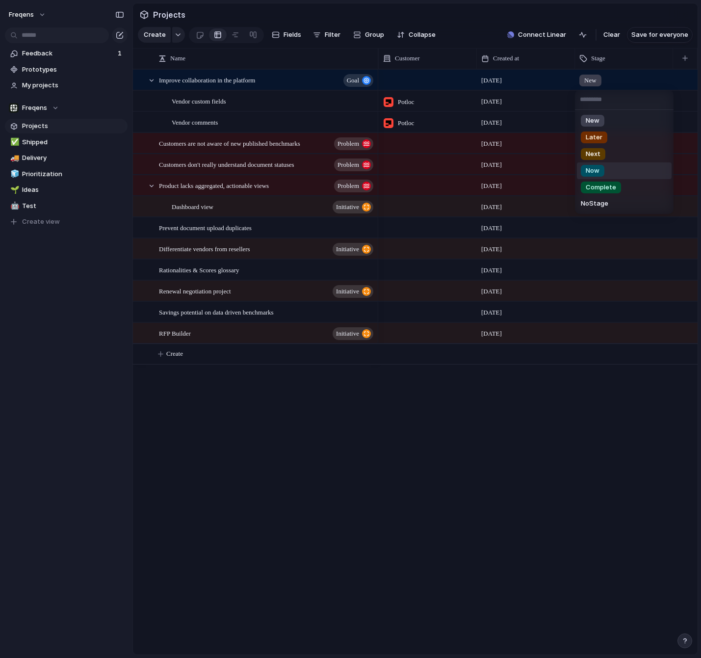
click at [615, 173] on li "Now" at bounding box center [624, 170] width 95 height 17
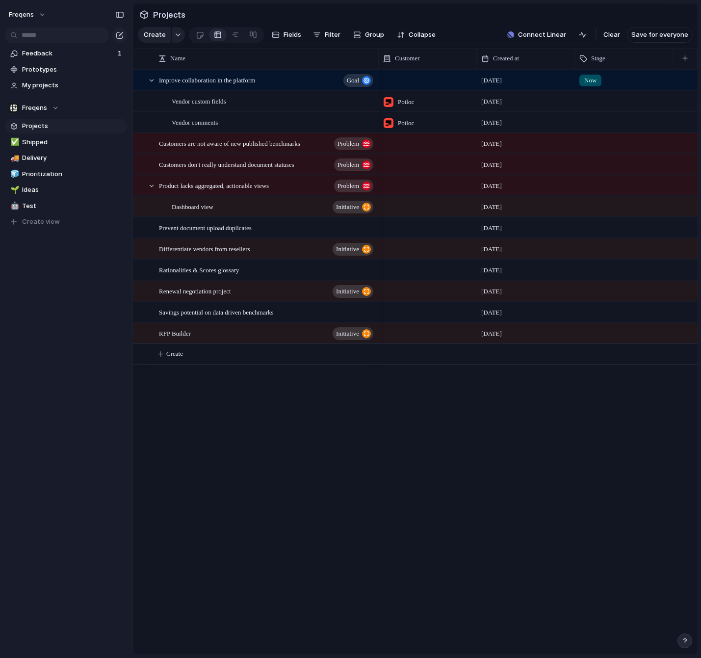
click at [616, 78] on div "Now" at bounding box center [623, 78] width 97 height 16
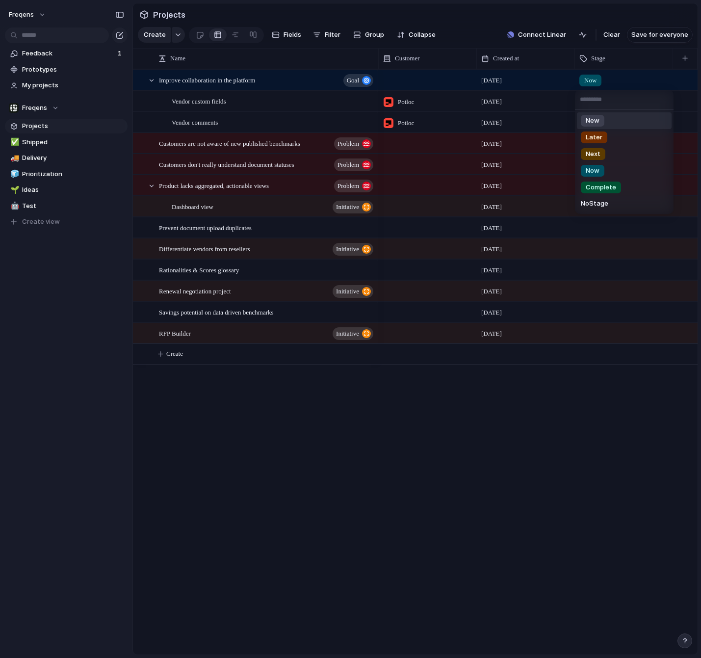
click at [607, 120] on li "New" at bounding box center [624, 120] width 95 height 17
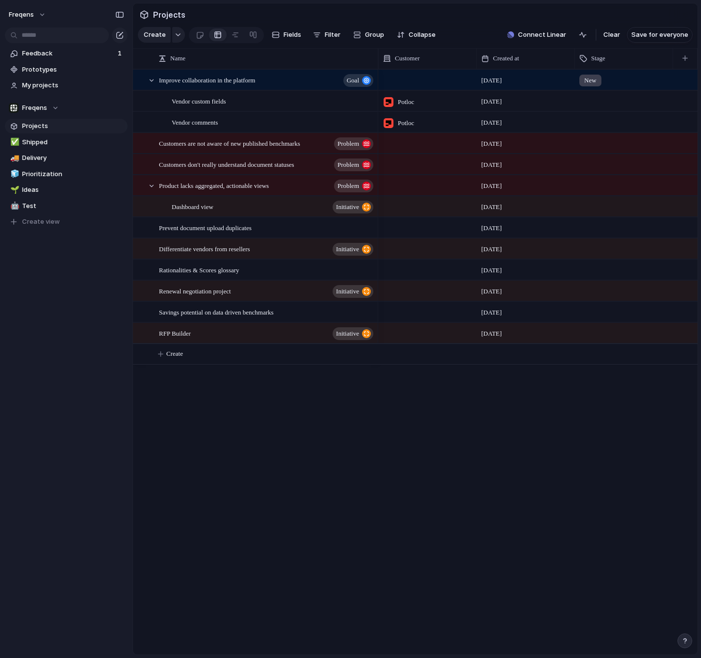
click at [608, 108] on div at bounding box center [624, 101] width 98 height 20
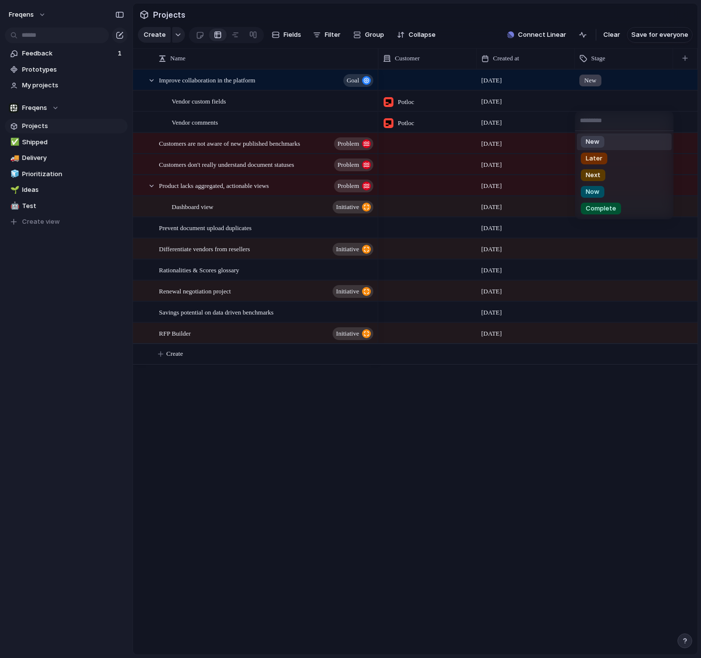
click at [606, 132] on ul "New Later Next Now Complete" at bounding box center [624, 175] width 99 height 88
click at [606, 137] on li "New" at bounding box center [624, 141] width 95 height 17
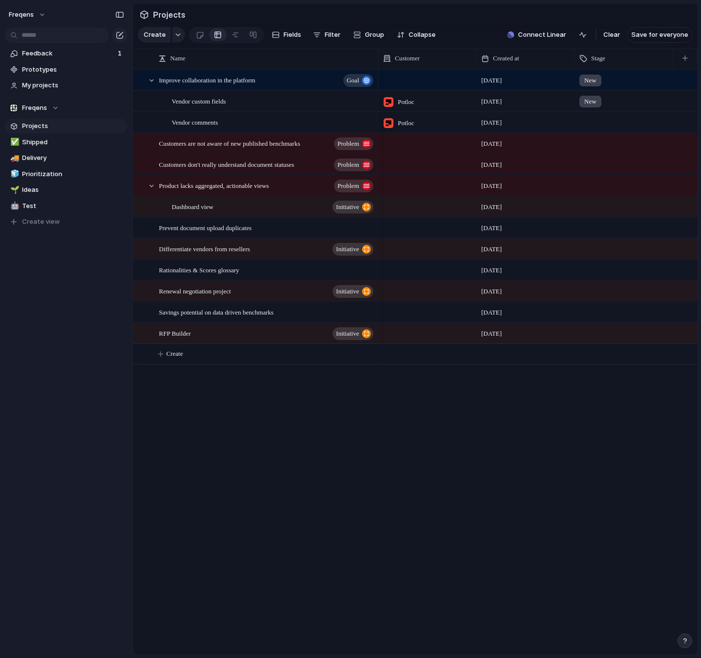
click at [613, 118] on div at bounding box center [623, 120] width 97 height 16
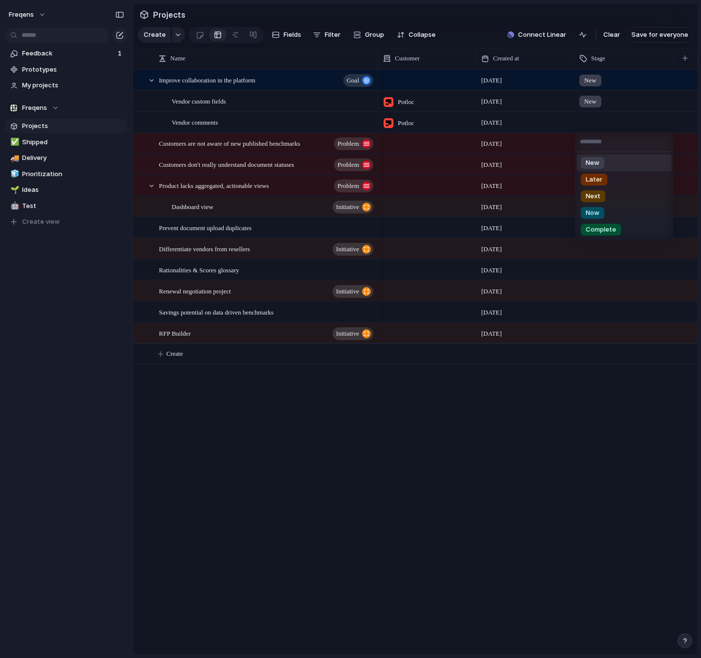
click at [614, 164] on li "New" at bounding box center [624, 162] width 95 height 17
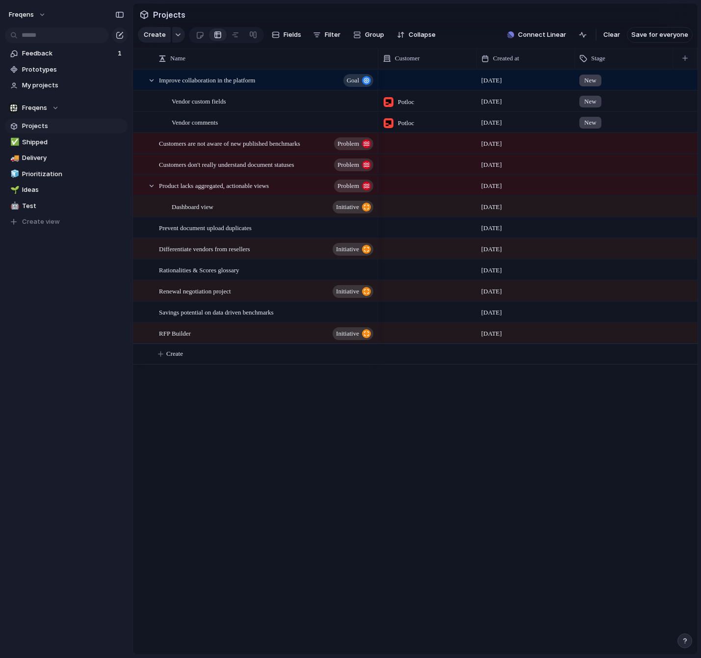
click at [618, 144] on div at bounding box center [623, 141] width 97 height 16
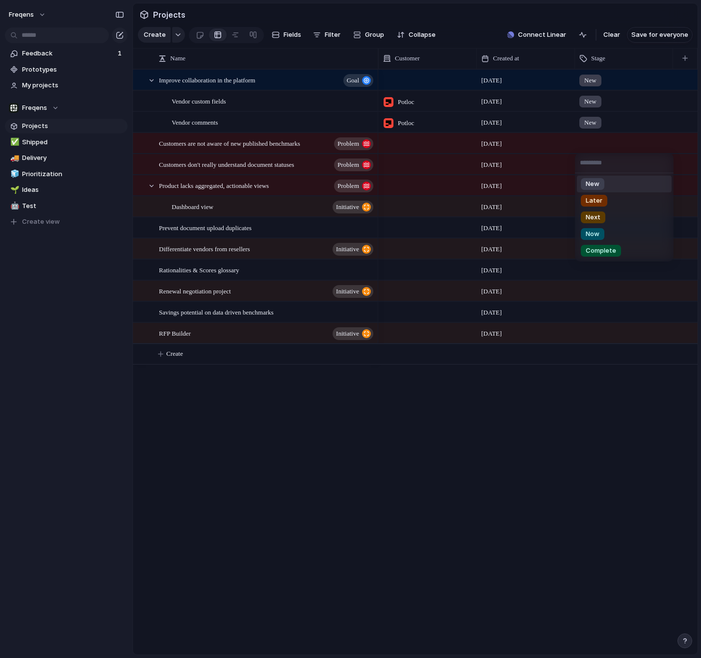
click at [620, 177] on li "New" at bounding box center [624, 184] width 95 height 17
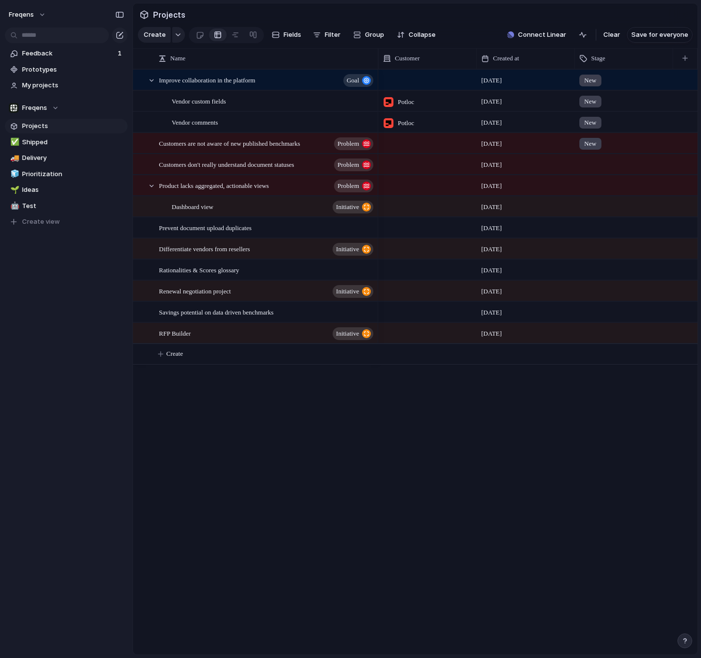
click at [603, 158] on div at bounding box center [623, 162] width 97 height 16
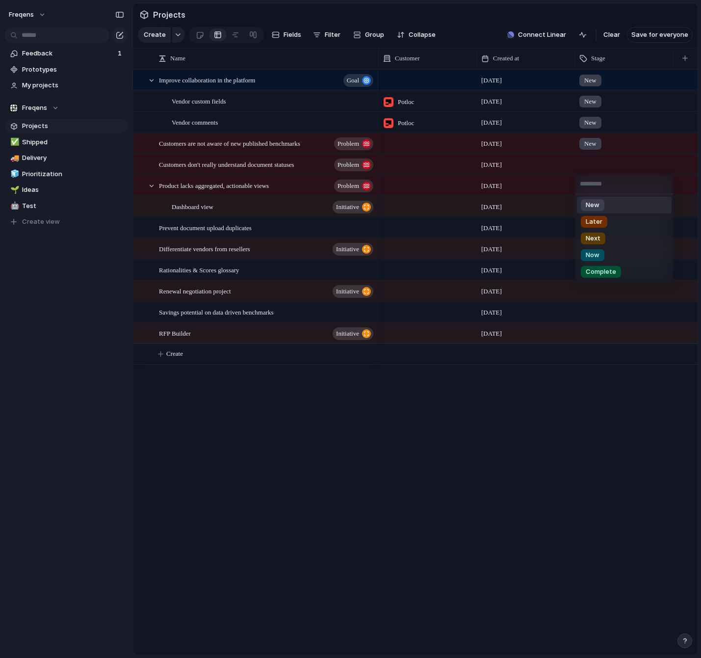
click at [608, 206] on li "New" at bounding box center [624, 205] width 95 height 17
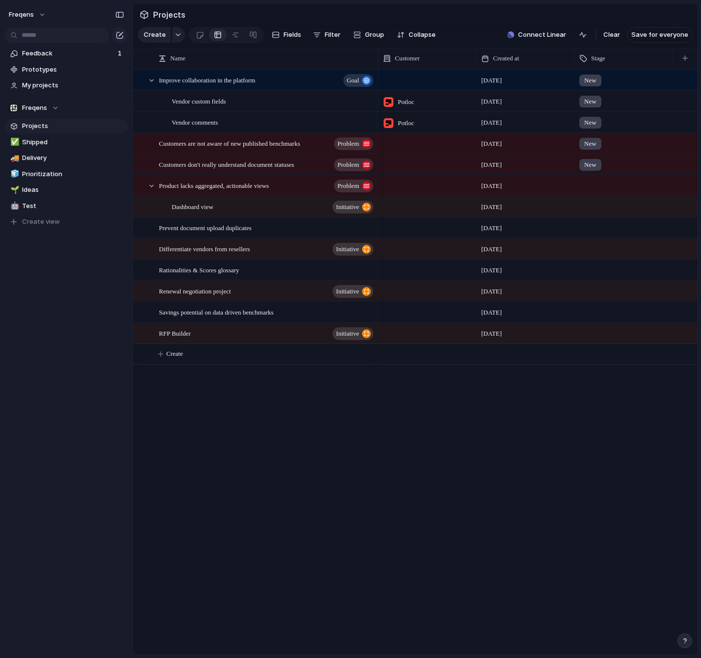
click at [600, 185] on div at bounding box center [623, 184] width 97 height 16
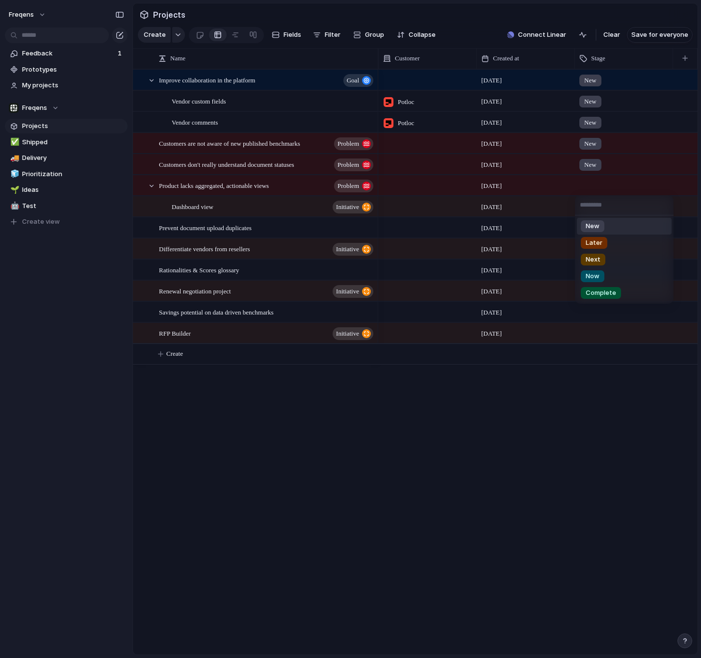
drag, startPoint x: 616, startPoint y: 225, endPoint x: 614, endPoint y: 218, distance: 7.9
click at [616, 225] on li "New" at bounding box center [624, 226] width 95 height 17
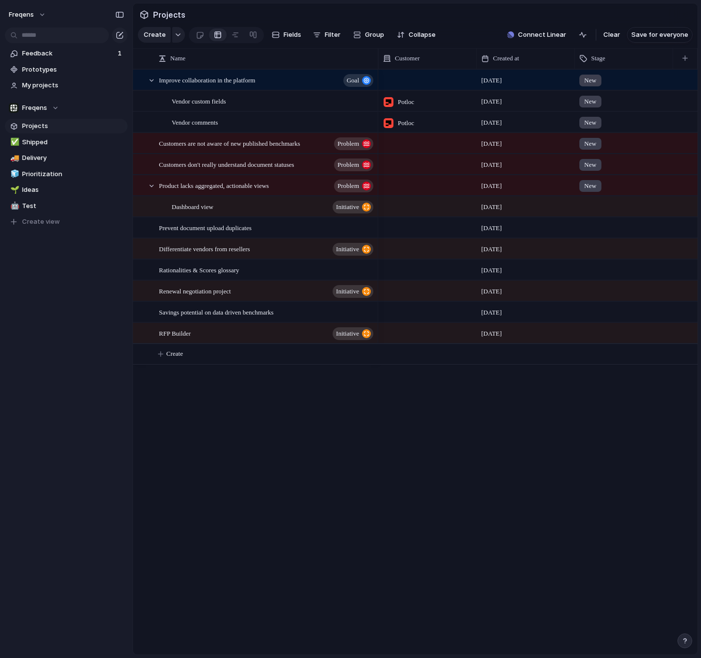
click at [608, 208] on div at bounding box center [623, 205] width 97 height 16
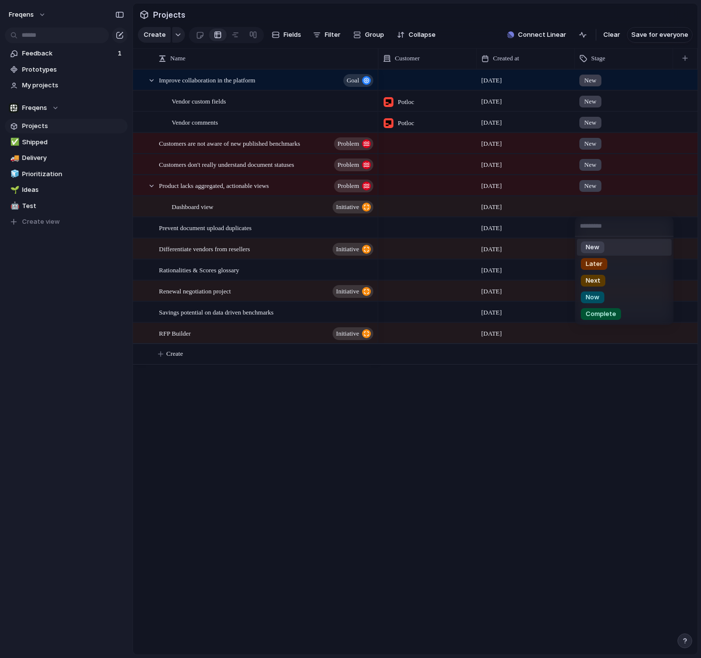
click at [620, 245] on li "New" at bounding box center [624, 247] width 95 height 17
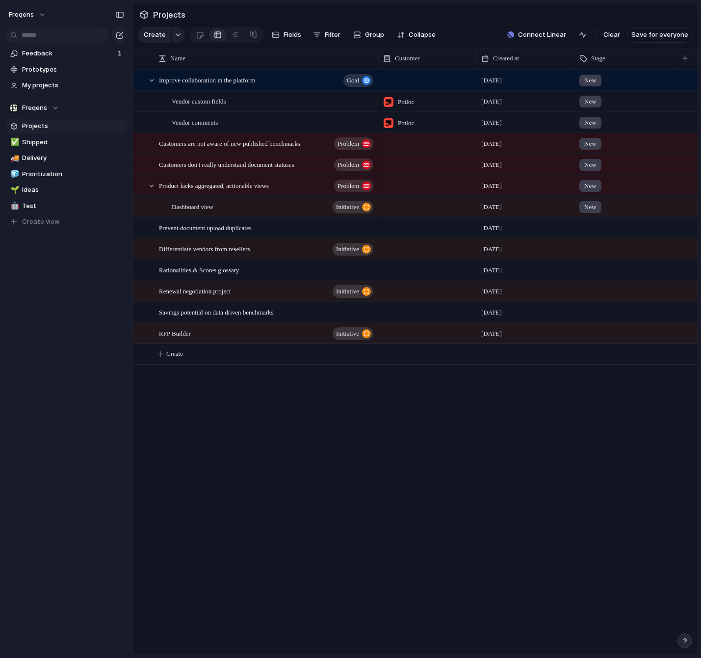
click at [609, 231] on div at bounding box center [623, 226] width 97 height 16
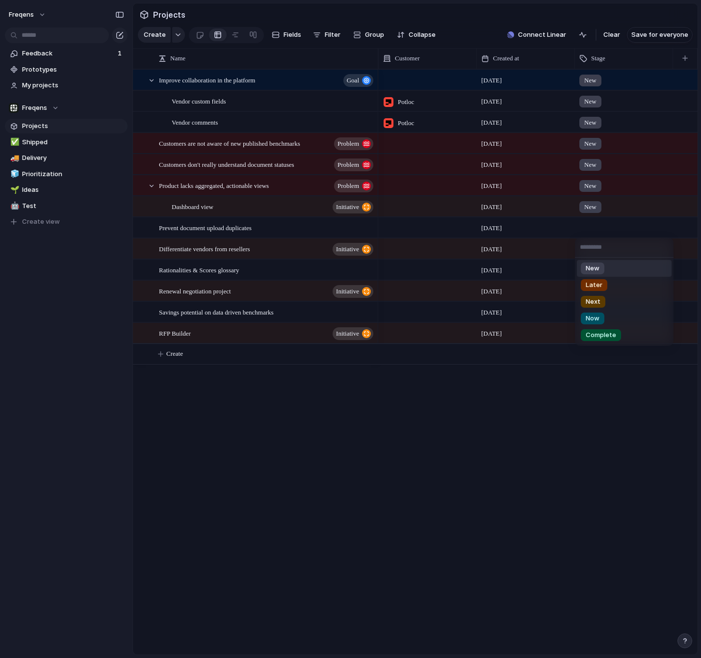
click at [624, 264] on li "New" at bounding box center [624, 268] width 95 height 17
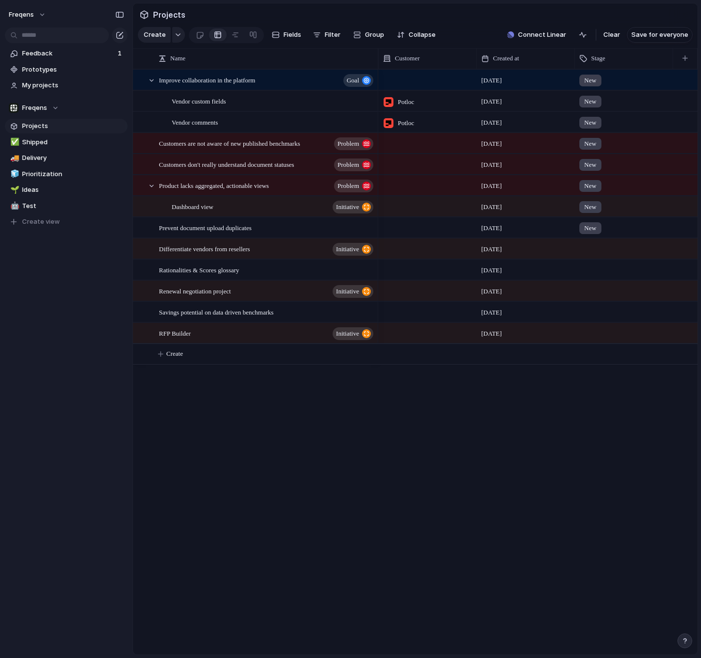
click at [608, 252] on div at bounding box center [623, 247] width 97 height 16
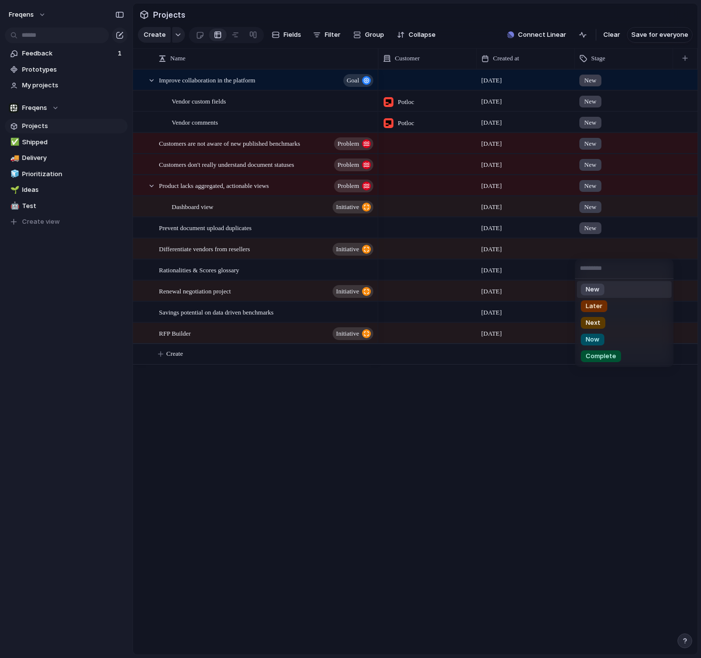
click at [618, 290] on li "New" at bounding box center [624, 289] width 95 height 17
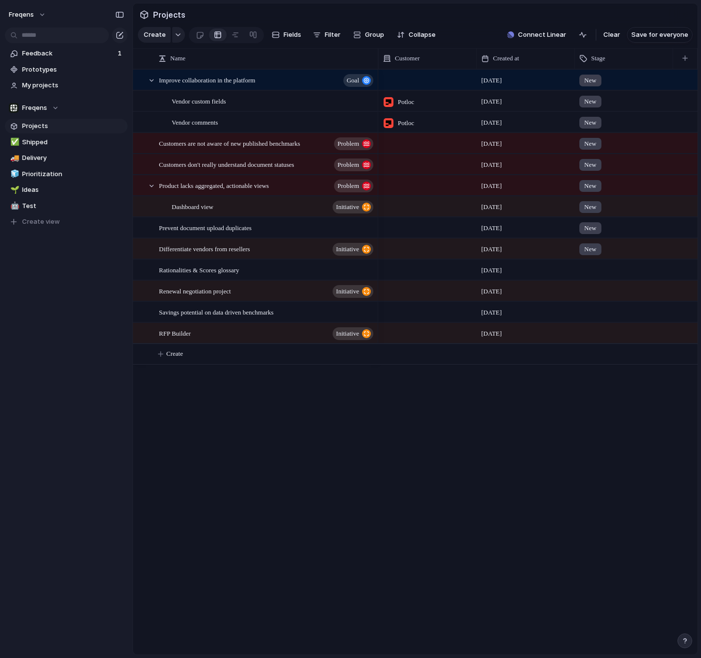
click at [597, 270] on div at bounding box center [623, 268] width 97 height 16
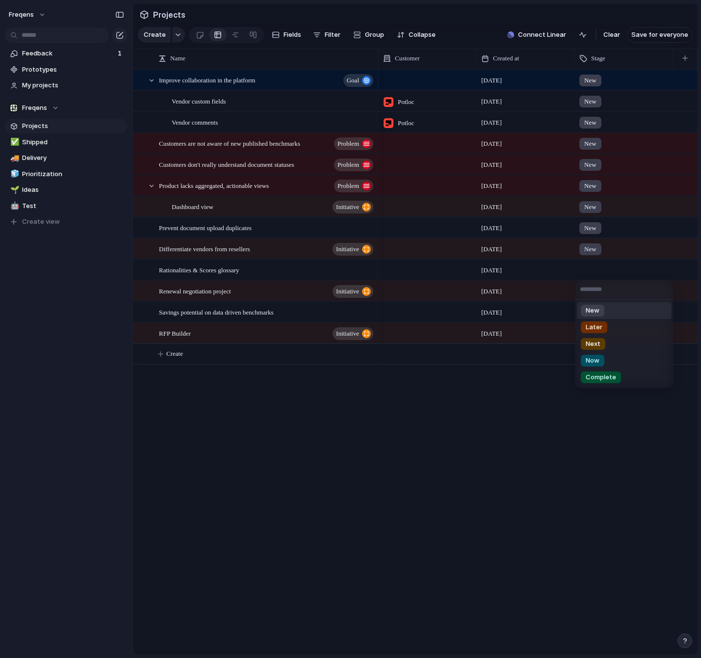
click at [621, 315] on li "New" at bounding box center [624, 310] width 95 height 17
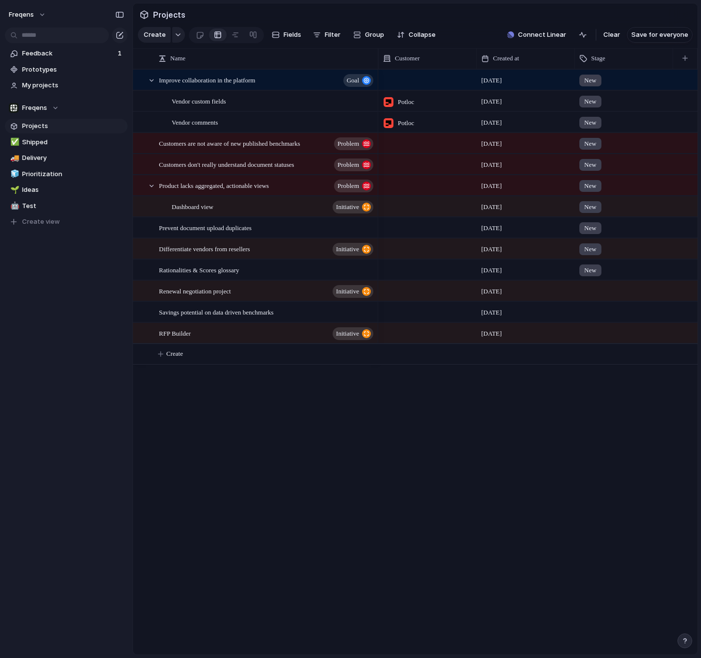
click at [601, 292] on div at bounding box center [623, 289] width 97 height 16
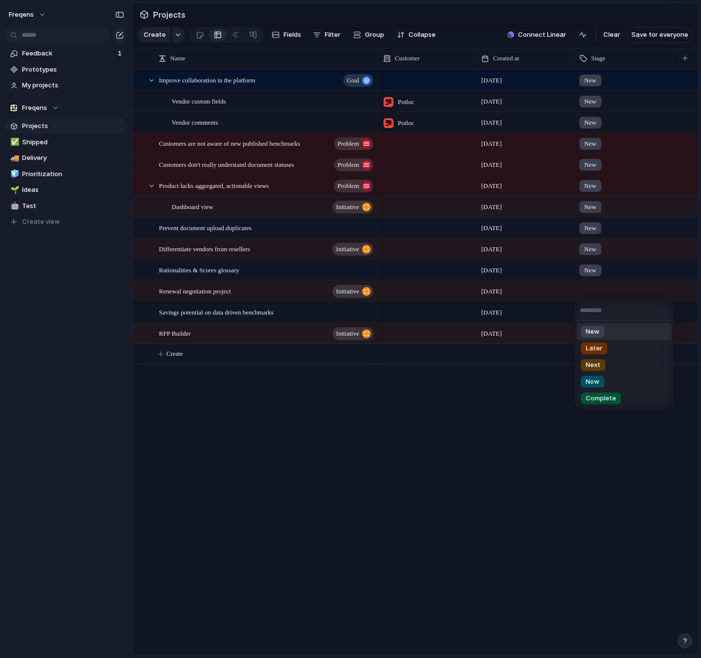
click at [627, 331] on li "New" at bounding box center [624, 331] width 95 height 17
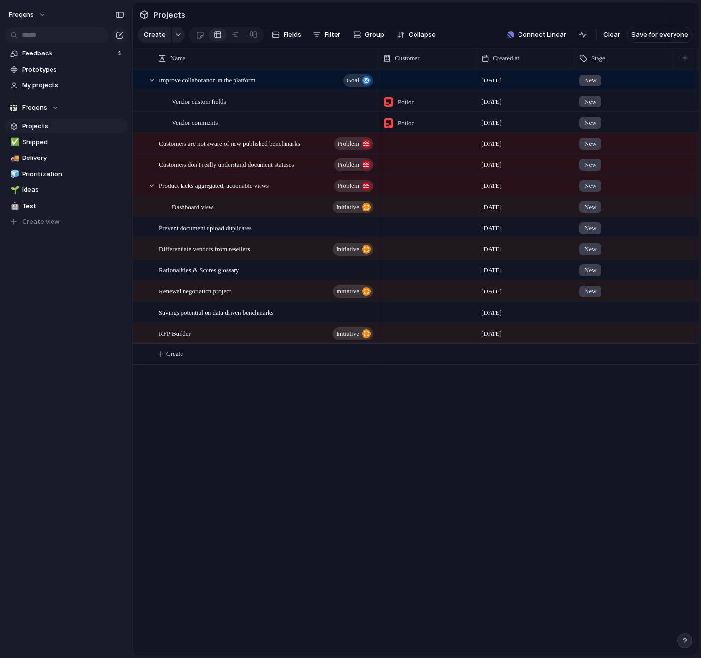
click at [599, 315] on div at bounding box center [623, 310] width 97 height 16
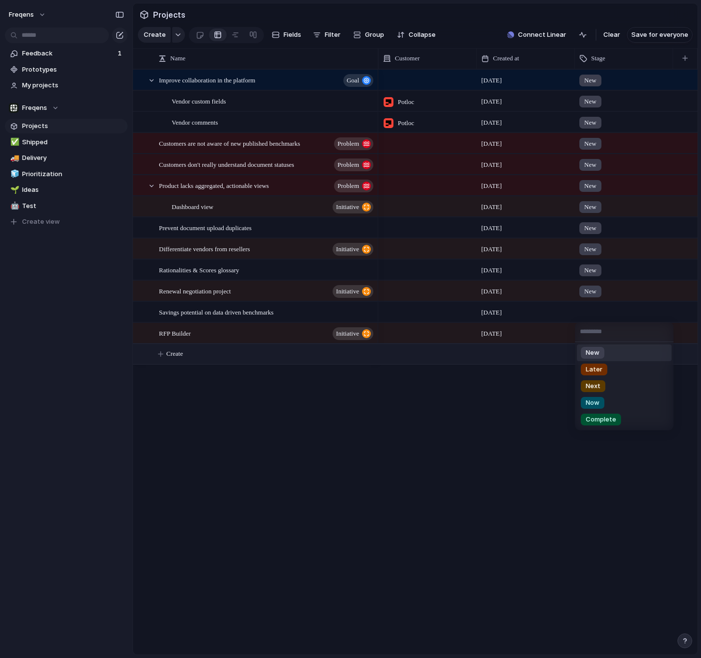
click at [618, 355] on li "New" at bounding box center [624, 352] width 95 height 17
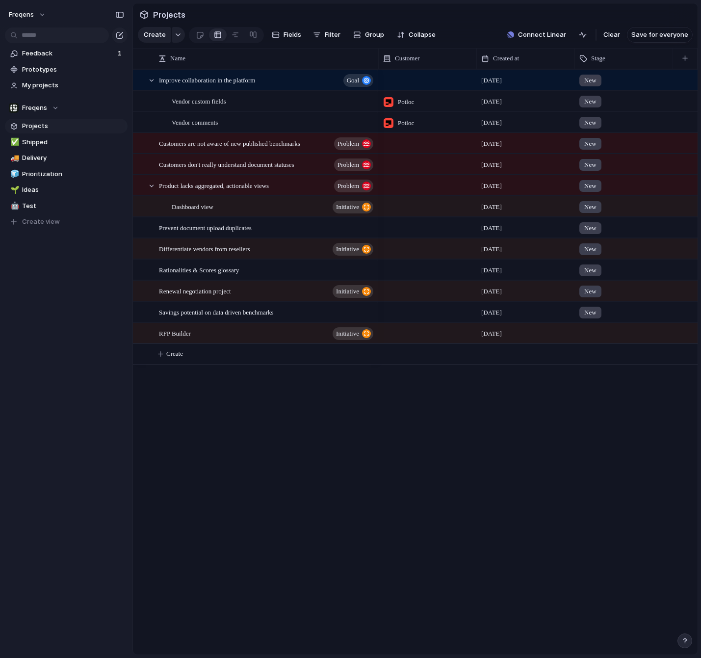
click at [595, 336] on div at bounding box center [623, 331] width 97 height 16
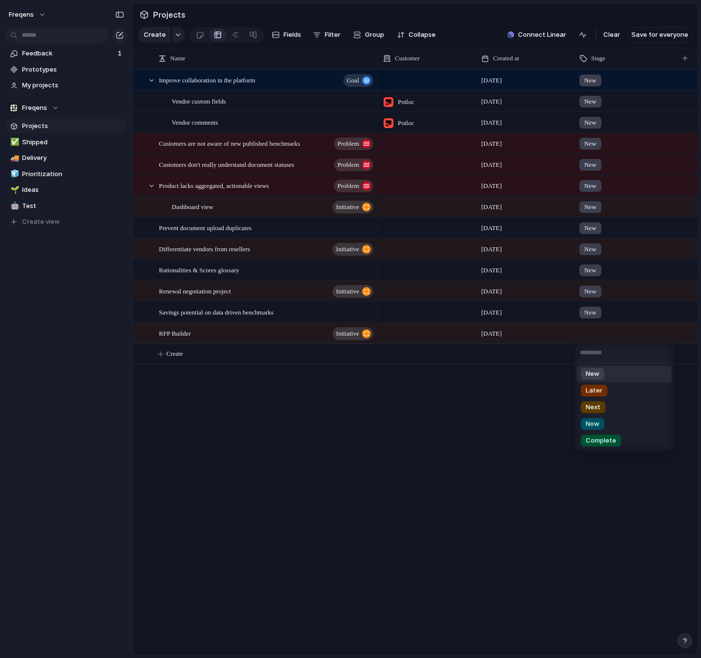
click at [618, 370] on li "New" at bounding box center [624, 373] width 95 height 17
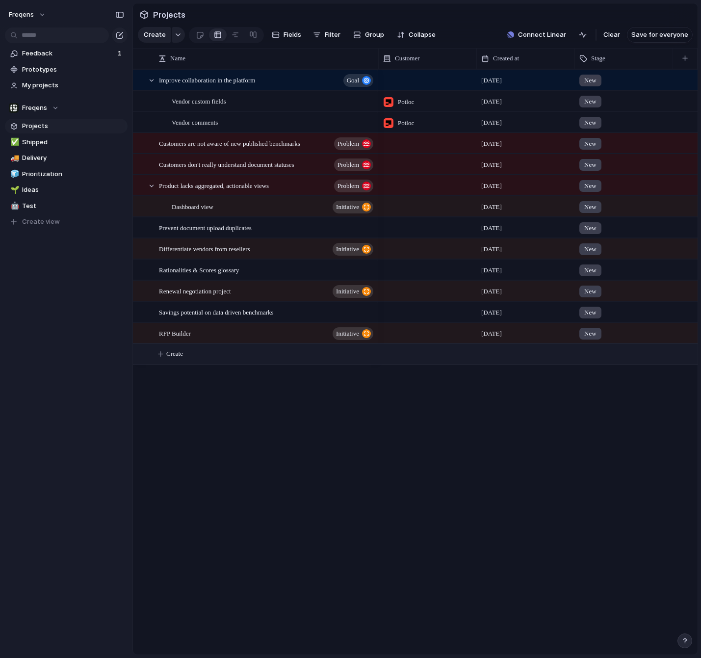
click at [592, 349] on button "Create" at bounding box center [428, 354] width 570 height 20
click at [563, 405] on body "Freqens Feedback 1 Prototypes My projects Freqens Projects ✅ Shipped 🚚 Delivery…" at bounding box center [350, 329] width 701 height 658
click at [172, 33] on button "button" at bounding box center [178, 35] width 13 height 16
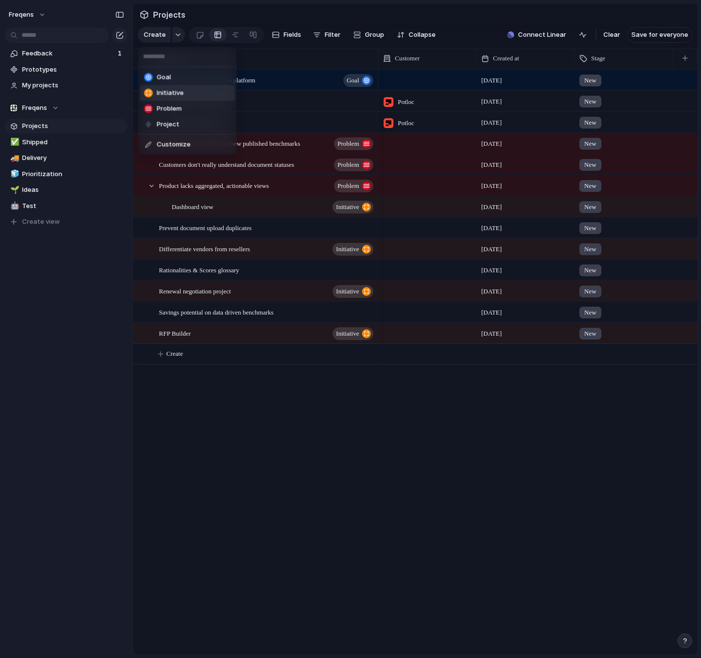
click at [177, 88] on li "Initiative" at bounding box center [187, 93] width 95 height 16
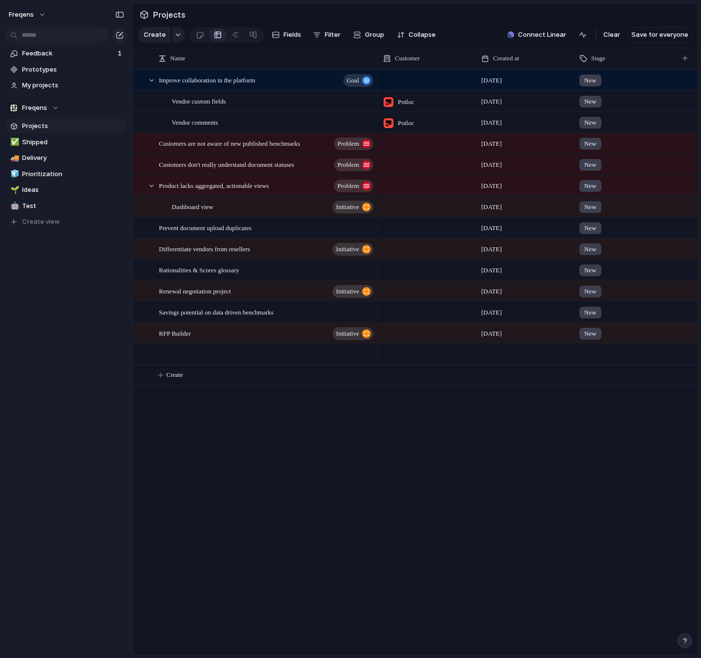
click at [176, 41] on body "Freqens Feedback 1 Prototypes My projects Freqens Projects ✅ Shipped 🚚 Delivery…" at bounding box center [350, 329] width 701 height 658
click at [177, 38] on button "button" at bounding box center [178, 35] width 13 height 16
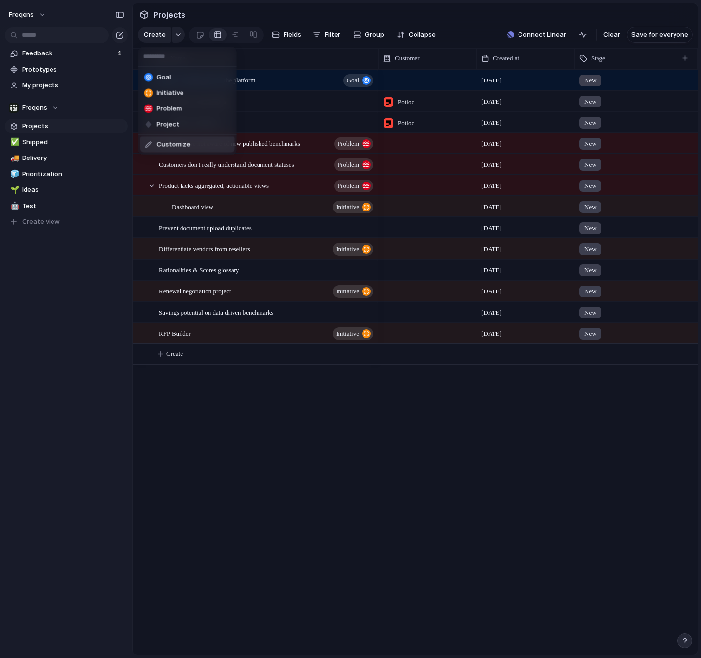
click at [160, 144] on span "Customize" at bounding box center [174, 145] width 34 height 10
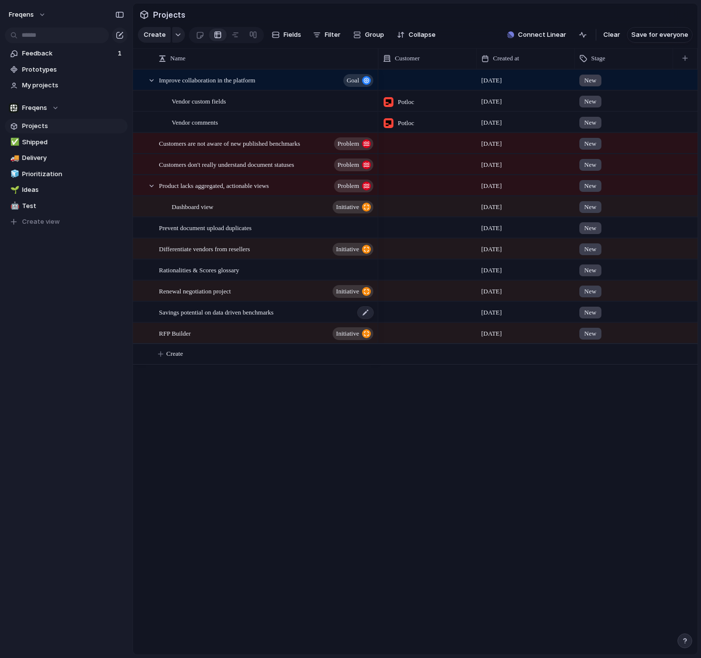
scroll to position [0, 98]
click at [174, 350] on span "Create" at bounding box center [174, 354] width 17 height 10
click at [596, 356] on body "Freqens Feedback 1 Prototypes My projects Freqens Projects ✅ Shipped 🚚 Delivery…" at bounding box center [350, 329] width 701 height 658
click at [439, 27] on section "Create Fields Filter Group Zoom Collapse Connect Linear Clear Save for everyone" at bounding box center [415, 37] width 565 height 24
click at [37, 203] on span "Test" at bounding box center [73, 206] width 102 height 10
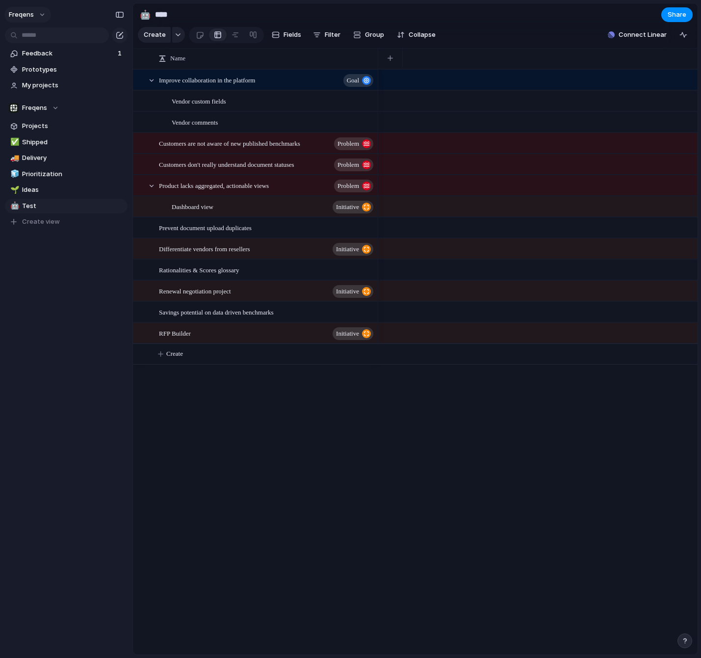
click at [46, 12] on button "Freqens" at bounding box center [27, 15] width 47 height 16
click at [48, 40] on span "Settings" at bounding box center [36, 37] width 27 height 10
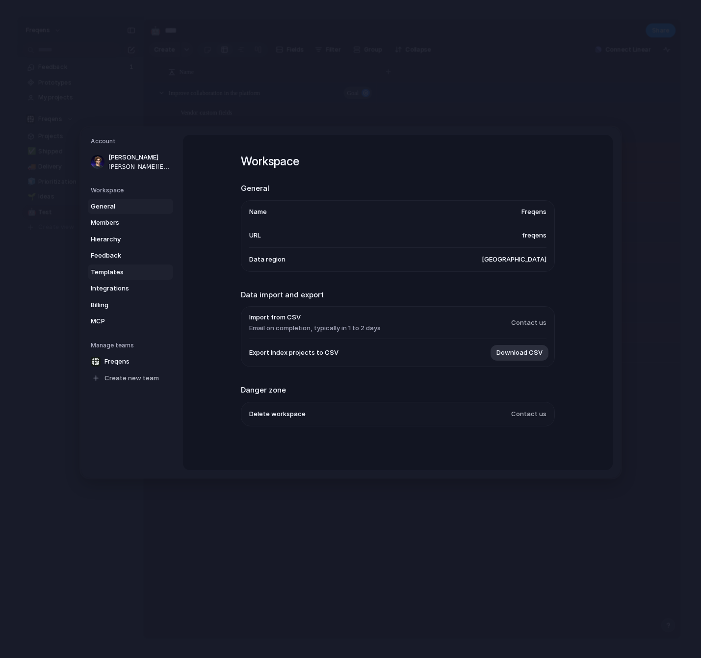
click at [126, 270] on span "Templates" at bounding box center [122, 272] width 63 height 10
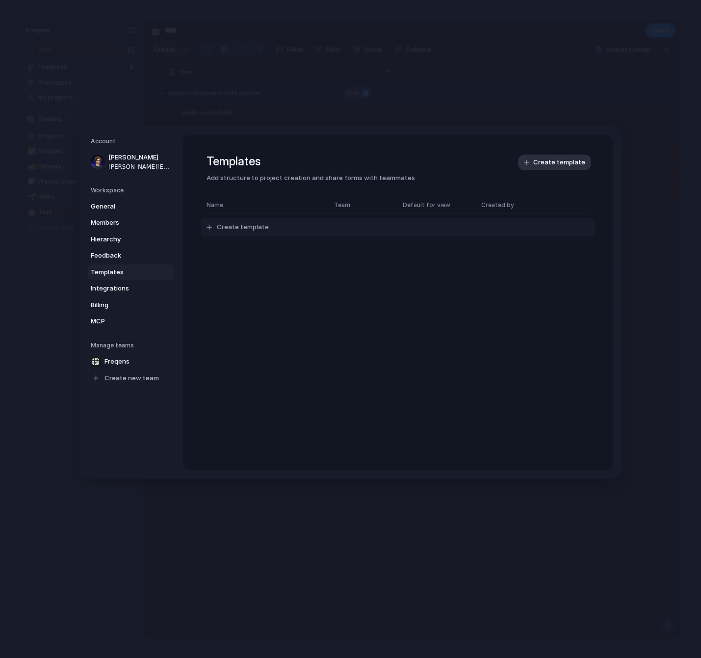
click at [252, 226] on span "Create template" at bounding box center [243, 228] width 52 height 10
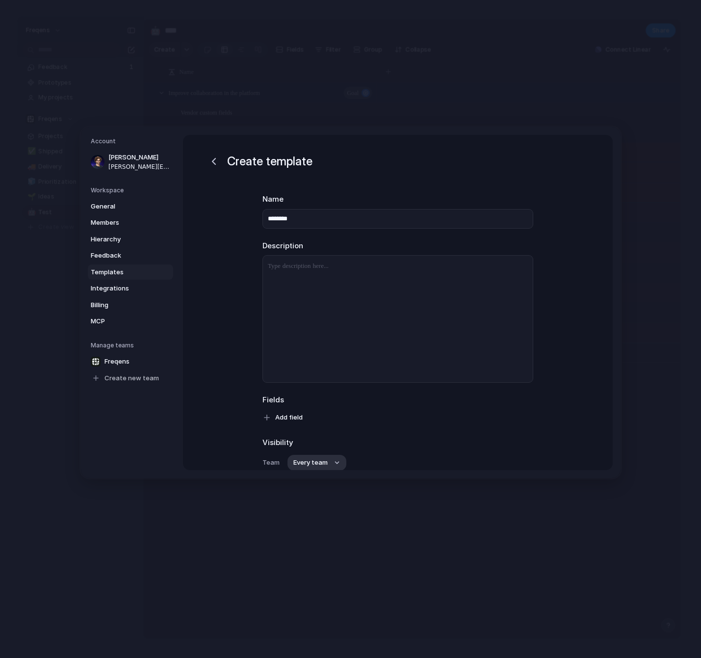
type input "********"
click at [386, 296] on div at bounding box center [398, 319] width 270 height 127
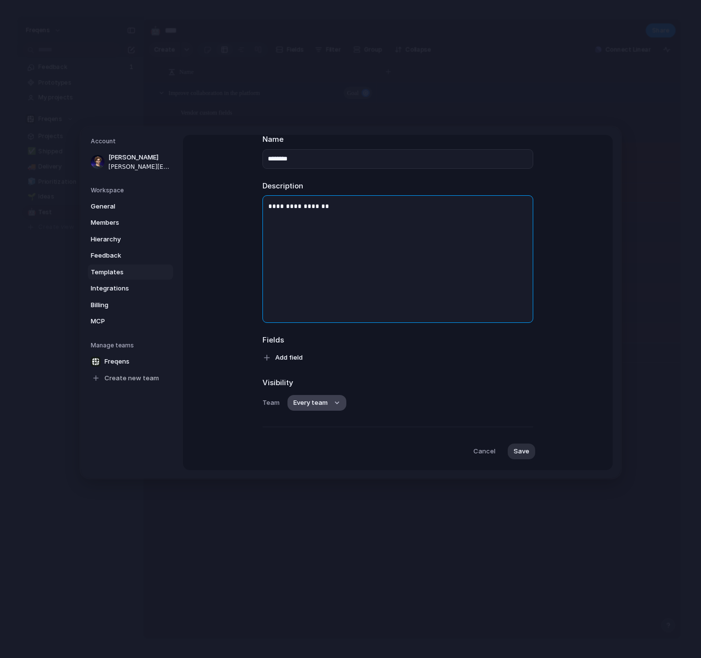
scroll to position [84, 0]
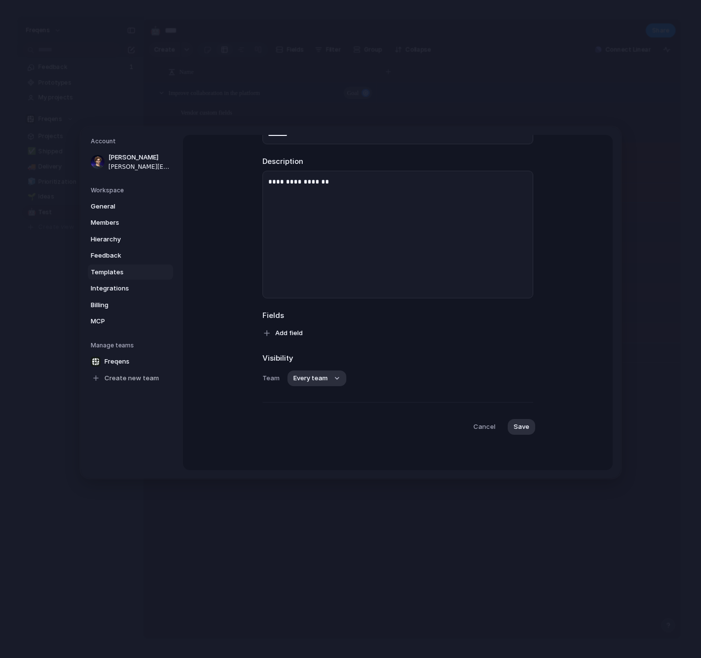
click at [275, 319] on span "Fields" at bounding box center [397, 315] width 271 height 11
click at [279, 327] on button "Add field" at bounding box center [284, 333] width 54 height 16
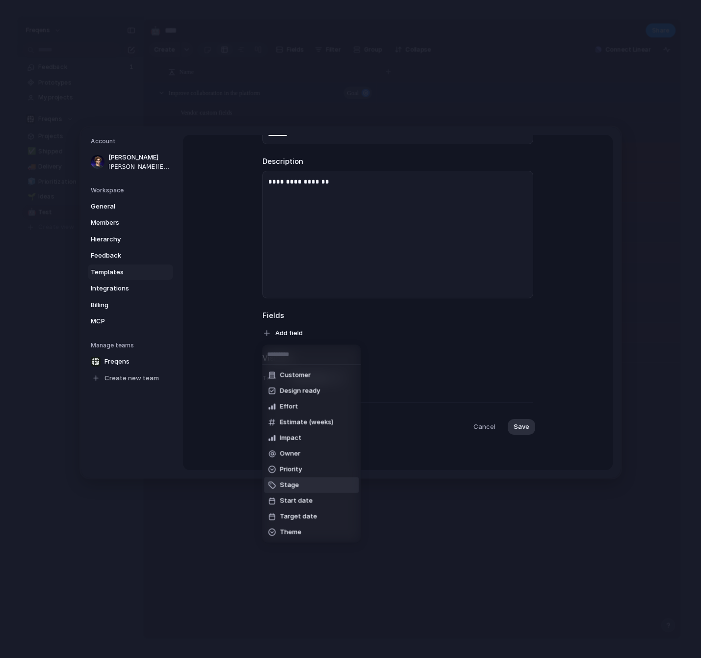
drag, startPoint x: 295, startPoint y: 490, endPoint x: 303, endPoint y: 453, distance: 38.1
click at [294, 489] on li "Stage" at bounding box center [311, 485] width 95 height 16
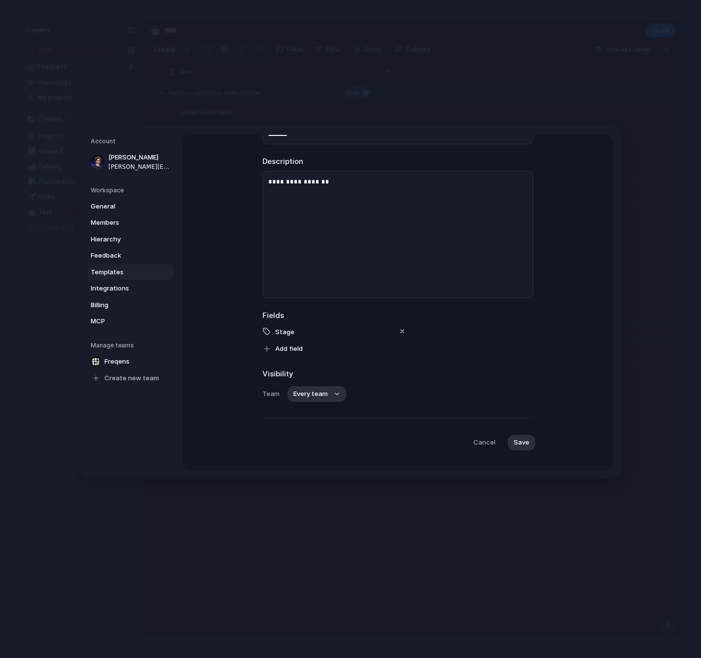
drag, startPoint x: 300, startPoint y: 330, endPoint x: 275, endPoint y: 333, distance: 25.2
click at [298, 331] on div "Stage" at bounding box center [334, 331] width 118 height 12
drag, startPoint x: 275, startPoint y: 333, endPoint x: 283, endPoint y: 332, distance: 8.5
click at [275, 333] on div "Stage" at bounding box center [397, 331] width 271 height 12
drag, startPoint x: 288, startPoint y: 331, endPoint x: 293, endPoint y: 344, distance: 14.1
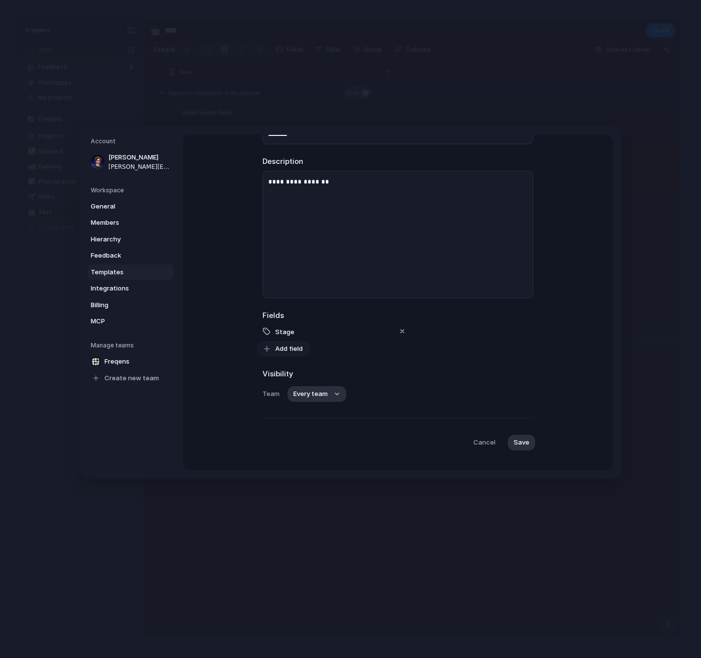
click at [288, 331] on span "Stage" at bounding box center [284, 332] width 19 height 8
click at [295, 350] on span "Add field" at bounding box center [288, 349] width 27 height 10
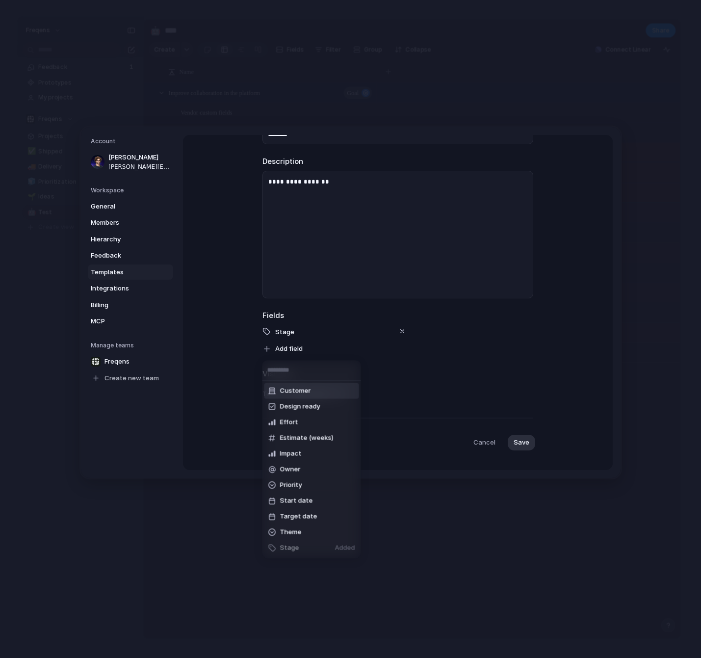
click at [307, 389] on span "Customer" at bounding box center [295, 391] width 31 height 10
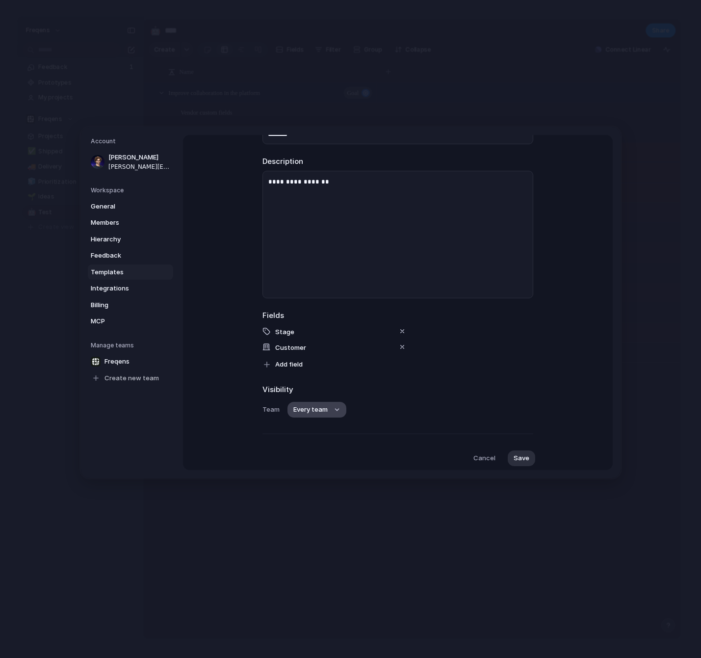
click at [310, 411] on span "Every team" at bounding box center [310, 410] width 34 height 10
drag, startPoint x: 370, startPoint y: 404, endPoint x: 530, endPoint y: 456, distance: 168.3
click at [371, 404] on div "Every team Freqens" at bounding box center [350, 329] width 701 height 658
click at [527, 459] on span "Save" at bounding box center [522, 458] width 16 height 10
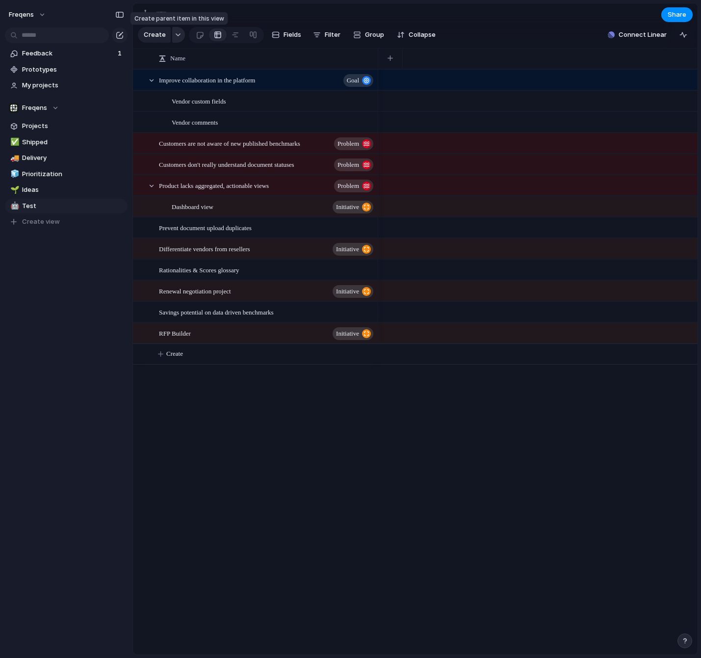
click at [181, 37] on button "button" at bounding box center [178, 35] width 13 height 16
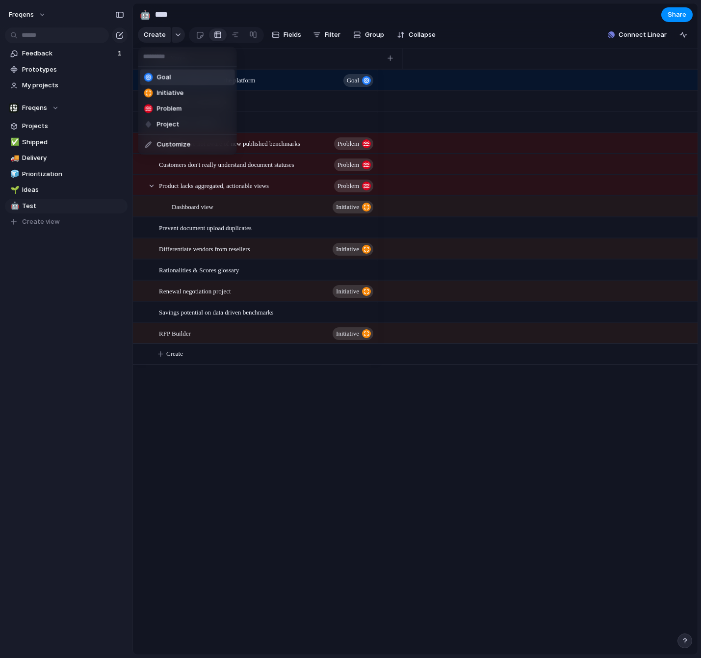
click at [180, 37] on div "Goal Initiative Problem Project Customize" at bounding box center [350, 329] width 701 height 658
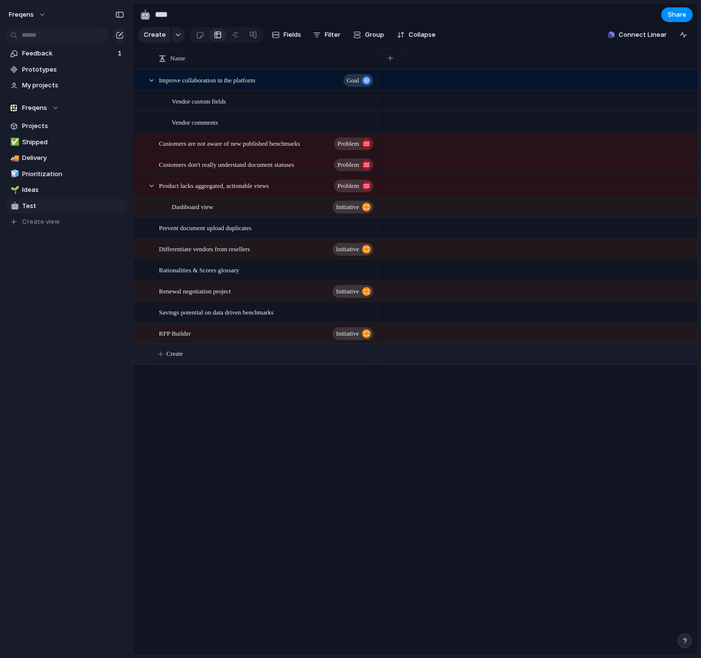
click at [166, 352] on button "Create" at bounding box center [428, 354] width 570 height 20
click at [187, 397] on body "Freqens Feedback 1 Prototypes My projects Freqens Projects ✅ Shipped 🚚 Delivery…" at bounding box center [350, 329] width 701 height 658
click at [54, 55] on span "Feedback" at bounding box center [68, 54] width 93 height 10
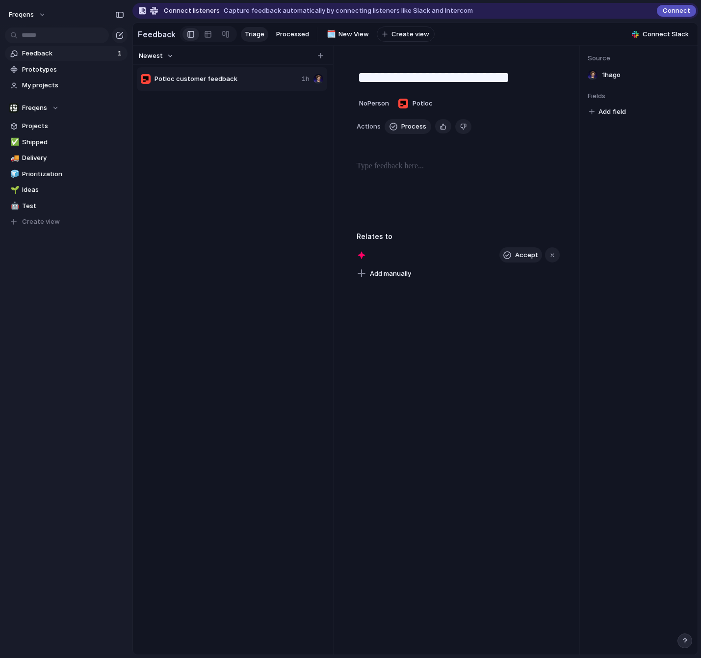
type textarea "**********"
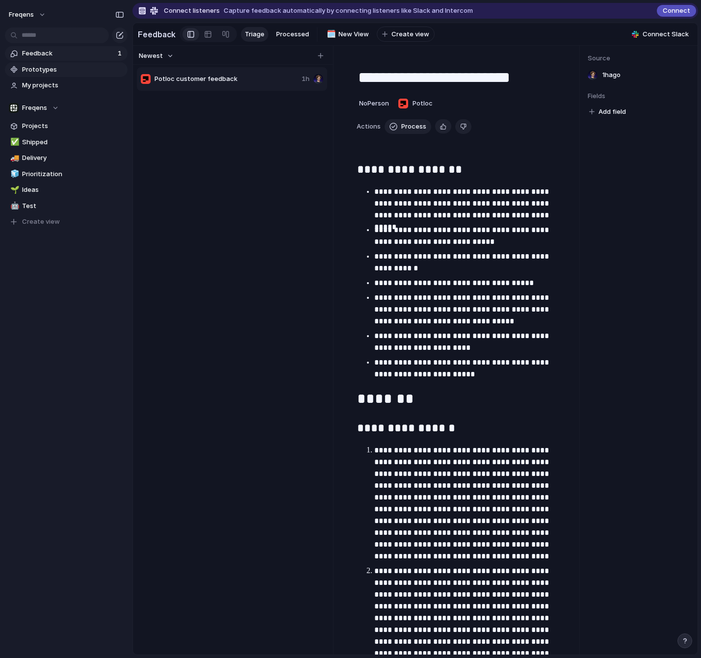
click at [49, 69] on span "Prototypes" at bounding box center [73, 70] width 102 height 10
click at [32, 84] on span "My projects" at bounding box center [73, 85] width 102 height 10
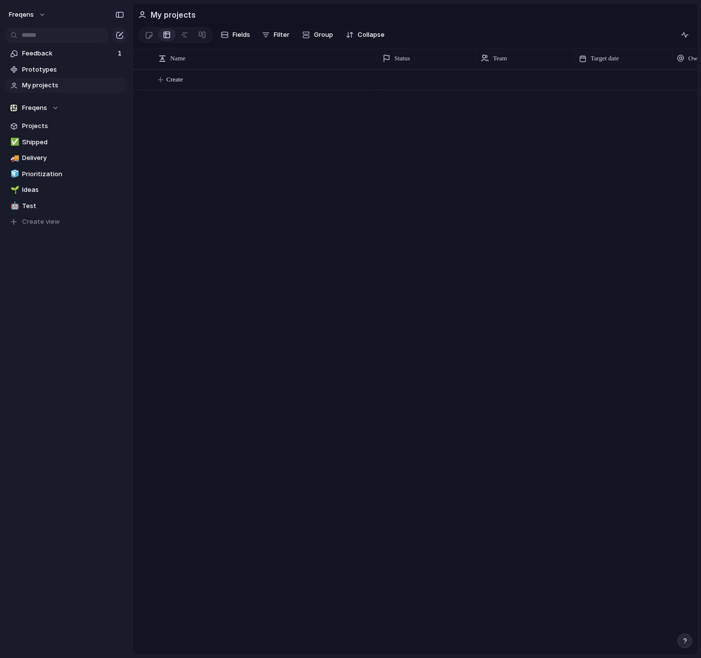
click at [179, 111] on div "Create" at bounding box center [415, 361] width 565 height 585
click at [167, 79] on span "Create" at bounding box center [174, 80] width 17 height 10
click at [605, 76] on body "Freqens Feedback 1 Prototypes My projects Freqens Projects ✅ Shipped 🚚 Delivery…" at bounding box center [350, 329] width 701 height 658
click at [183, 82] on span "Create" at bounding box center [174, 80] width 17 height 10
type textarea "****"
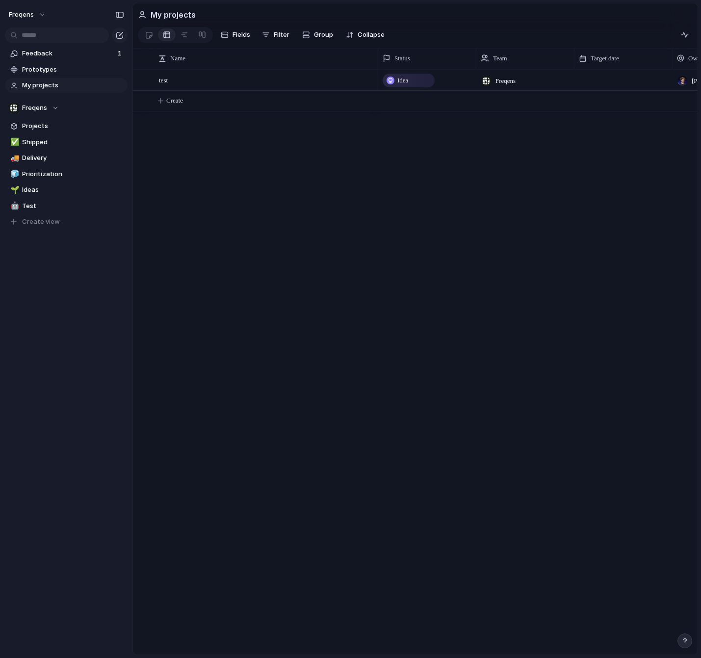
click at [277, 177] on body "Freqens Feedback 1 Prototypes My projects Freqens Projects ✅ Shipped 🚚 Delivery…" at bounding box center [350, 329] width 701 height 658
click at [279, 77] on div "test" at bounding box center [267, 80] width 216 height 20
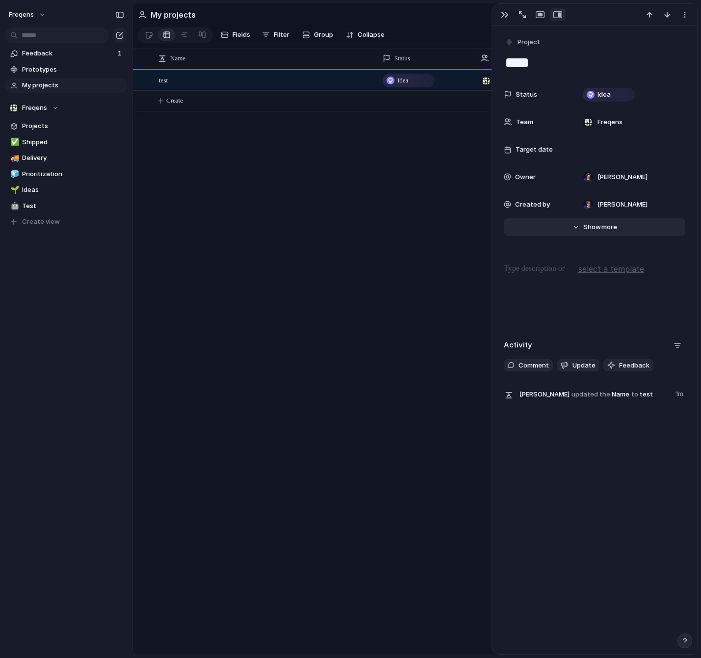
click at [604, 230] on span "more" at bounding box center [609, 227] width 16 height 10
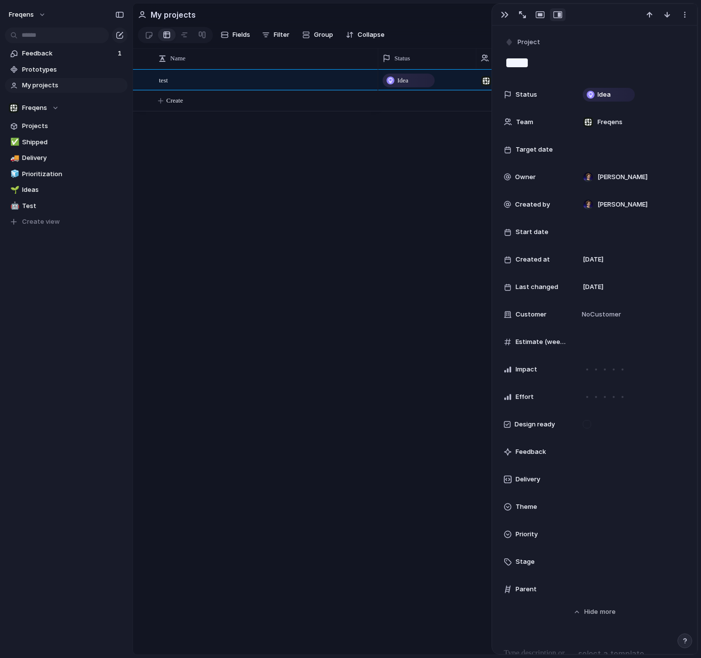
drag, startPoint x: 525, startPoint y: 559, endPoint x: 531, endPoint y: 504, distance: 55.2
click at [531, 504] on div "Status Idea Team Freqens Target date Owner [PERSON_NAME] Created by [PERSON_NAM…" at bounding box center [594, 342] width 181 height 514
drag, startPoint x: 502, startPoint y: 559, endPoint x: 509, endPoint y: 538, distance: 22.6
click at [507, 538] on div "Project **** Status Idea Team Freqens Target date Owner [PERSON_NAME] Created b…" at bounding box center [594, 411] width 205 height 770
click at [530, 567] on div "Stage" at bounding box center [594, 562] width 181 height 20
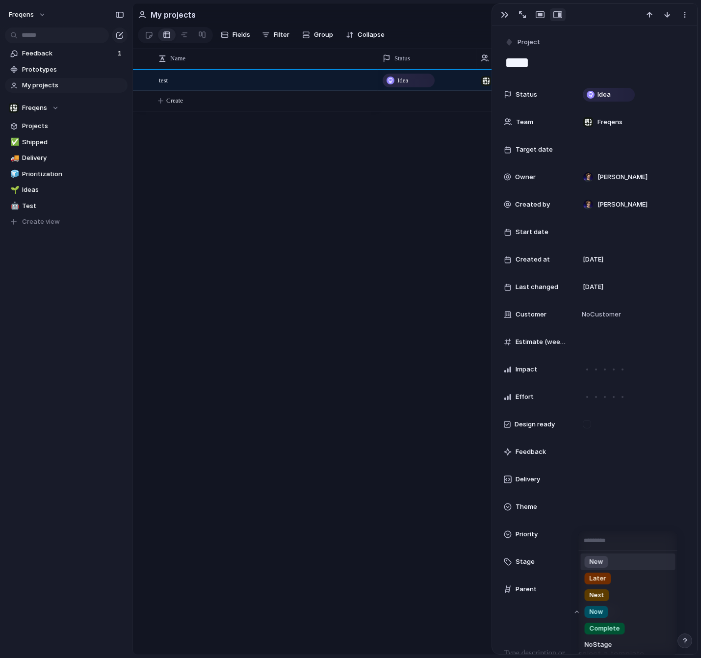
click at [530, 563] on div "New Later Next Now Complete No Stage" at bounding box center [350, 329] width 701 height 658
click at [560, 562] on div "Stage" at bounding box center [535, 562] width 63 height 10
click at [623, 560] on li "New" at bounding box center [628, 561] width 95 height 17
click at [378, 440] on div "test Idea Freqens [PERSON_NAME] [PERSON_NAME] Create" at bounding box center [415, 361] width 565 height 585
click at [336, 153] on div "test Idea Freqens [PERSON_NAME] [PERSON_NAME] Create" at bounding box center [415, 361] width 565 height 585
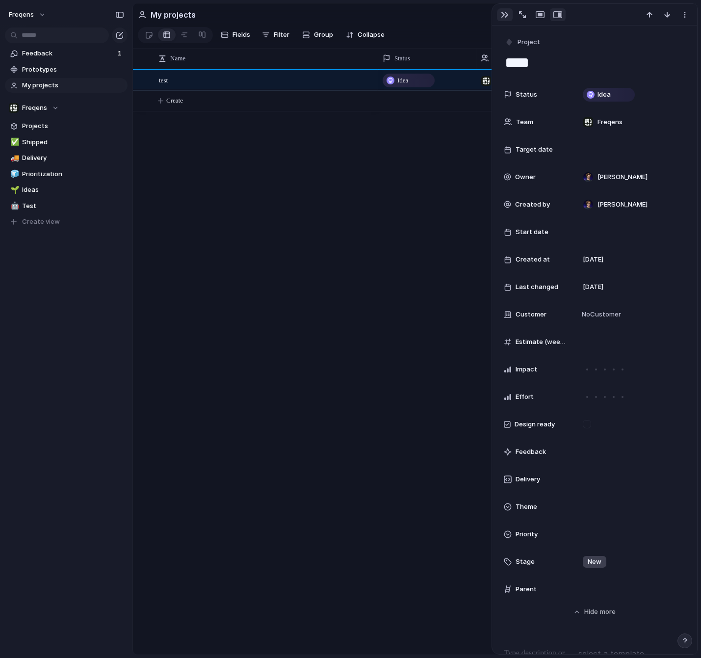
click at [504, 12] on div "button" at bounding box center [505, 15] width 8 height 8
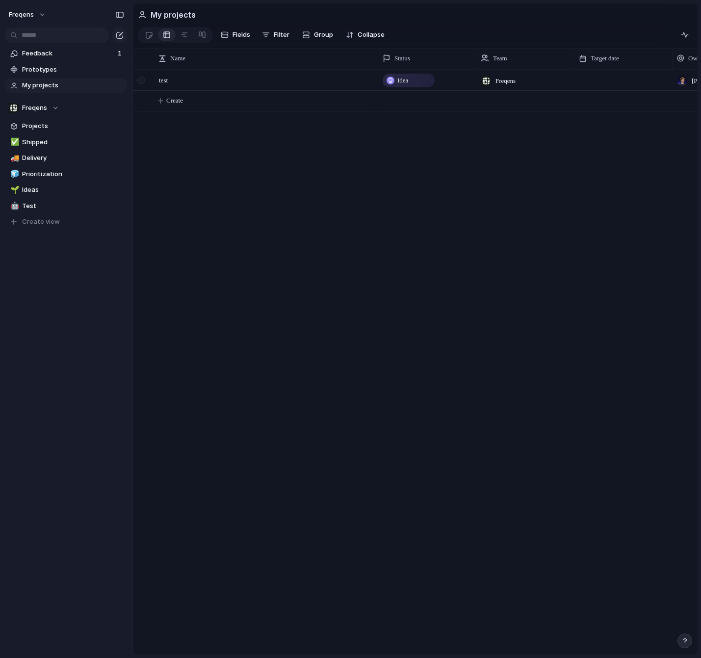
click at [141, 81] on div at bounding box center [140, 80] width 7 height 7
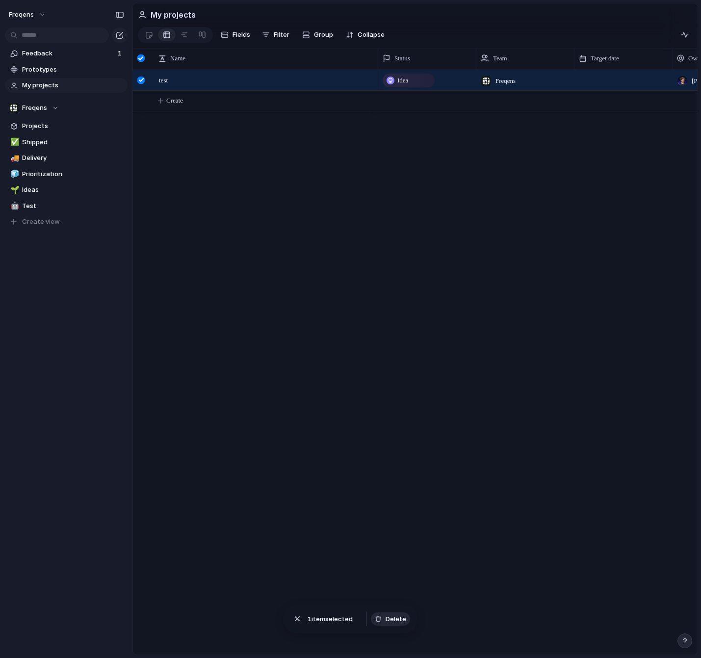
click at [394, 622] on span "Delete" at bounding box center [395, 619] width 21 height 10
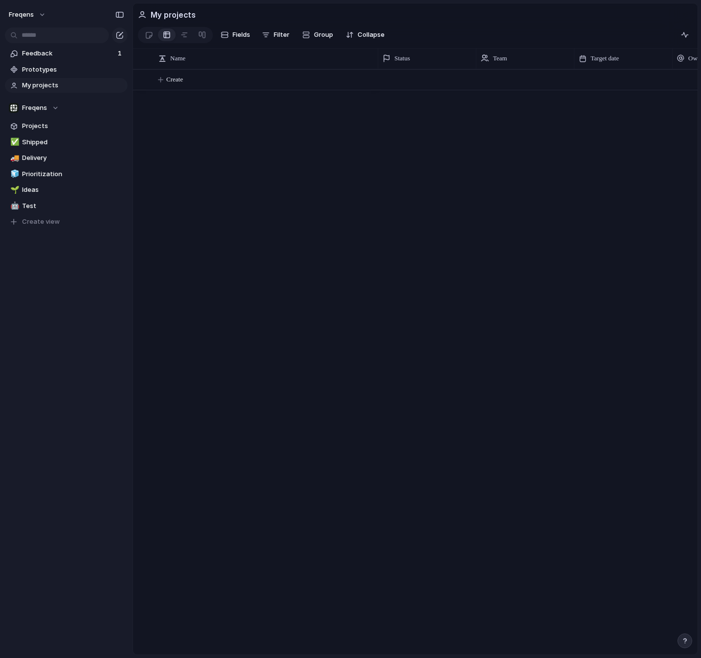
click at [301, 251] on div "Create" at bounding box center [415, 361] width 565 height 585
click at [29, 53] on span "Feedback" at bounding box center [68, 54] width 93 height 10
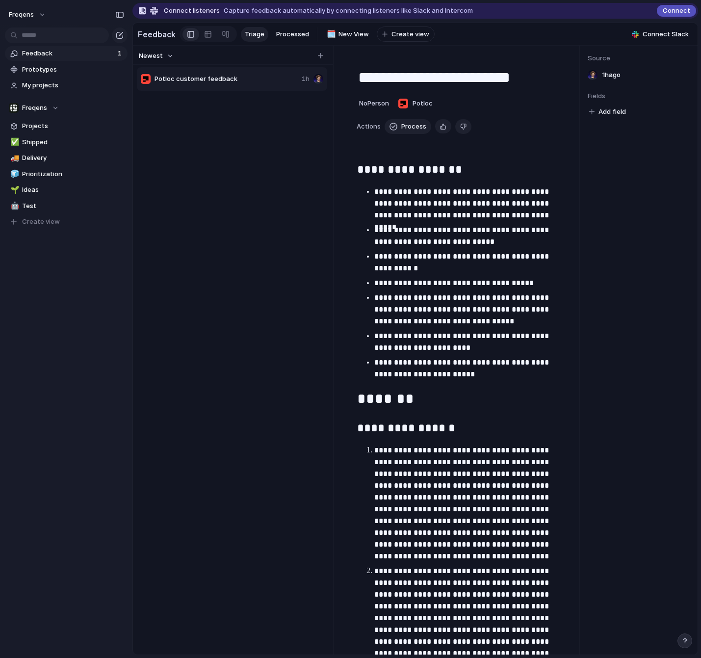
click at [448, 204] on p "**********" at bounding box center [466, 203] width 185 height 35
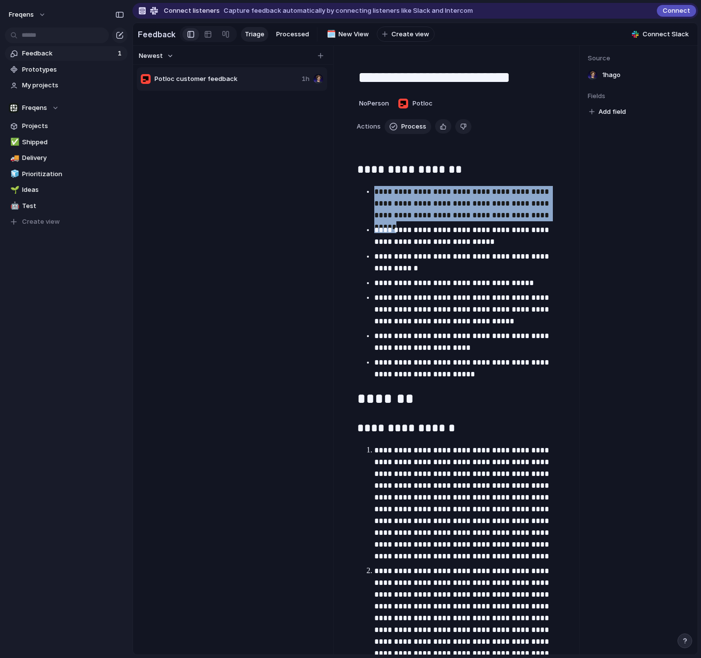
click at [448, 204] on p "**********" at bounding box center [466, 203] width 185 height 35
click at [448, 217] on p "**********" at bounding box center [466, 203] width 185 height 35
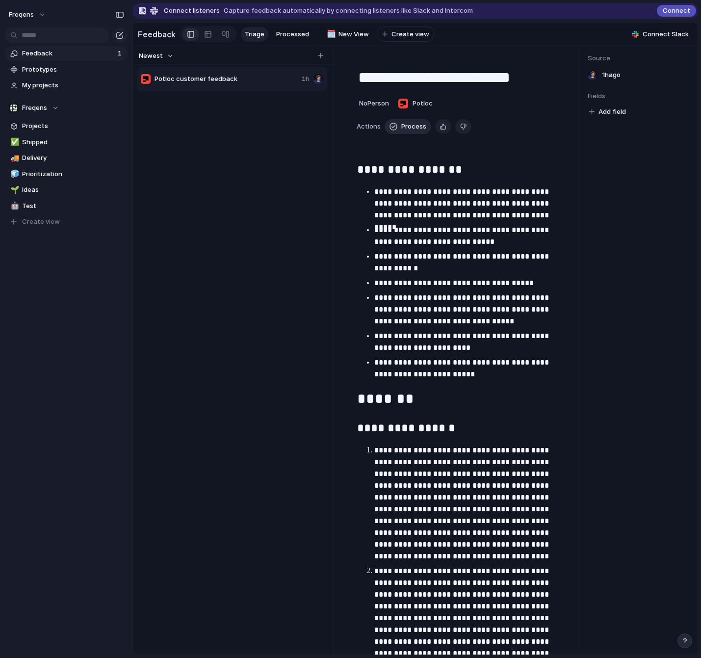
click at [402, 124] on span "Process" at bounding box center [413, 127] width 25 height 10
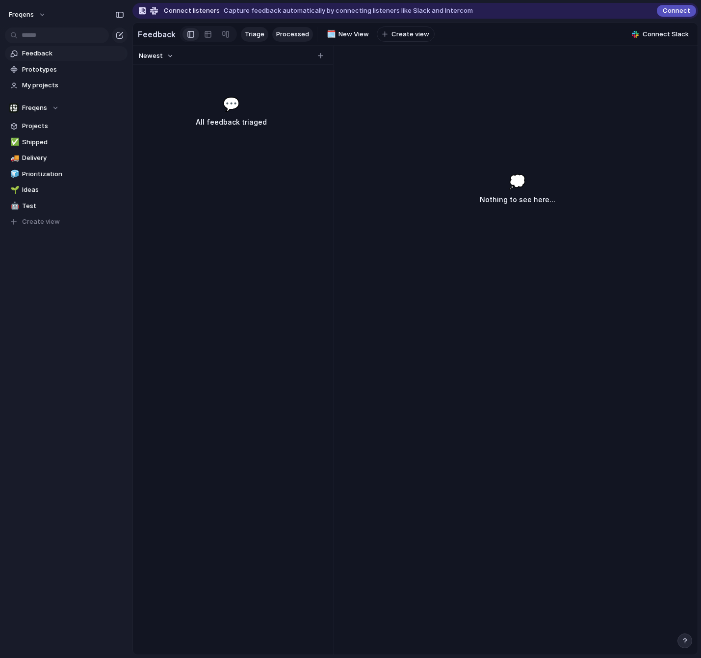
click at [287, 39] on span "Processed" at bounding box center [292, 34] width 33 height 10
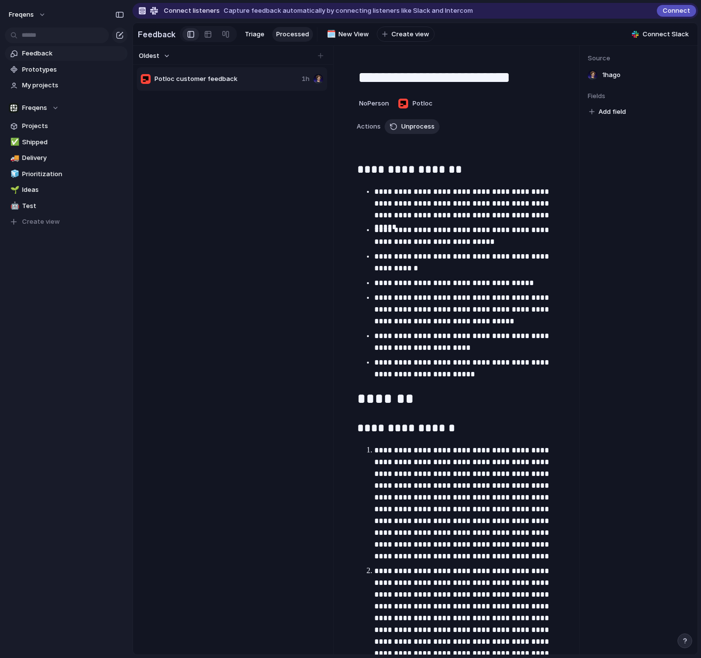
click at [408, 126] on span "Unprocess" at bounding box center [417, 127] width 33 height 10
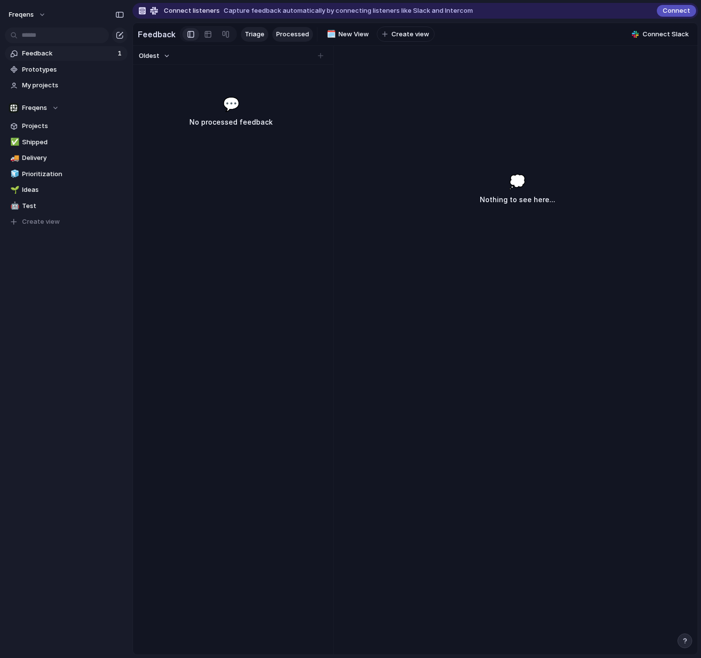
click at [245, 34] on span "Triage" at bounding box center [255, 34] width 20 height 10
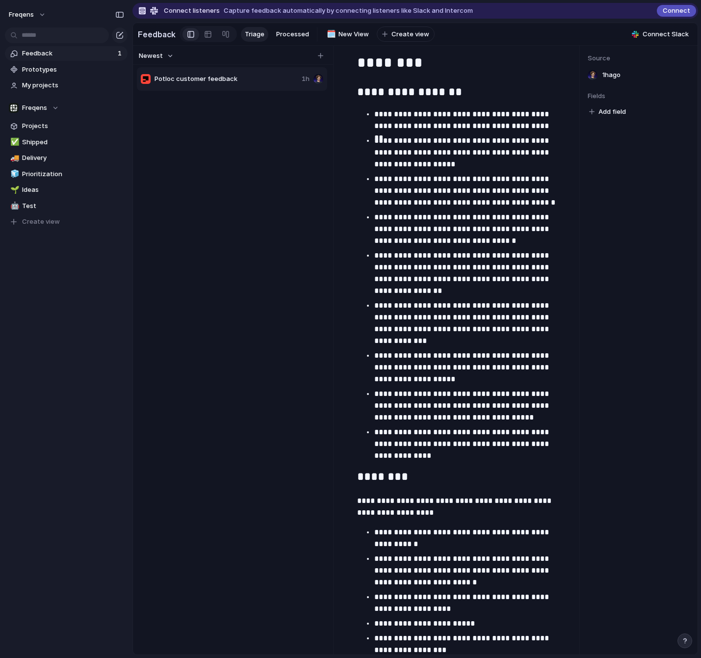
scroll to position [3090, 0]
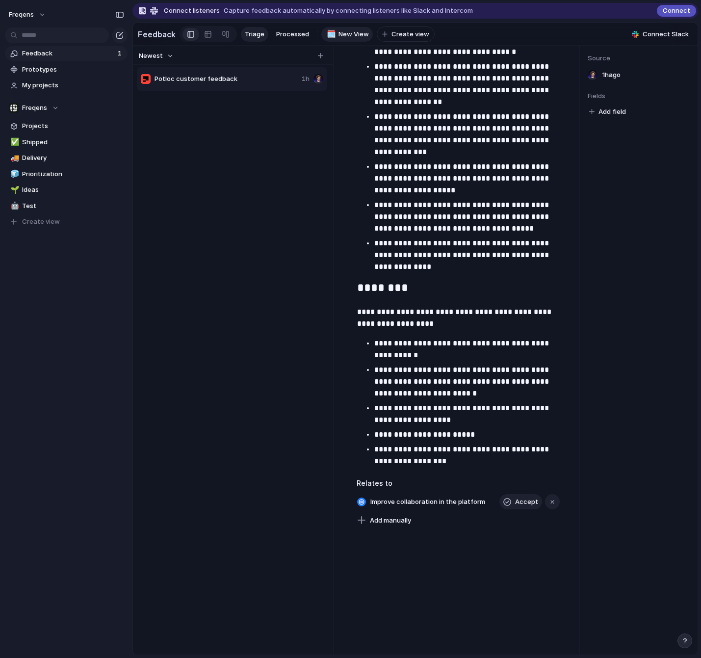
click at [343, 33] on span "New View" at bounding box center [353, 34] width 30 height 10
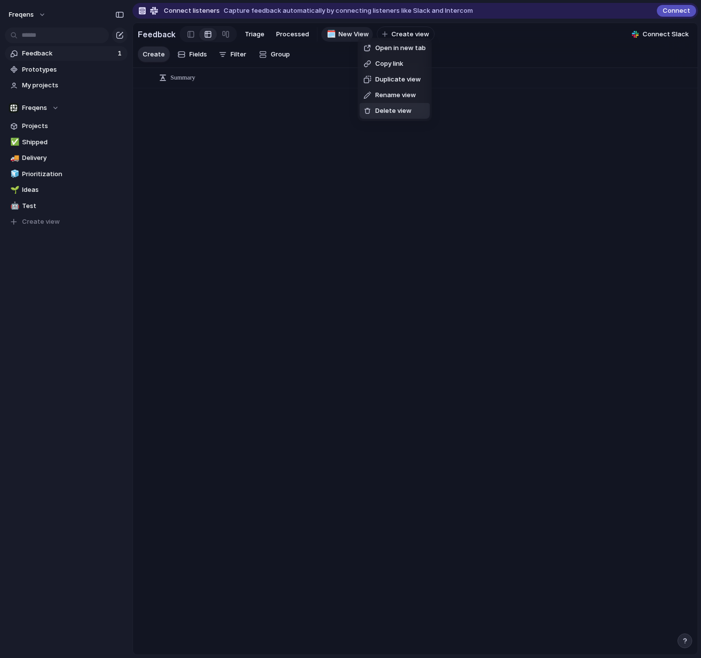
click at [402, 108] on li "Delete view" at bounding box center [395, 111] width 70 height 16
click at [34, 54] on span "Feedback" at bounding box center [68, 54] width 93 height 10
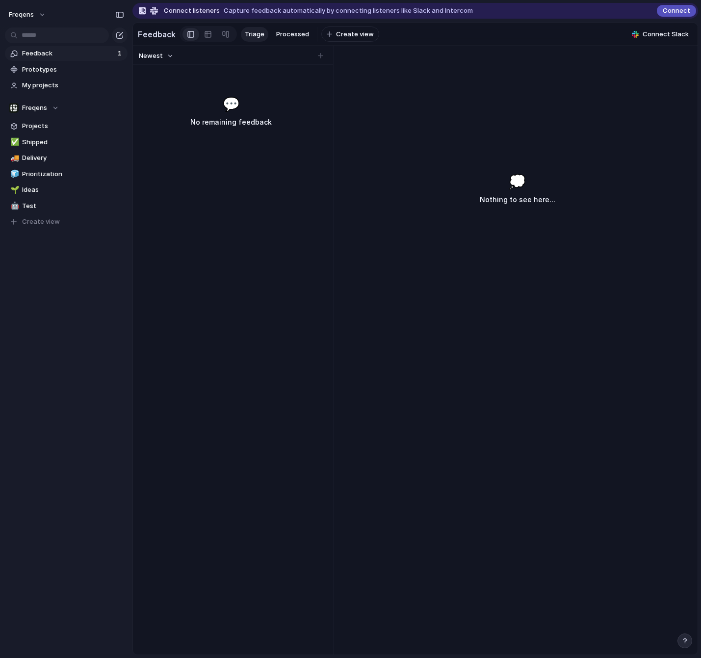
click at [260, 32] on span "Triage" at bounding box center [255, 34] width 20 height 10
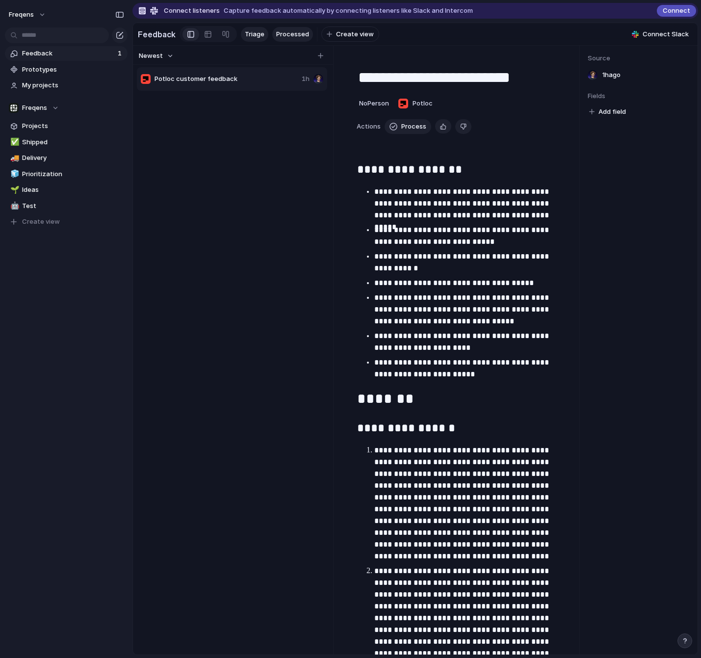
click at [279, 33] on span "Processed" at bounding box center [292, 34] width 33 height 10
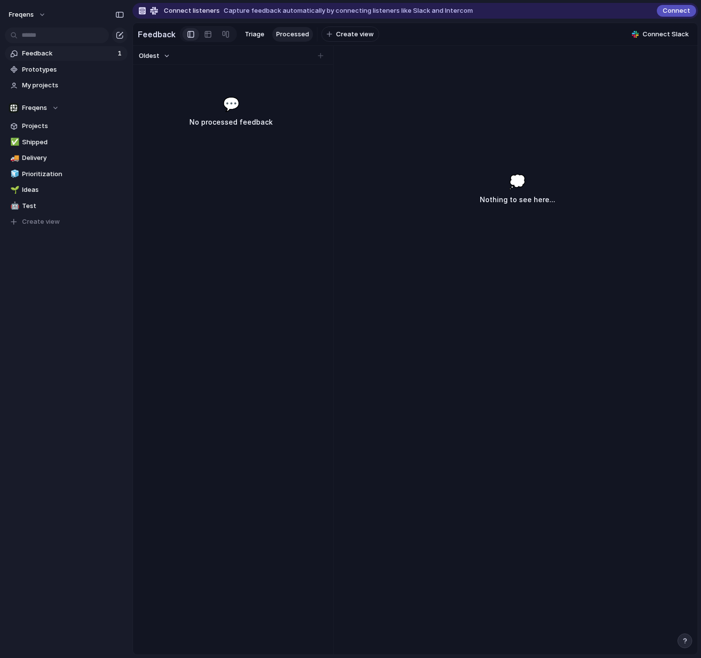
click at [233, 32] on div at bounding box center [208, 34] width 57 height 16
click at [250, 33] on span "Triage" at bounding box center [255, 34] width 20 height 10
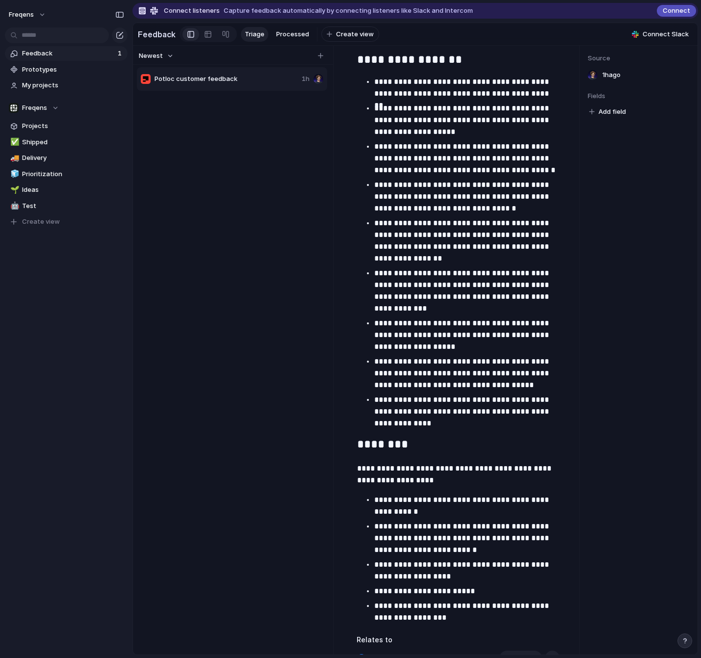
scroll to position [3090, 0]
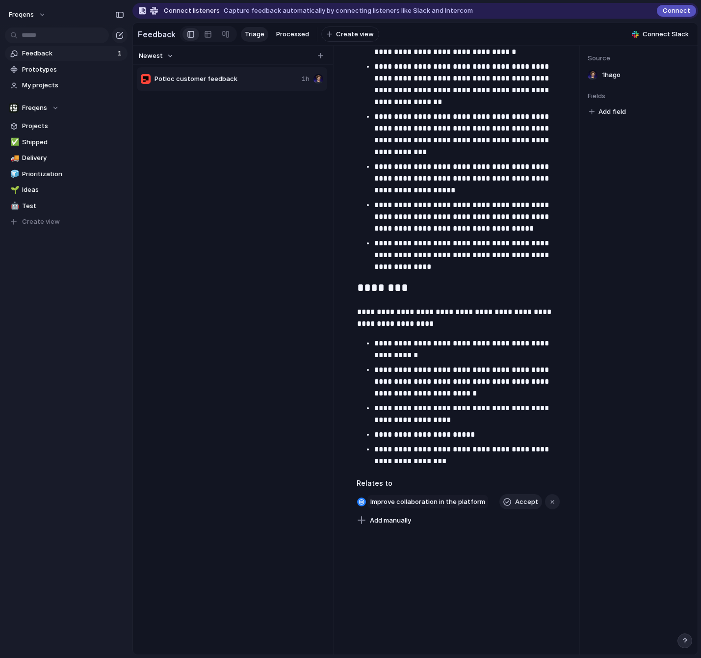
click at [424, 503] on span "Improve collaboration in the platform" at bounding box center [427, 502] width 121 height 14
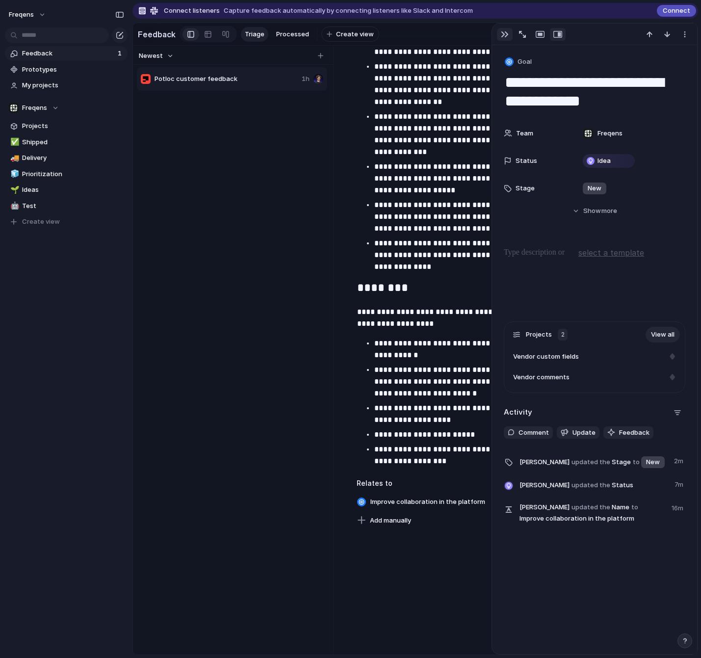
click at [501, 35] on div "button" at bounding box center [505, 34] width 8 height 8
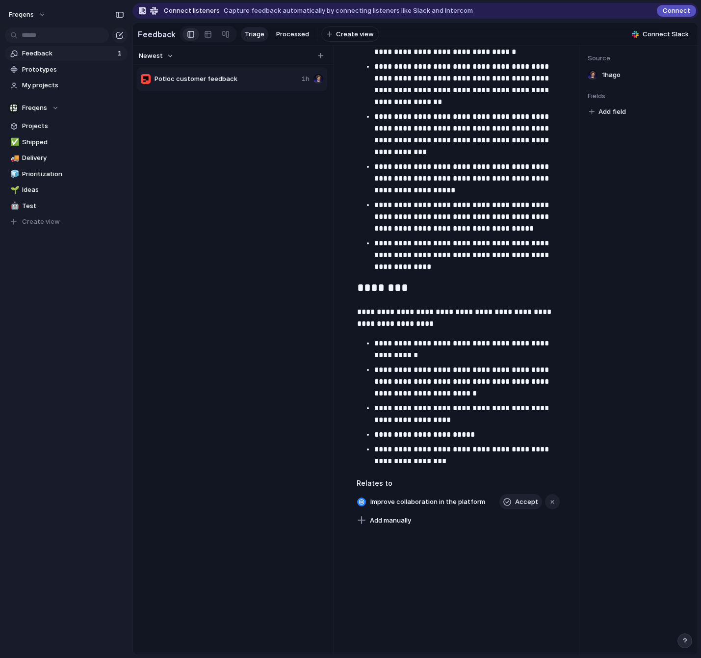
drag, startPoint x: 239, startPoint y: 239, endPoint x: 211, endPoint y: 213, distance: 37.8
click at [238, 239] on div "Potloc customer feedback 1h" at bounding box center [233, 359] width 192 height 586
click at [48, 206] on span "Test" at bounding box center [73, 206] width 102 height 10
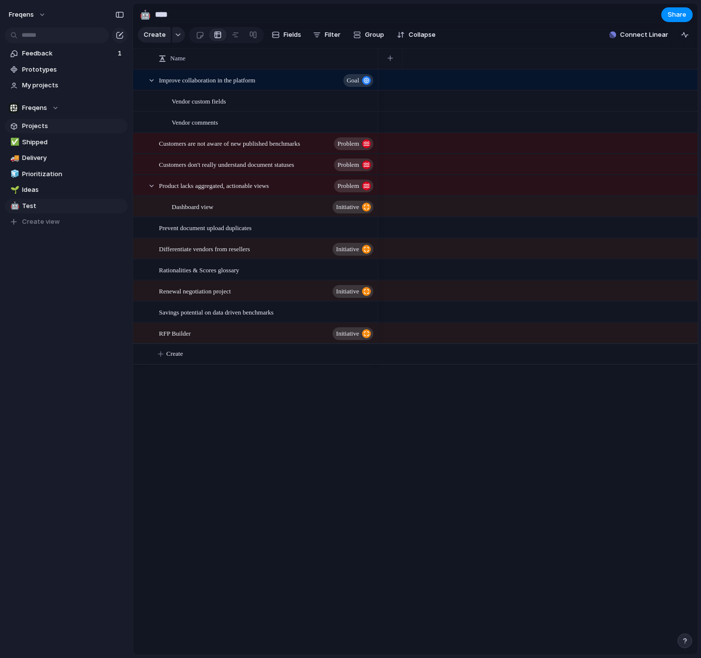
click at [33, 129] on span "Projects" at bounding box center [73, 126] width 102 height 10
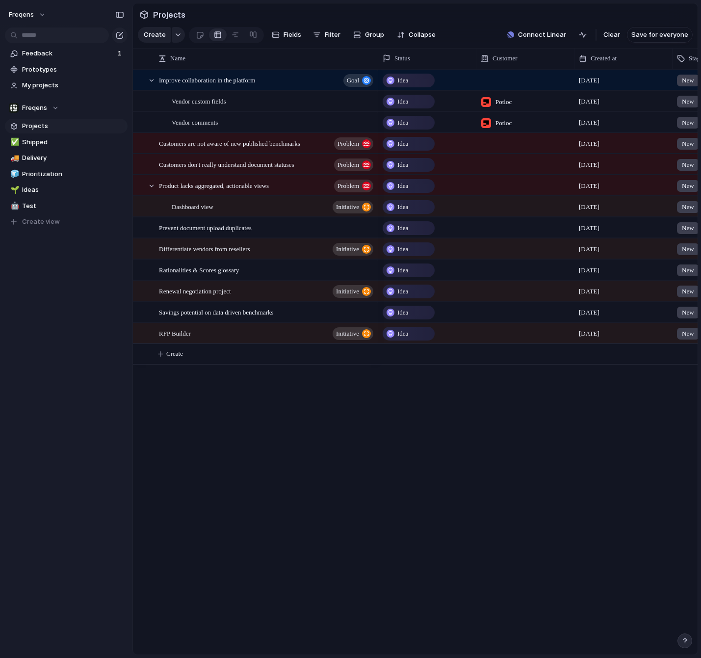
click at [51, 198] on div "✅ Shipped 🚚 Delivery 🧊 Prioritization 🌱 Ideas 🤖 Test To pick up a draggable ite…" at bounding box center [66, 182] width 123 height 95
click at [49, 202] on span "Test" at bounding box center [73, 206] width 102 height 10
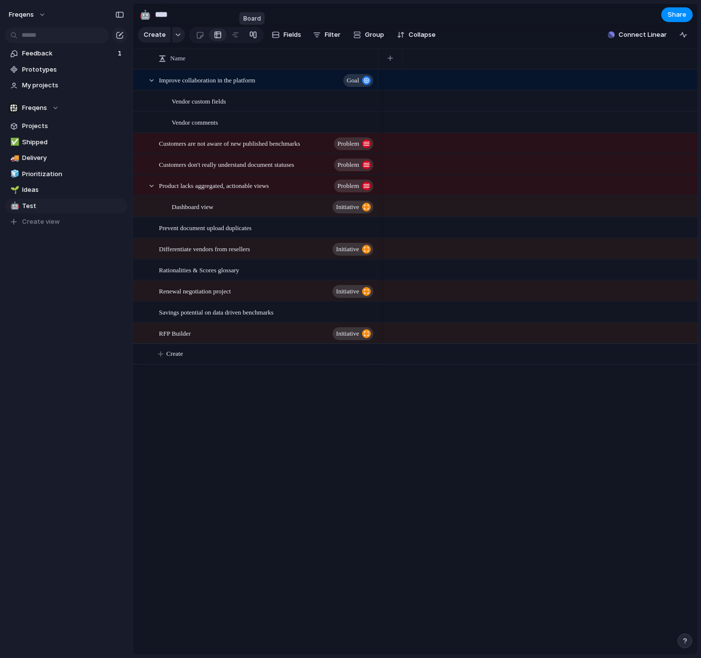
click at [249, 34] on div at bounding box center [253, 35] width 8 height 16
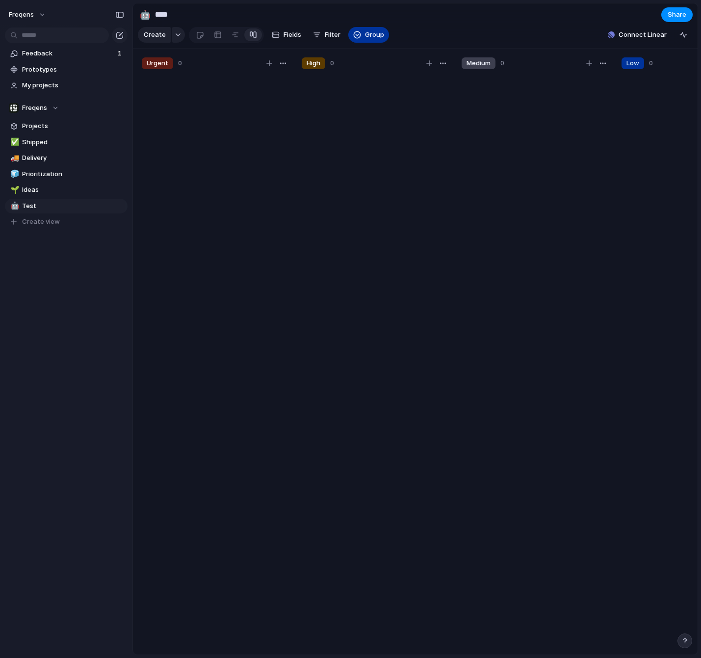
click at [383, 30] on button "Group" at bounding box center [368, 35] width 41 height 16
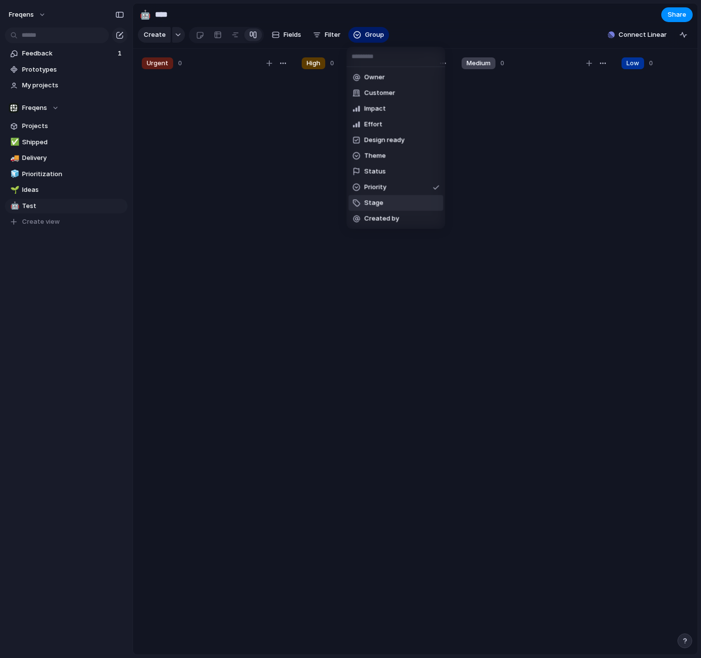
click at [393, 204] on li "Stage" at bounding box center [396, 203] width 95 height 16
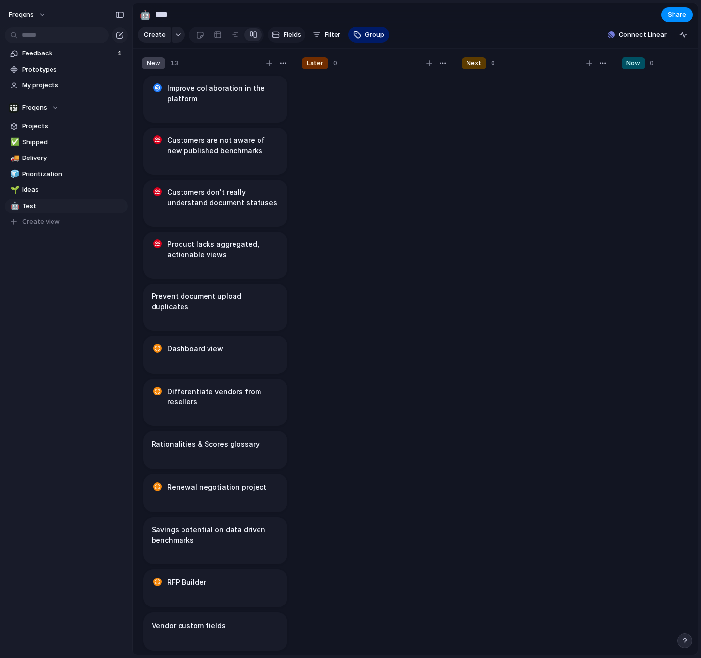
click at [289, 37] on span "Fields" at bounding box center [292, 35] width 18 height 10
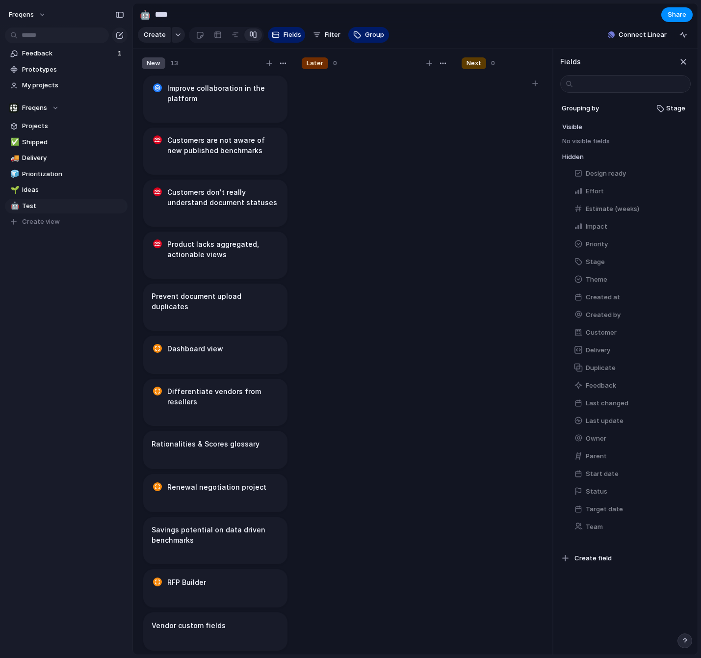
click at [465, 212] on div at bounding box center [535, 369] width 147 height 590
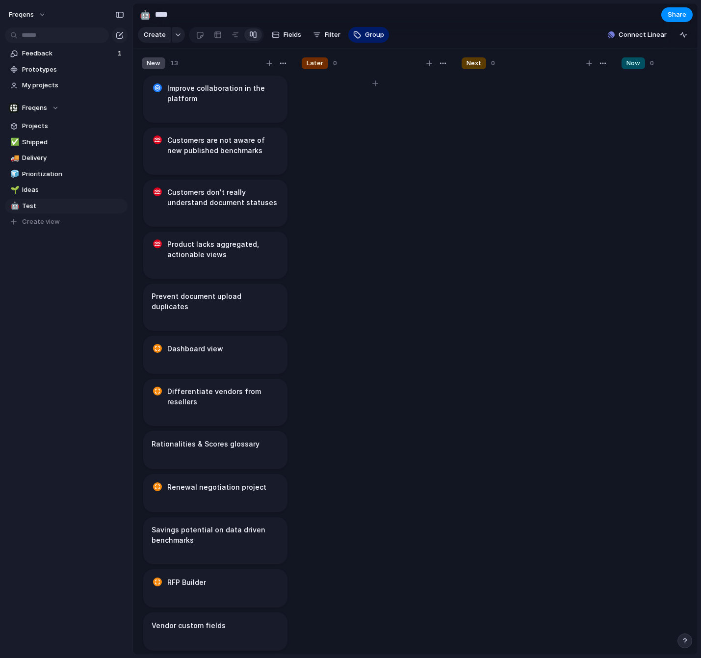
drag, startPoint x: 197, startPoint y: 60, endPoint x: 353, endPoint y: 59, distance: 155.5
click at [328, 60] on div "New 13 Improve collaboration in the platform Customers are not aware of new pub…" at bounding box center [615, 354] width 964 height 611
drag, startPoint x: 374, startPoint y: 59, endPoint x: 231, endPoint y: 59, distance: 142.7
click at [216, 59] on div "New 13 Improve collaboration in the platform Customers are not aware of new pub…" at bounding box center [615, 354] width 964 height 611
drag, startPoint x: 312, startPoint y: 61, endPoint x: 132, endPoint y: 54, distance: 179.6
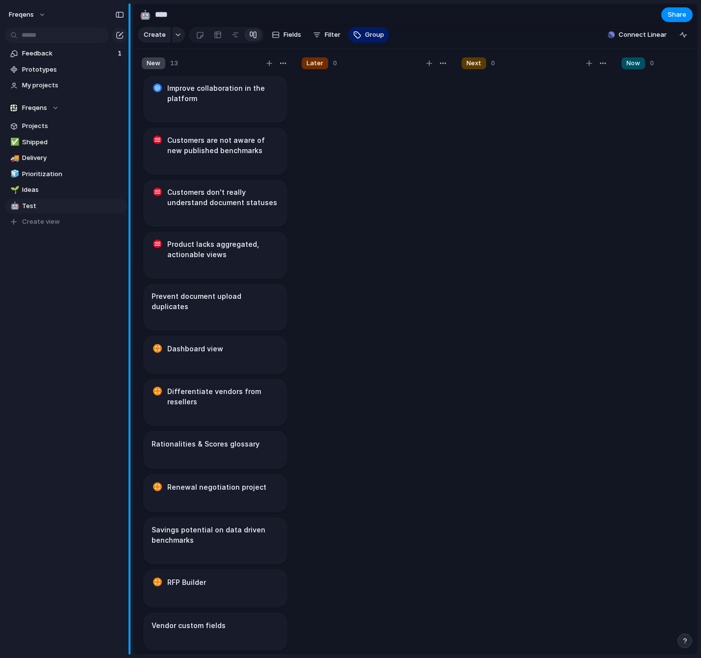
click at [132, 54] on div "Freqens Feedback 1 Prototypes My projects Freqens Projects ✅ Shipped 🚚 Delivery…" at bounding box center [350, 329] width 701 height 658
drag, startPoint x: 148, startPoint y: 63, endPoint x: 247, endPoint y: 61, distance: 99.1
click at [244, 63] on div "New 13" at bounding box center [215, 63] width 147 height 12
click at [283, 34] on span "Fields" at bounding box center [292, 35] width 18 height 10
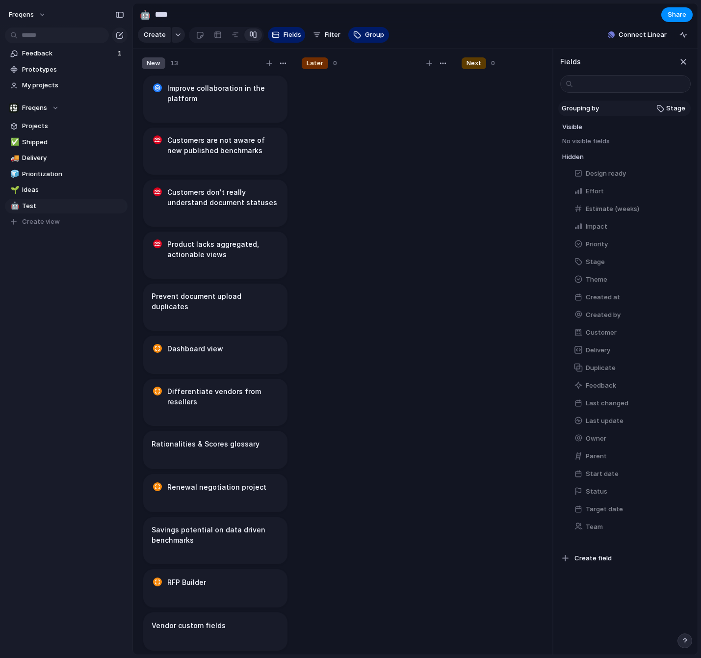
click at [672, 110] on span "Stage" at bounding box center [675, 108] width 19 height 10
click at [482, 112] on div "Owner Customer Impact Effort Design ready Theme Status Priority Stage Created by" at bounding box center [350, 329] width 701 height 658
click at [478, 101] on div at bounding box center [535, 369] width 147 height 590
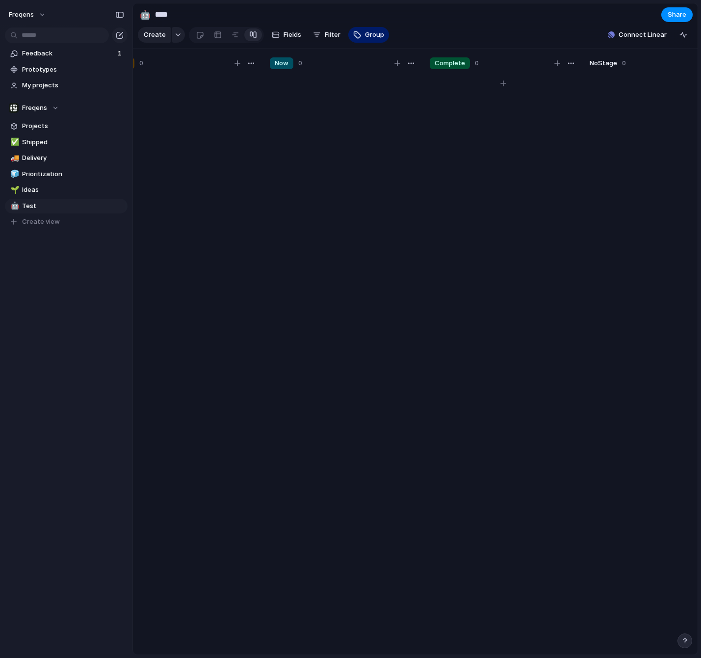
scroll to position [0, 400]
drag, startPoint x: 550, startPoint y: 63, endPoint x: 479, endPoint y: 67, distance: 70.8
click at [492, 67] on div "New 13 Improve collaboration in the platform Customers are not aware of new pub…" at bounding box center [215, 354] width 964 height 611
drag, startPoint x: 373, startPoint y: 66, endPoint x: 361, endPoint y: 66, distance: 12.3
click at [361, 66] on div "New 13 Improve collaboration in the platform Customers are not aware of new pub…" at bounding box center [215, 354] width 964 height 611
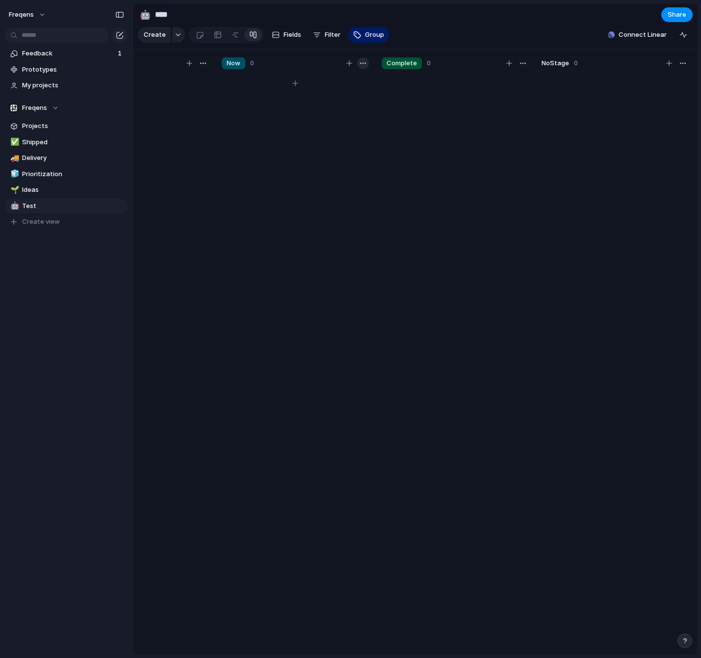
click at [360, 65] on div "button" at bounding box center [363, 63] width 8 height 8
click at [291, 154] on div "Change color" at bounding box center [350, 329] width 701 height 658
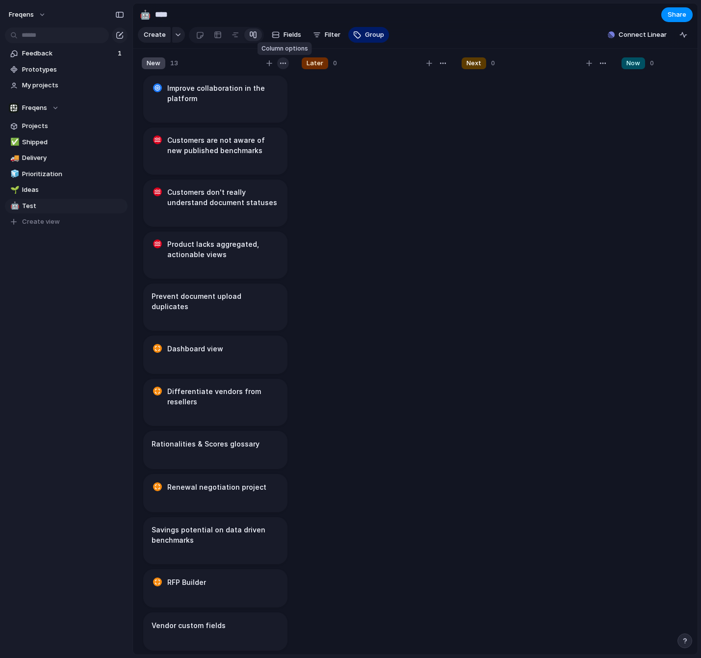
click at [282, 63] on div "button" at bounding box center [283, 63] width 8 height 8
click at [323, 97] on div "Change color" at bounding box center [350, 329] width 701 height 658
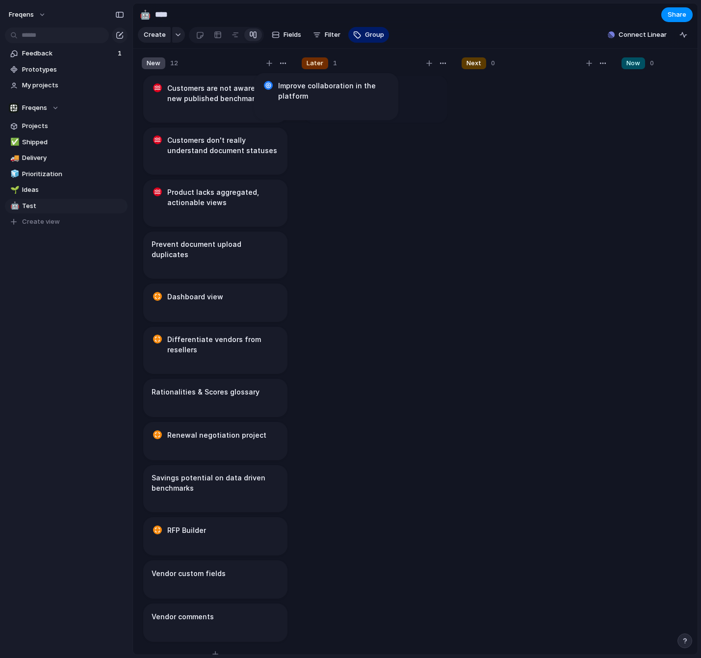
scroll to position [0, 19]
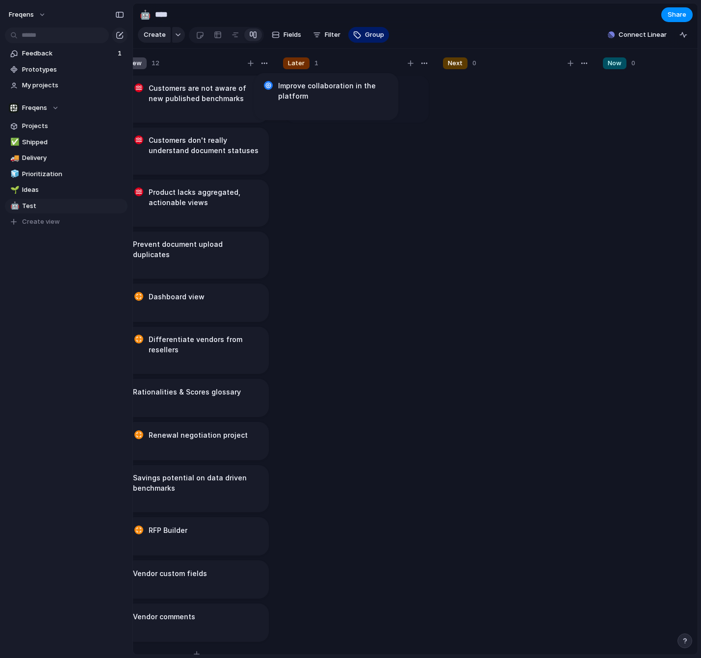
drag, startPoint x: 224, startPoint y: 99, endPoint x: 337, endPoint y: 97, distance: 113.3
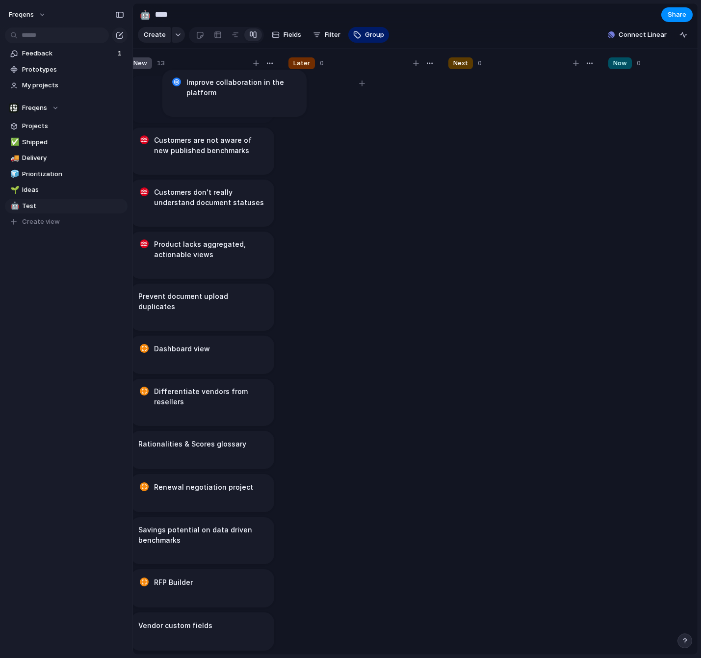
scroll to position [0, 7]
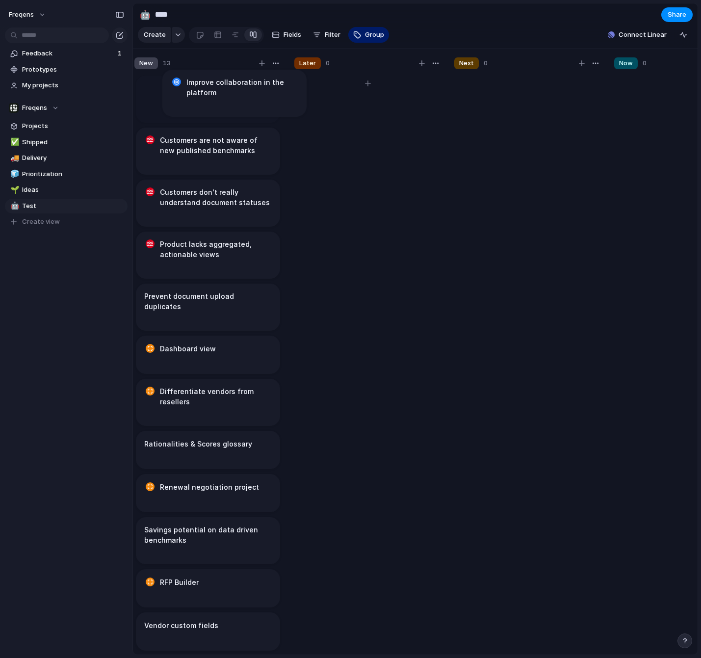
drag, startPoint x: 354, startPoint y: 98, endPoint x: 231, endPoint y: 93, distance: 123.2
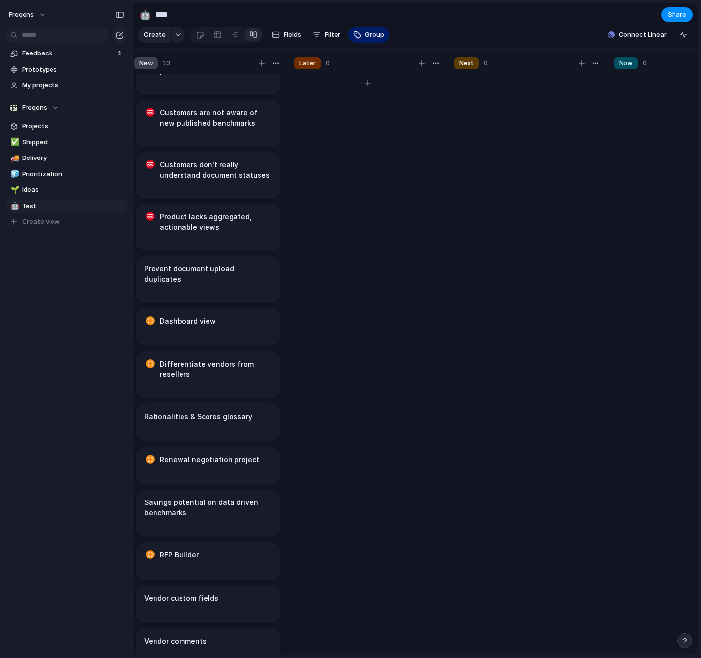
scroll to position [0, 0]
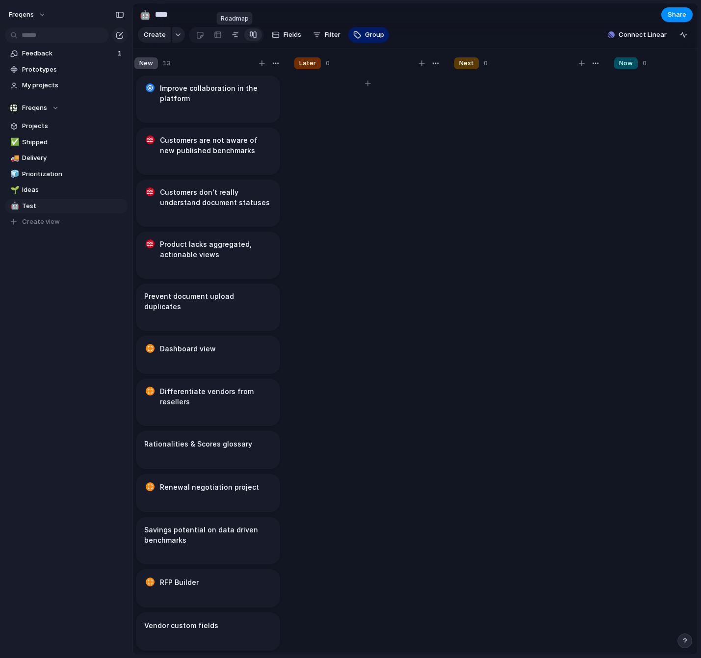
click at [237, 37] on div at bounding box center [235, 35] width 8 height 16
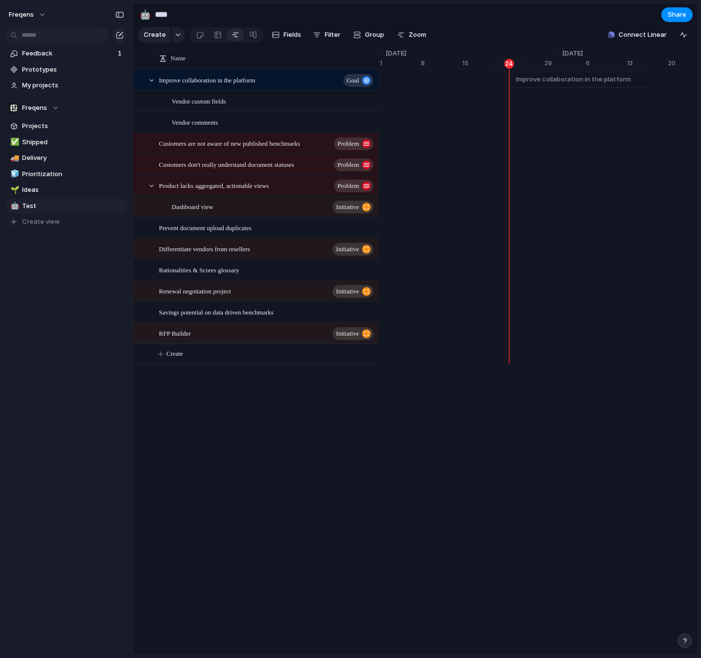
scroll to position [0, 6449]
click at [520, 104] on div "Vendor custom fields" at bounding box center [467, 100] width 13077 height 21
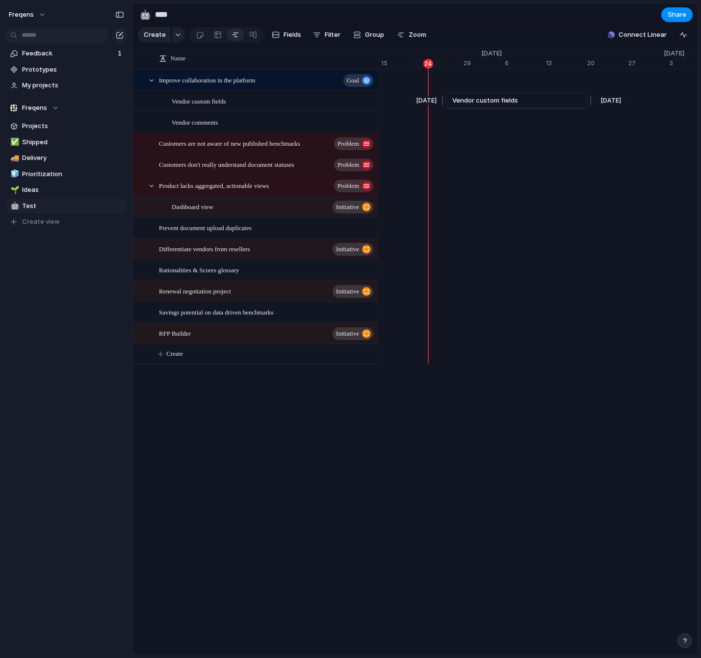
scroll to position [0, 6530]
drag, startPoint x: 581, startPoint y: 97, endPoint x: 526, endPoint y: 99, distance: 55.0
click at [526, 99] on div at bounding box center [529, 101] width 12 height 16
click at [491, 122] on div "Vendor comments" at bounding box center [386, 121] width 13077 height 21
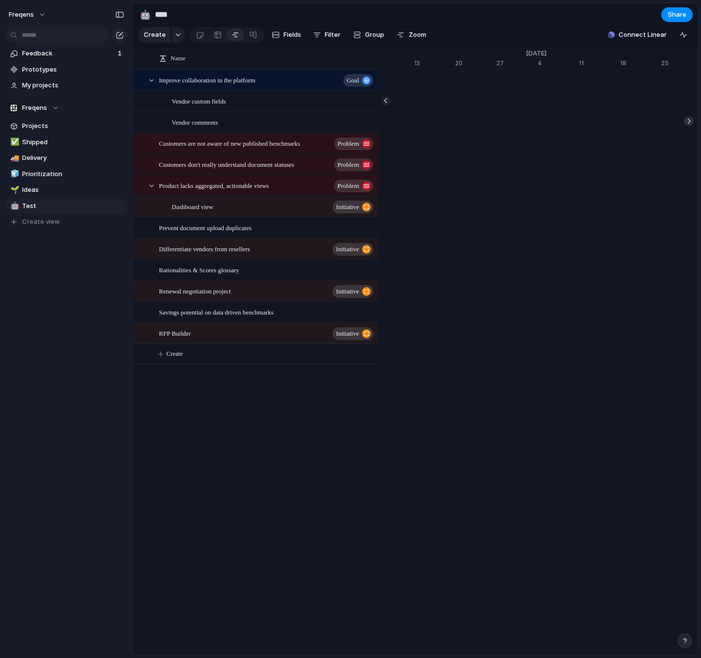
click at [692, 122] on div at bounding box center [689, 121] width 10 height 10
click at [603, 119] on link "Vendor comments" at bounding box center [581, 121] width 128 height 15
drag, startPoint x: 603, startPoint y: 119, endPoint x: 437, endPoint y: 118, distance: 166.8
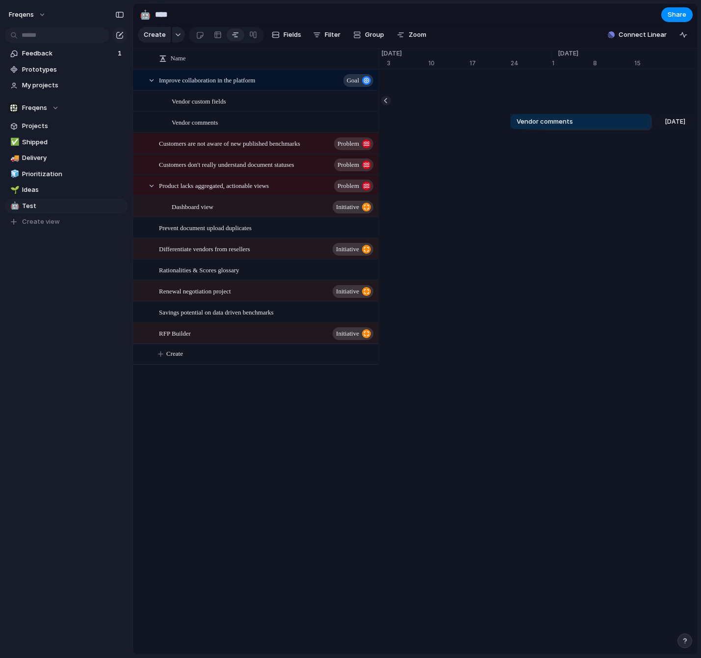
scroll to position [0, 113392]
drag, startPoint x: 555, startPoint y: 120, endPoint x: 353, endPoint y: 118, distance: 201.6
click at [353, 118] on div "Name Improve collaboration in the platform goal Vendor custom fields Vendor com…" at bounding box center [415, 208] width 565 height 319
click at [430, 119] on span "Vendor comments" at bounding box center [411, 122] width 56 height 10
click at [424, 122] on span "Vendor comments" at bounding box center [411, 122] width 56 height 10
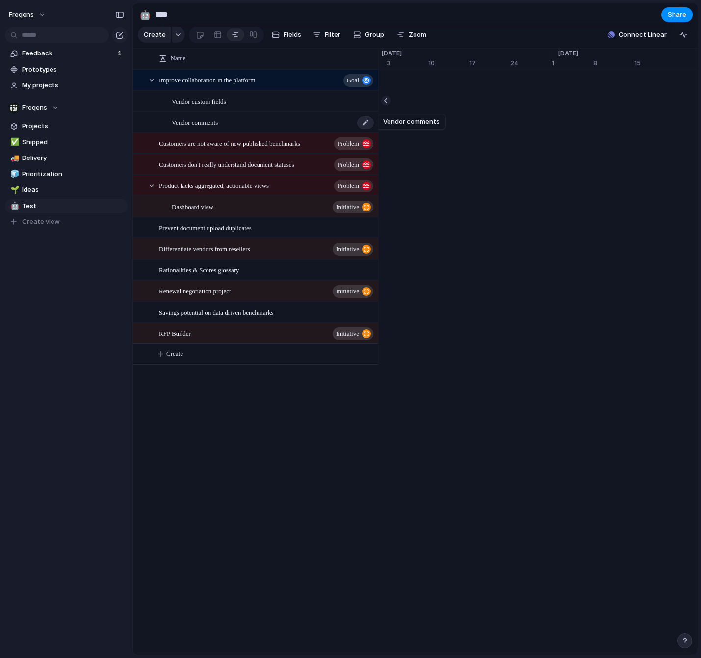
click at [308, 117] on div "Vendor comments" at bounding box center [273, 122] width 203 height 20
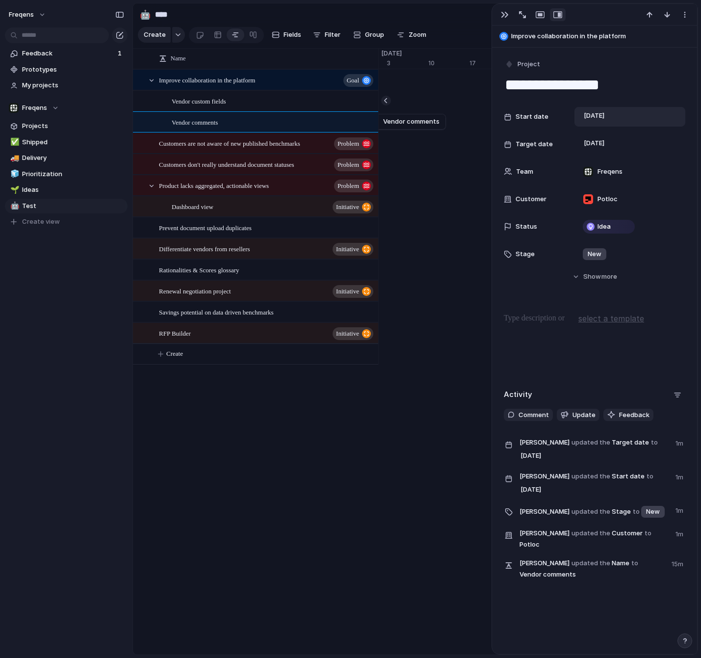
click at [642, 114] on div "[DATE]" at bounding box center [630, 116] width 102 height 11
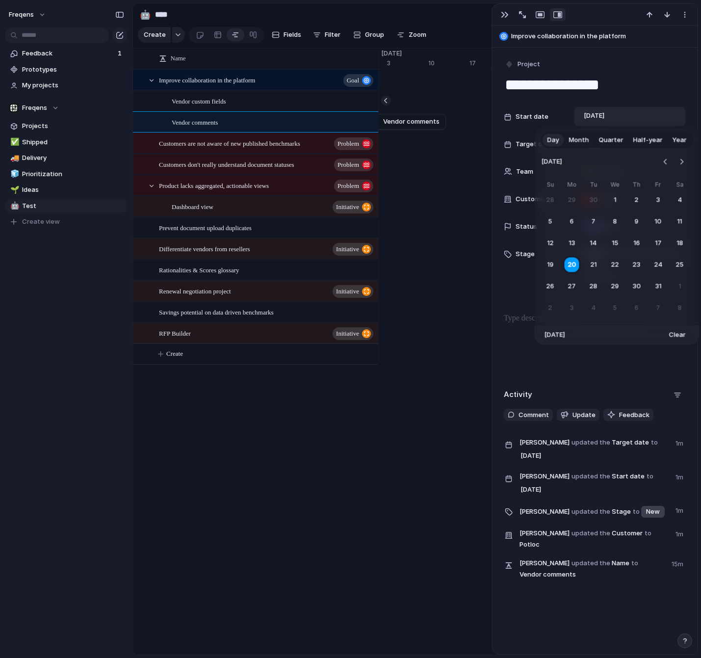
drag, startPoint x: 671, startPoint y: 334, endPoint x: 655, endPoint y: 249, distance: 86.9
click at [671, 334] on span "Clear" at bounding box center [677, 335] width 17 height 10
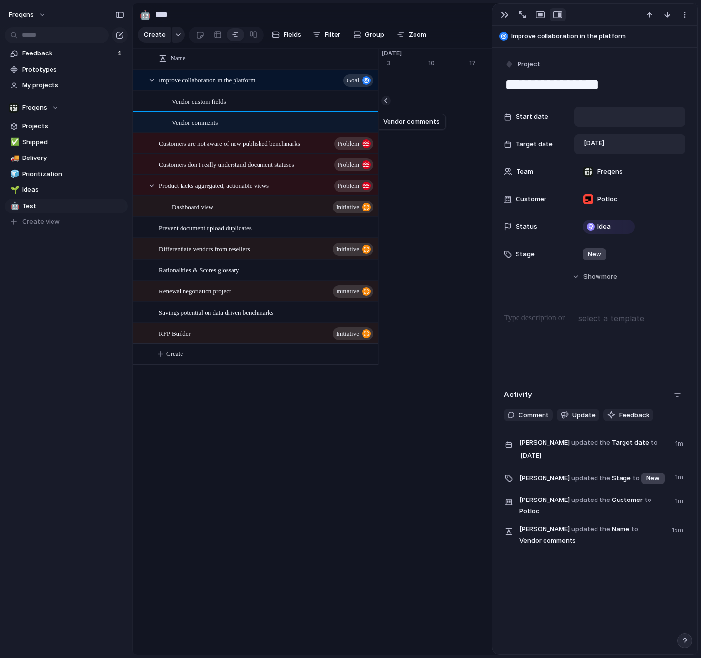
click at [665, 146] on div "[DATE]" at bounding box center [630, 144] width 102 height 11
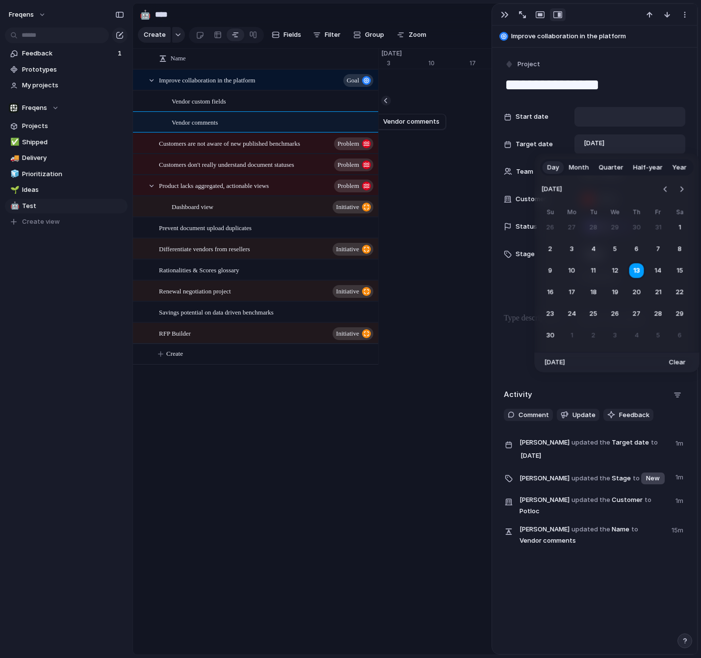
click at [674, 362] on span "Clear" at bounding box center [677, 363] width 17 height 10
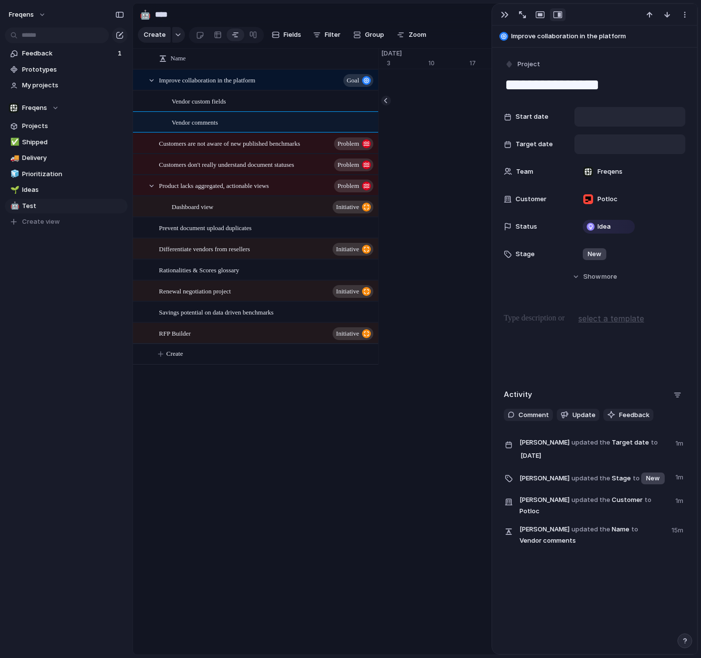
click at [327, 420] on div "Name Improve collaboration in the platform goal Vendor custom fields Vendor com…" at bounding box center [415, 352] width 565 height 606
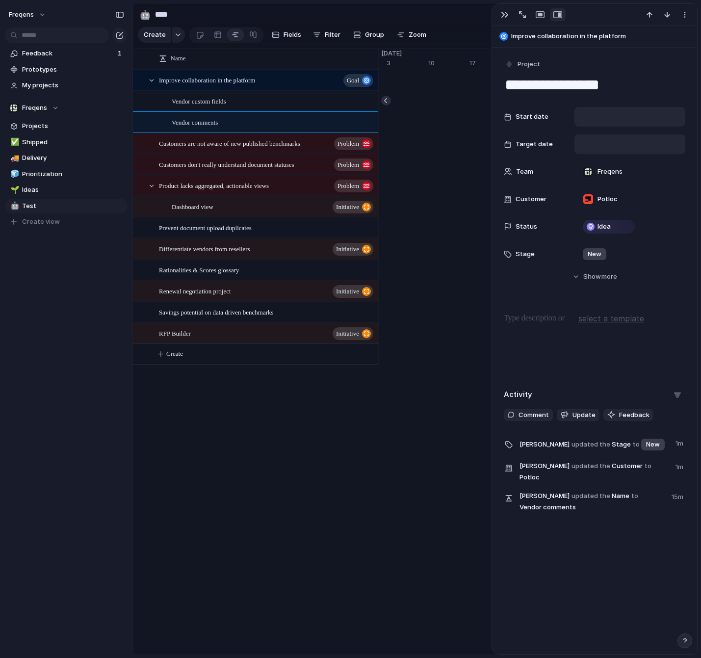
click at [385, 102] on button "button" at bounding box center [386, 101] width 10 height 10
click at [450, 21] on section "🤖 **** Share" at bounding box center [415, 14] width 565 height 22
click at [507, 15] on div "button" at bounding box center [505, 15] width 8 height 8
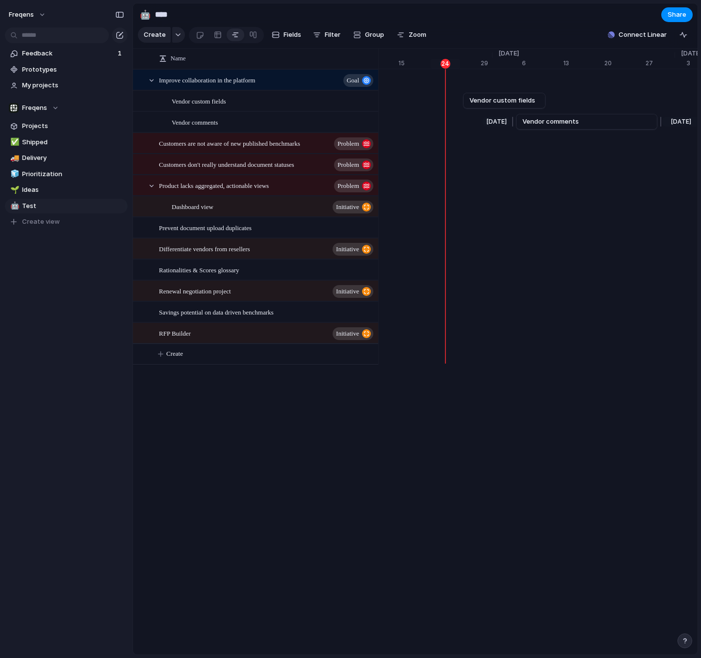
scroll to position [0, 6513]
drag, startPoint x: 504, startPoint y: 117, endPoint x: 538, endPoint y: 116, distance: 33.4
click at [538, 116] on div at bounding box center [542, 122] width 12 height 16
drag, startPoint x: 653, startPoint y: 124, endPoint x: 646, endPoint y: 124, distance: 7.4
click at [646, 124] on div at bounding box center [645, 122] width 12 height 16
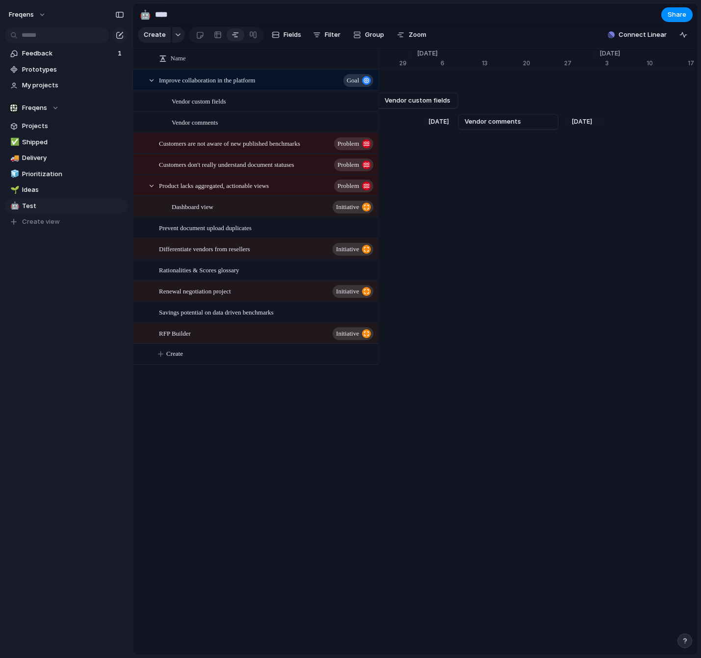
scroll to position [0, 6580]
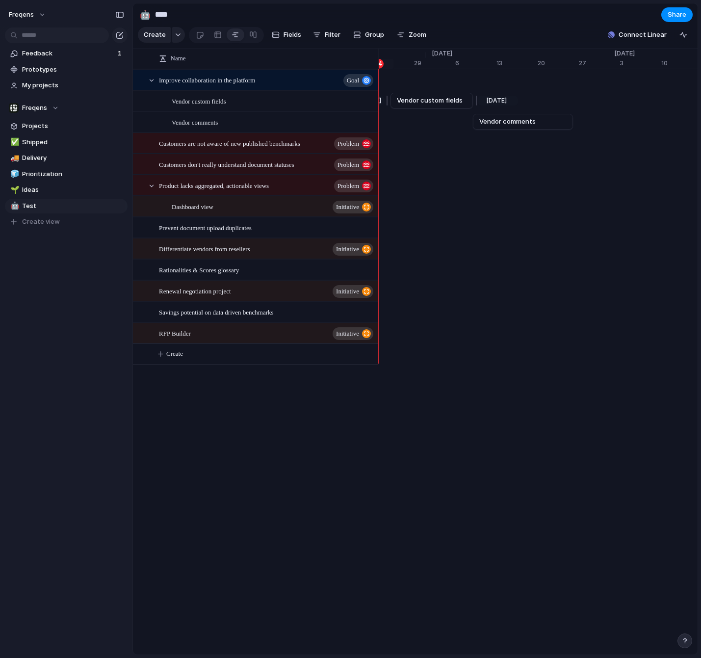
click at [430, 97] on span "Vendor custom fields" at bounding box center [430, 101] width 66 height 10
click at [505, 118] on span "Vendor comments" at bounding box center [507, 122] width 56 height 10
click at [434, 101] on span "Vendor custom fields" at bounding box center [430, 101] width 66 height 10
drag, startPoint x: 455, startPoint y: 110, endPoint x: 488, endPoint y: 115, distance: 33.2
click at [456, 110] on li "Remove dates" at bounding box center [467, 115] width 63 height 16
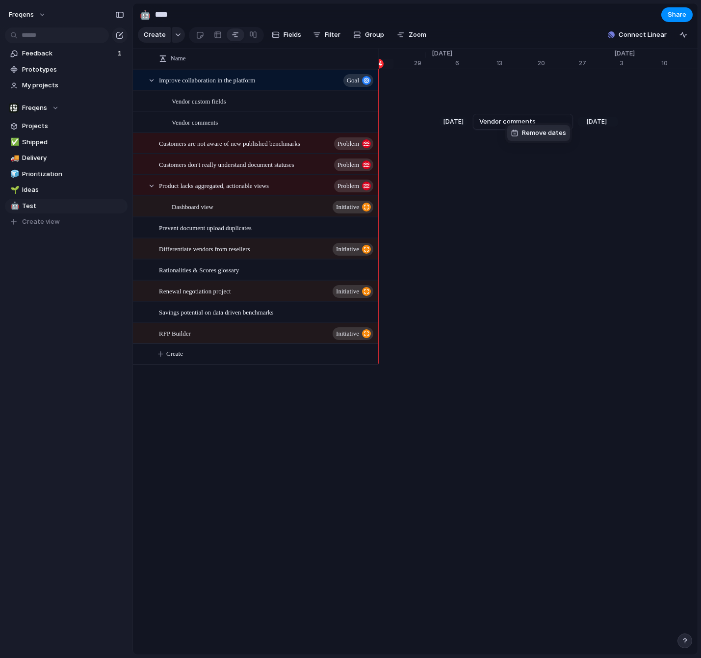
click at [519, 132] on div "Remove dates" at bounding box center [538, 133] width 55 height 10
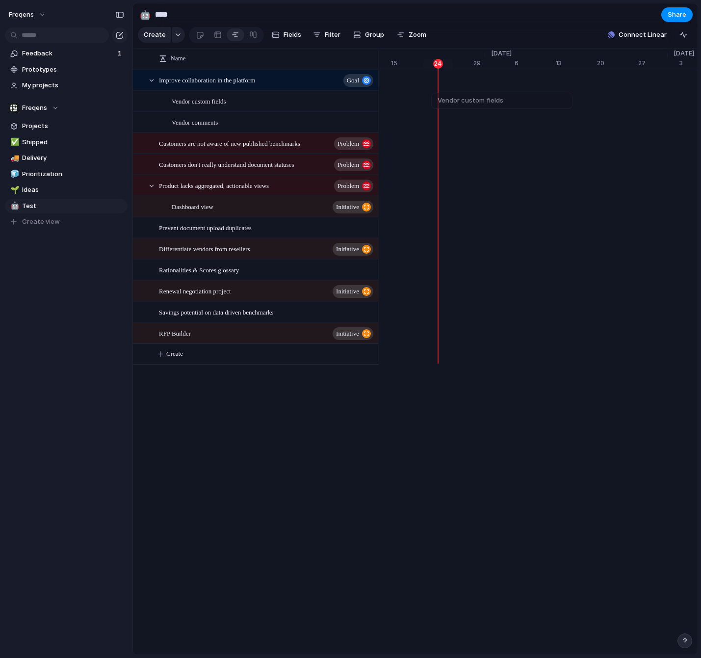
scroll to position [0, 6492]
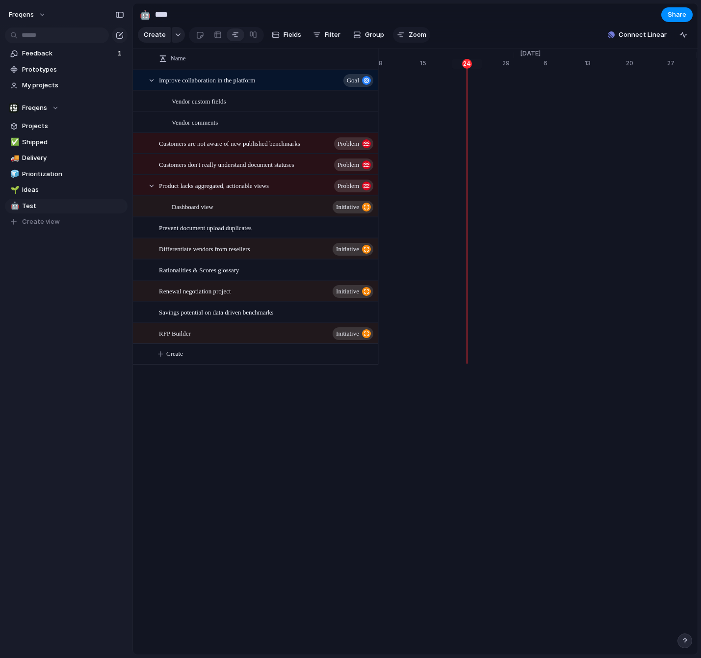
click at [410, 36] on span "Zoom" at bounding box center [418, 35] width 18 height 10
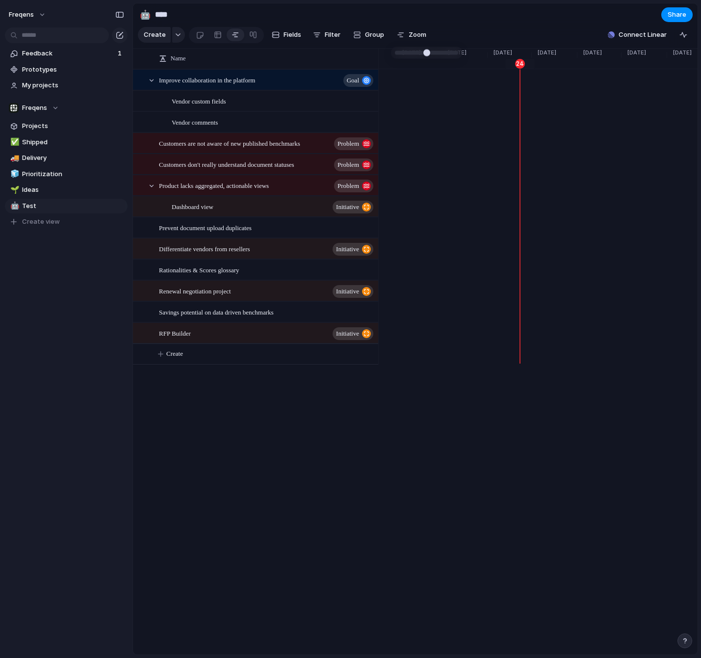
drag, startPoint x: 403, startPoint y: 53, endPoint x: 419, endPoint y: 55, distance: 16.3
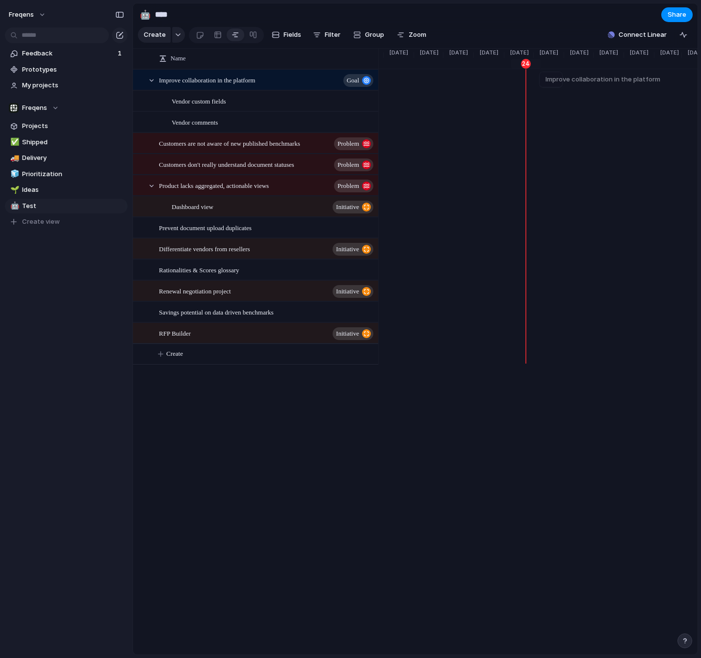
drag, startPoint x: 560, startPoint y: 81, endPoint x: 619, endPoint y: 80, distance: 59.4
click at [619, 80] on div at bounding box center [624, 80] width 12 height 16
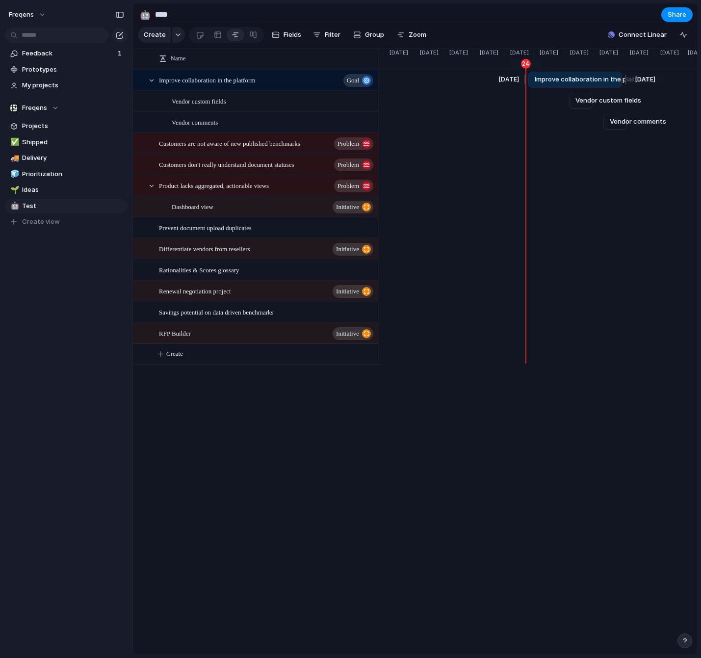
drag, startPoint x: 536, startPoint y: 78, endPoint x: 527, endPoint y: 79, distance: 8.9
click at [527, 79] on div at bounding box center [526, 80] width 12 height 16
click at [425, 38] on button "Zoom" at bounding box center [411, 35] width 37 height 16
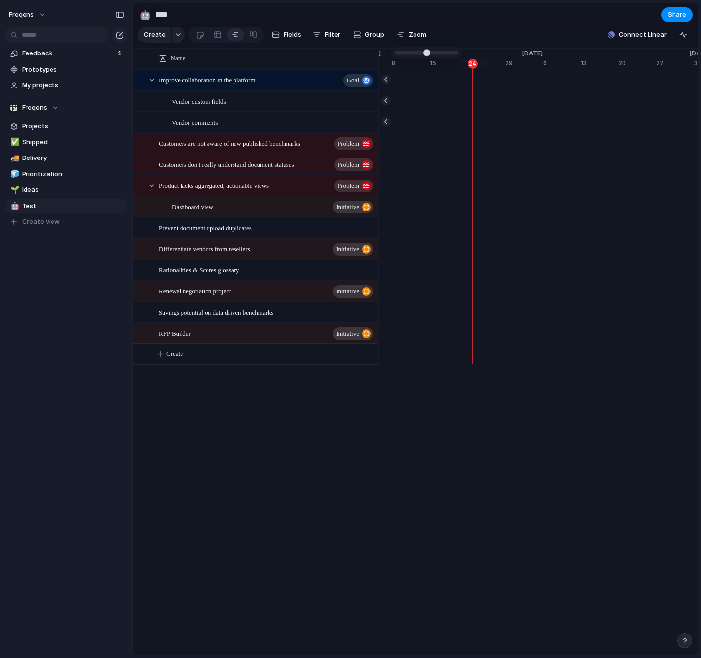
type input "**"
drag, startPoint x: 399, startPoint y: 51, endPoint x: 462, endPoint y: 62, distance: 63.8
click at [387, 100] on button "button" at bounding box center [386, 101] width 10 height 10
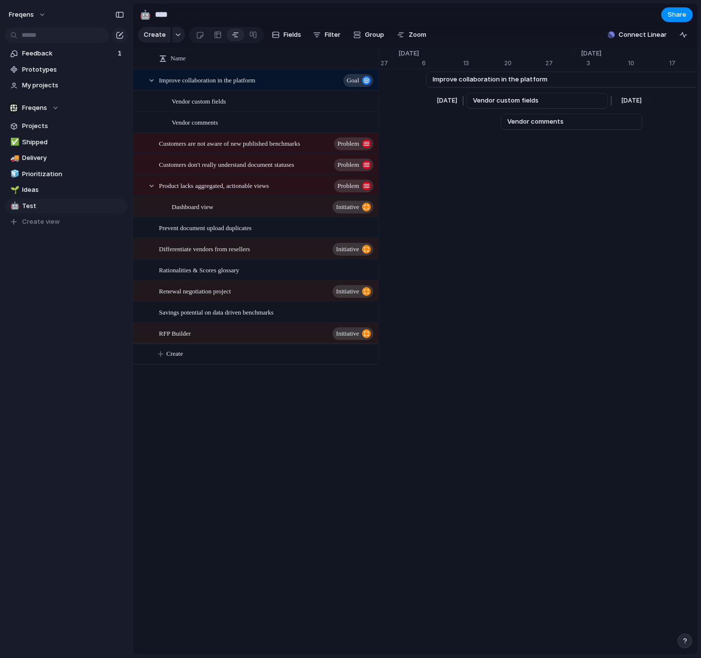
scroll to position [0, 1052]
click at [514, 78] on span "Improve collaboration in the platform" at bounding box center [490, 80] width 115 height 10
click at [687, 78] on div at bounding box center [689, 79] width 10 height 10
click at [513, 82] on link "Improve collaboration in the platform" at bounding box center [537, 79] width 546 height 15
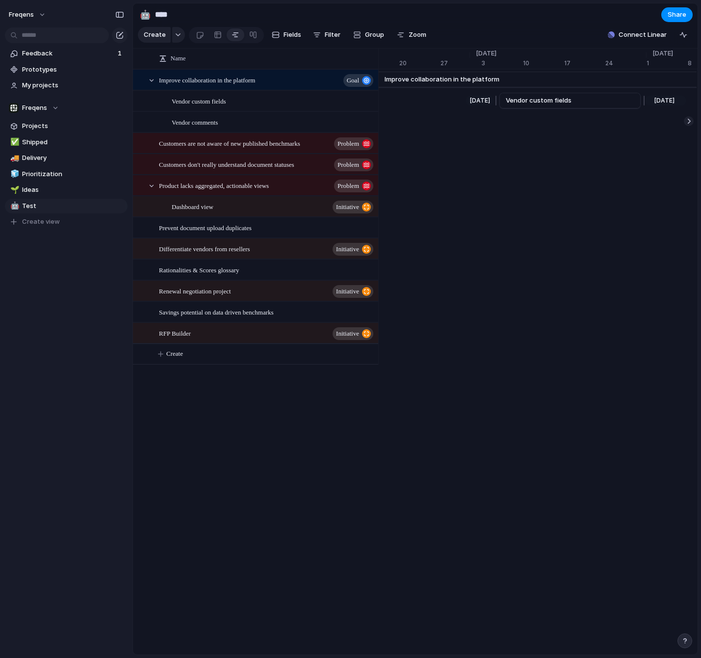
click at [527, 101] on span "Vendor custom fields" at bounding box center [539, 101] width 66 height 10
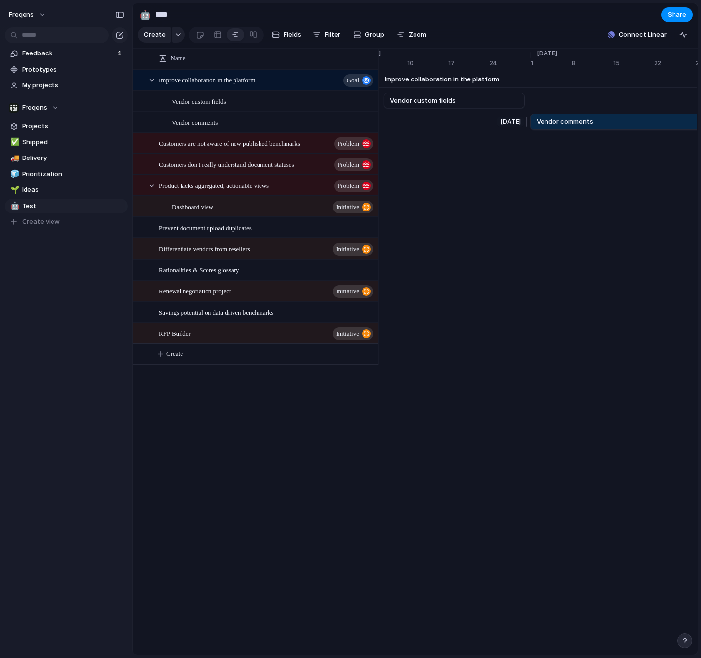
drag, startPoint x: 587, startPoint y: 122, endPoint x: 528, endPoint y: 119, distance: 59.4
click at [528, 119] on div at bounding box center [528, 122] width 12 height 16
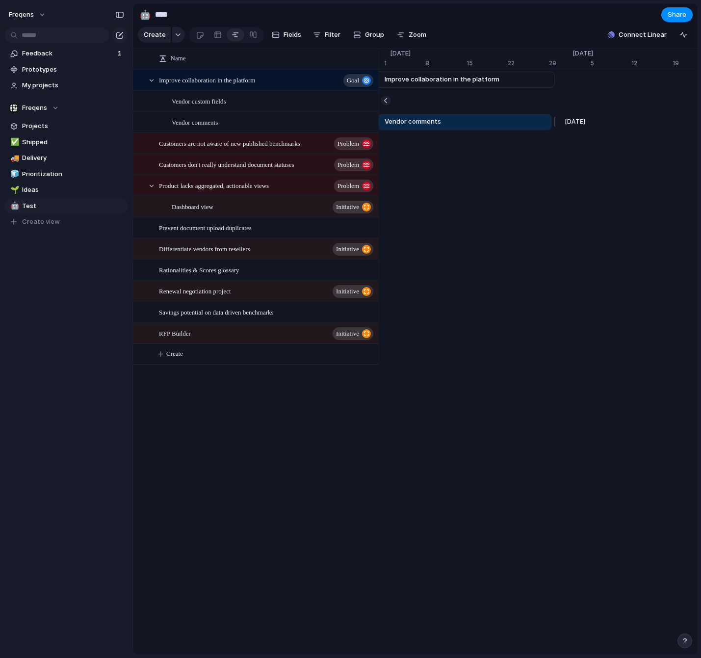
drag, startPoint x: 583, startPoint y: 119, endPoint x: 553, endPoint y: 120, distance: 29.9
click at [550, 119] on div at bounding box center [553, 122] width 12 height 16
click at [150, 81] on div at bounding box center [151, 80] width 9 height 9
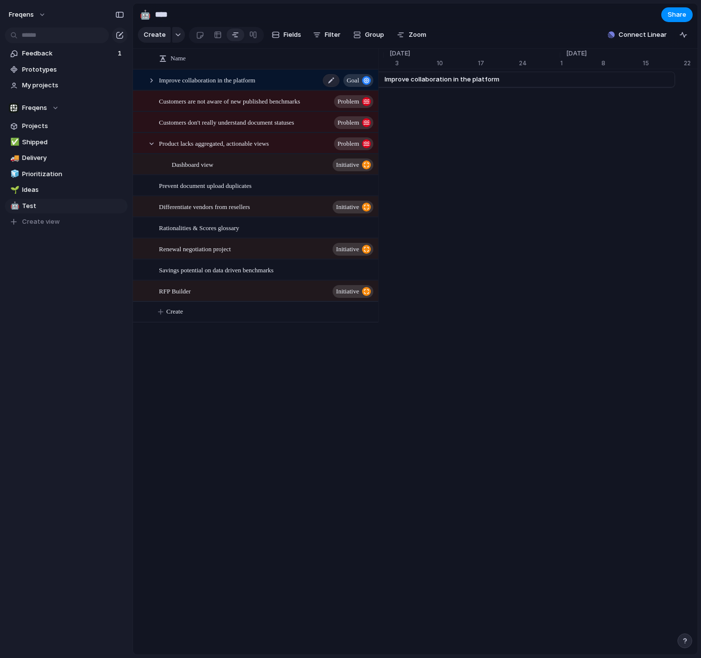
scroll to position [0, 6792]
click at [153, 82] on div at bounding box center [151, 80] width 9 height 9
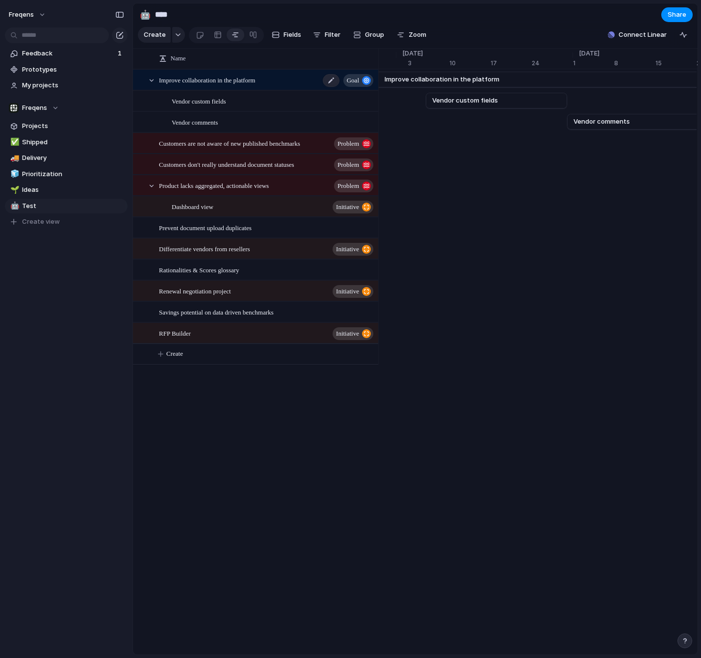
click at [255, 80] on span "Improve collaboration in the platform" at bounding box center [207, 79] width 96 height 11
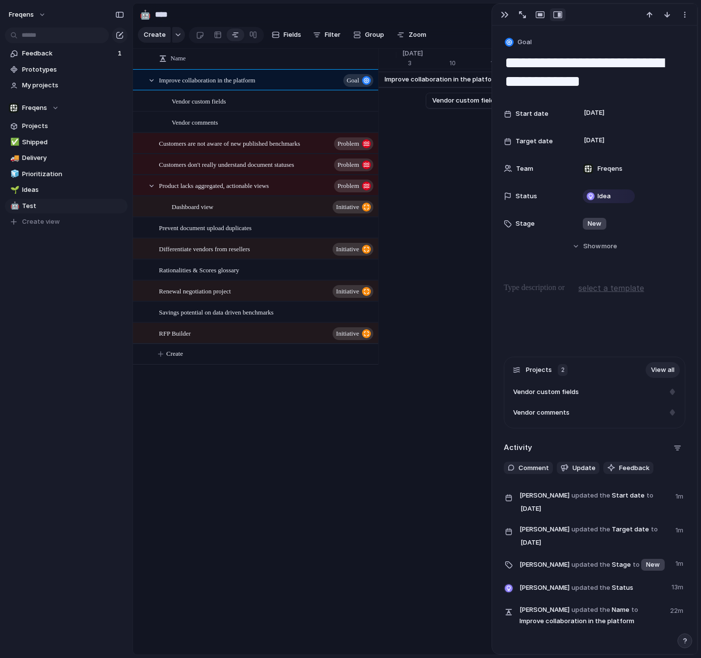
click at [654, 64] on textarea "**********" at bounding box center [594, 72] width 181 height 40
click at [661, 64] on textarea "**********" at bounding box center [594, 72] width 181 height 40
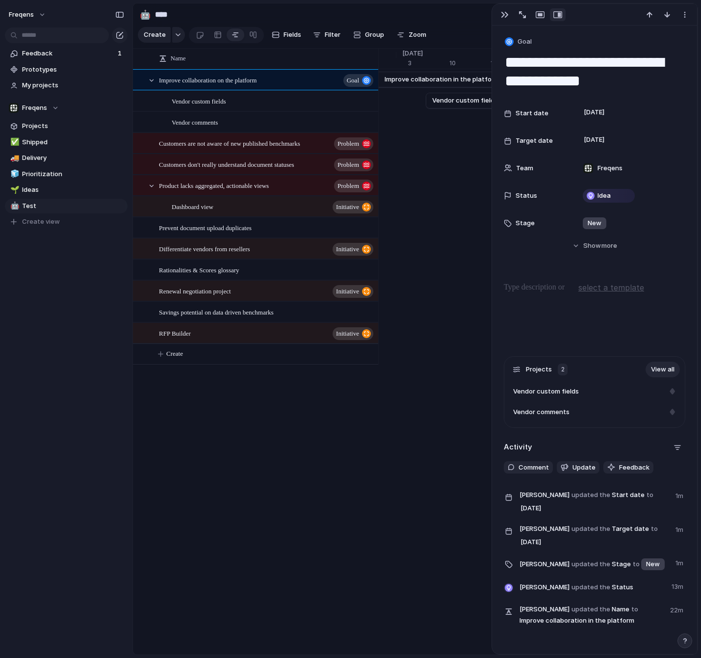
type textarea "**********"
click at [564, 290] on p at bounding box center [594, 288] width 181 height 12
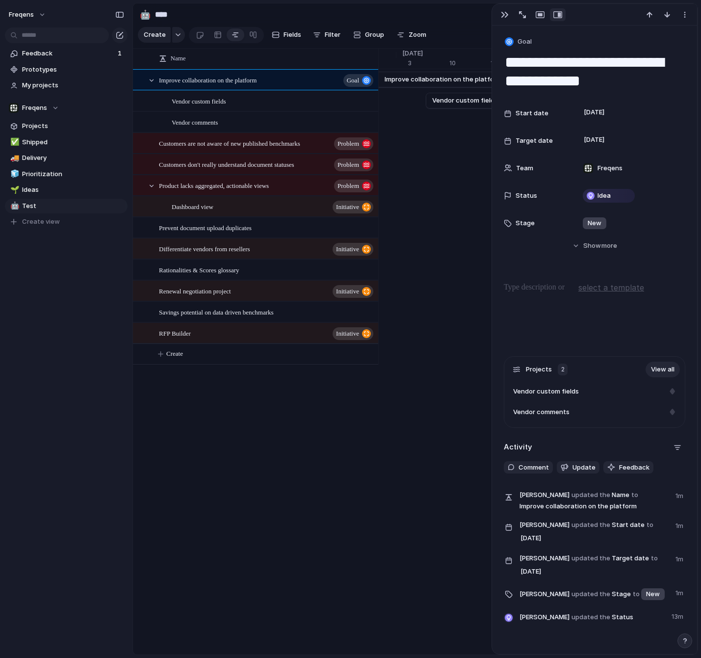
click at [599, 283] on span "select a template" at bounding box center [611, 288] width 66 height 12
click at [608, 309] on span "New Idea" at bounding box center [597, 309] width 28 height 10
click at [581, 295] on div "**********" at bounding box center [594, 313] width 181 height 63
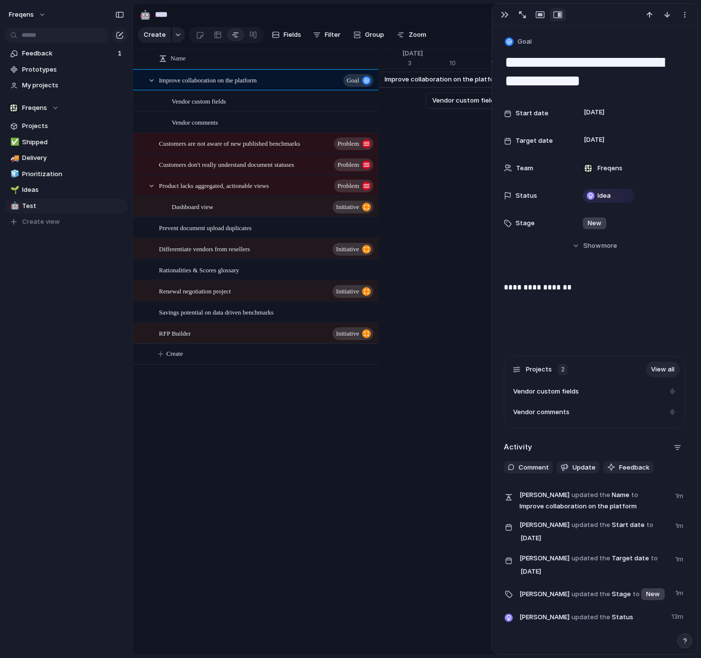
click at [581, 295] on div "**********" at bounding box center [594, 313] width 181 height 63
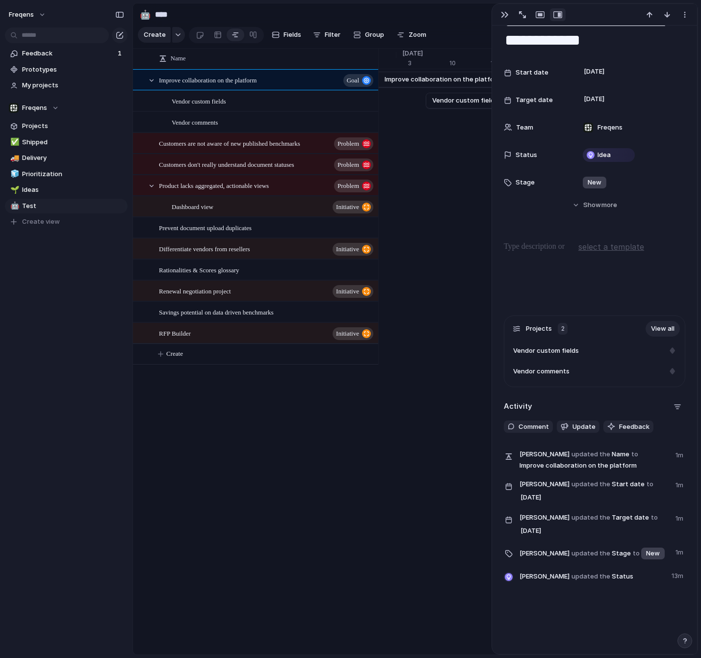
scroll to position [51, 0]
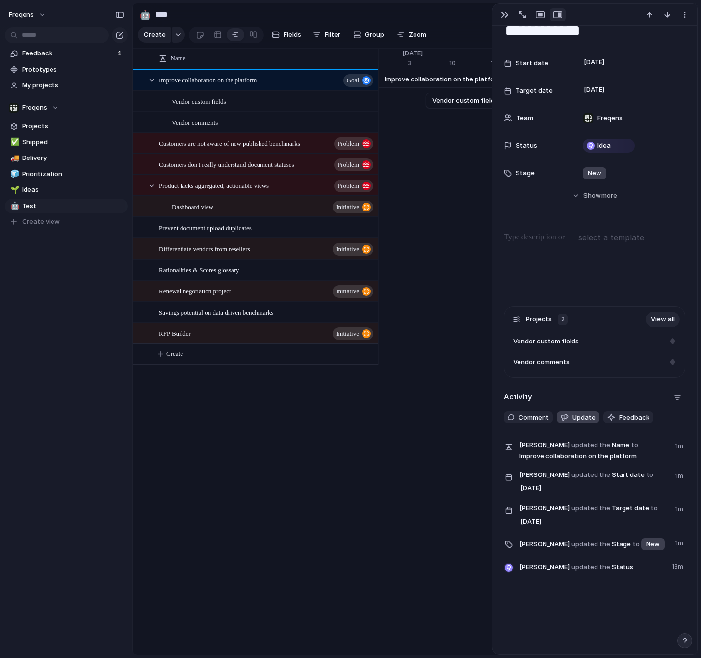
click at [584, 419] on span "Update" at bounding box center [583, 417] width 23 height 10
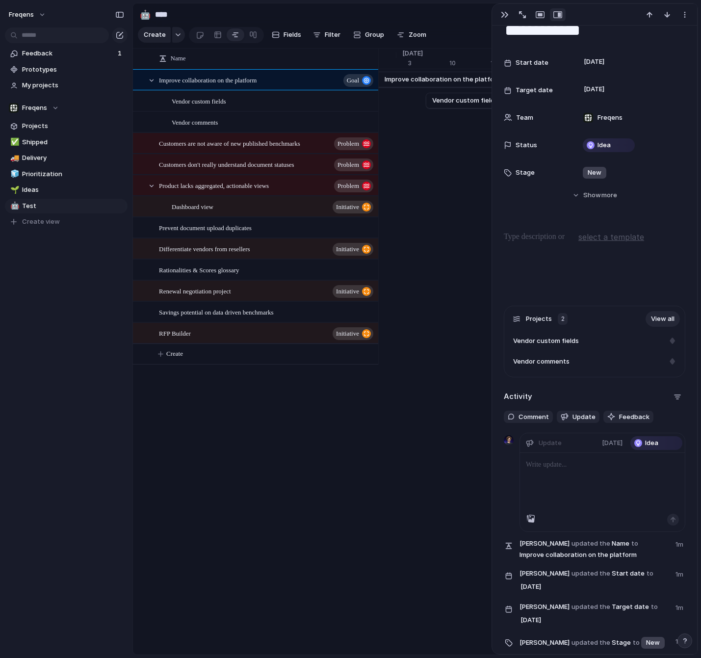
click at [663, 423] on div "Comment Update Feedback" at bounding box center [594, 417] width 181 height 13
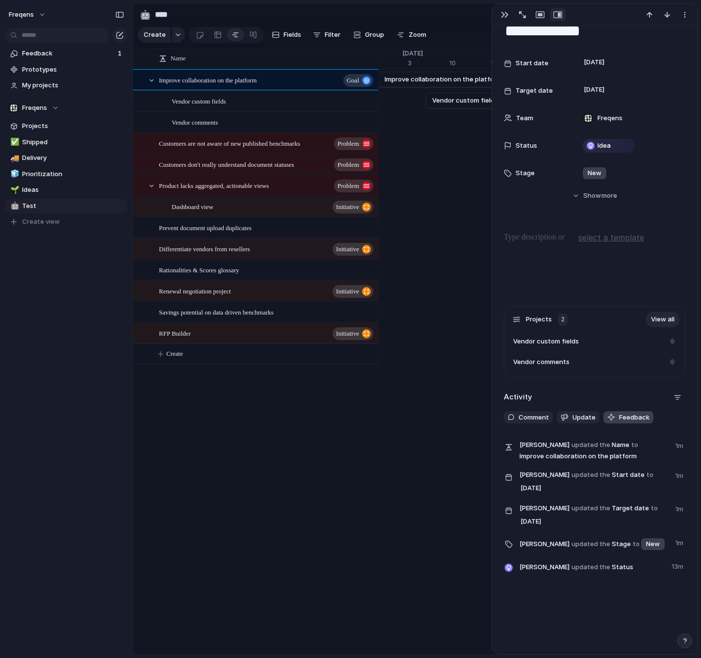
click at [631, 418] on span "Feedback" at bounding box center [634, 417] width 30 height 10
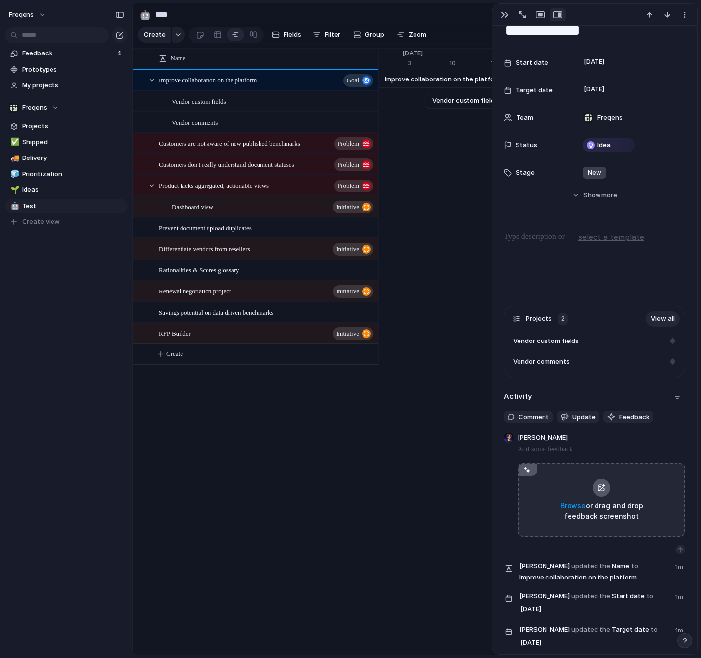
click at [658, 420] on div "Comment Update Feedback" at bounding box center [594, 417] width 181 height 13
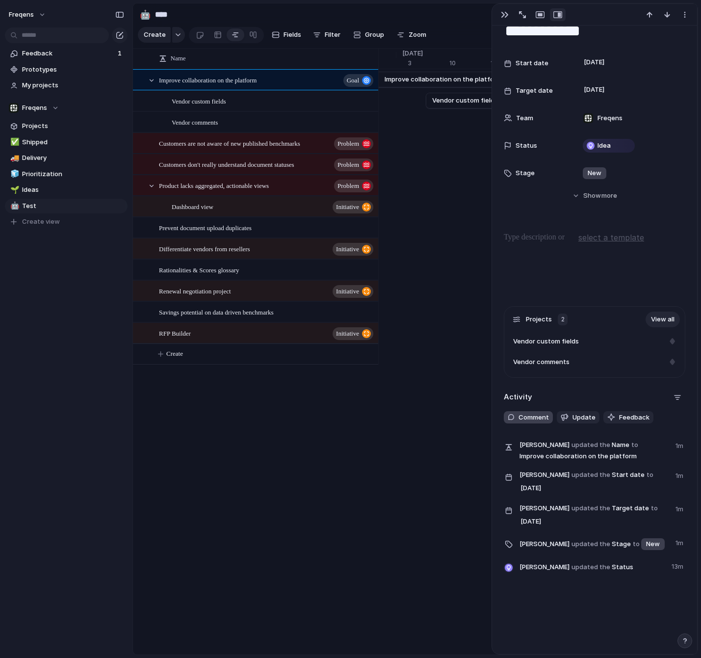
click at [540, 417] on span "Comment" at bounding box center [533, 417] width 30 height 10
click at [557, 404] on div "Activity" at bounding box center [594, 397] width 181 height 16
click at [676, 399] on div "button" at bounding box center [677, 397] width 8 height 8
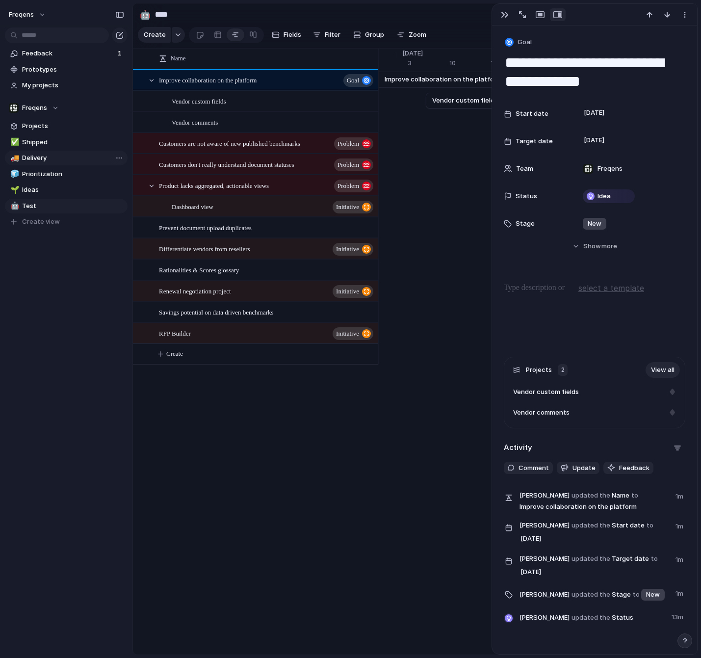
click at [24, 158] on span "Delivery" at bounding box center [73, 158] width 102 height 10
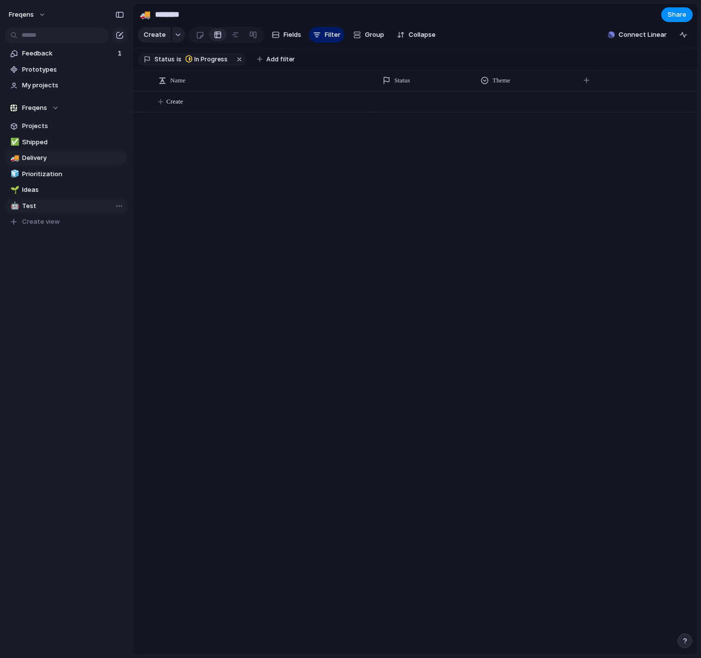
click at [38, 200] on link "🤖 Test" at bounding box center [66, 206] width 123 height 15
type input "****"
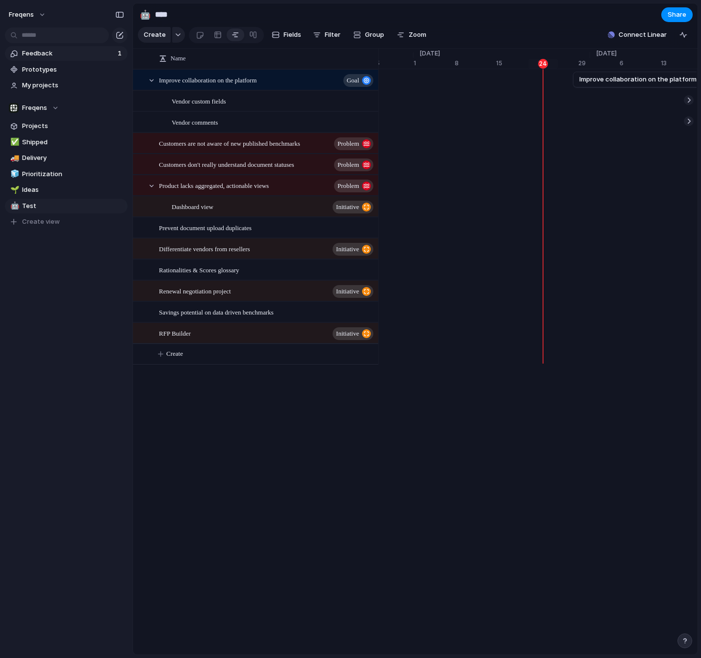
scroll to position [0, 6400]
click at [67, 56] on span "Feedback" at bounding box center [68, 54] width 93 height 10
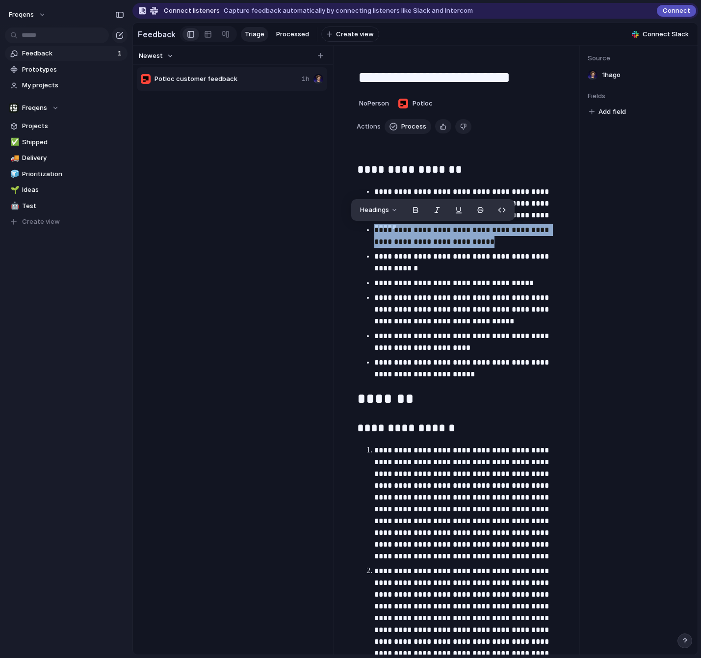
drag, startPoint x: 481, startPoint y: 239, endPoint x: 360, endPoint y: 232, distance: 120.8
click at [360, 232] on ul "**********" at bounding box center [458, 283] width 203 height 194
click at [440, 270] on p "**********" at bounding box center [466, 263] width 185 height 24
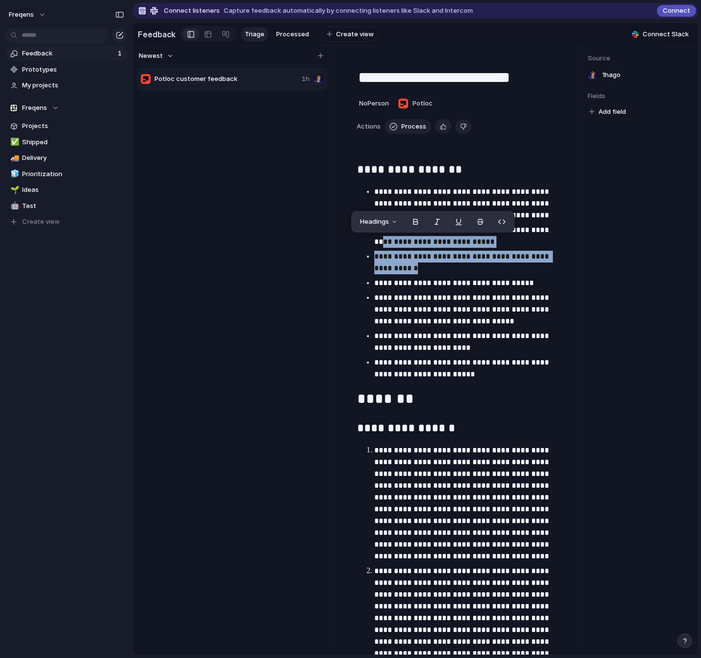
drag, startPoint x: 450, startPoint y: 270, endPoint x: 351, endPoint y: 256, distance: 100.0
click at [399, 258] on p "**********" at bounding box center [466, 263] width 185 height 24
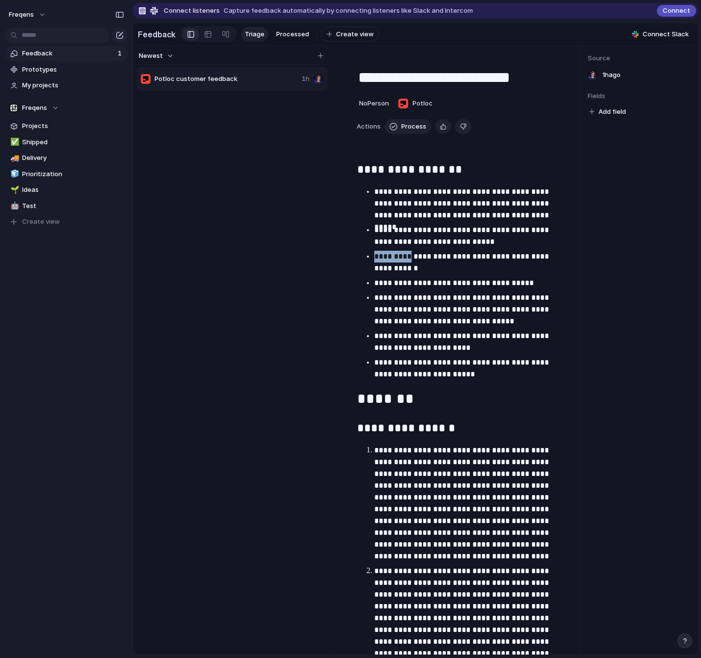
click at [399, 258] on p "**********" at bounding box center [466, 263] width 185 height 24
click at [404, 265] on p "**********" at bounding box center [466, 263] width 185 height 24
click at [404, 267] on p "**********" at bounding box center [466, 263] width 185 height 24
click at [616, 111] on span "Add field" at bounding box center [611, 112] width 27 height 10
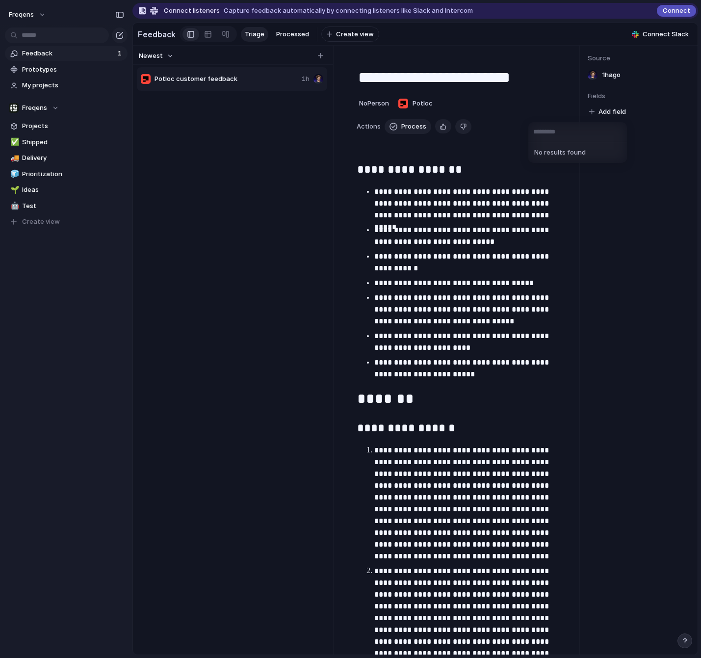
click at [608, 176] on div "No results found" at bounding box center [350, 329] width 701 height 658
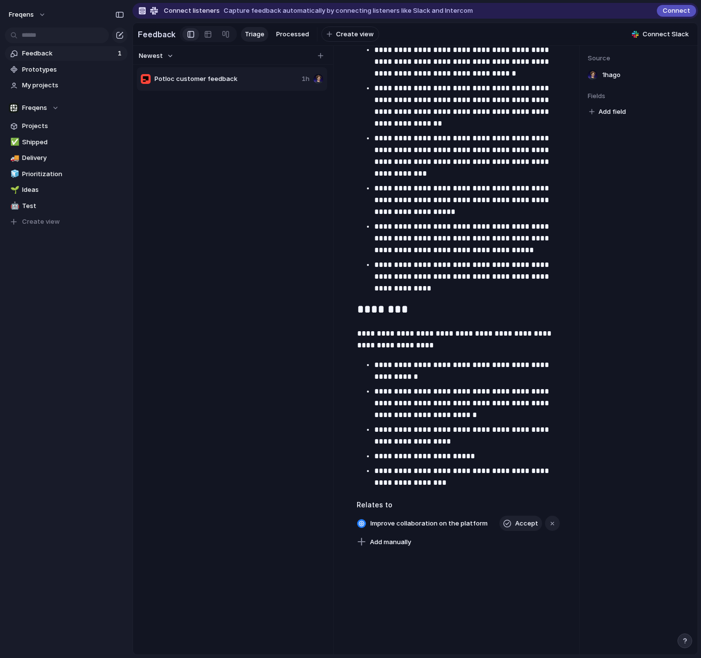
scroll to position [3090, 0]
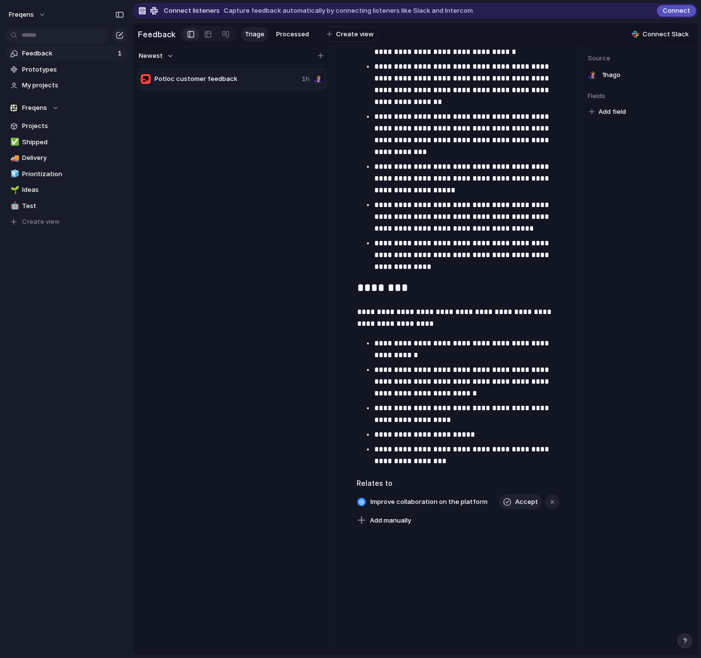
click at [375, 486] on h3 "Relates to" at bounding box center [458, 483] width 203 height 10
click at [397, 521] on span "Add manually" at bounding box center [390, 520] width 41 height 10
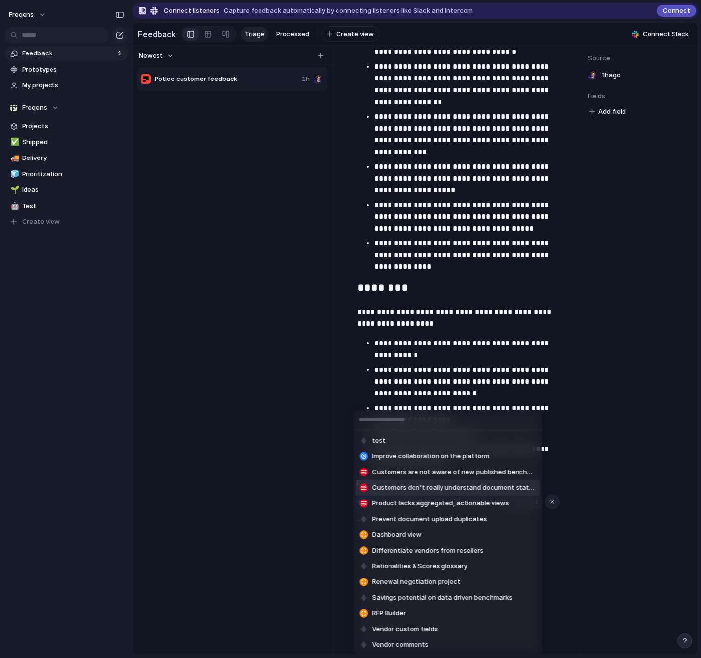
click at [458, 488] on span "Customers don't really understand document statuses" at bounding box center [454, 488] width 164 height 10
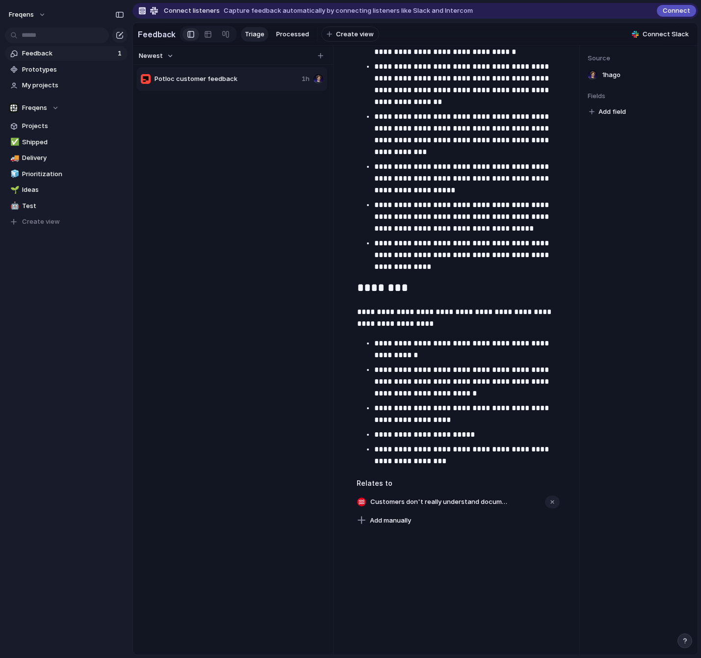
click at [468, 566] on div "**********" at bounding box center [458, 350] width 242 height 609
click at [399, 517] on span "Add manually" at bounding box center [390, 520] width 41 height 10
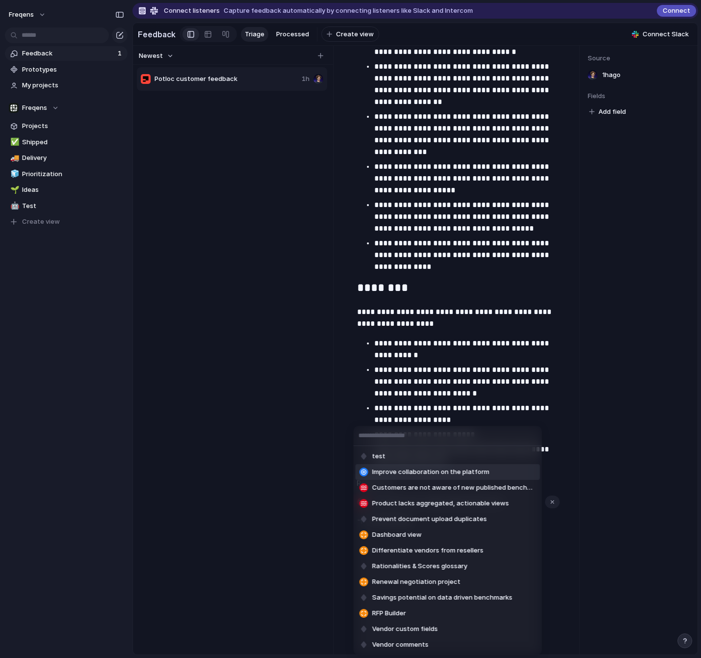
click at [443, 476] on span "Improve collaboration on the platform" at bounding box center [430, 472] width 117 height 10
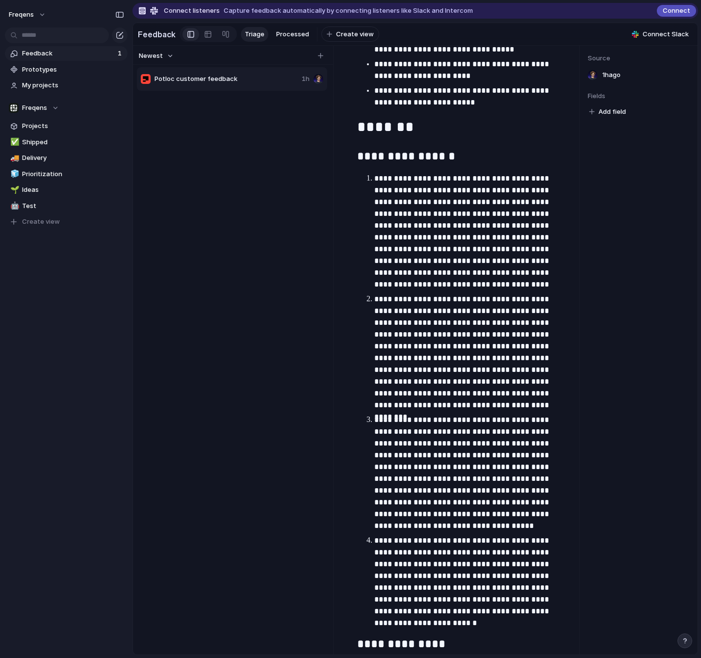
scroll to position [0, 0]
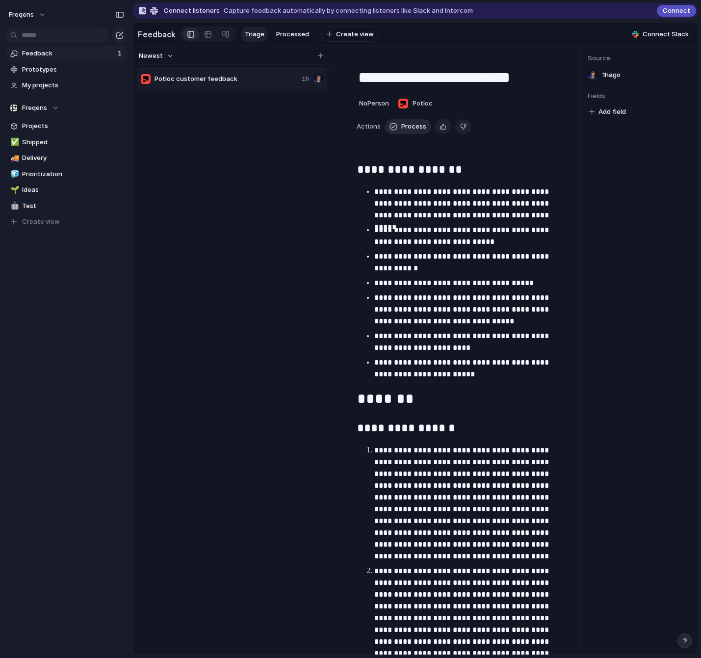
click at [413, 132] on button "Process" at bounding box center [408, 126] width 47 height 15
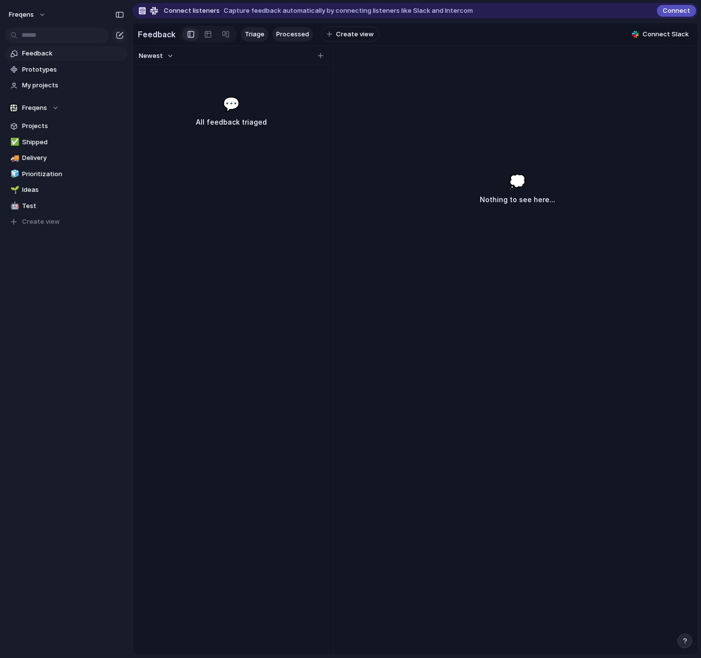
click at [285, 32] on span "Processed" at bounding box center [292, 34] width 33 height 10
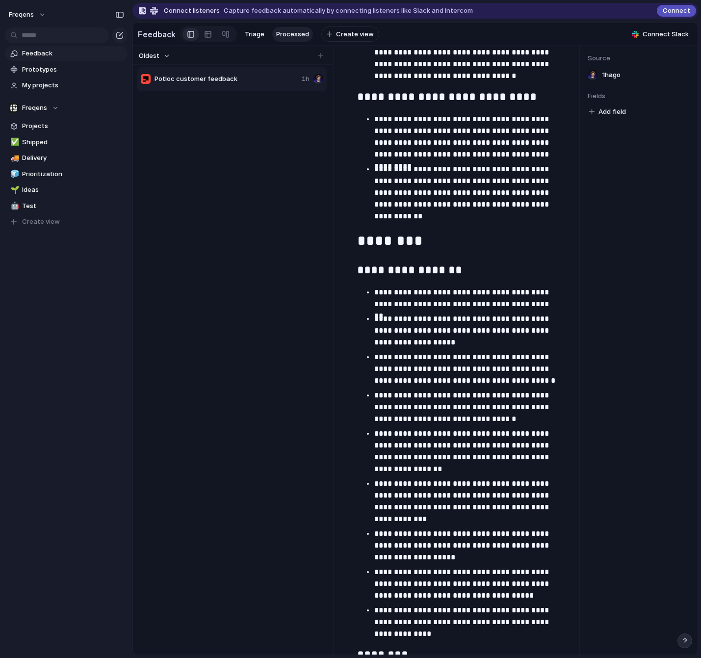
scroll to position [3109, 0]
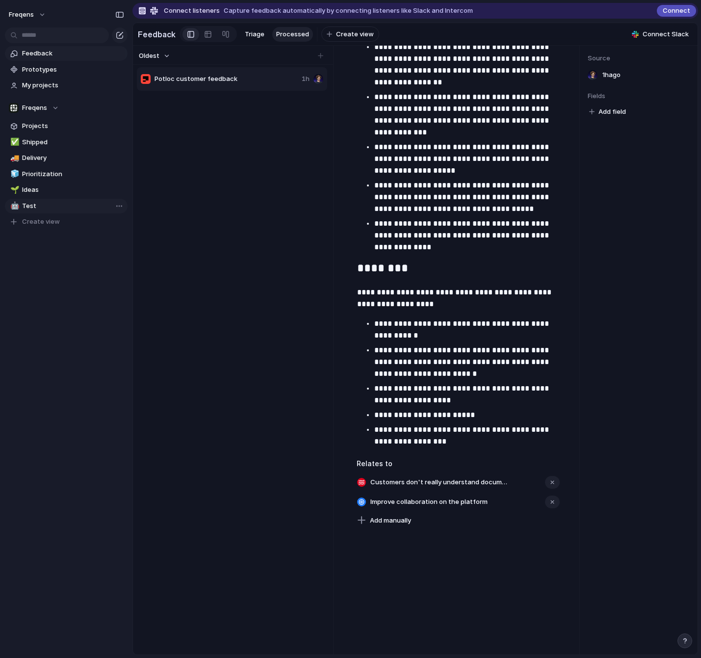
click at [39, 202] on span "Test" at bounding box center [73, 206] width 102 height 10
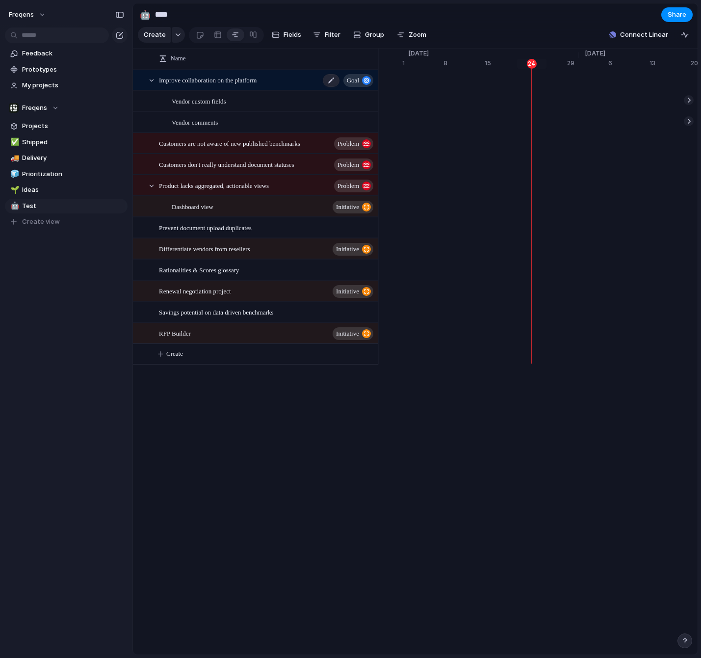
scroll to position [0, 6427]
click at [257, 81] on span "Improve collaboration on the platform" at bounding box center [208, 79] width 98 height 11
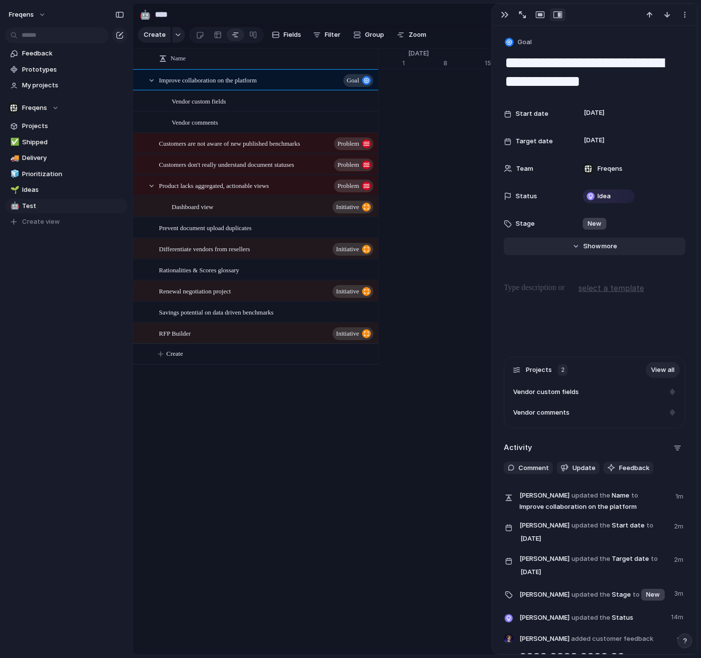
click at [606, 245] on span "more" at bounding box center [609, 246] width 16 height 10
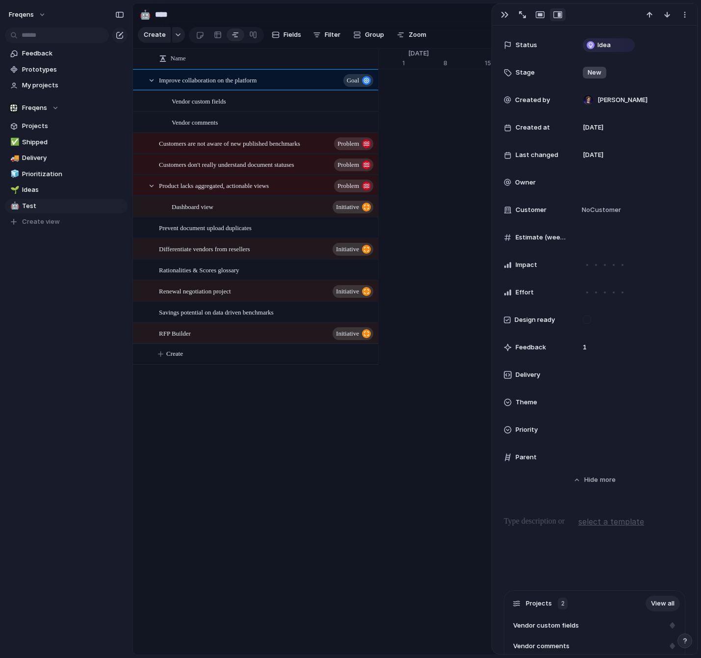
scroll to position [81, 0]
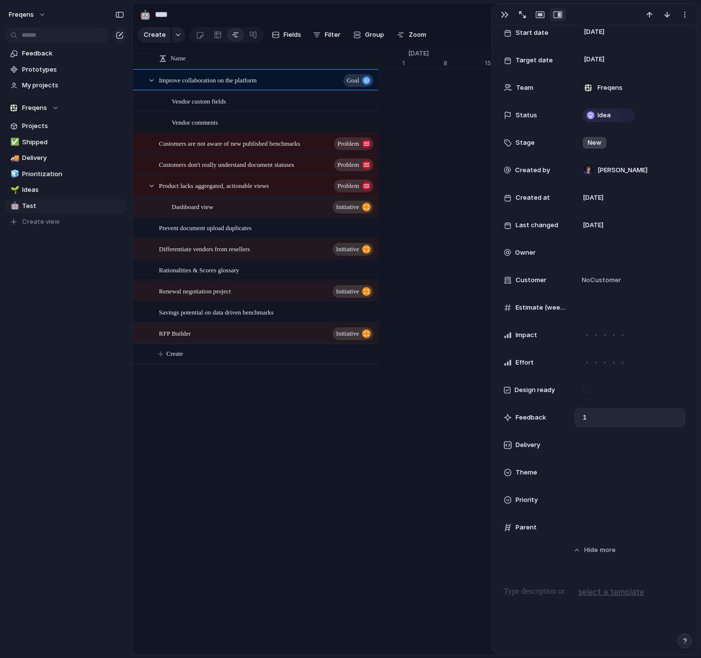
click at [587, 420] on span "1" at bounding box center [585, 417] width 12 height 10
click at [522, 416] on span "Feedback" at bounding box center [530, 417] width 30 height 10
click at [623, 420] on div "1" at bounding box center [629, 418] width 111 height 20
click at [591, 416] on div "1" at bounding box center [629, 418] width 111 height 20
click at [586, 417] on span "1" at bounding box center [585, 417] width 12 height 10
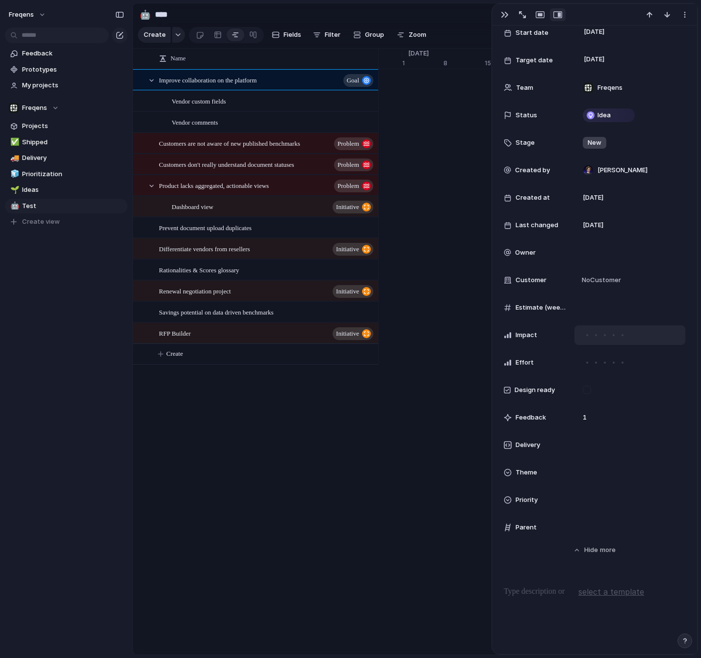
click at [601, 335] on div at bounding box center [604, 335] width 9 height 9
click at [601, 364] on div at bounding box center [604, 362] width 9 height 9
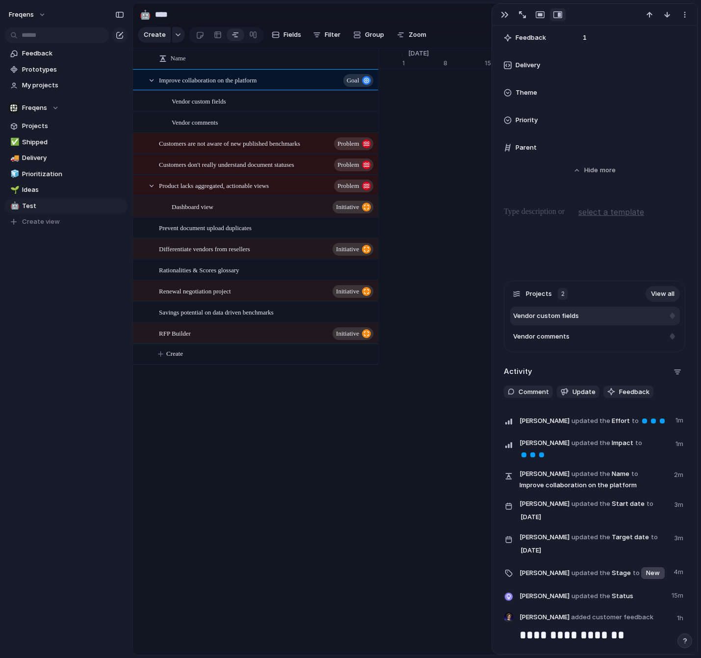
scroll to position [463, 0]
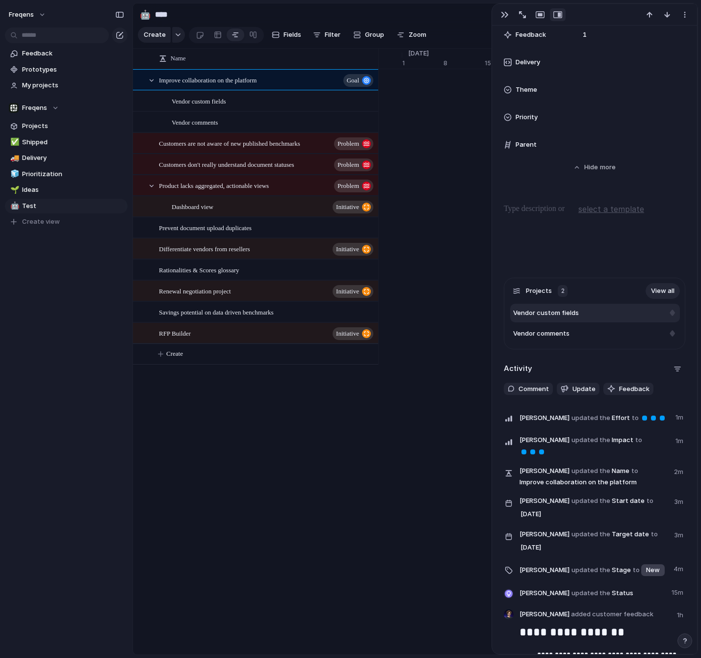
click at [568, 307] on div "Vendor custom fields" at bounding box center [595, 313] width 170 height 19
type textarea "**********"
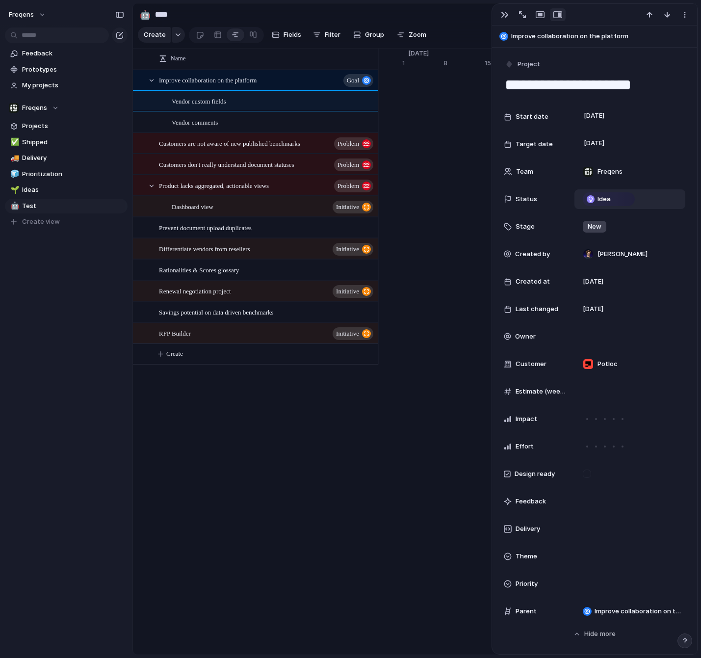
click at [601, 197] on span "Idea" at bounding box center [603, 199] width 13 height 10
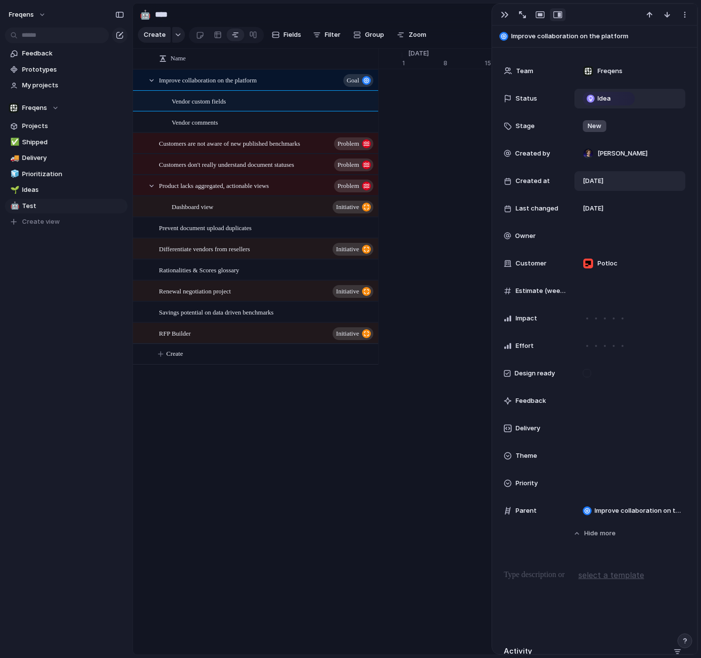
scroll to position [117, 0]
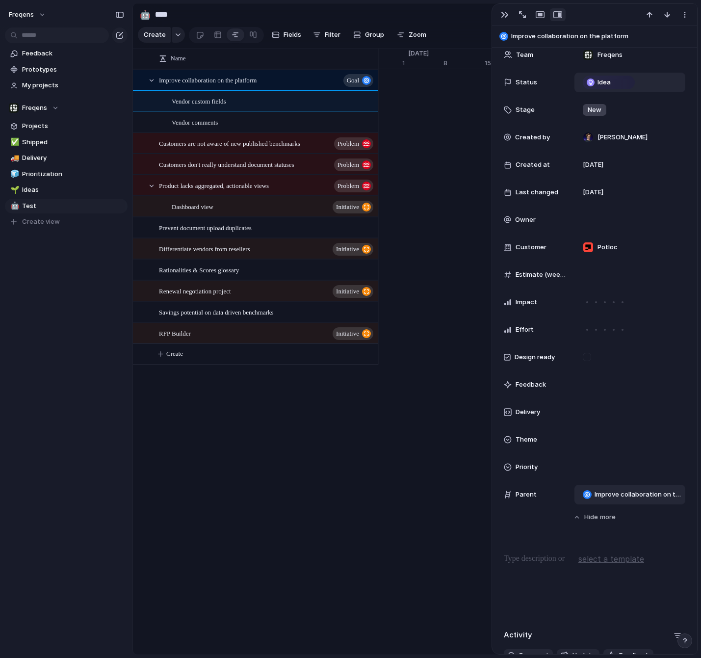
click at [607, 492] on span "Improve collaboration on the platform" at bounding box center [637, 494] width 86 height 10
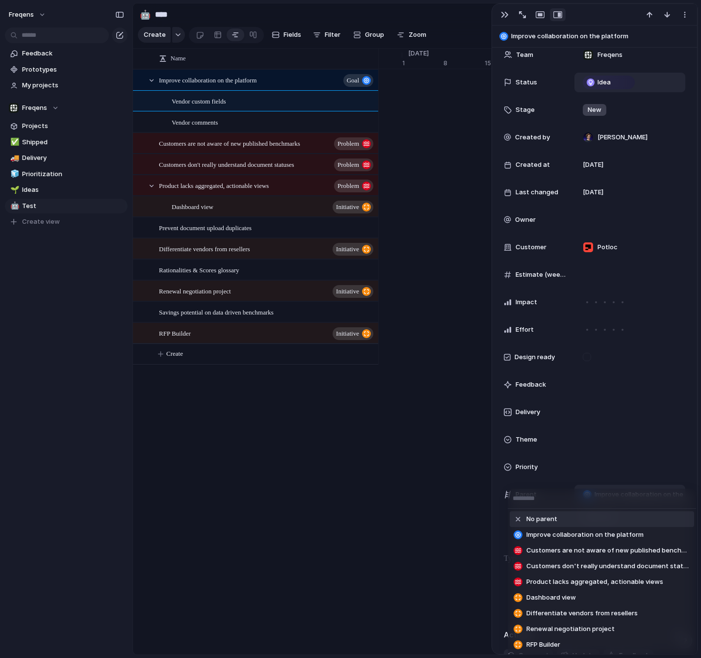
click at [619, 434] on div "No parent Improve collaboration on the platform Customers are not aware of new …" at bounding box center [350, 329] width 701 height 658
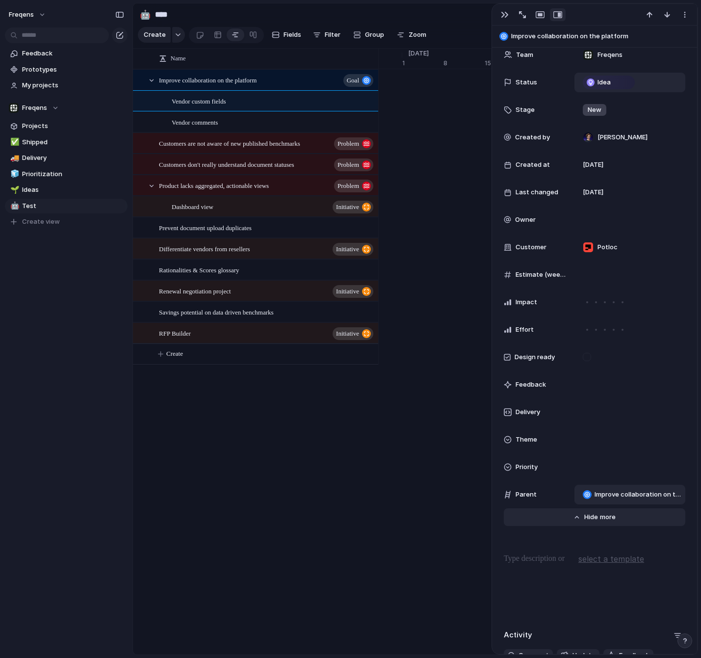
click at [583, 515] on button "Hide Show more" at bounding box center [594, 517] width 181 height 18
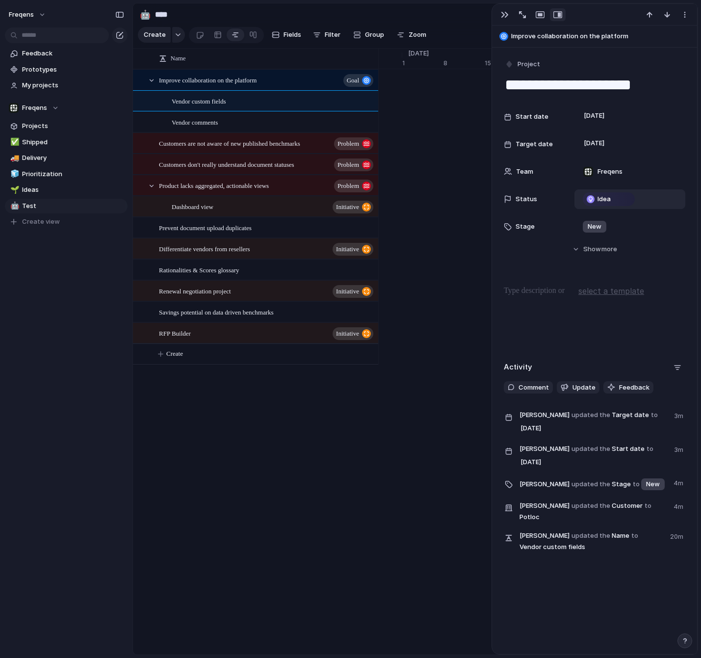
scroll to position [0, 0]
click at [605, 251] on span "more" at bounding box center [609, 249] width 16 height 10
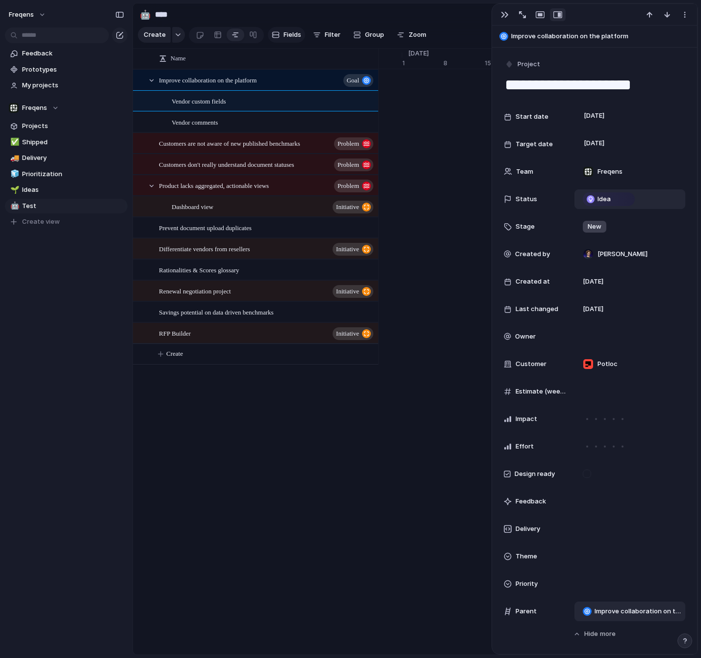
click at [278, 31] on button "Fields" at bounding box center [286, 35] width 37 height 16
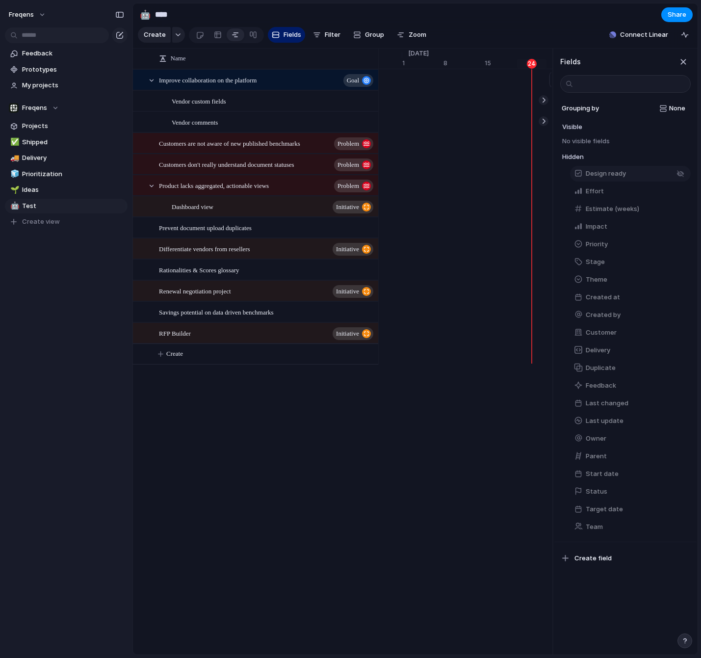
drag, startPoint x: 604, startPoint y: 511, endPoint x: 595, endPoint y: 168, distance: 342.9
click at [595, 174] on div "Design ready Effort Estimate (weeks) Impact Priority Stage Theme Created at Cre…" at bounding box center [626, 350] width 128 height 371
click at [226, 96] on span "Vendor custom fields" at bounding box center [199, 100] width 54 height 11
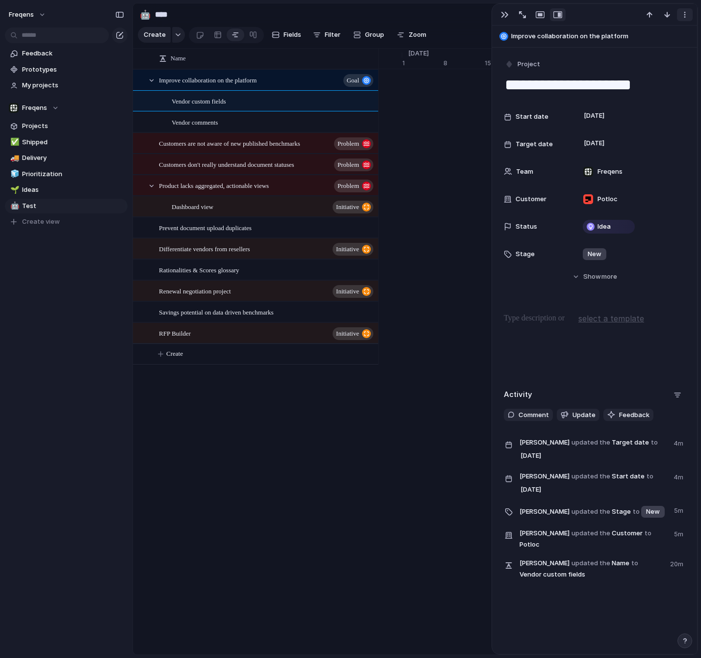
click at [686, 16] on div "button" at bounding box center [685, 15] width 8 height 8
click at [686, 16] on div "Mark as duplicate Delete" at bounding box center [350, 329] width 701 height 658
click at [597, 278] on span "Show" at bounding box center [592, 277] width 18 height 10
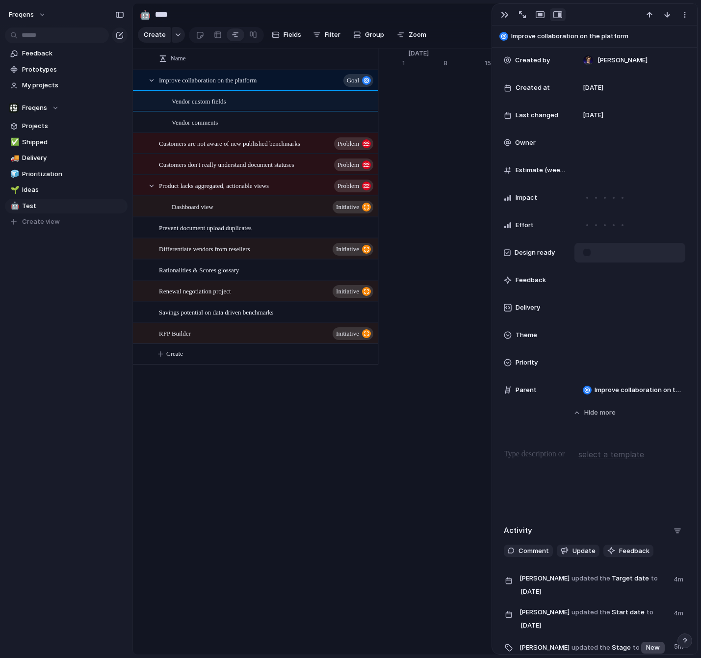
scroll to position [331, 0]
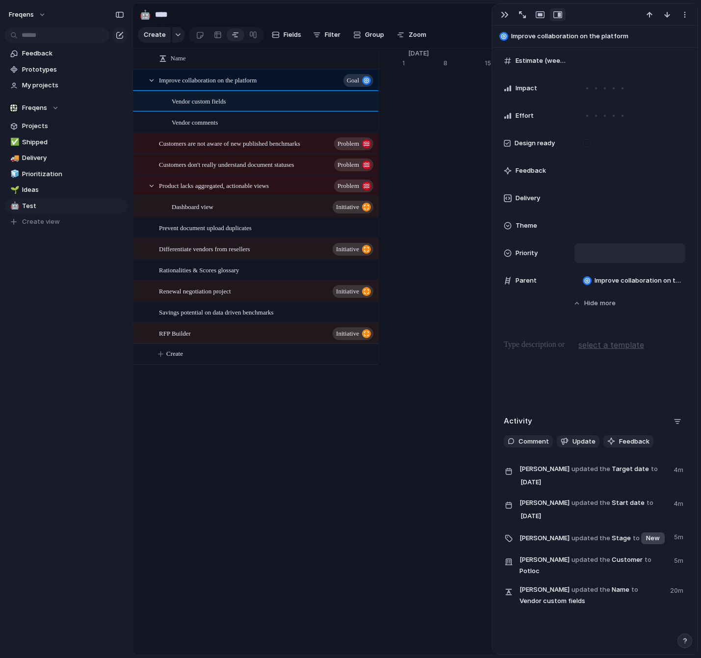
click at [596, 258] on div at bounding box center [629, 253] width 111 height 20
click at [608, 244] on div "Urgent High Medium Low No Priority" at bounding box center [350, 329] width 701 height 658
click at [606, 236] on div "Start date [DATE] Target date [DATE] Team Freqens Customer Potloc Status Idea S…" at bounding box center [594, 33] width 181 height 514
click at [606, 227] on div at bounding box center [630, 225] width 102 height 11
click at [422, 393] on div "🌱 Experiment 🔮 Magic 🔨 Infrastructure 🚀 Scale" at bounding box center [350, 329] width 701 height 658
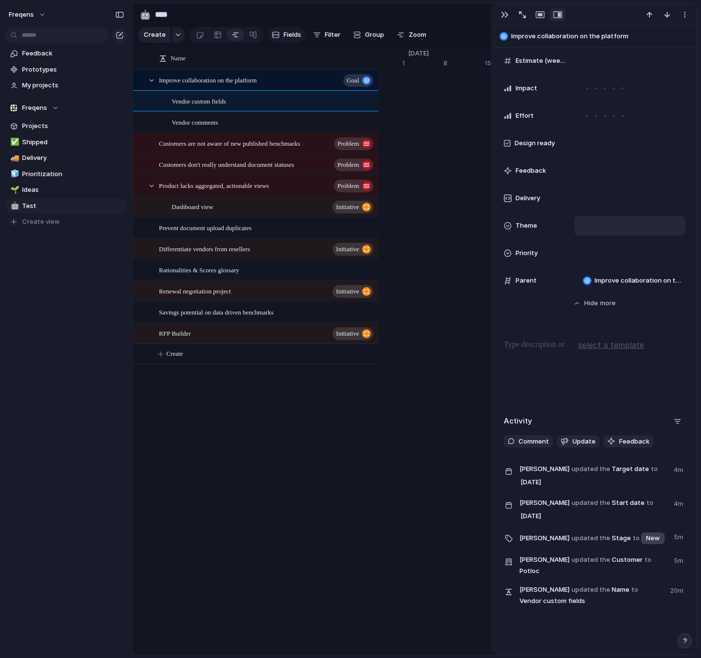
click at [281, 31] on button "Fields" at bounding box center [286, 35] width 37 height 16
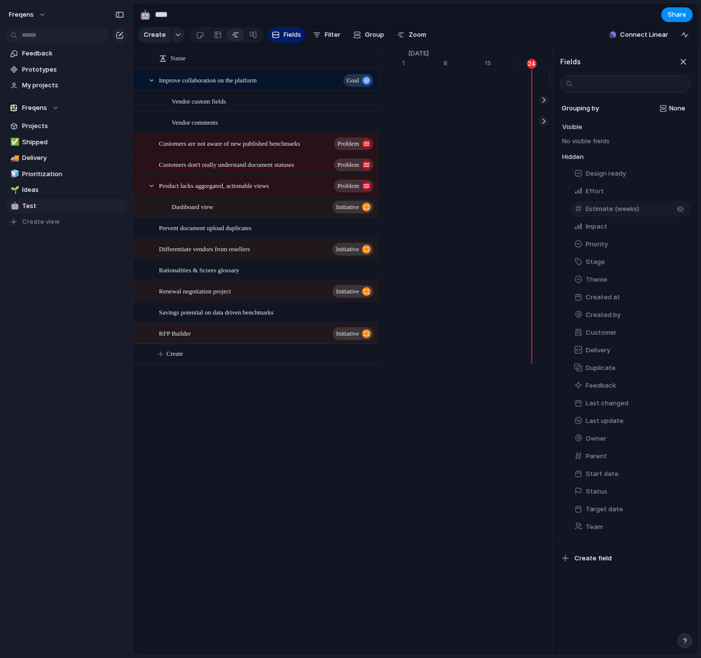
click at [600, 208] on span "Estimate (weeks)" at bounding box center [612, 209] width 53 height 10
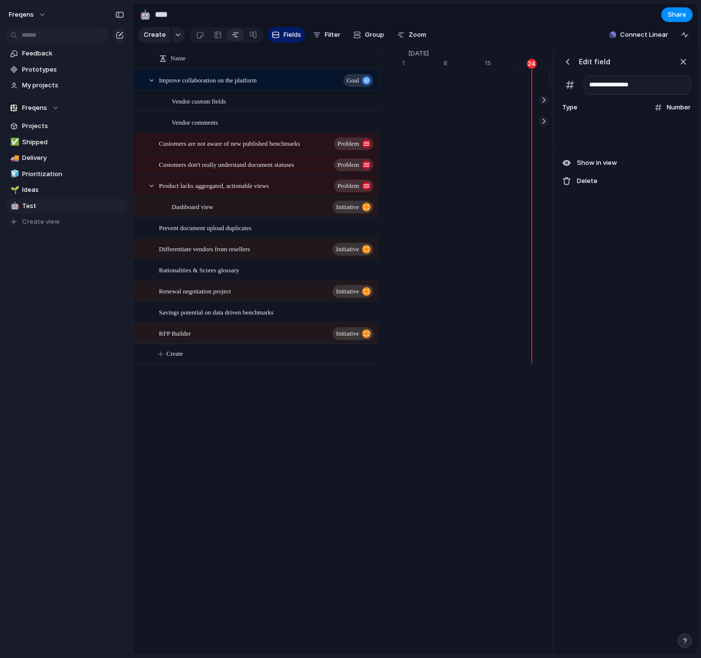
click at [566, 63] on div "button" at bounding box center [568, 62] width 10 height 10
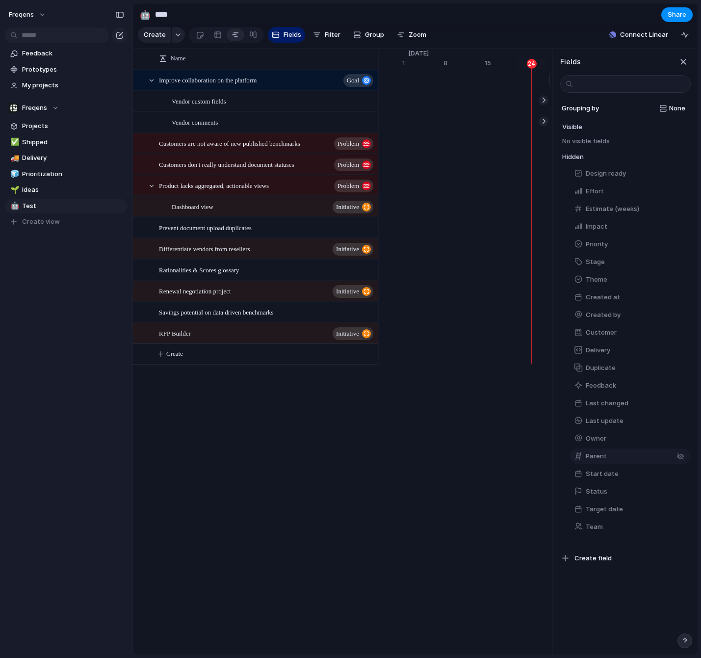
click at [614, 455] on button "Parent" at bounding box center [630, 456] width 121 height 16
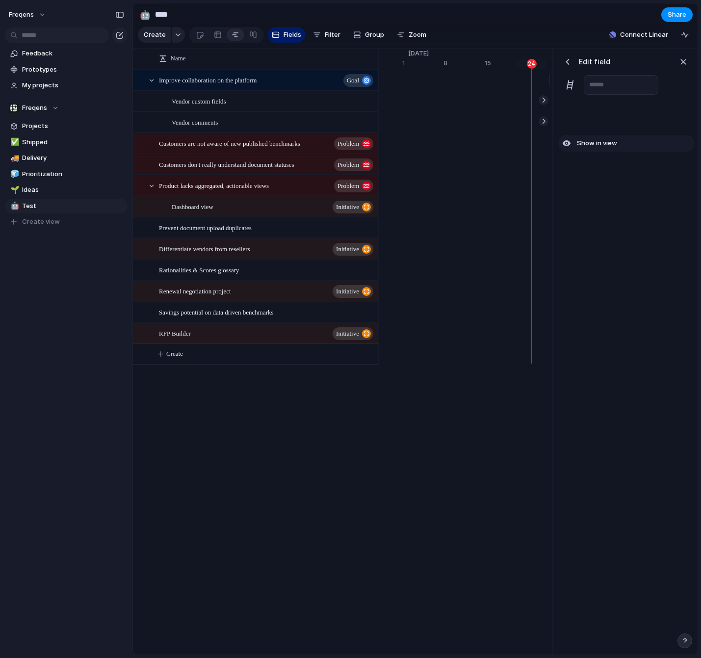
click at [564, 140] on div "button" at bounding box center [566, 143] width 9 height 9
click at [565, 143] on div "button" at bounding box center [566, 143] width 9 height 9
click at [566, 61] on div "button" at bounding box center [568, 62] width 10 height 10
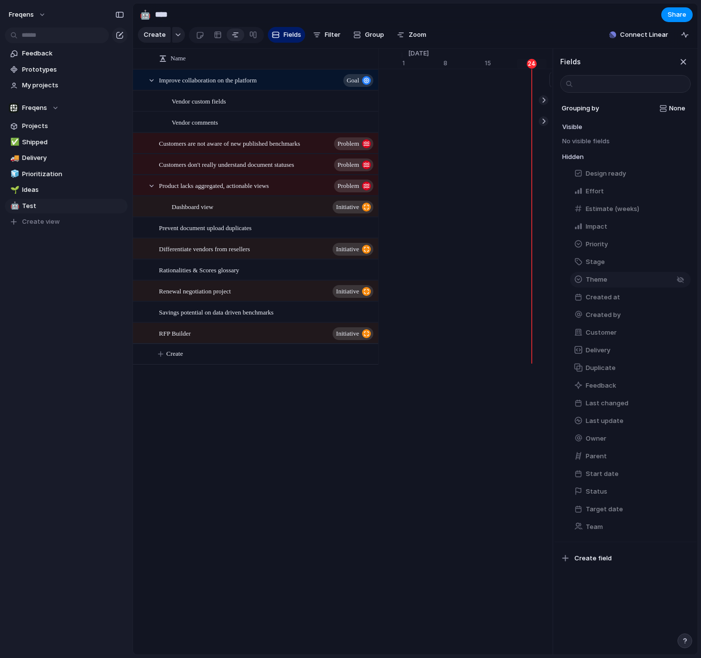
click at [600, 281] on span "Theme" at bounding box center [597, 280] width 22 height 10
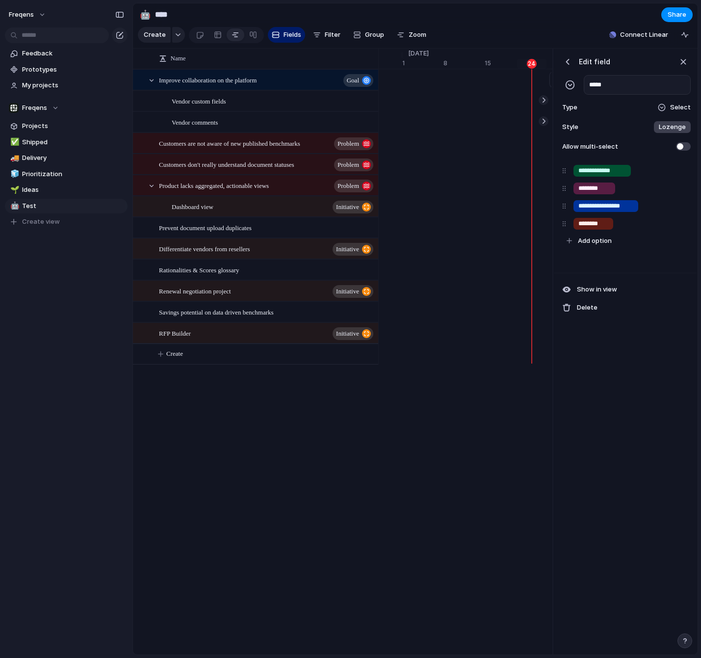
click at [570, 63] on div "button" at bounding box center [568, 62] width 10 height 10
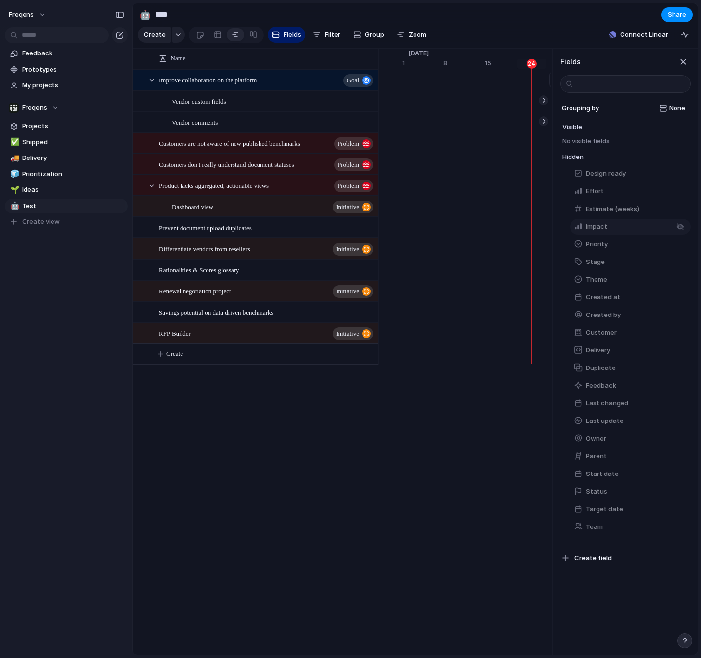
click at [603, 228] on span "Impact" at bounding box center [597, 227] width 22 height 10
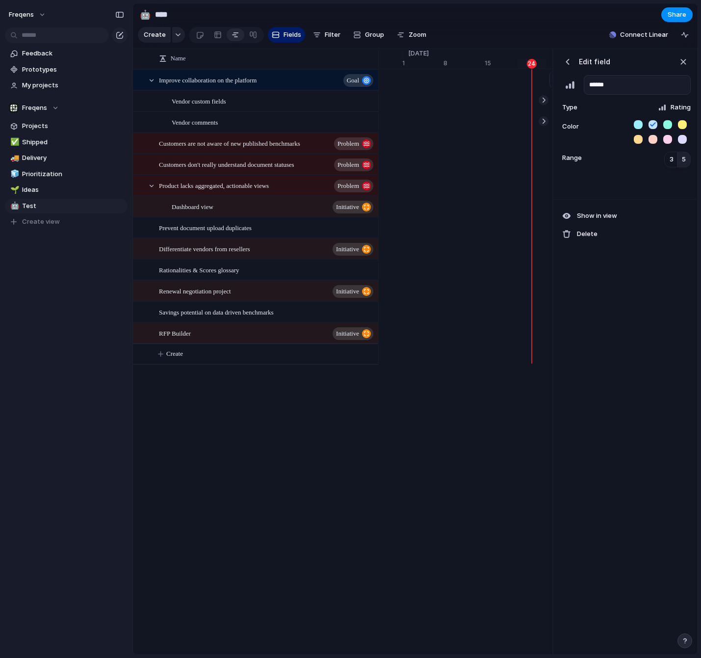
click at [682, 160] on span "5" at bounding box center [684, 159] width 4 height 10
click at [670, 161] on span "3" at bounding box center [671, 159] width 4 height 10
click at [682, 159] on span "5" at bounding box center [684, 159] width 4 height 10
click at [563, 61] on button "button" at bounding box center [567, 61] width 15 height 15
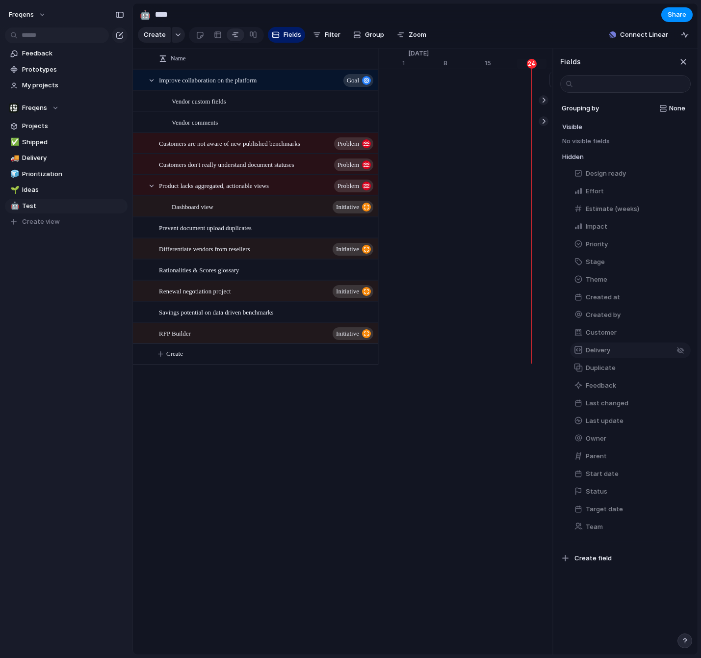
click at [612, 346] on button "Delivery" at bounding box center [630, 350] width 121 height 16
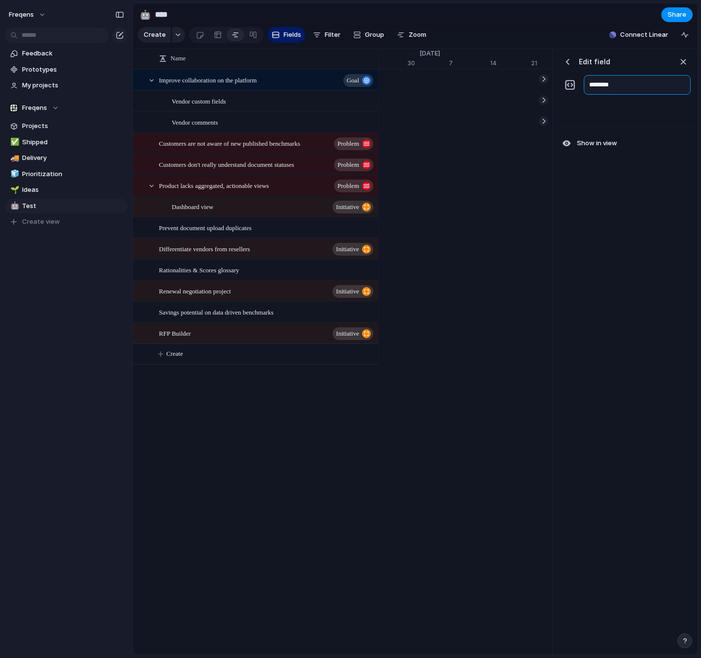
scroll to position [0, 6051]
click at [249, 34] on div at bounding box center [253, 35] width 8 height 16
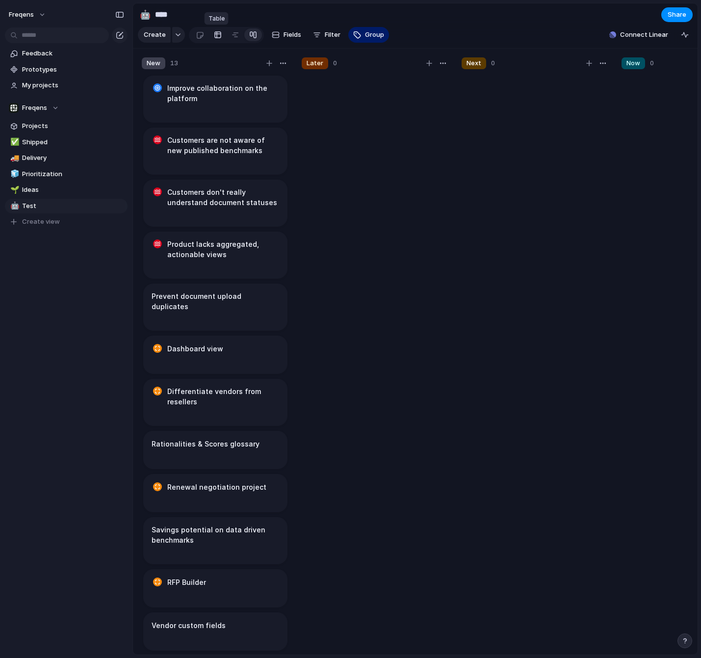
click at [211, 36] on link at bounding box center [218, 35] width 18 height 16
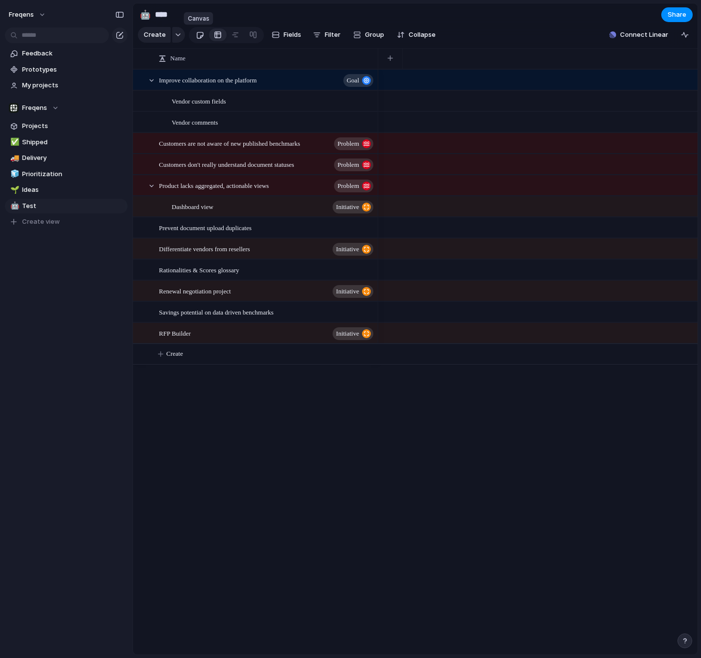
click at [196, 34] on div at bounding box center [200, 35] width 8 height 16
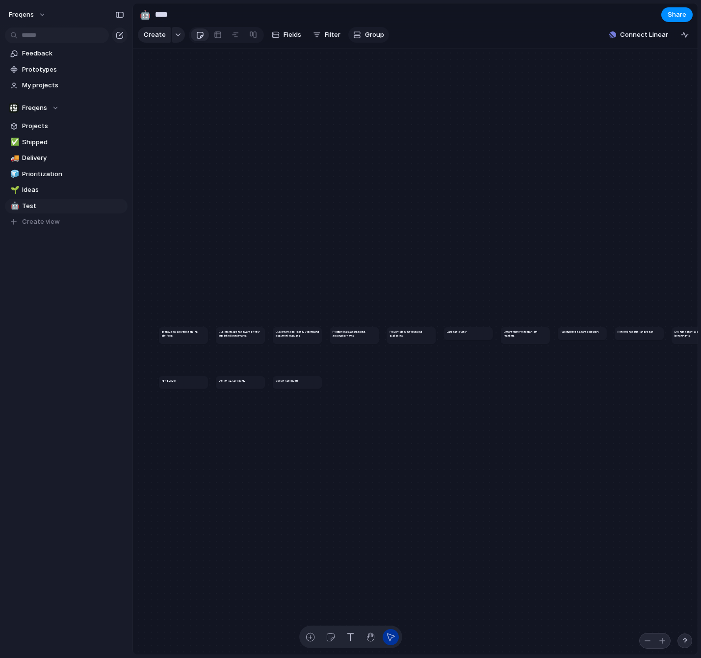
click at [365, 35] on span "Group" at bounding box center [374, 35] width 19 height 10
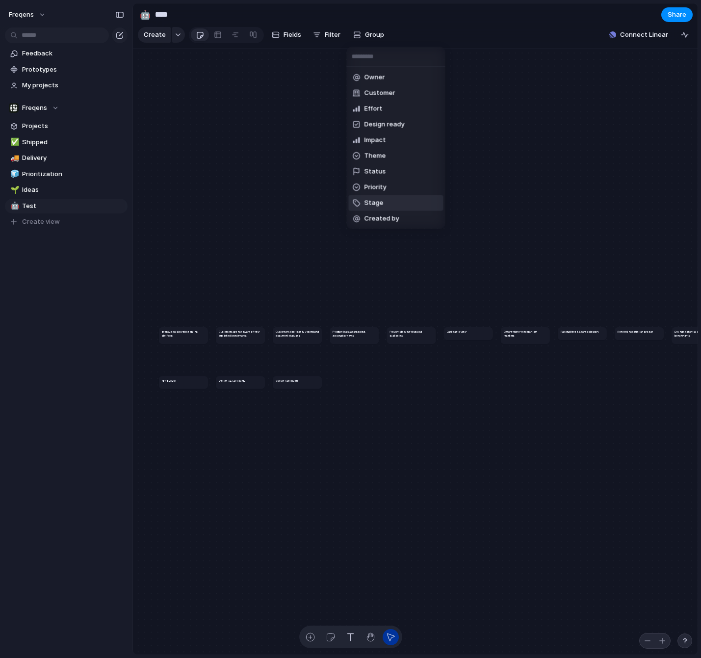
click at [376, 198] on span "Stage" at bounding box center [373, 203] width 19 height 10
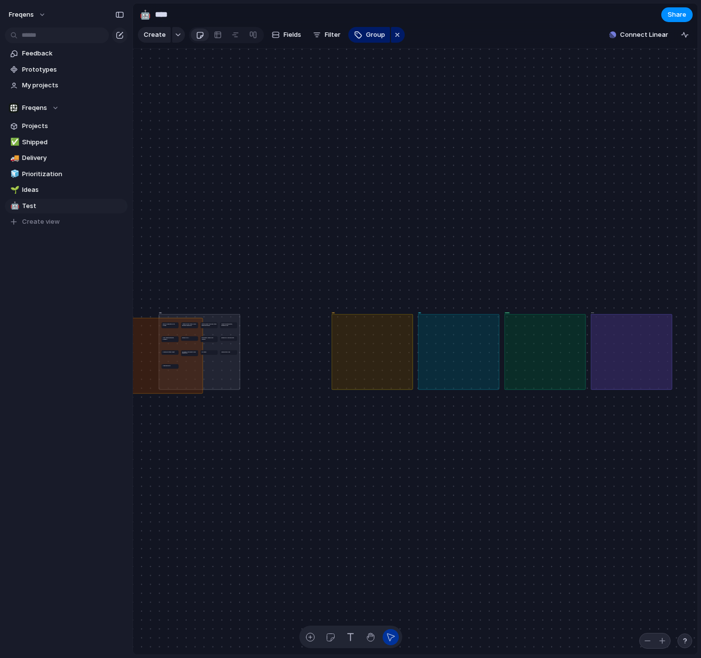
drag, startPoint x: 272, startPoint y: 344, endPoint x: 133, endPoint y: 347, distance: 138.8
click at [133, 347] on div "Later" at bounding box center [162, 355] width 81 height 76
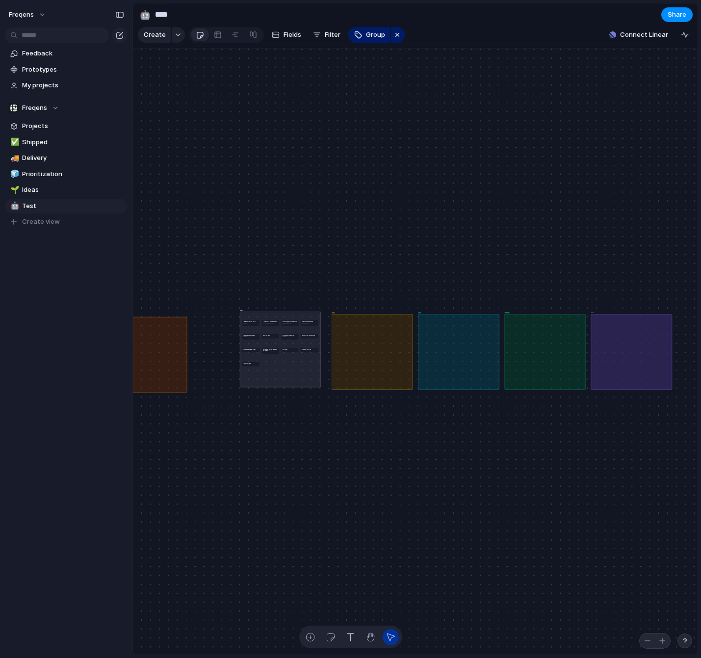
drag, startPoint x: 215, startPoint y: 363, endPoint x: 287, endPoint y: 360, distance: 72.2
click at [287, 359] on div "New" at bounding box center [280, 349] width 81 height 76
drag, startPoint x: 294, startPoint y: 366, endPoint x: 296, endPoint y: 361, distance: 5.1
click at [296, 361] on div "New" at bounding box center [287, 350] width 81 height 76
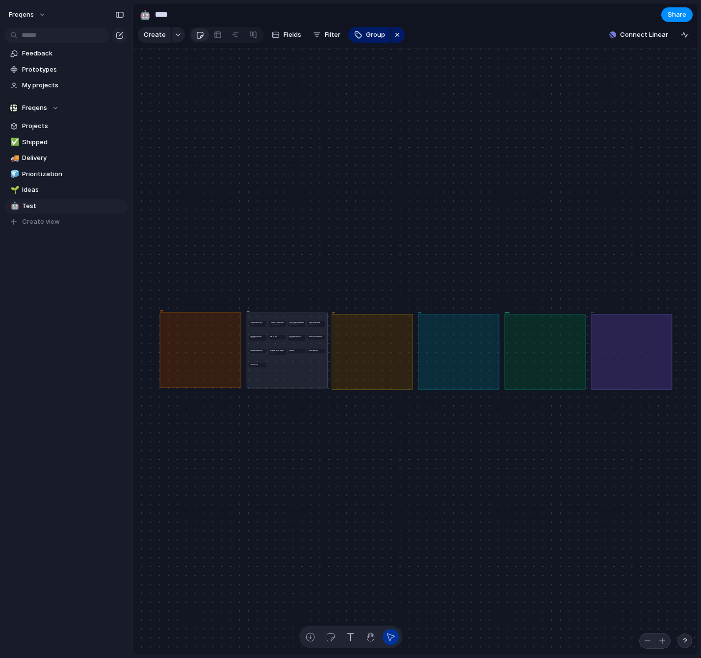
drag, startPoint x: 173, startPoint y: 360, endPoint x: 235, endPoint y: 355, distance: 63.1
click at [219, 355] on div "Later" at bounding box center [200, 349] width 81 height 76
click at [276, 367] on div "New" at bounding box center [287, 349] width 81 height 76
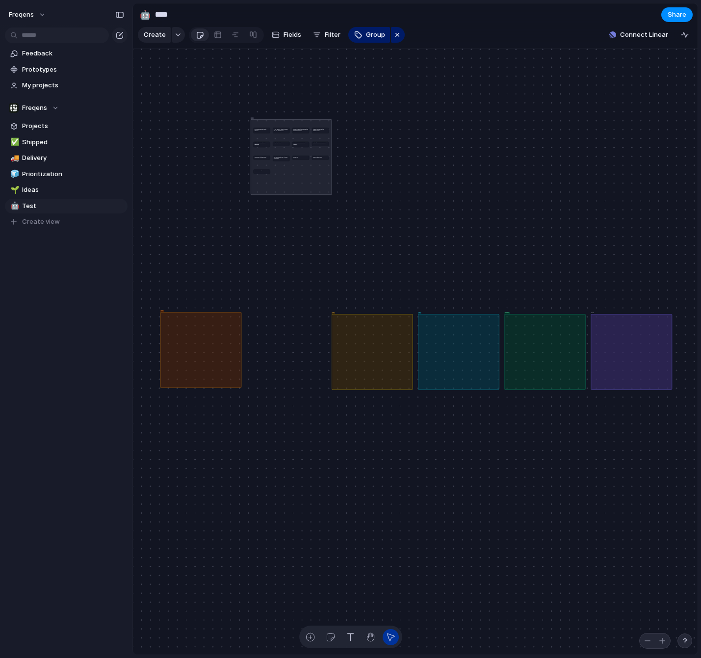
drag, startPoint x: 278, startPoint y: 359, endPoint x: 279, endPoint y: 164, distance: 195.2
click at [281, 161] on div "New" at bounding box center [291, 157] width 81 height 76
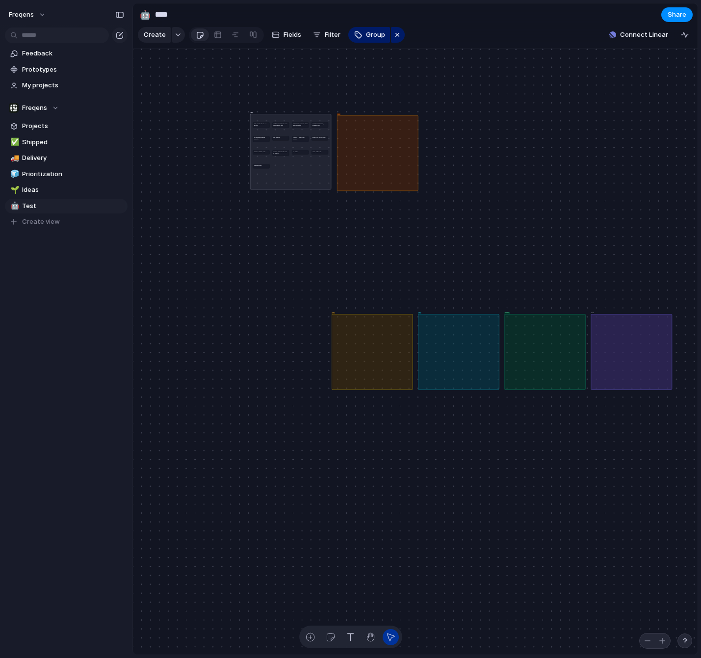
drag, startPoint x: 212, startPoint y: 341, endPoint x: 389, endPoint y: 144, distance: 264.3
click at [389, 144] on div "Later" at bounding box center [377, 153] width 81 height 76
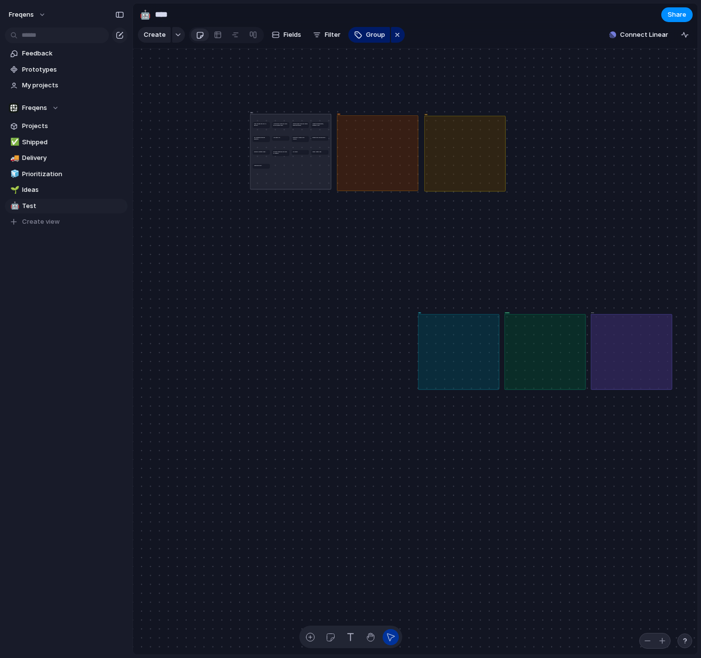
drag, startPoint x: 391, startPoint y: 313, endPoint x: 459, endPoint y: 176, distance: 153.8
click at [459, 176] on div "Next" at bounding box center [464, 153] width 81 height 76
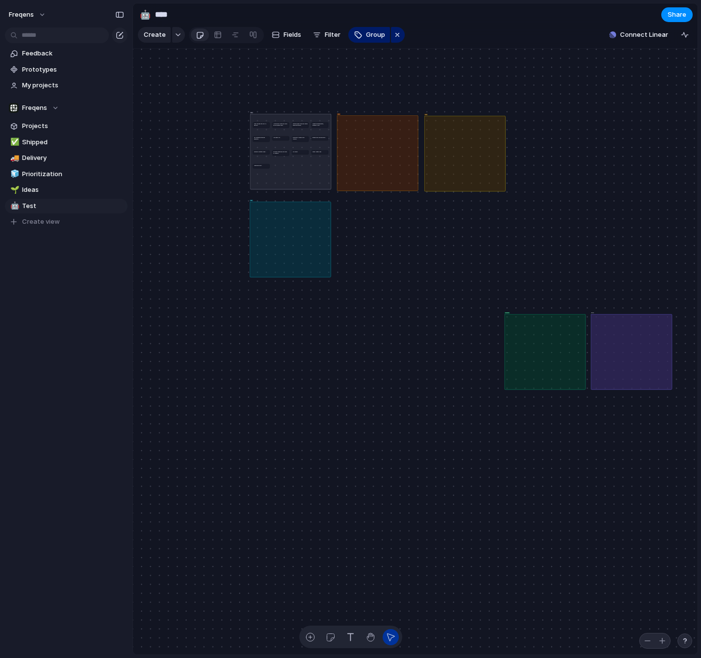
drag, startPoint x: 453, startPoint y: 344, endPoint x: 285, endPoint y: 230, distance: 203.1
click at [285, 230] on div "Now" at bounding box center [290, 239] width 81 height 76
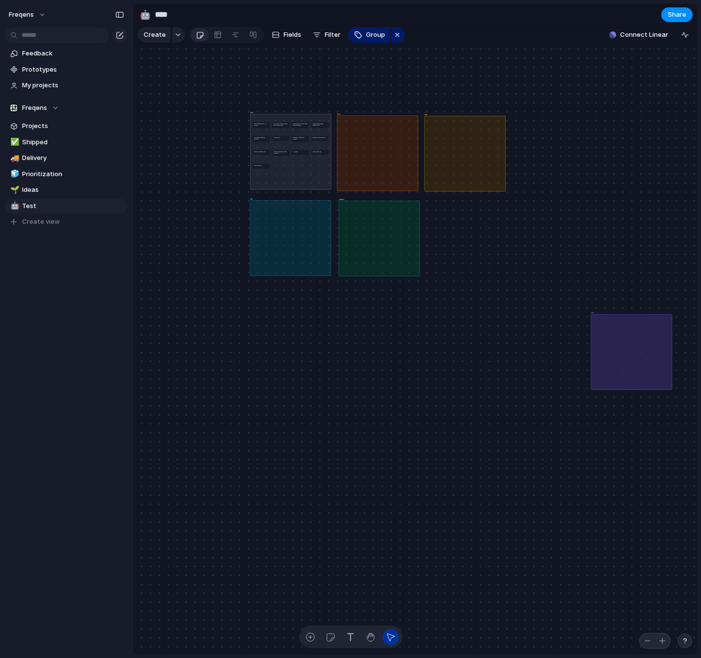
drag, startPoint x: 514, startPoint y: 343, endPoint x: 348, endPoint y: 230, distance: 200.8
click at [348, 230] on div "Complete" at bounding box center [378, 238] width 81 height 76
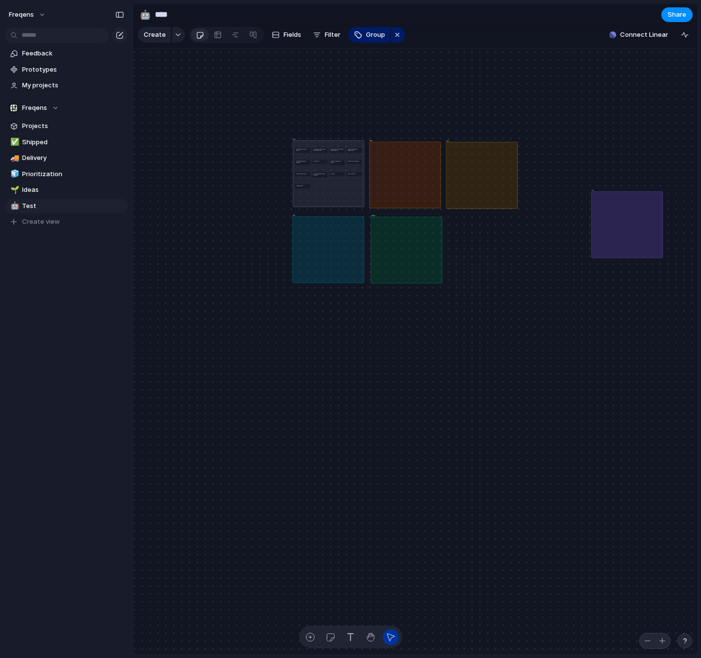
drag, startPoint x: 623, startPoint y: 348, endPoint x: 621, endPoint y: 223, distance: 125.6
click at [621, 223] on div "No Stage" at bounding box center [627, 224] width 72 height 67
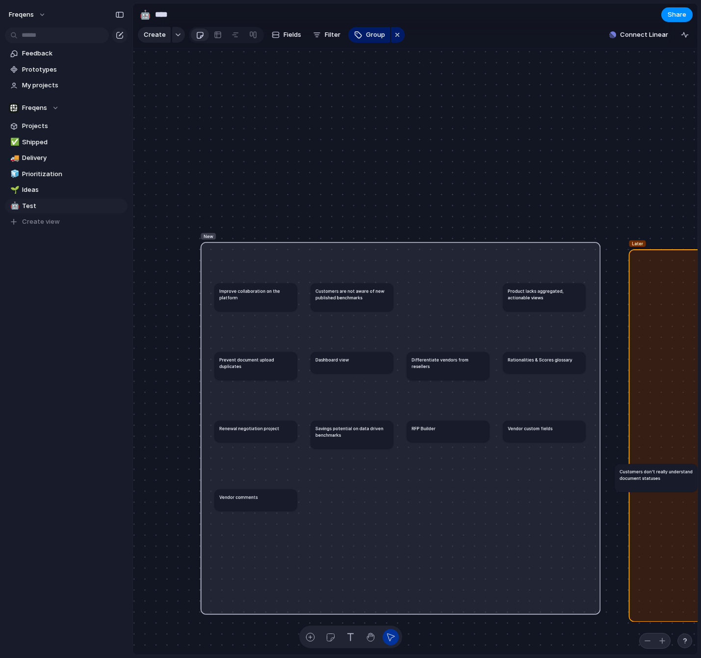
drag, startPoint x: 429, startPoint y: 297, endPoint x: 641, endPoint y: 444, distance: 258.0
click at [641, 468] on h1 "Customers don't really understand document statuses" at bounding box center [655, 474] width 73 height 13
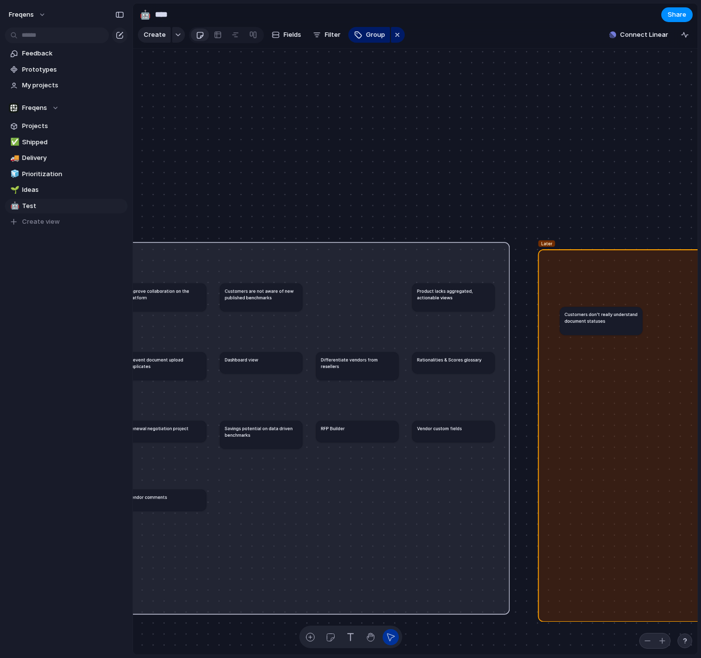
drag, startPoint x: 577, startPoint y: 439, endPoint x: 609, endPoint y: 293, distance: 149.6
click at [609, 311] on h1 "Customers don't really understand document statuses" at bounding box center [601, 317] width 73 height 13
drag, startPoint x: 599, startPoint y: 303, endPoint x: 583, endPoint y: 286, distance: 23.2
click at [583, 286] on article "Customers don't really understand document statuses" at bounding box center [582, 283] width 82 height 28
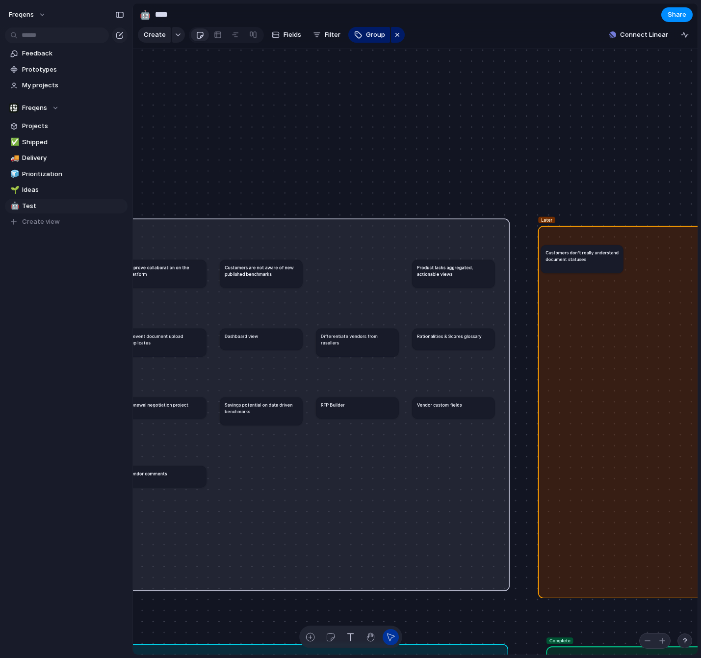
click at [494, 343] on article "Rationalities & Scores glossary" at bounding box center [453, 339] width 82 height 22
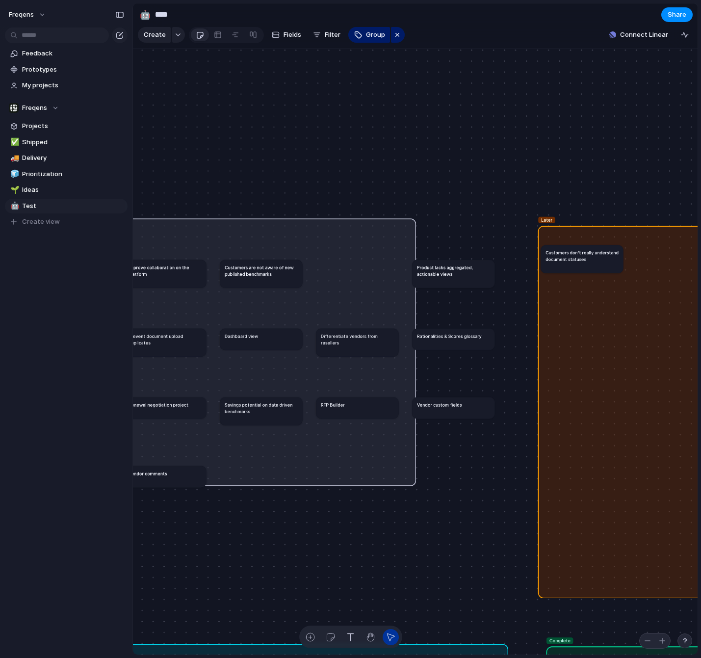
drag, startPoint x: 504, startPoint y: 582, endPoint x: 404, endPoint y: 480, distance: 143.6
click at [411, 481] on div at bounding box center [413, 483] width 4 height 4
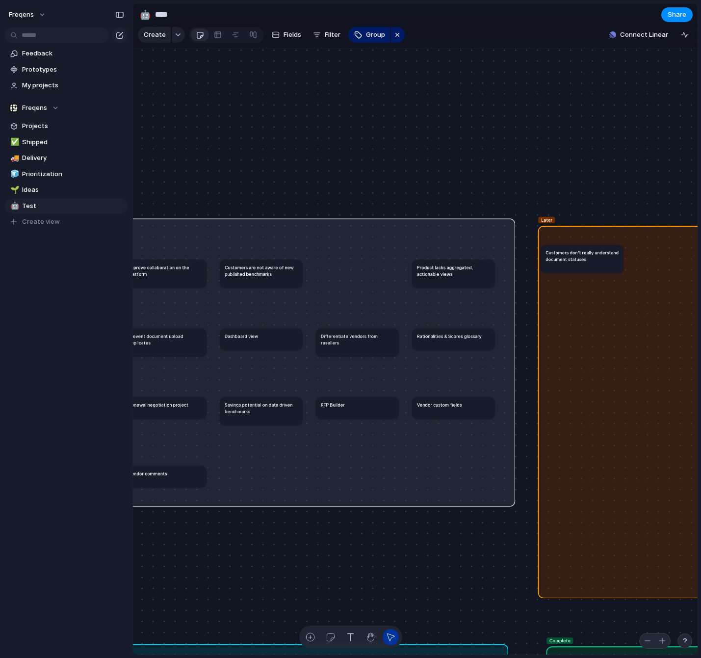
drag, startPoint x: 403, startPoint y: 480, endPoint x: 513, endPoint y: 505, distance: 112.2
click at [513, 505] on div at bounding box center [512, 503] width 4 height 4
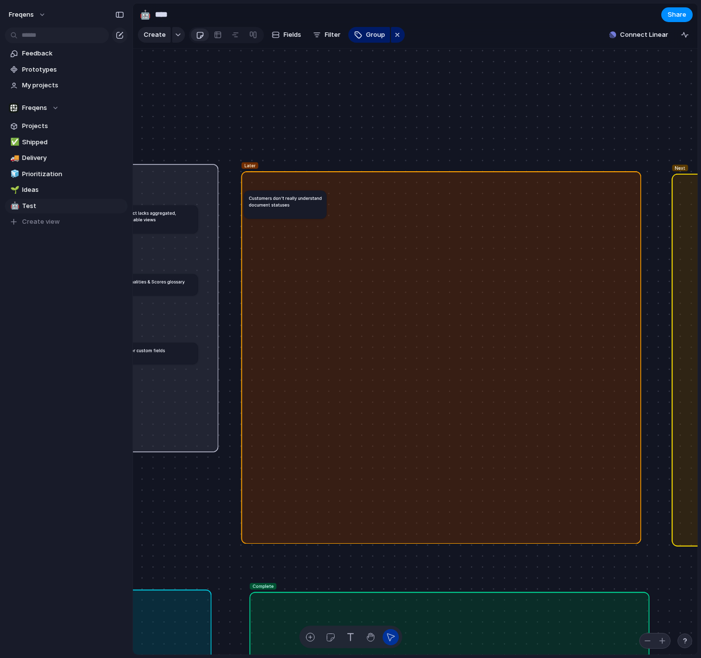
click at [514, 403] on div "Later" at bounding box center [441, 357] width 400 height 372
drag, startPoint x: 260, startPoint y: 194, endPoint x: 293, endPoint y: 203, distance: 34.0
click at [273, 187] on article "Customers don't really understand document statuses" at bounding box center [302, 198] width 82 height 28
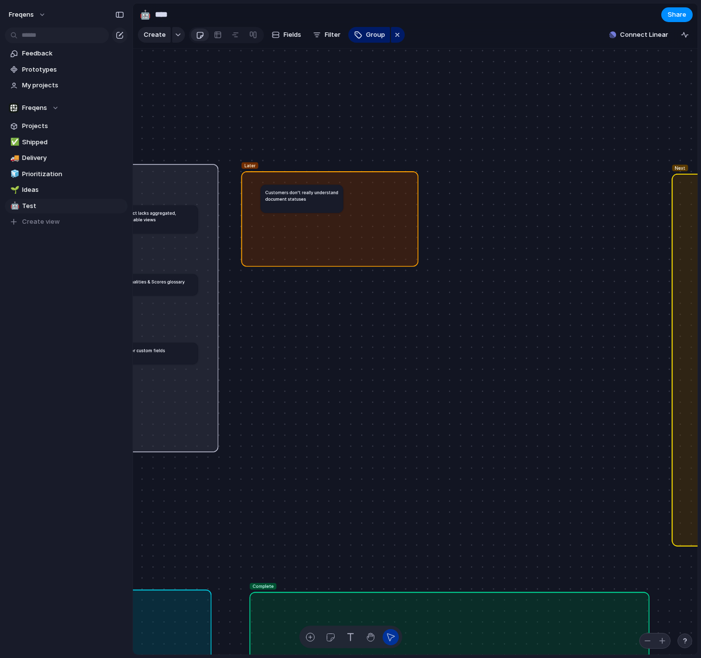
drag, startPoint x: 635, startPoint y: 533, endPoint x: 436, endPoint y: 304, distance: 303.5
click at [417, 263] on div at bounding box center [415, 263] width 4 height 4
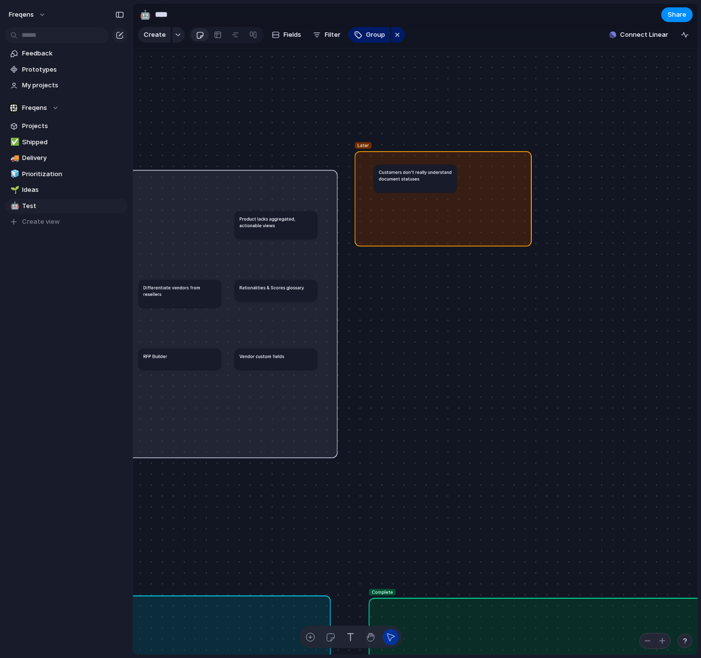
drag, startPoint x: 431, startPoint y: 224, endPoint x: 425, endPoint y: 196, distance: 28.6
click at [425, 198] on div "Later" at bounding box center [443, 198] width 177 height 95
drag, startPoint x: 426, startPoint y: 175, endPoint x: 389, endPoint y: 162, distance: 38.8
click at [389, 162] on h1 "Customers don't really understand document statuses" at bounding box center [381, 163] width 73 height 13
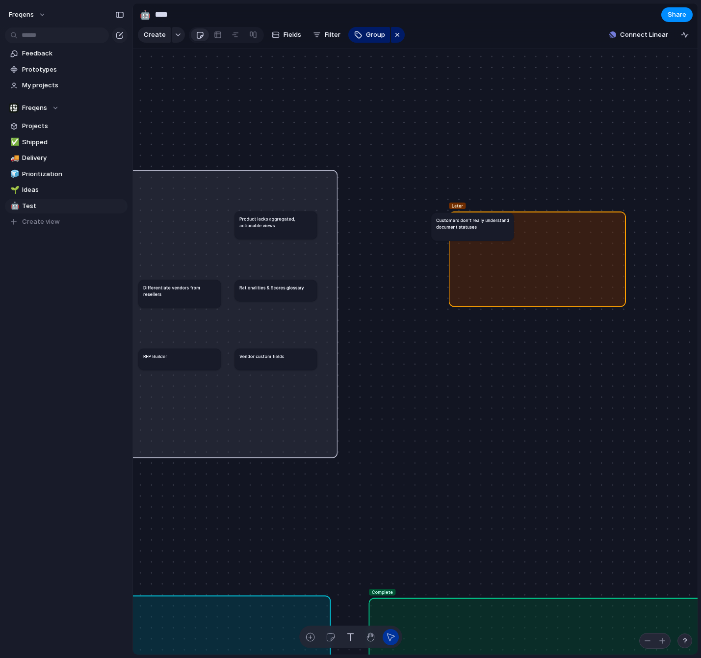
drag, startPoint x: 433, startPoint y: 215, endPoint x: 480, endPoint y: 234, distance: 50.2
click at [508, 260] on div "Later" at bounding box center [537, 258] width 177 height 95
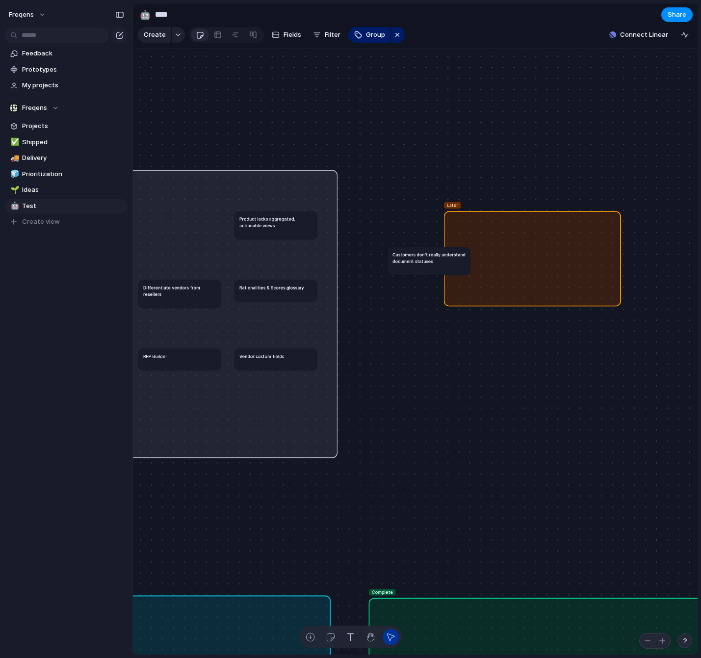
drag, startPoint x: 455, startPoint y: 223, endPoint x: 423, endPoint y: 256, distance: 46.5
click at [421, 253] on h1 "Customers don't really understand document statuses" at bounding box center [428, 257] width 73 height 13
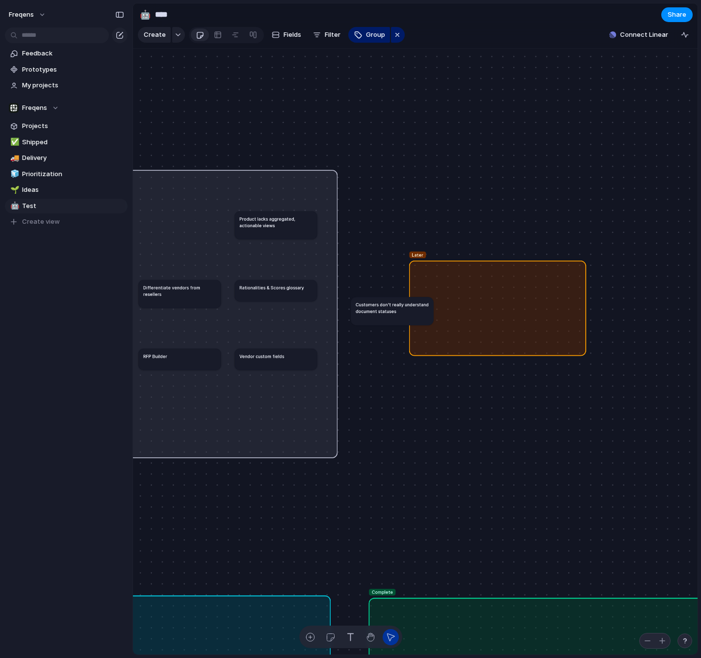
drag, startPoint x: 545, startPoint y: 305, endPoint x: 514, endPoint y: 353, distance: 56.7
click at [514, 353] on div "Later" at bounding box center [497, 307] width 177 height 95
drag, startPoint x: 384, startPoint y: 303, endPoint x: 385, endPoint y: 265, distance: 38.3
click at [371, 258] on article "Customers don't really understand document statuses" at bounding box center [374, 250] width 82 height 28
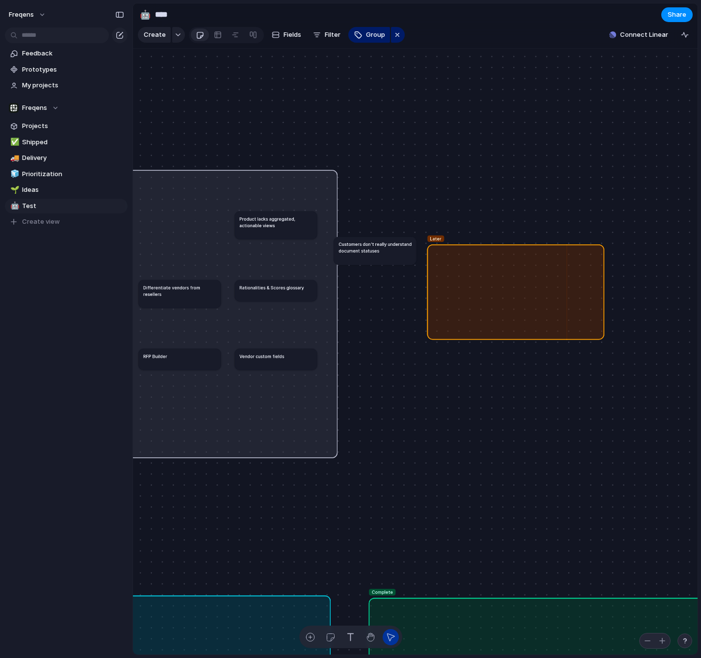
drag, startPoint x: 472, startPoint y: 310, endPoint x: 489, endPoint y: 291, distance: 25.7
click at [489, 291] on div "Later" at bounding box center [515, 291] width 177 height 95
drag, startPoint x: 389, startPoint y: 261, endPoint x: 411, endPoint y: 260, distance: 21.6
click at [411, 260] on article "Customers don't really understand document statuses" at bounding box center [396, 249] width 82 height 28
drag, startPoint x: 537, startPoint y: 323, endPoint x: 538, endPoint y: 317, distance: 6.4
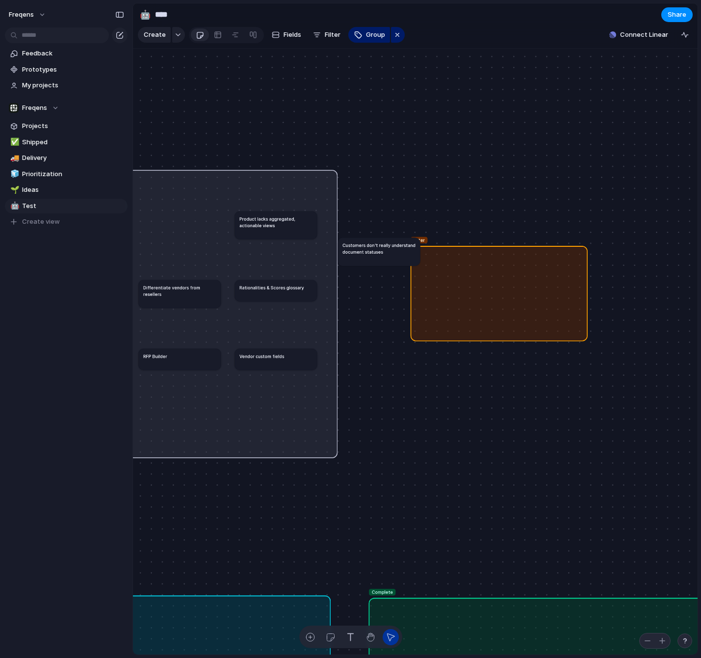
click at [538, 317] on div "Later" at bounding box center [499, 293] width 177 height 95
drag, startPoint x: 381, startPoint y: 256, endPoint x: 470, endPoint y: 284, distance: 93.1
click at [459, 276] on article "Customers don't really understand document statuses" at bounding box center [456, 271] width 82 height 28
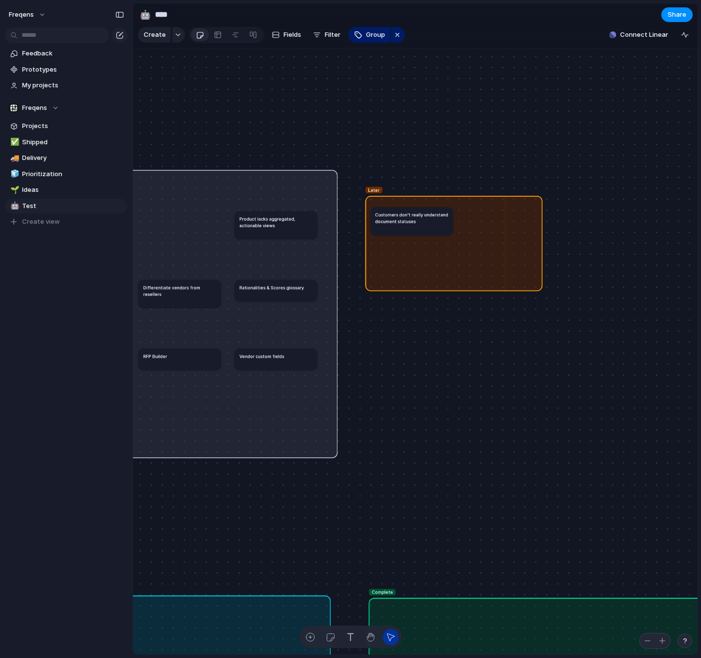
drag, startPoint x: 498, startPoint y: 317, endPoint x: 457, endPoint y: 271, distance: 61.8
click at [453, 264] on div "Later" at bounding box center [453, 243] width 177 height 95
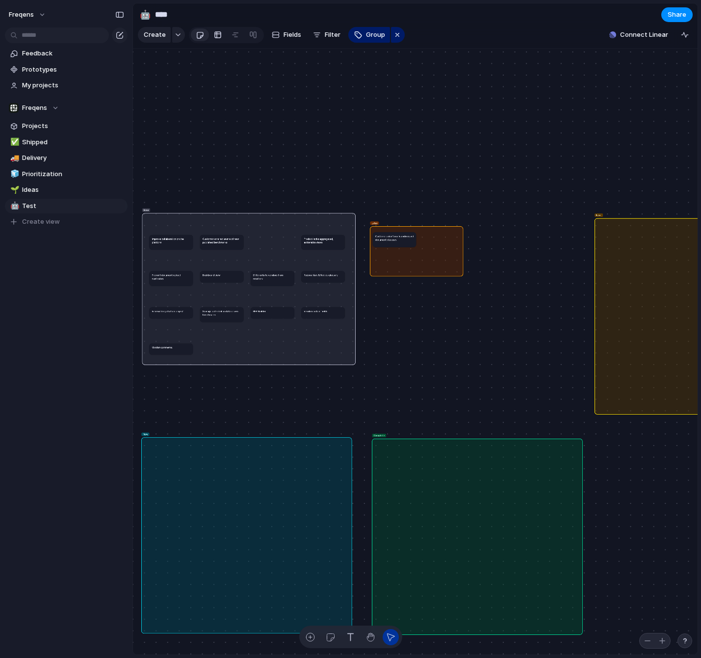
click at [218, 37] on div at bounding box center [218, 35] width 8 height 16
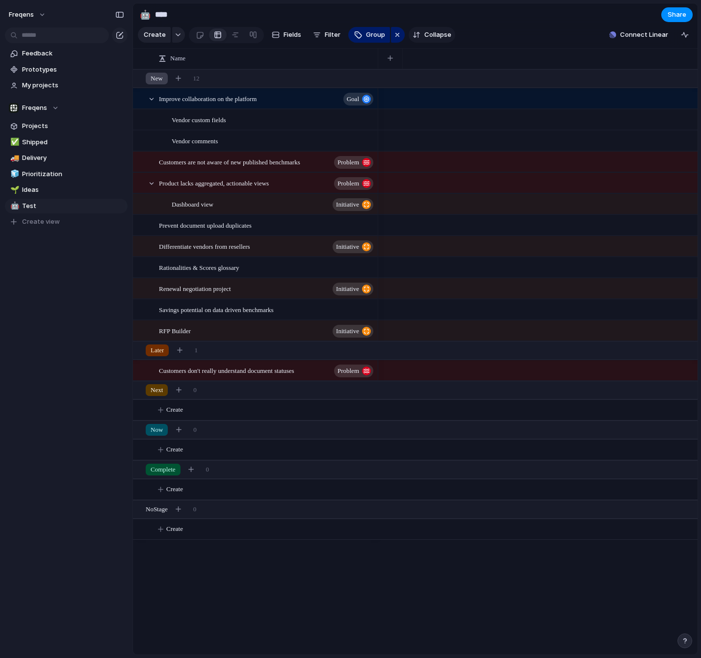
click at [427, 34] on span "Collapse" at bounding box center [437, 35] width 27 height 10
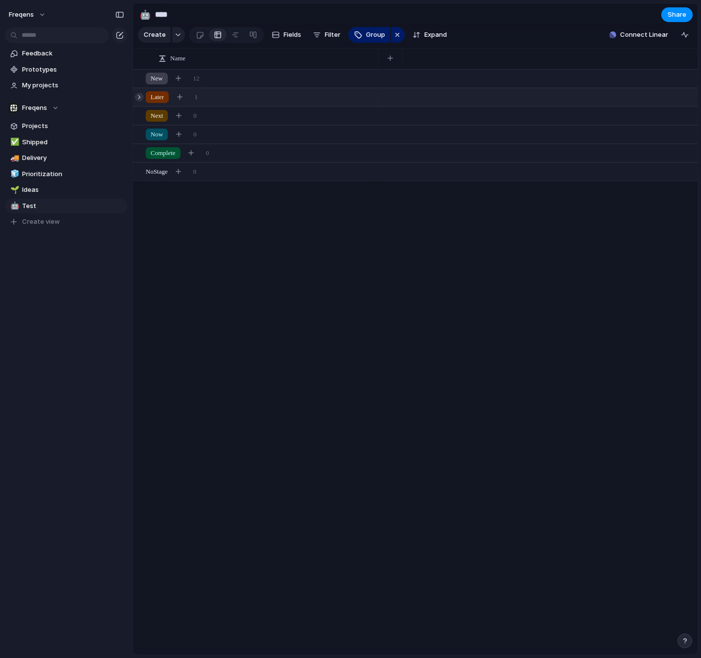
click at [138, 93] on div at bounding box center [139, 97] width 9 height 9
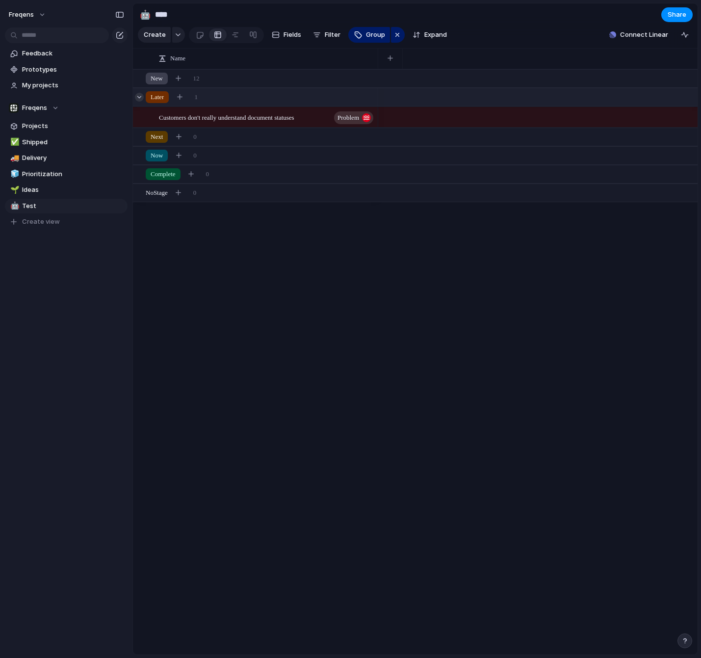
click at [138, 93] on div at bounding box center [139, 97] width 9 height 9
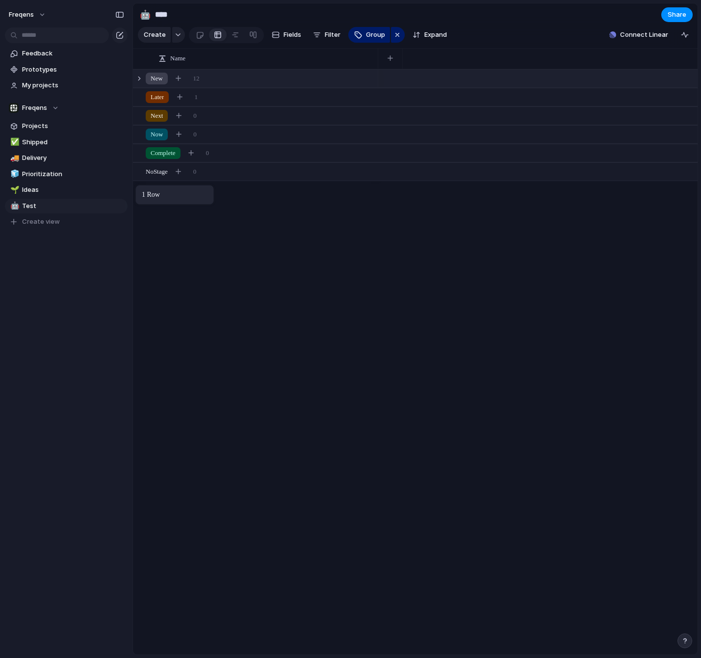
drag, startPoint x: 139, startPoint y: 81, endPoint x: 140, endPoint y: 187, distance: 105.9
click at [140, 187] on body "Freqens Feedback Prototypes My projects Freqens Projects ✅ Shipped 🚚 Delivery 🧊…" at bounding box center [350, 329] width 701 height 658
drag, startPoint x: 236, startPoint y: 77, endPoint x: 219, endPoint y: 144, distance: 69.5
click at [236, 154] on body "Freqens Feedback Prototypes My projects Freqens Projects ✅ Shipped 🚚 Delivery 🧊…" at bounding box center [350, 329] width 701 height 658
click at [137, 79] on div at bounding box center [139, 78] width 9 height 9
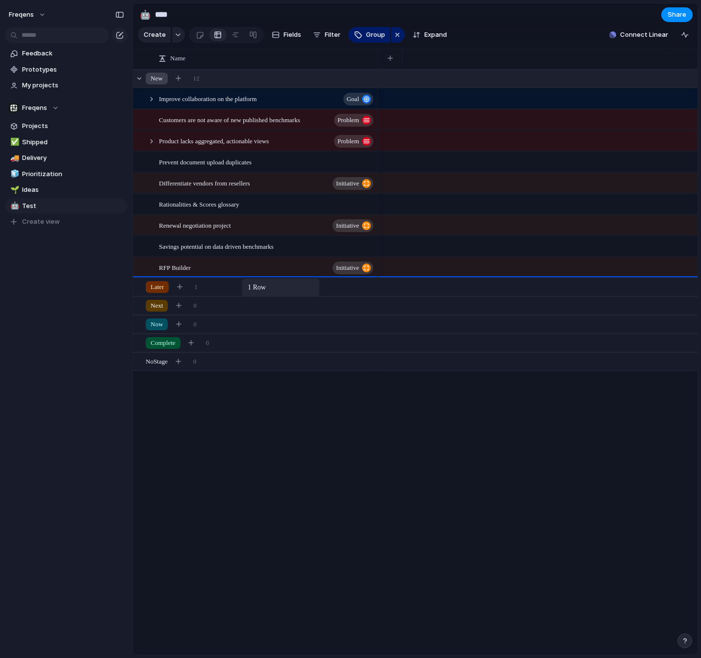
drag, startPoint x: 271, startPoint y: 79, endPoint x: 246, endPoint y: 280, distance: 202.1
click at [246, 280] on body "Freqens Feedback Prototypes My projects Freqens Projects ✅ Shipped 🚚 Delivery 🧊…" at bounding box center [350, 329] width 701 height 658
click at [282, 39] on button "Fields" at bounding box center [286, 35] width 37 height 16
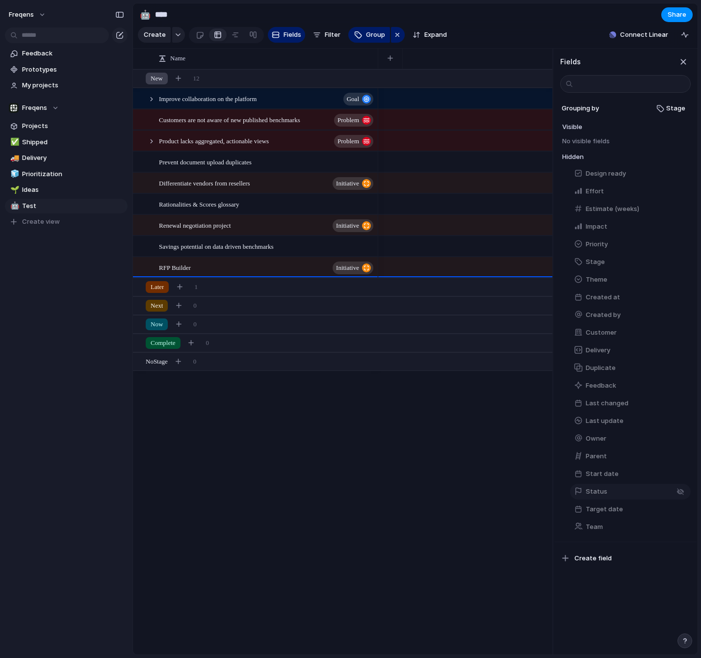
click at [592, 491] on span "Status" at bounding box center [597, 492] width 22 height 10
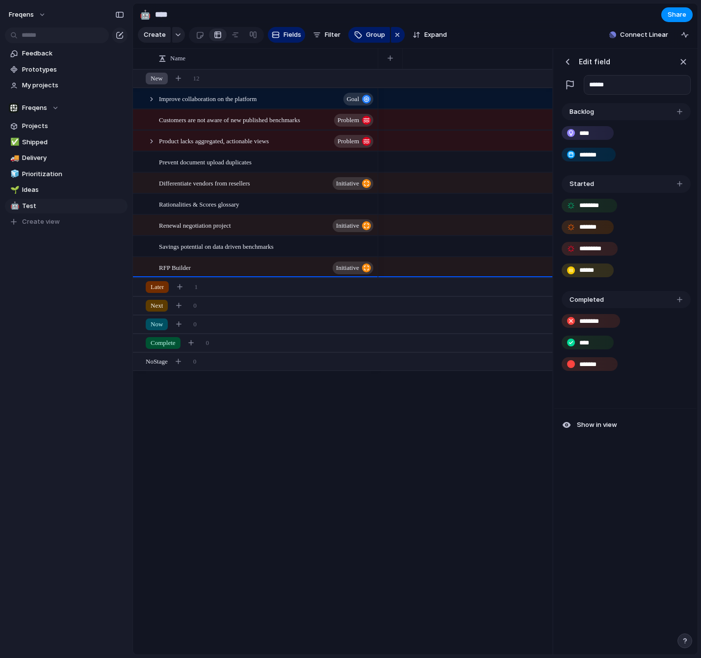
drag, startPoint x: 623, startPoint y: 114, endPoint x: 619, endPoint y: 178, distance: 63.9
click at [620, 176] on div "Backlog **** ******* Started ******** ******* ********* ****** Completed ******…" at bounding box center [625, 244] width 134 height 282
drag, startPoint x: 616, startPoint y: 181, endPoint x: 628, endPoint y: 113, distance: 69.7
click at [628, 113] on div "Backlog **** ******* Started ******** ******* ********* ****** Completed ******…" at bounding box center [625, 244] width 134 height 282
click at [567, 66] on div "button" at bounding box center [568, 62] width 10 height 10
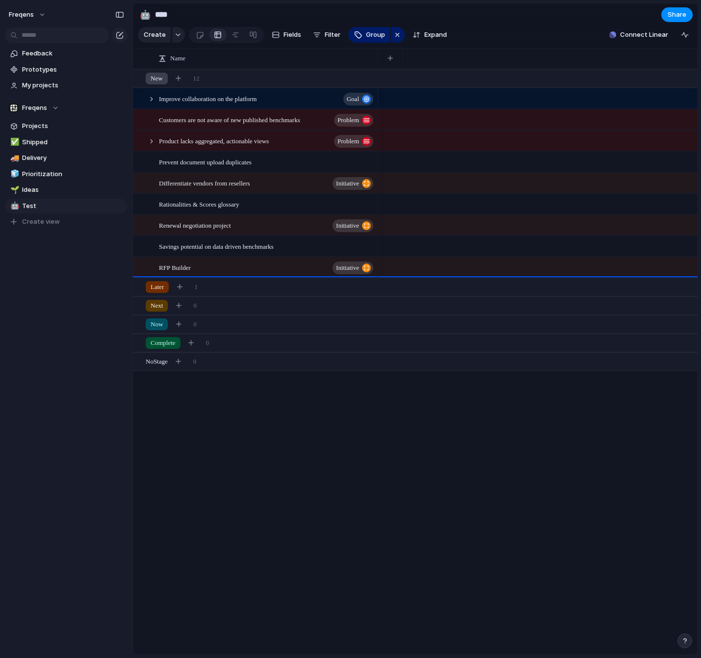
click at [419, 506] on div at bounding box center [537, 361] width 319 height 585
click at [135, 76] on div "New 12" at bounding box center [416, 79] width 566 height 18
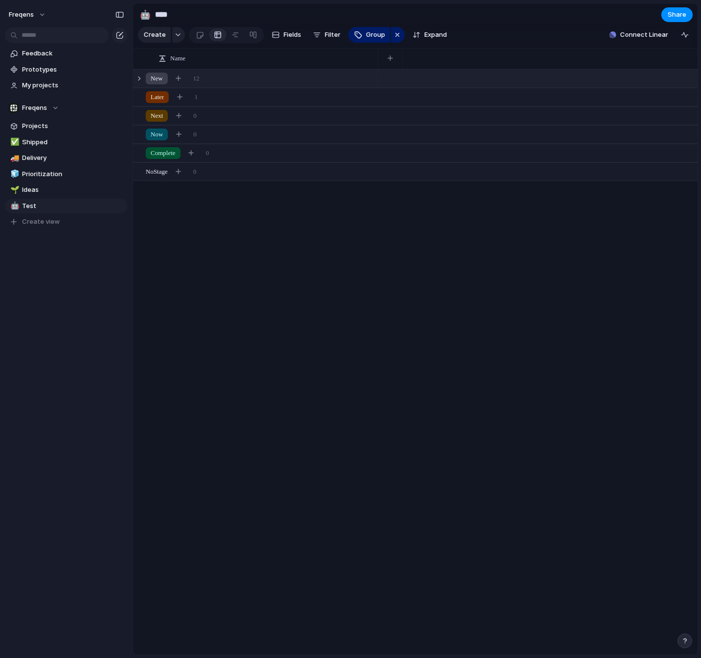
drag, startPoint x: 270, startPoint y: 263, endPoint x: 185, endPoint y: 40, distance: 239.4
click at [185, 40] on main "🤖 **** Share Create Fields Filter Group Zoom Expand Connect Linear Name New 12 …" at bounding box center [414, 329] width 565 height 652
click at [292, 263] on div "New 12 Later 1 Next 0 Now 0 Complete 0 No Stage 0" at bounding box center [415, 361] width 565 height 585
